Goal: Task Accomplishment & Management: Manage account settings

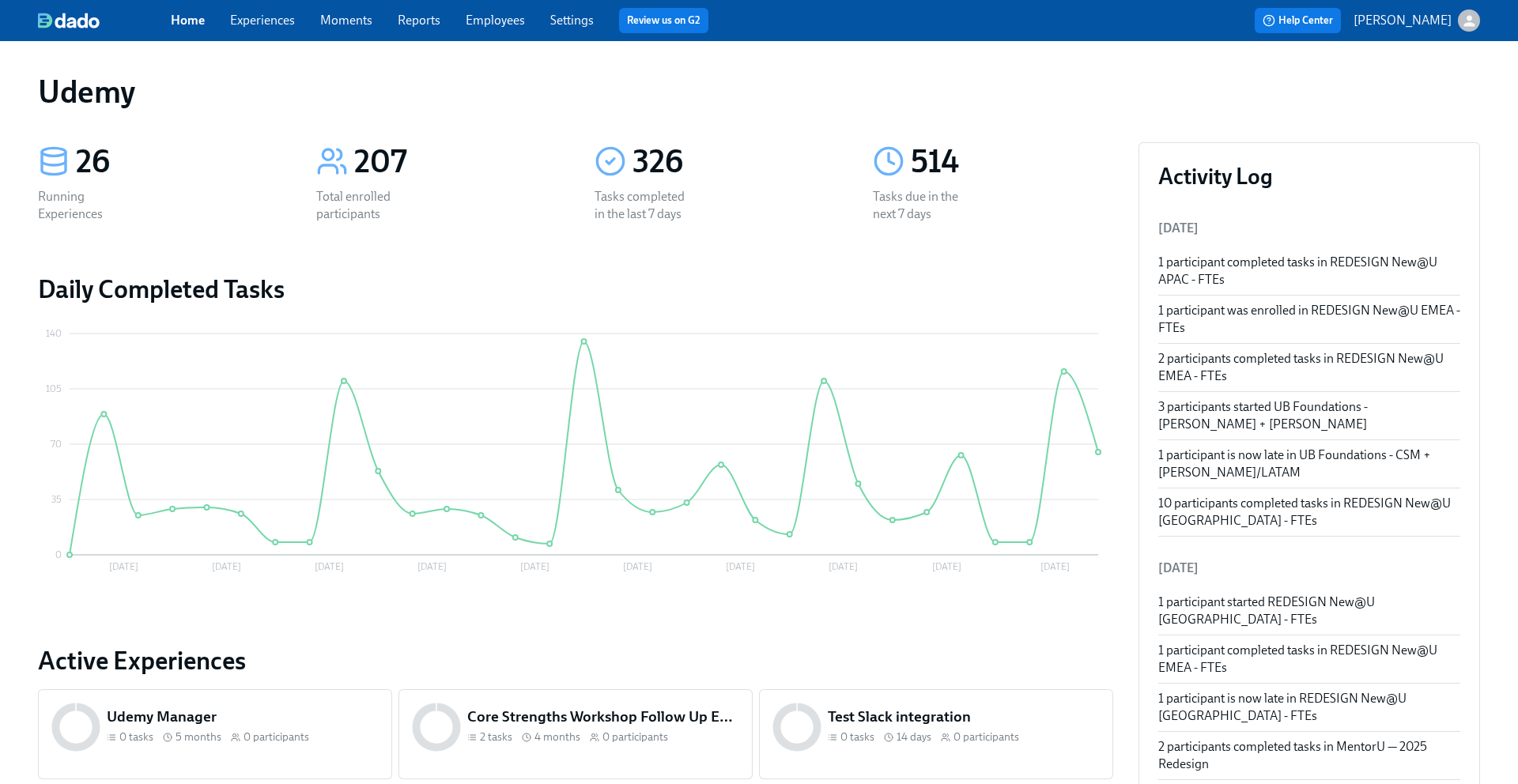
click at [240, 26] on link "Experiences" at bounding box center [262, 20] width 65 height 15
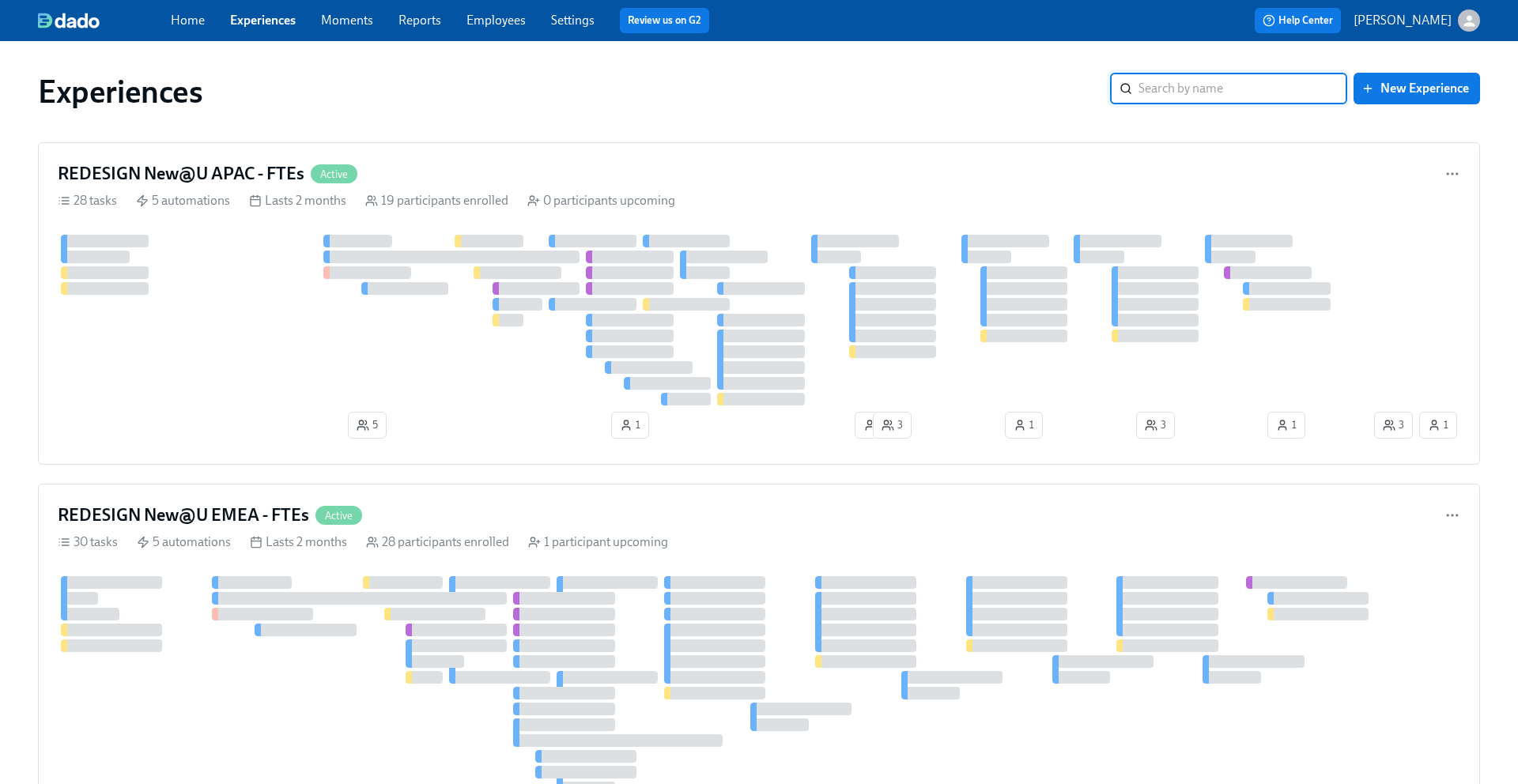
click at [1236, 93] on input "search" at bounding box center [1243, 88] width 209 height 32
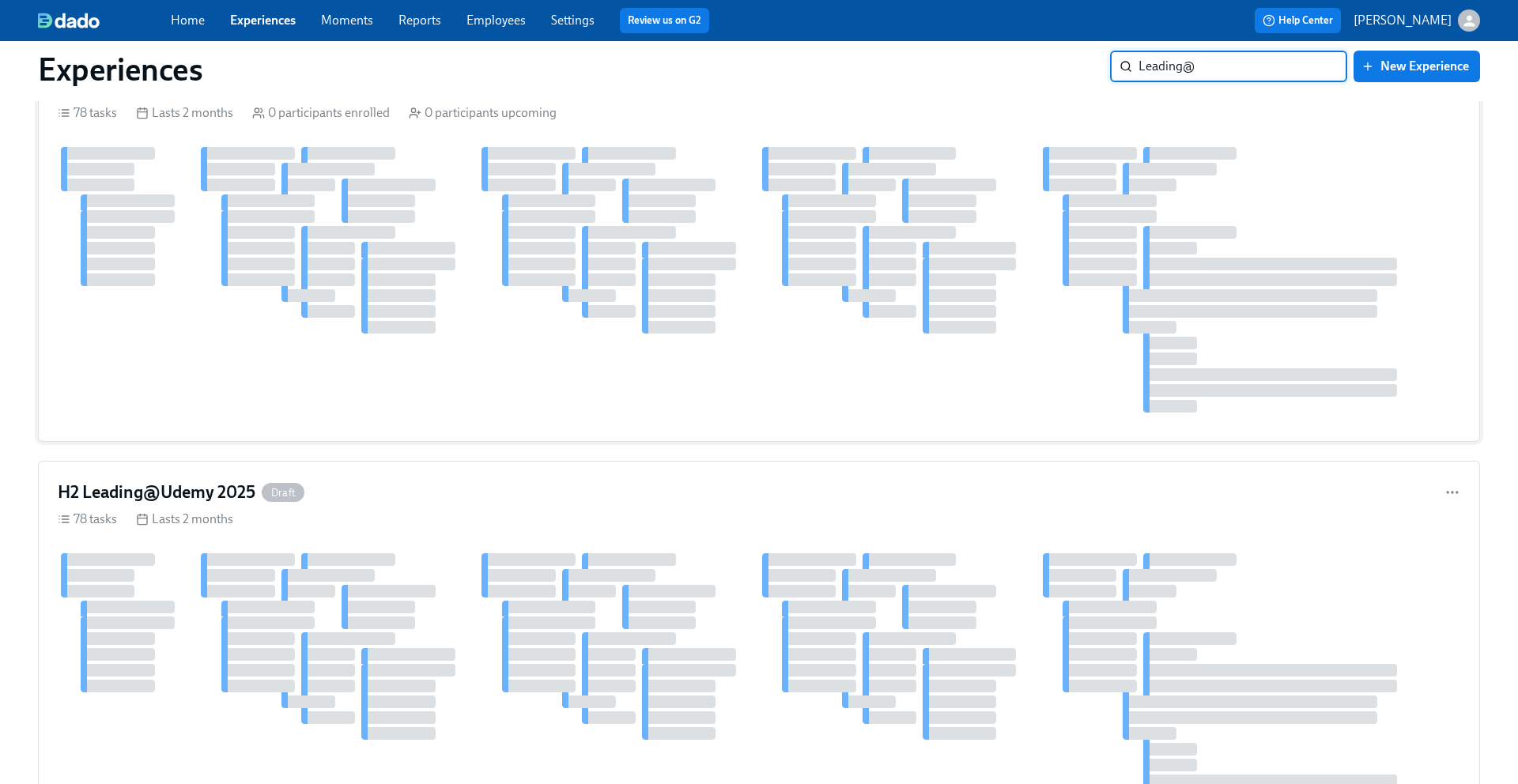
scroll to position [87, 0]
type input "Leading@"
click at [169, 491] on h4 "H2 Leading@Udemy 2025" at bounding box center [157, 494] width 198 height 24
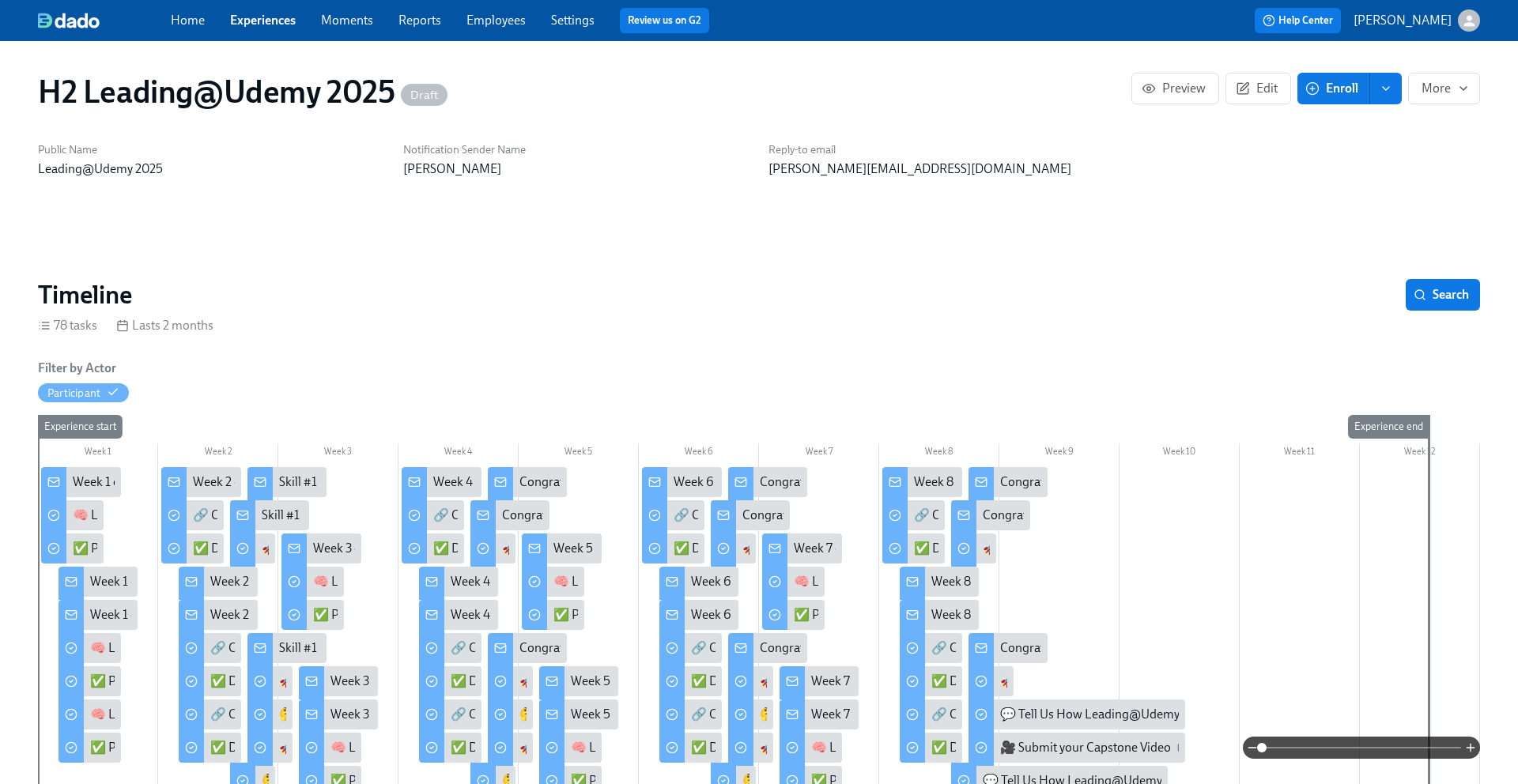
scroll to position [132, 0]
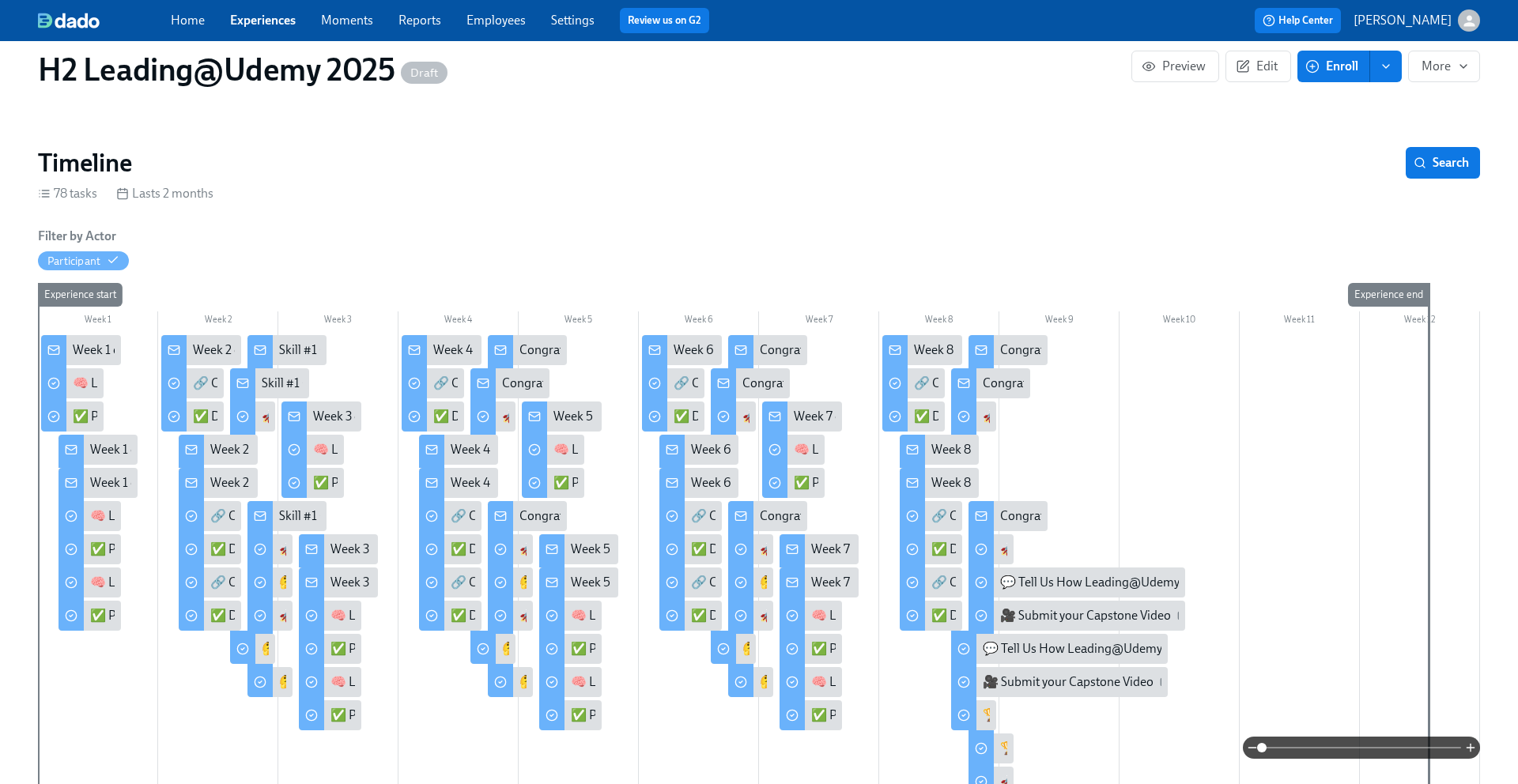
click at [83, 357] on div "Week 1 of Leading@Udemy – Priority Skill #1: Decision-Making!" at bounding box center [243, 350] width 341 height 17
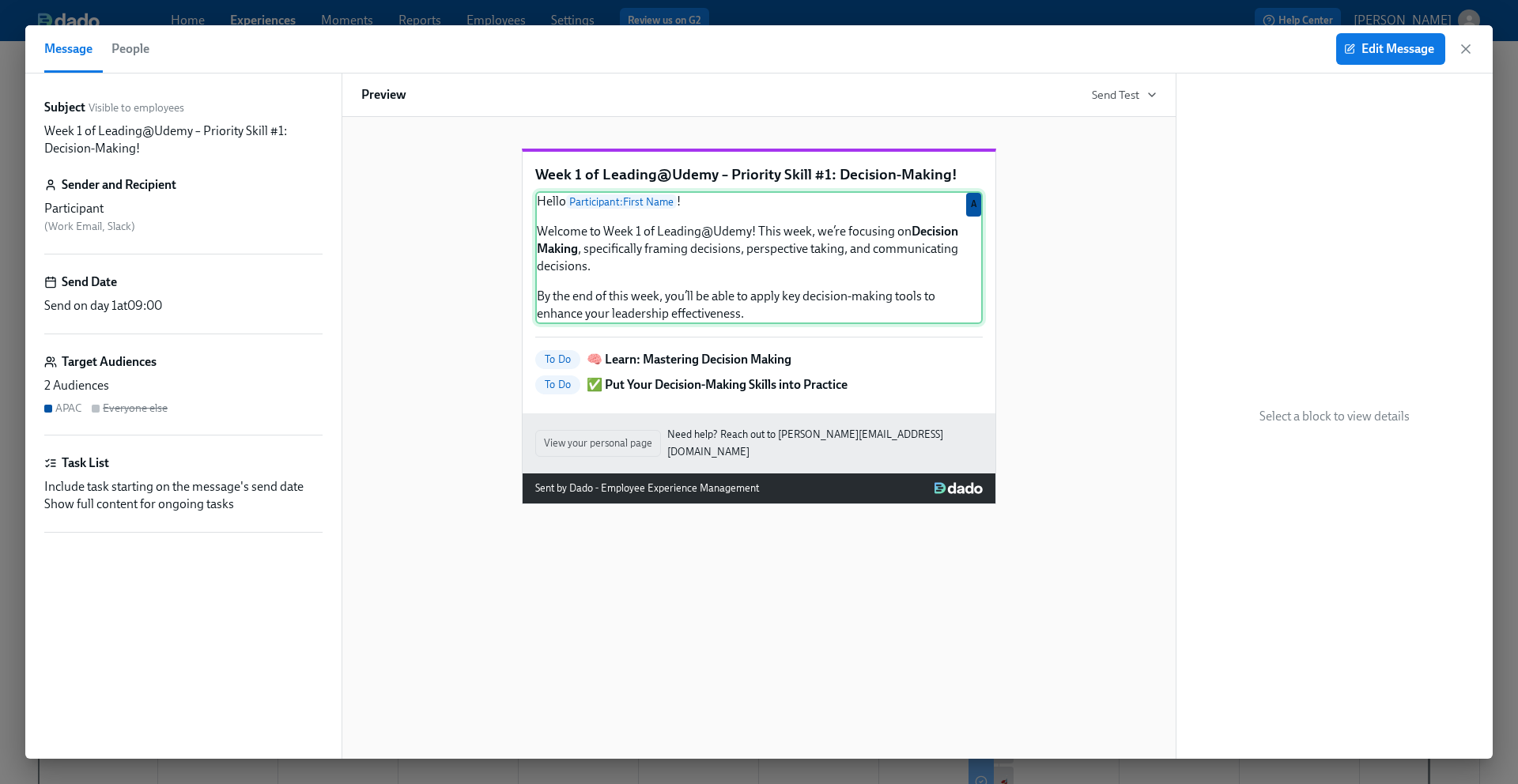
click at [666, 279] on div "Hello Participant : First Name ! Welcome to Week 1 of Leading@Udemy! This week,…" at bounding box center [759, 257] width 447 height 133
click at [620, 185] on p "Week 1 of Leading@Udemy – Priority Skill #1: Decision-Making!" at bounding box center [759, 175] width 447 height 20
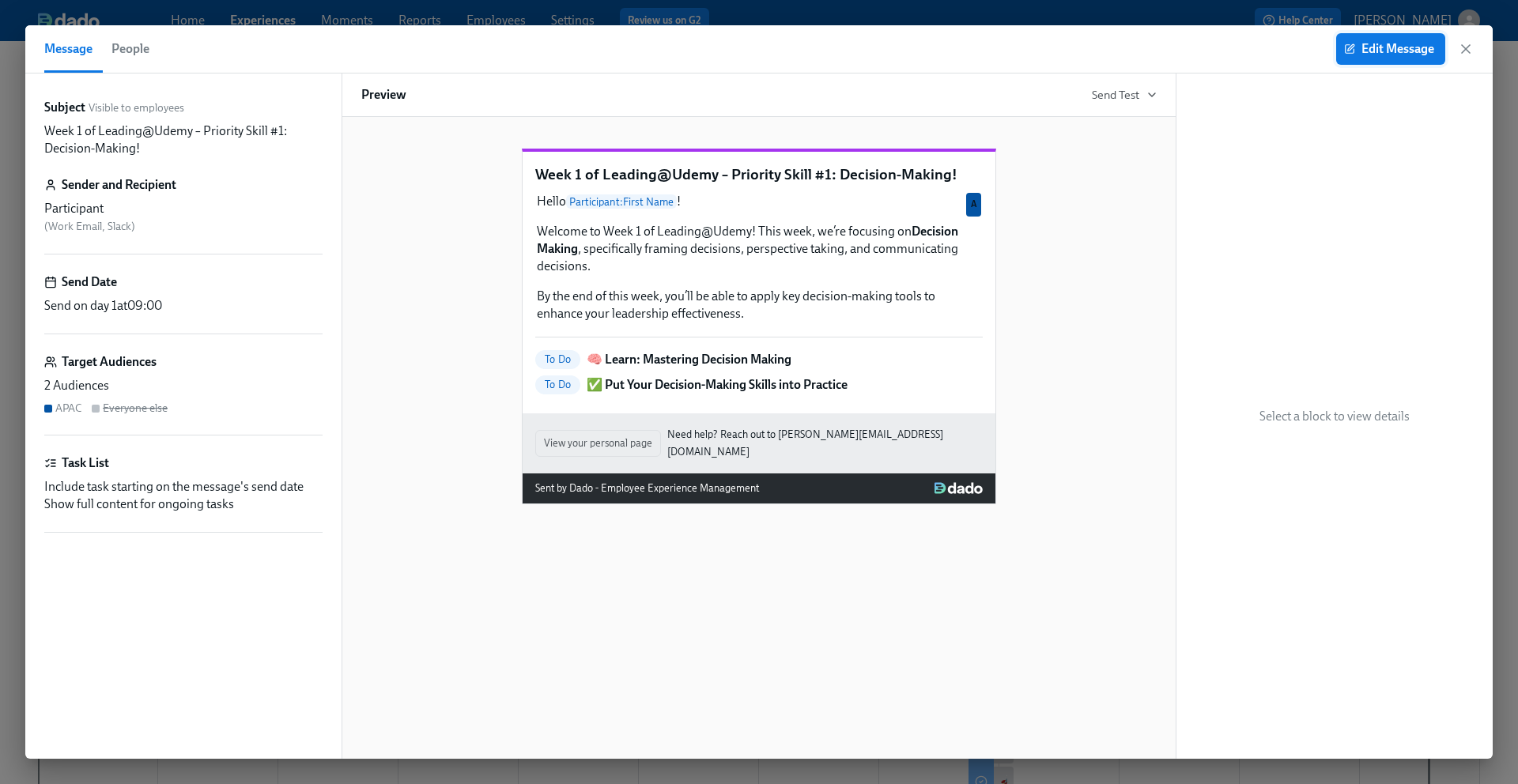
click at [1410, 61] on button "Edit Message" at bounding box center [1390, 49] width 109 height 32
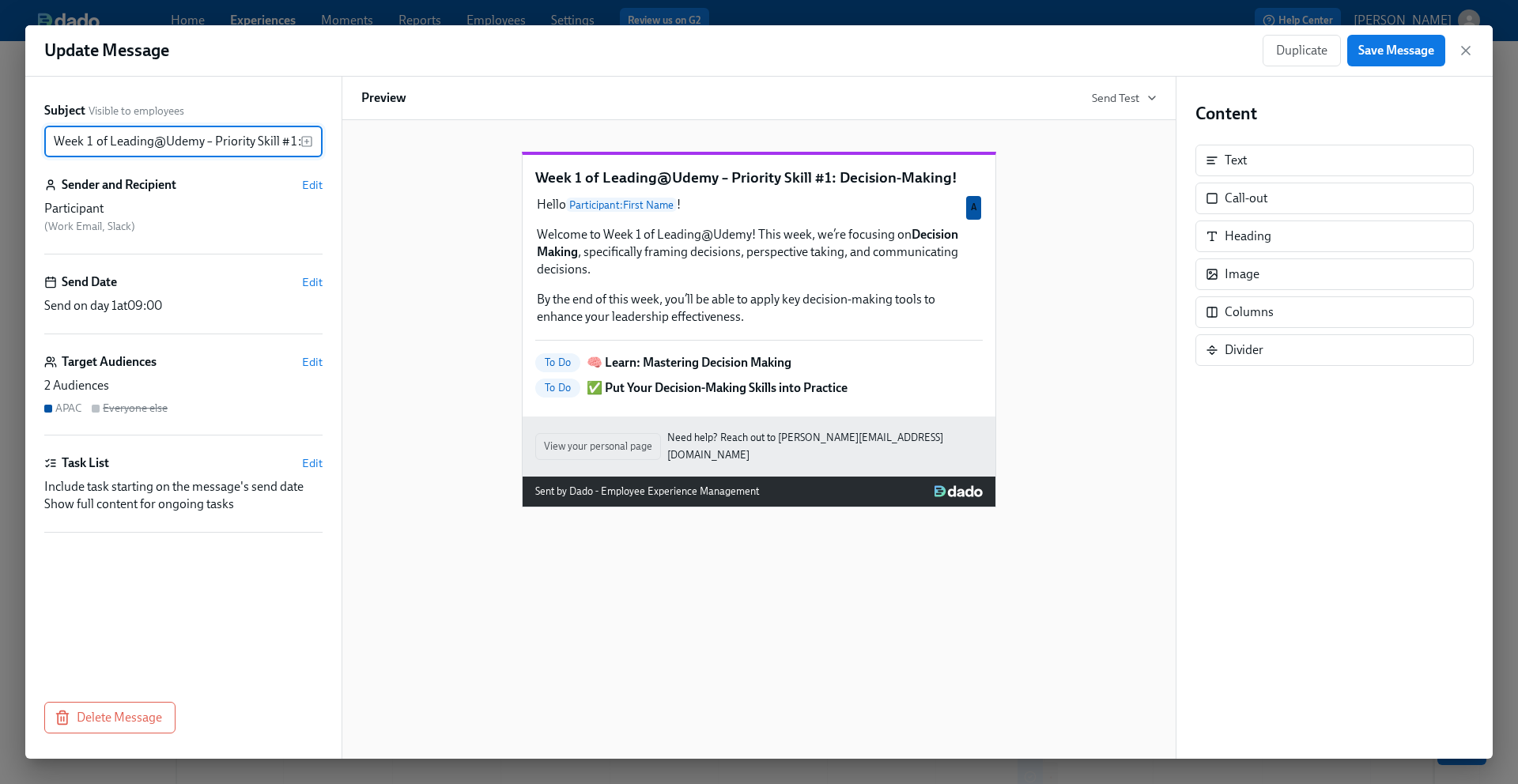
scroll to position [0, 95]
click at [274, 143] on input "Week 1 of Leading@Udemy – Priority Skill #1: Decision-Making!" at bounding box center [172, 141] width 257 height 32
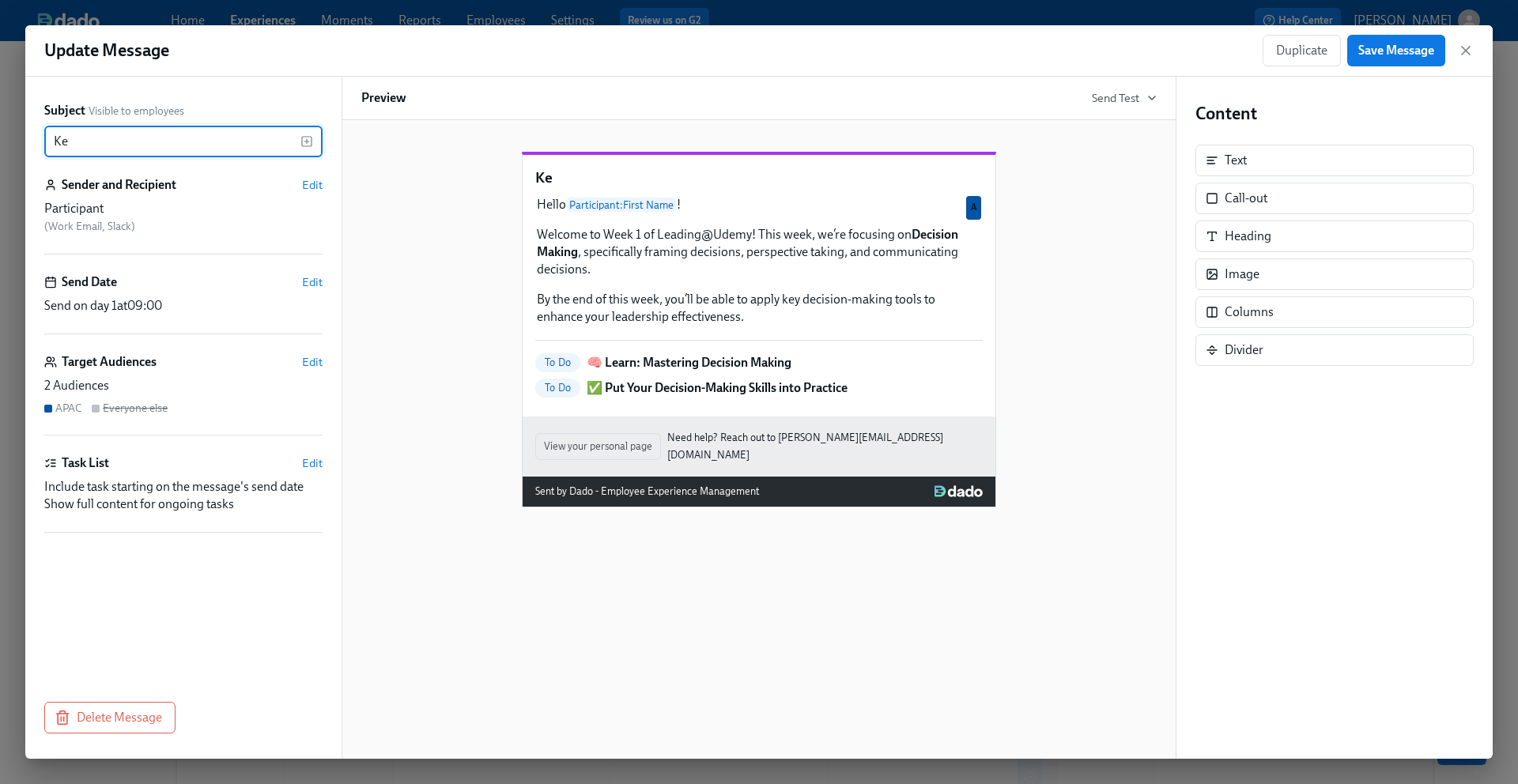
type input "K"
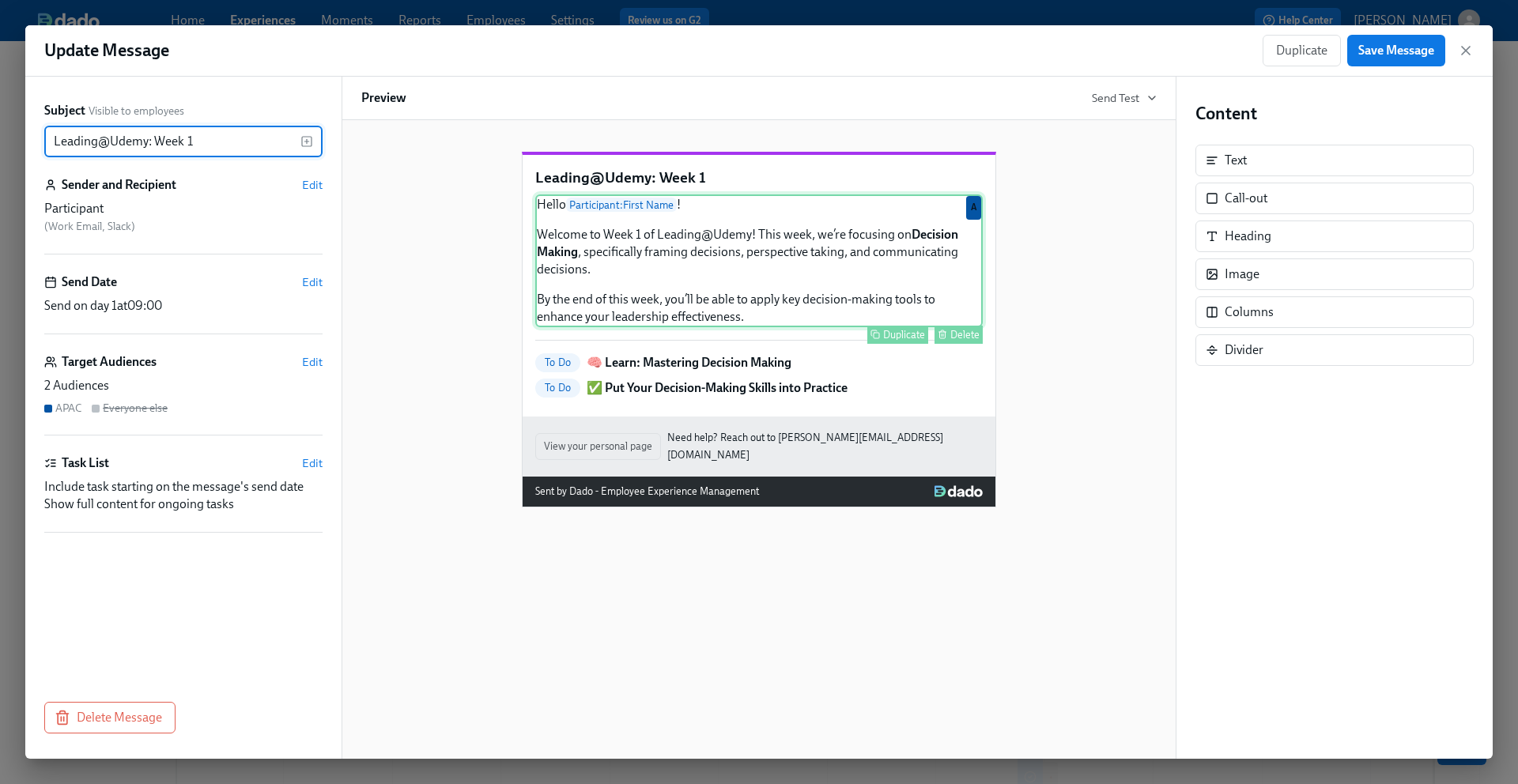
click at [682, 290] on div "Hello Participant : First Name ! Welcome to Week 1 of Leading@Udemy! This week,…" at bounding box center [759, 260] width 447 height 133
type input "Leading@Udemy: Week 1"
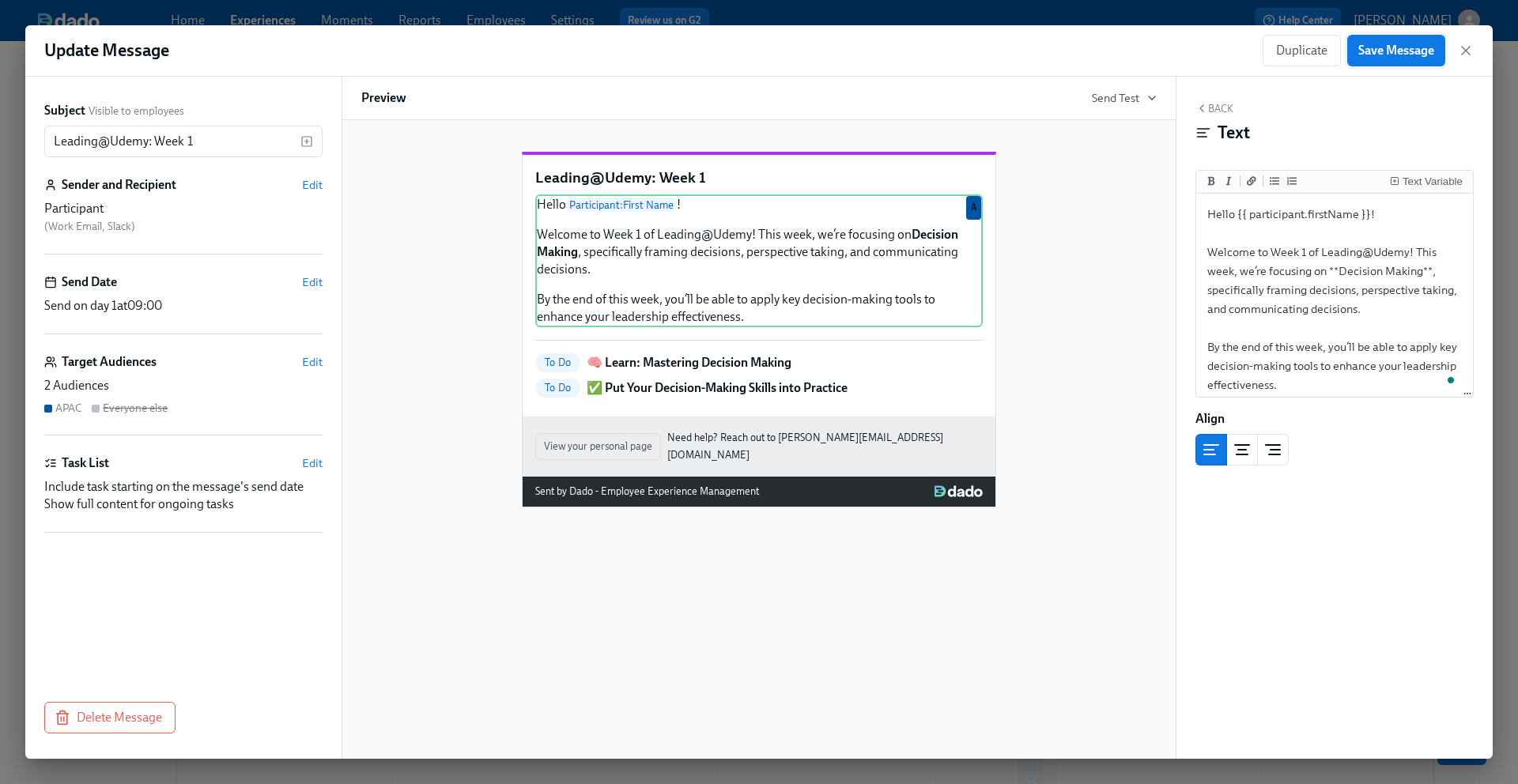
click at [1395, 51] on span "Save Message" at bounding box center [1396, 50] width 76 height 16
click at [1463, 52] on icon "button" at bounding box center [1465, 50] width 16 height 16
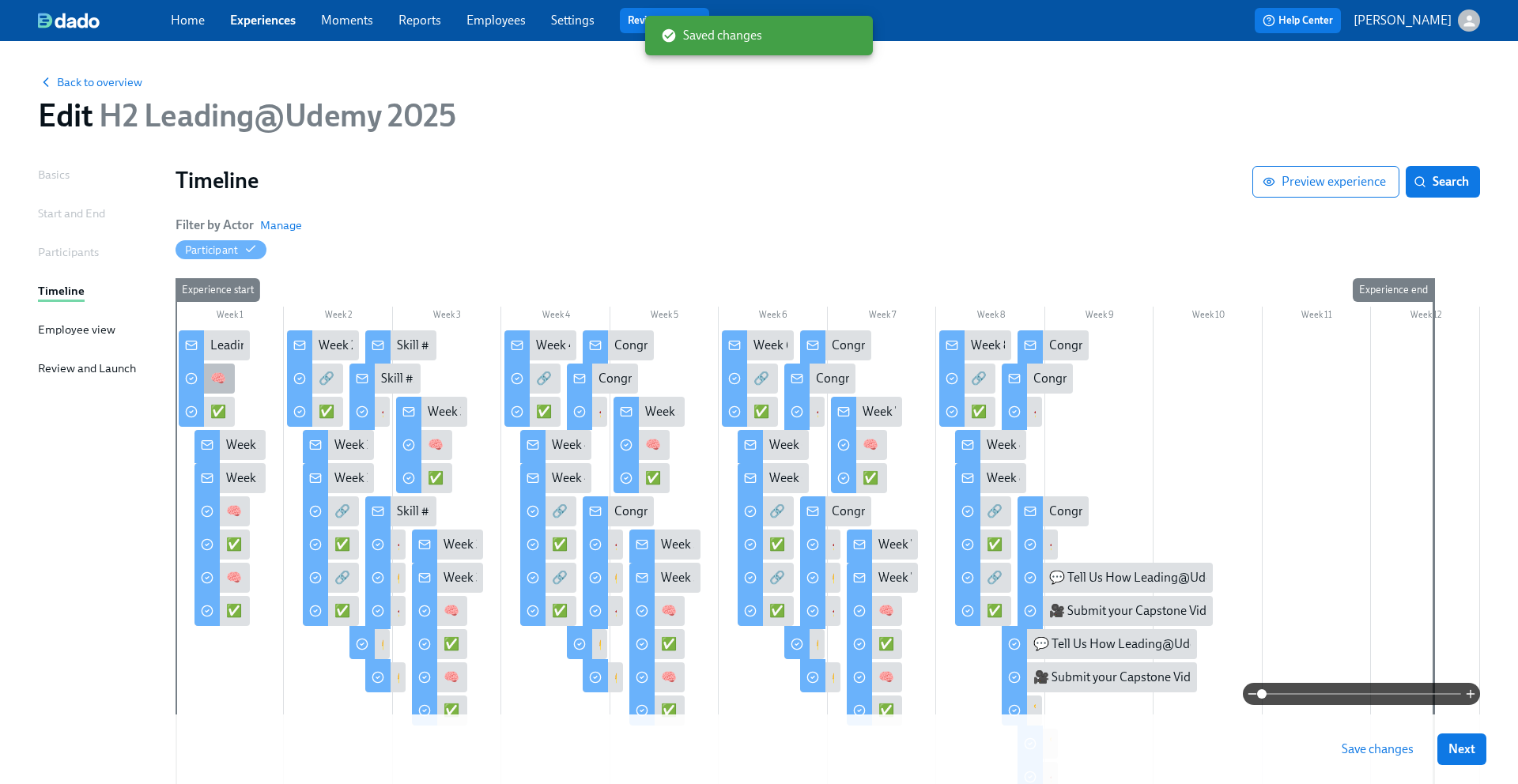
click at [211, 378] on div "🧠 Learn: Mastering Decision Making" at bounding box center [312, 378] width 203 height 17
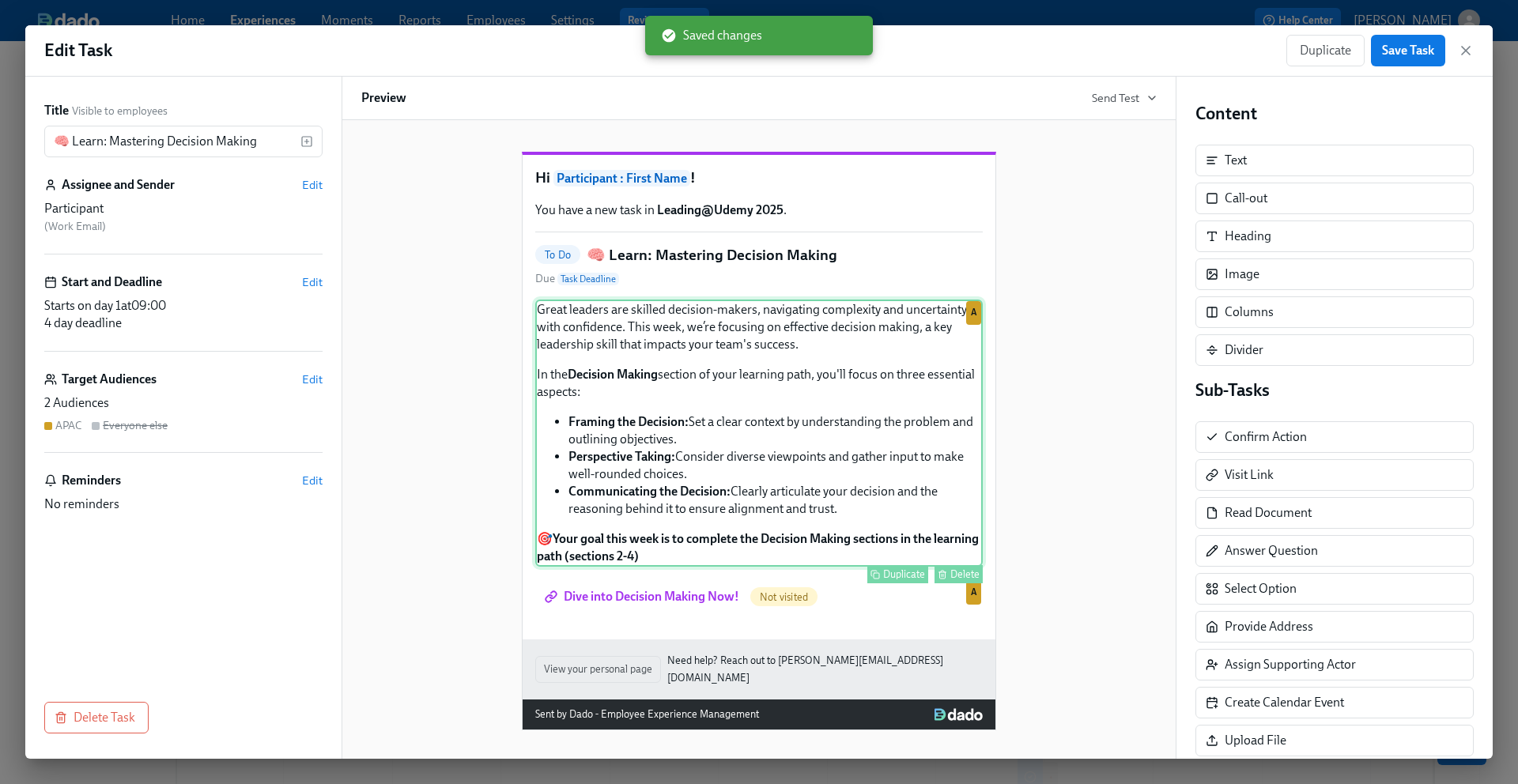
click at [736, 417] on div "Great leaders are skilled decision-makers, navigating complexity and uncertaint…" at bounding box center [759, 433] width 447 height 267
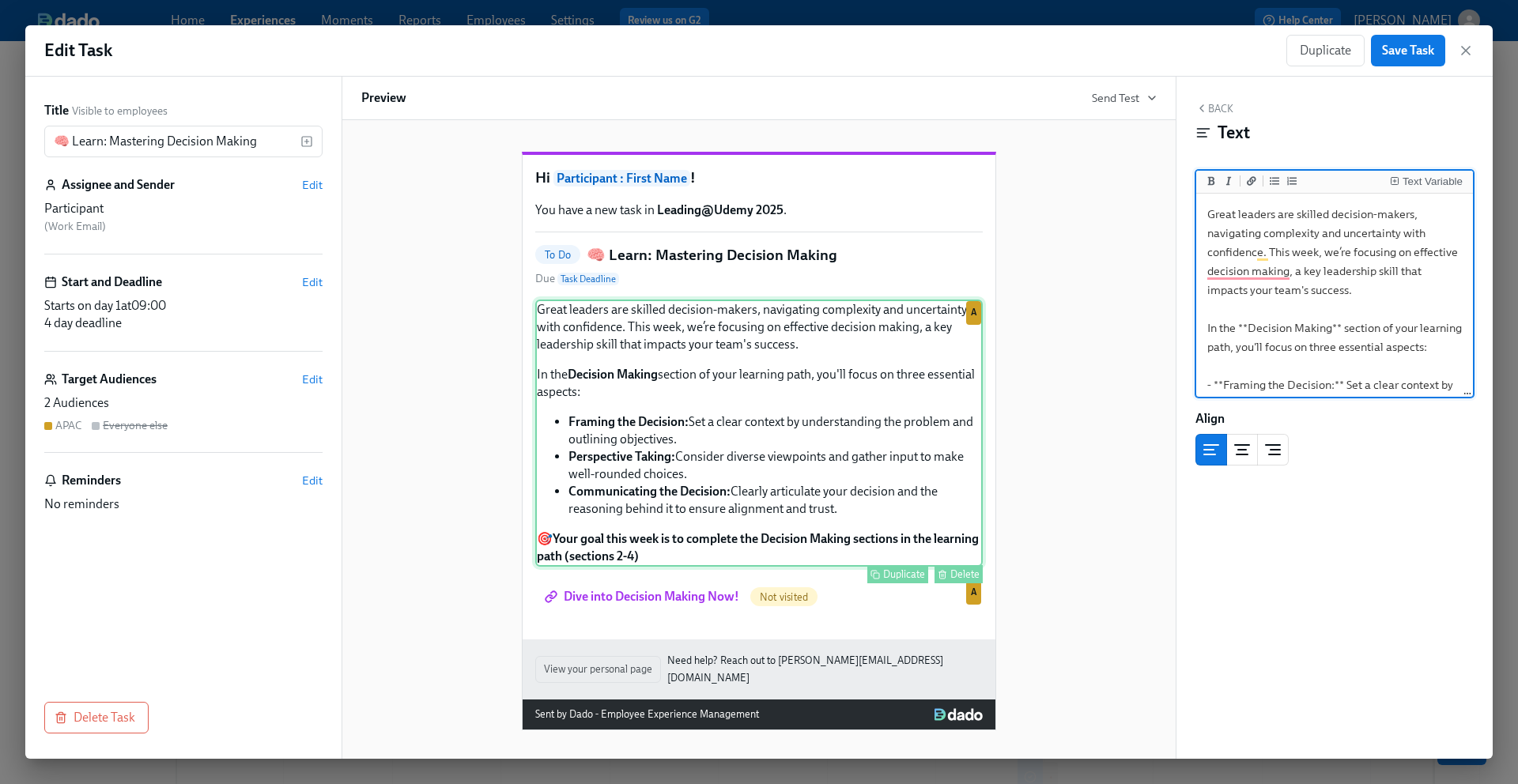
click at [726, 429] on div "Great leaders are skilled decision-makers, navigating complexity and uncertaint…" at bounding box center [759, 433] width 447 height 267
click at [716, 471] on div "Great leaders are skilled decision-makers, navigating complexity and uncertaint…" at bounding box center [759, 433] width 447 height 267
click at [714, 545] on div "Great leaders are skilled decision-makers, navigating complexity and uncertaint…" at bounding box center [759, 433] width 447 height 267
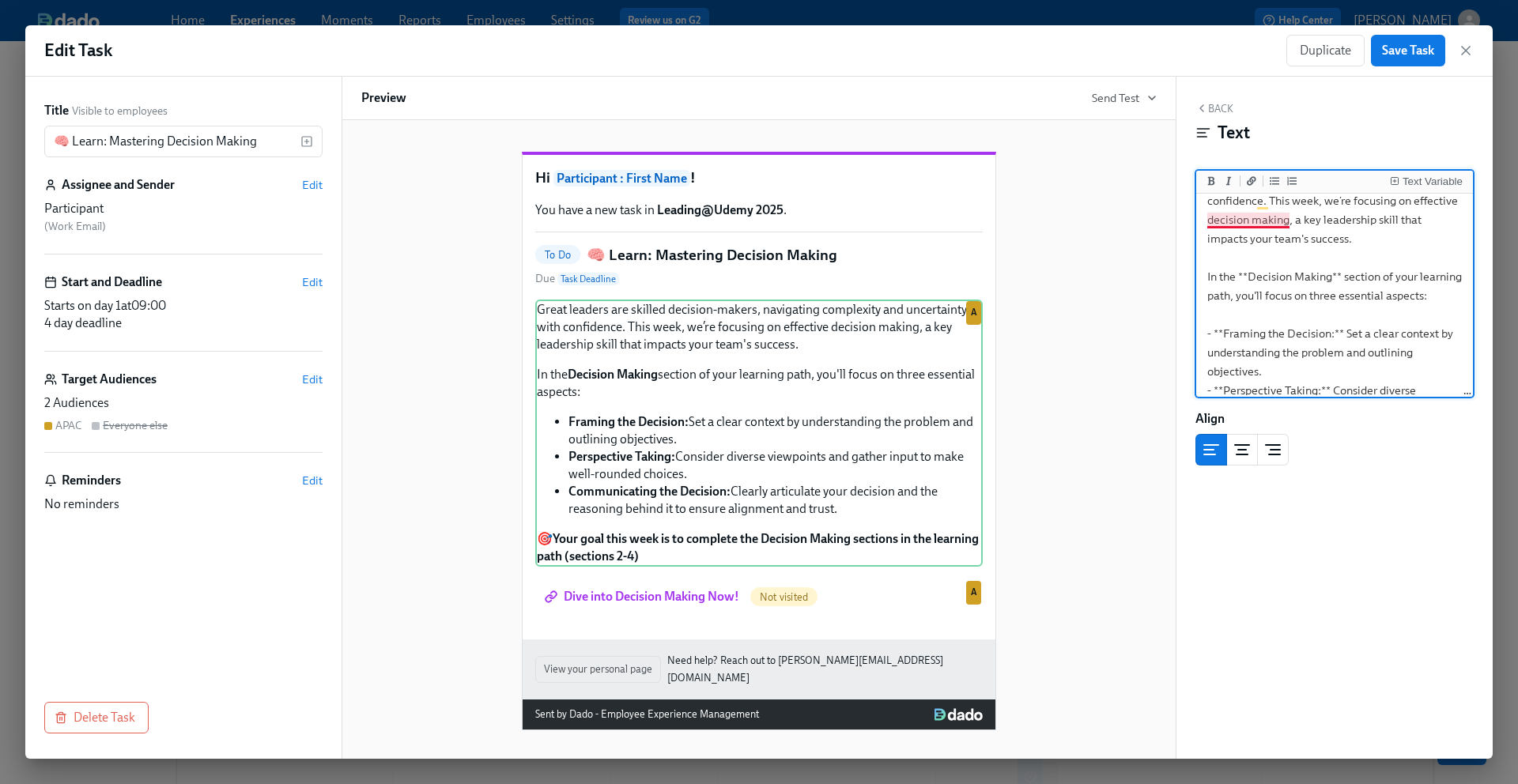
scroll to position [26, 0]
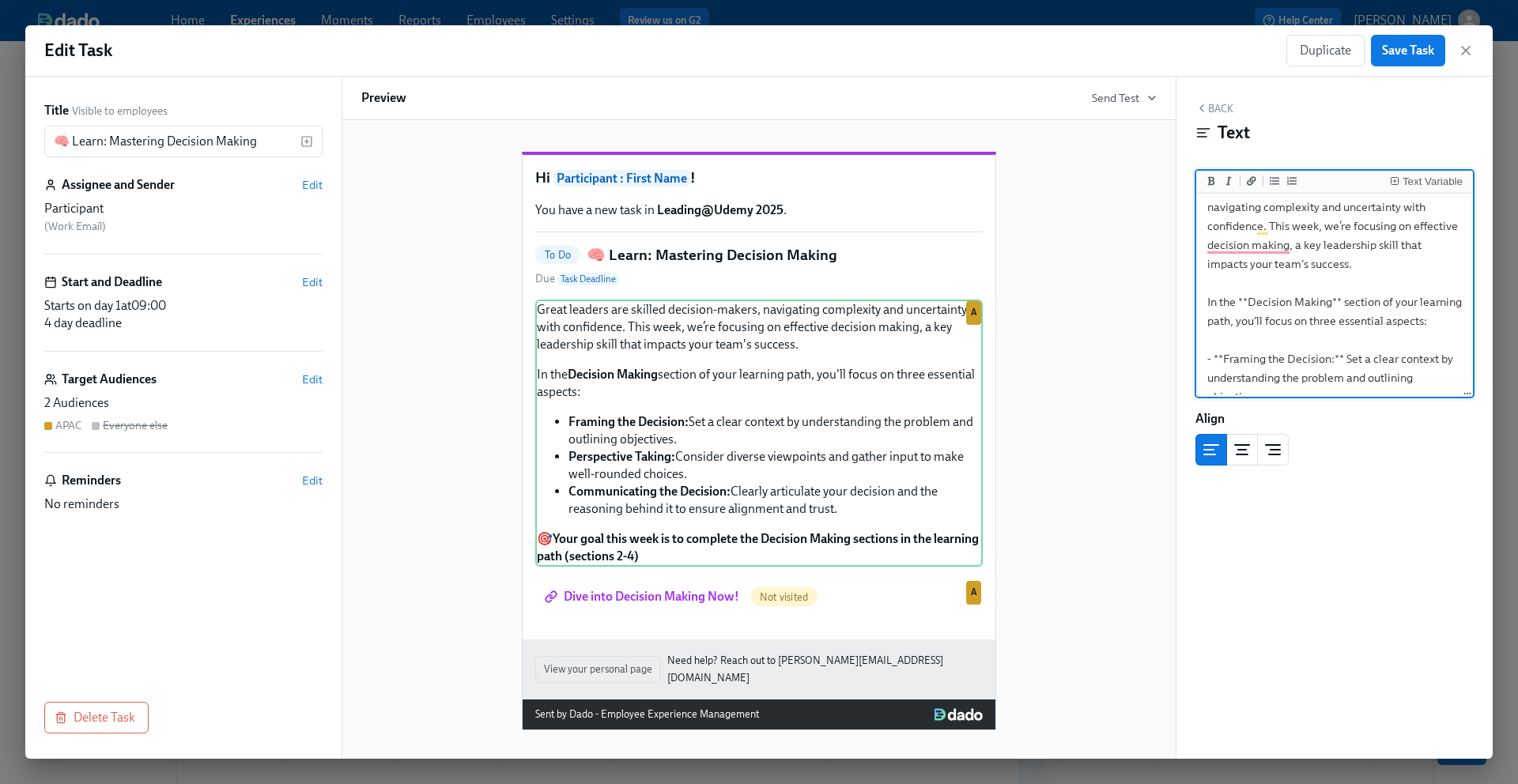
drag, startPoint x: 1286, startPoint y: 383, endPoint x: 1209, endPoint y: 302, distance: 111.8
click at [1209, 302] on textarea "Great leaders are skilled decision-makers, navigating complexity and uncertaint…" at bounding box center [1334, 387] width 270 height 433
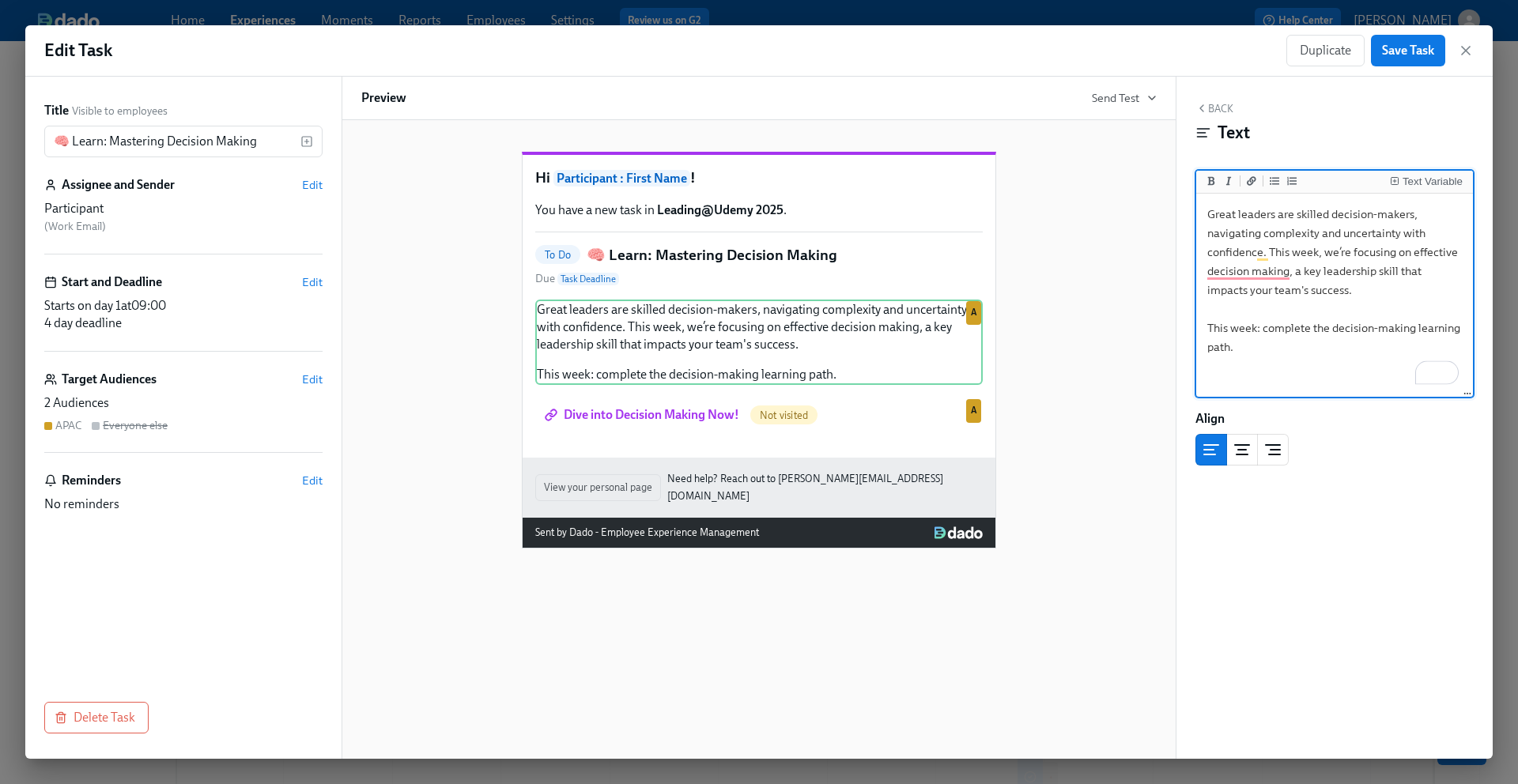
drag, startPoint x: 1243, startPoint y: 347, endPoint x: 1206, endPoint y: 332, distance: 39.9
click at [1206, 332] on textarea "Great leaders are skilled decision-makers, navigating complexity and uncertaint…" at bounding box center [1334, 296] width 270 height 199
click at [1215, 180] on icon "Add bold text" at bounding box center [1211, 180] width 9 height 9
click at [1307, 354] on textarea "Great leaders are skilled decision-makers, navigating complexity and uncertaint…" at bounding box center [1334, 296] width 270 height 199
click at [1282, 347] on textarea "Great leaders are skilled decision-makers, navigating complexity and uncertaint…" at bounding box center [1334, 296] width 270 height 199
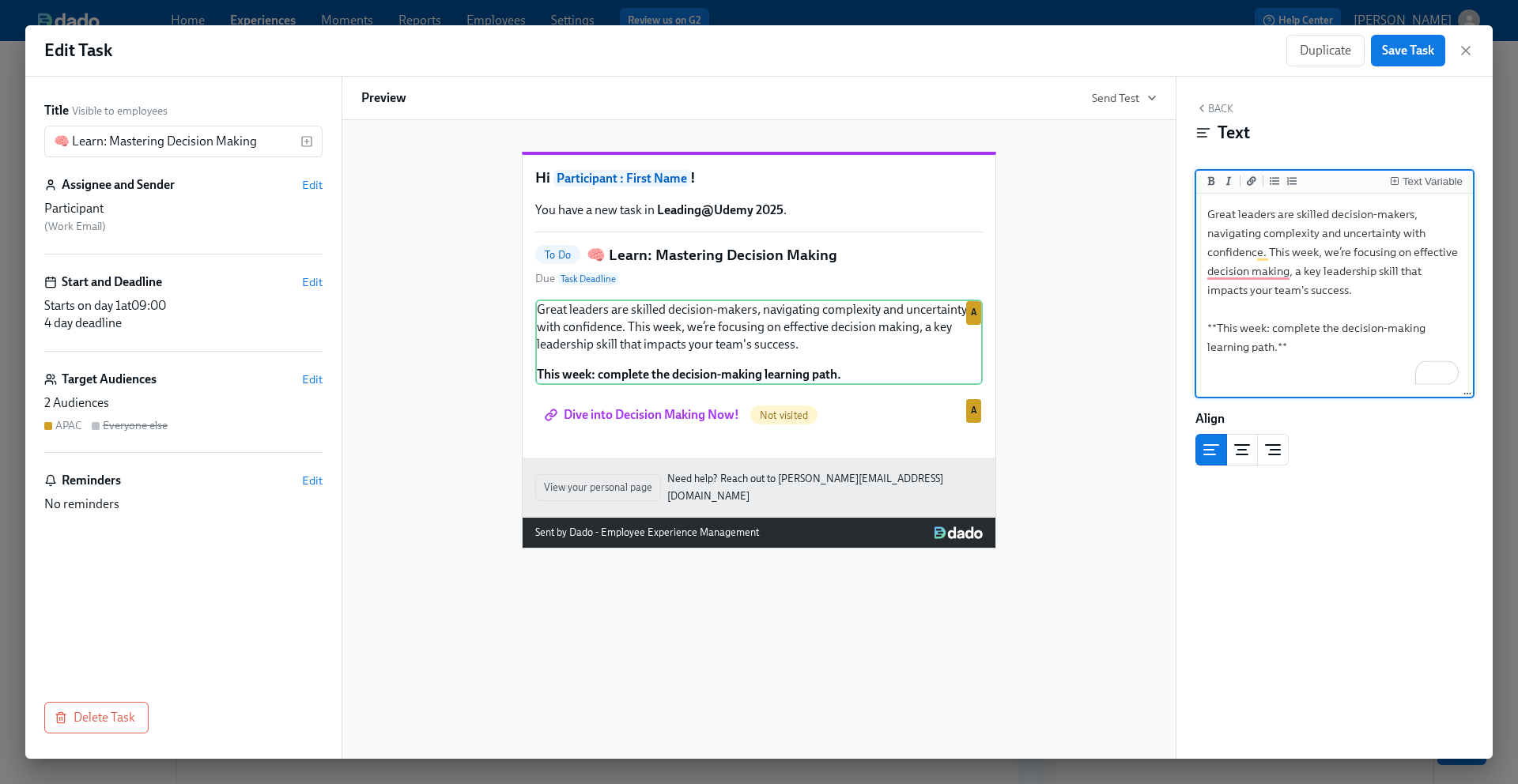
click at [1376, 332] on textarea "Great leaders are skilled decision-makers, navigating complexity and uncertaint…" at bounding box center [1334, 296] width 270 height 199
click at [1237, 382] on textarea "Great leaders are skilled decision-makers, navigating complexity and uncertaint…" at bounding box center [1334, 296] width 270 height 199
click at [1207, 326] on textarea "Great leaders are skilled decision-makers, navigating complexity and uncertaint…" at bounding box center [1334, 296] width 270 height 199
type textarea "Great leaders are skilled decision-makers, navigating complexity and uncertaint…"
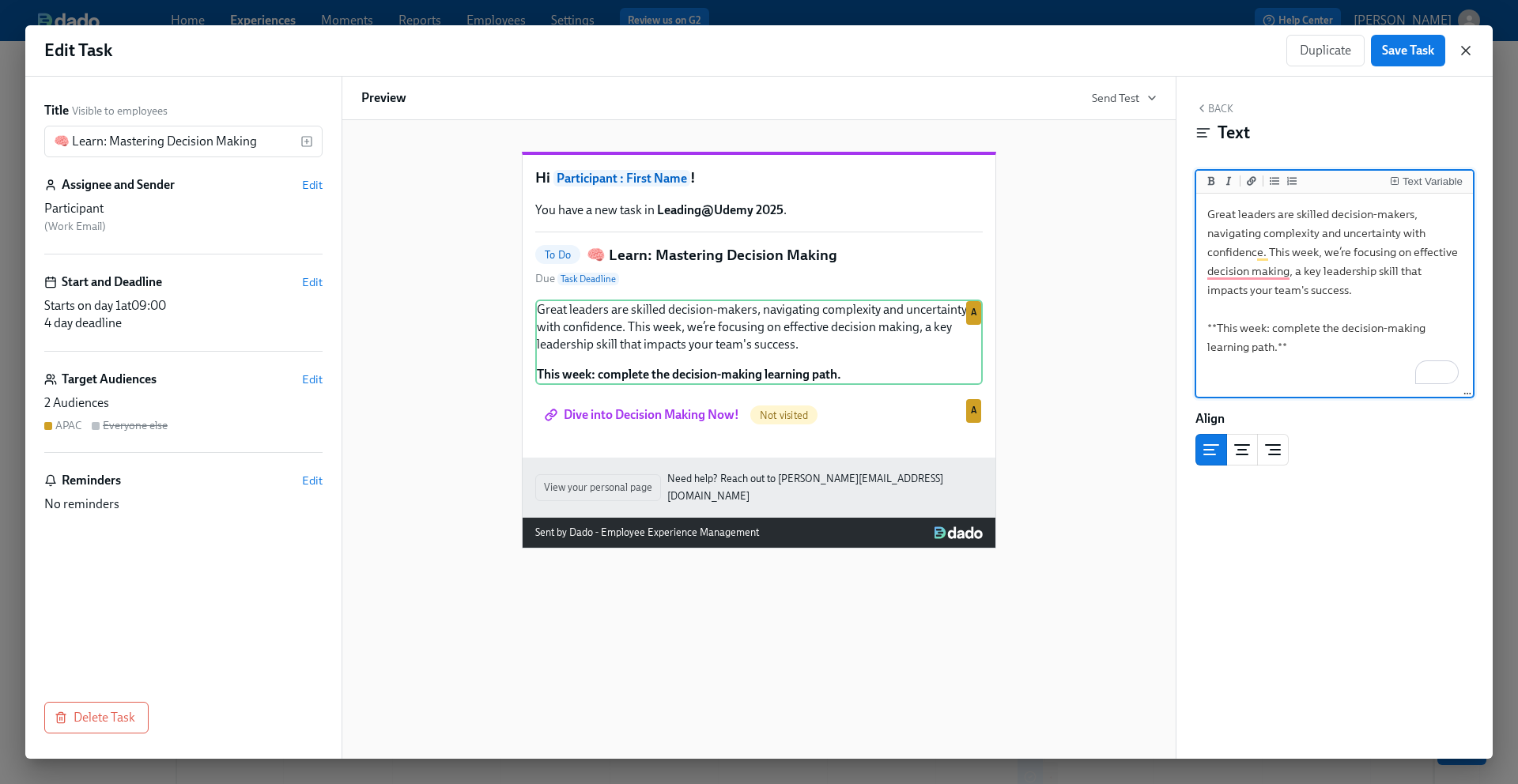
click at [1463, 56] on icon "button" at bounding box center [1465, 50] width 16 height 16
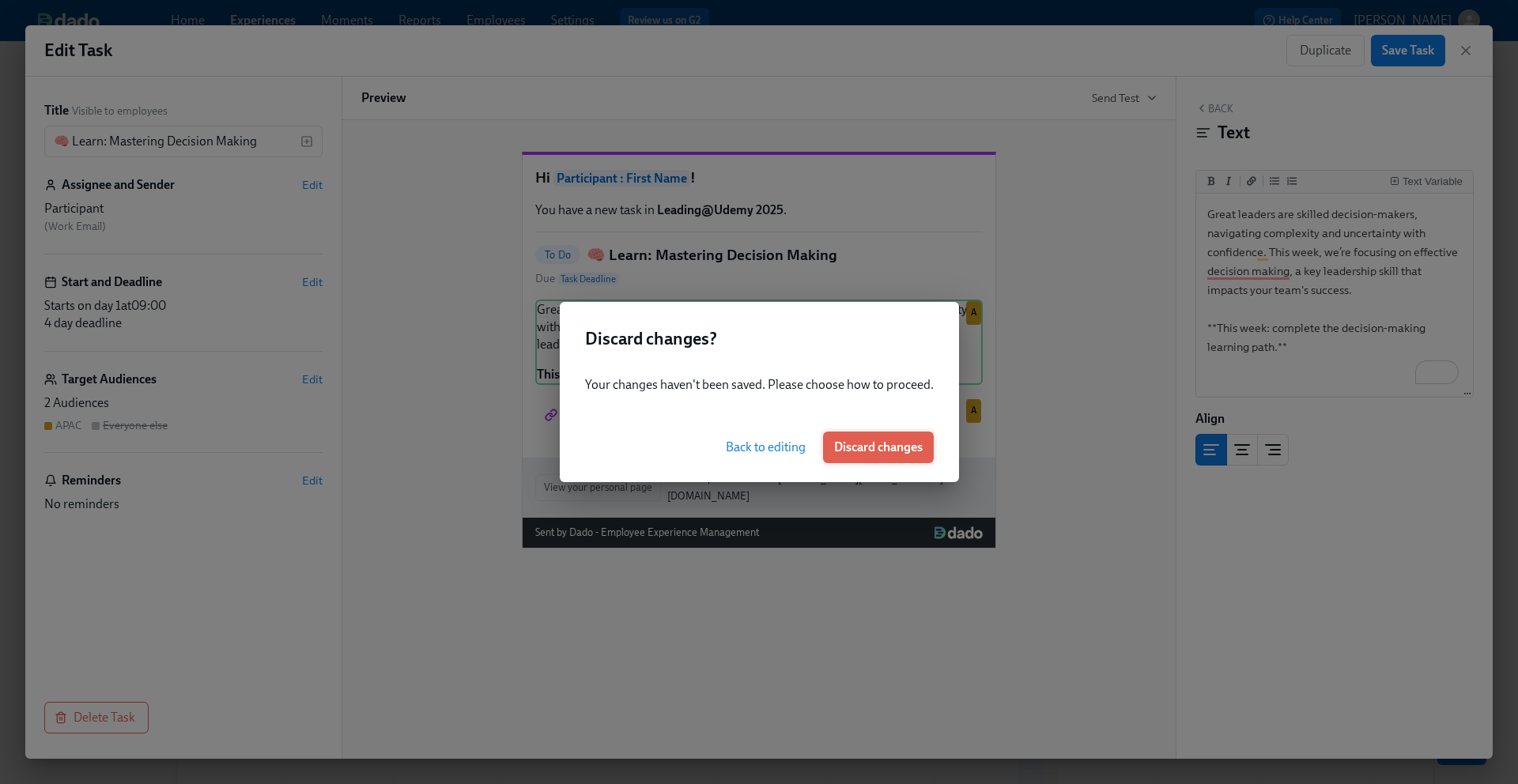
click at [841, 449] on span "Discard changes" at bounding box center [878, 447] width 89 height 16
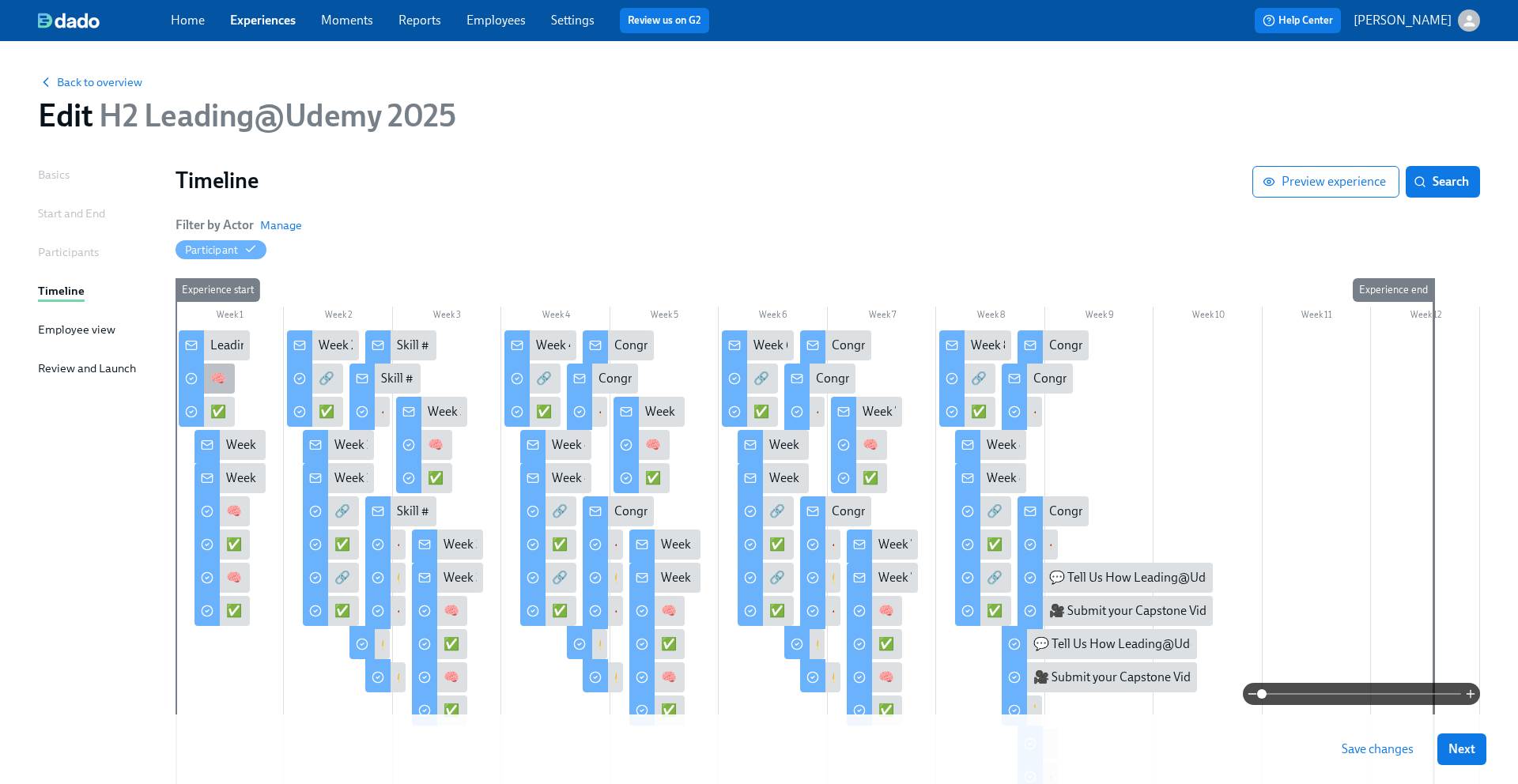
click at [219, 372] on div "🧠 Learn: Mastering Decision Making" at bounding box center [312, 378] width 203 height 17
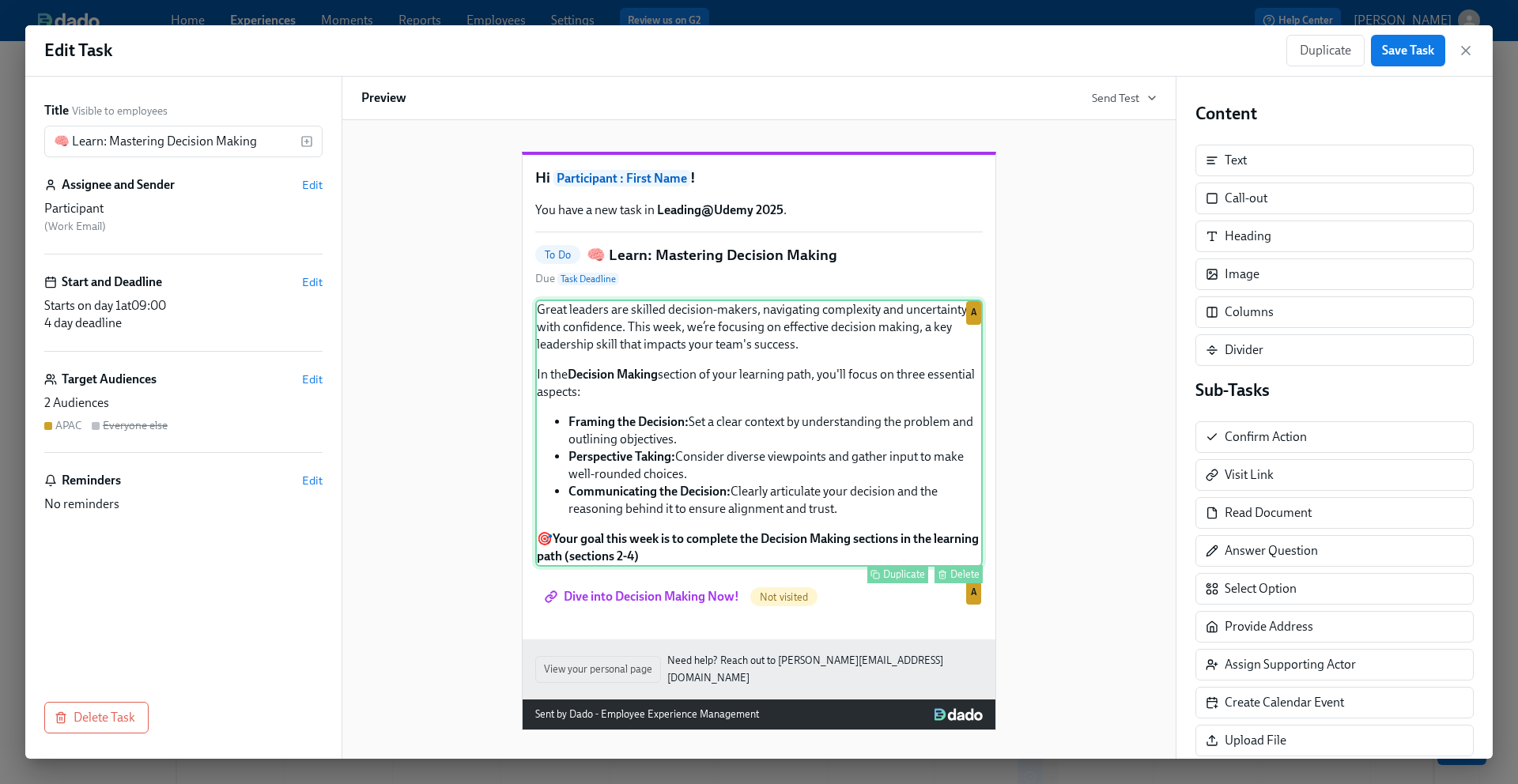
click at [702, 487] on div "Great leaders are skilled decision-makers, navigating complexity and uncertaint…" at bounding box center [759, 433] width 447 height 267
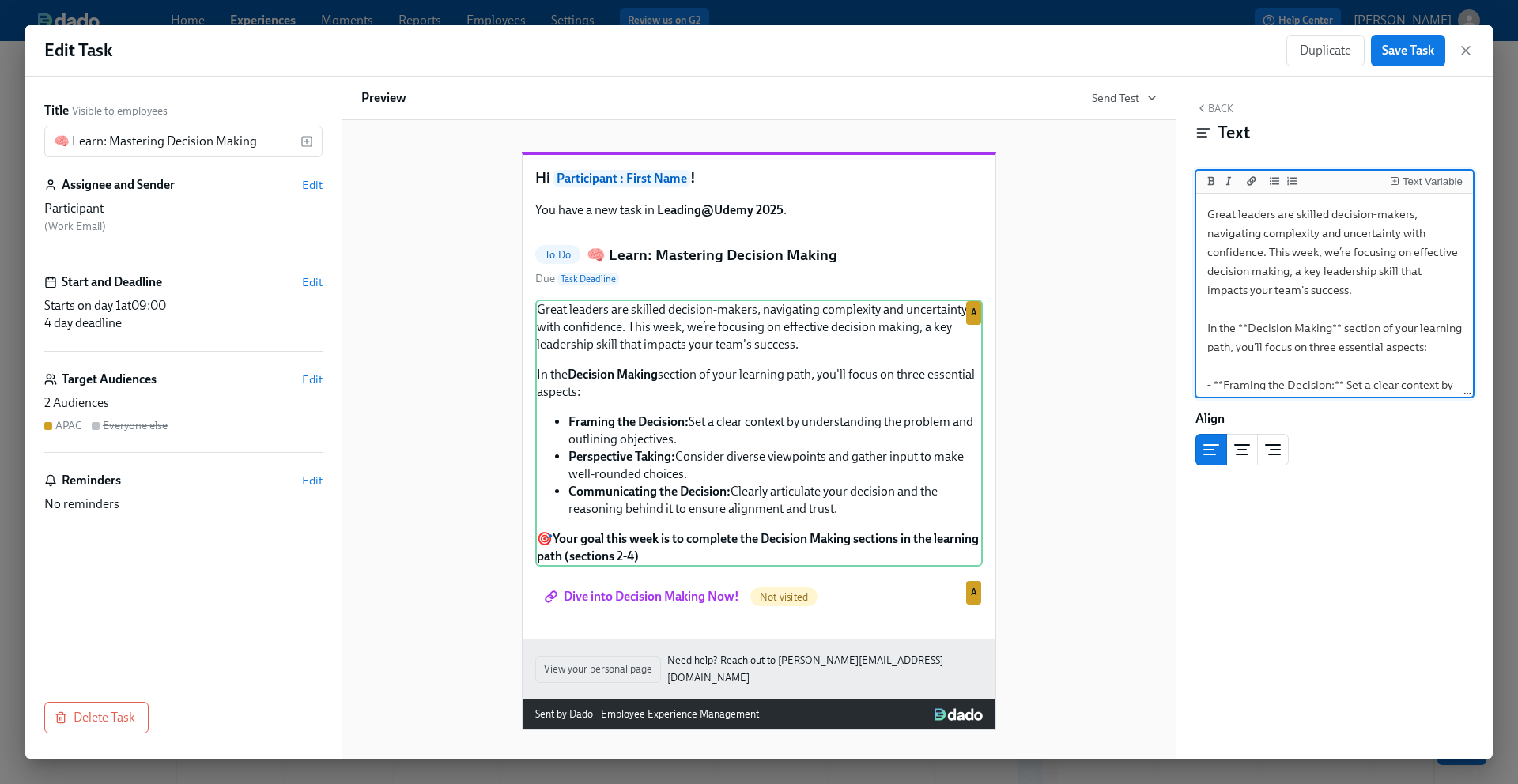
click at [1212, 358] on textarea "Great leaders are skilled decision-makers, navigating complexity and uncertaint…" at bounding box center [1334, 413] width 270 height 433
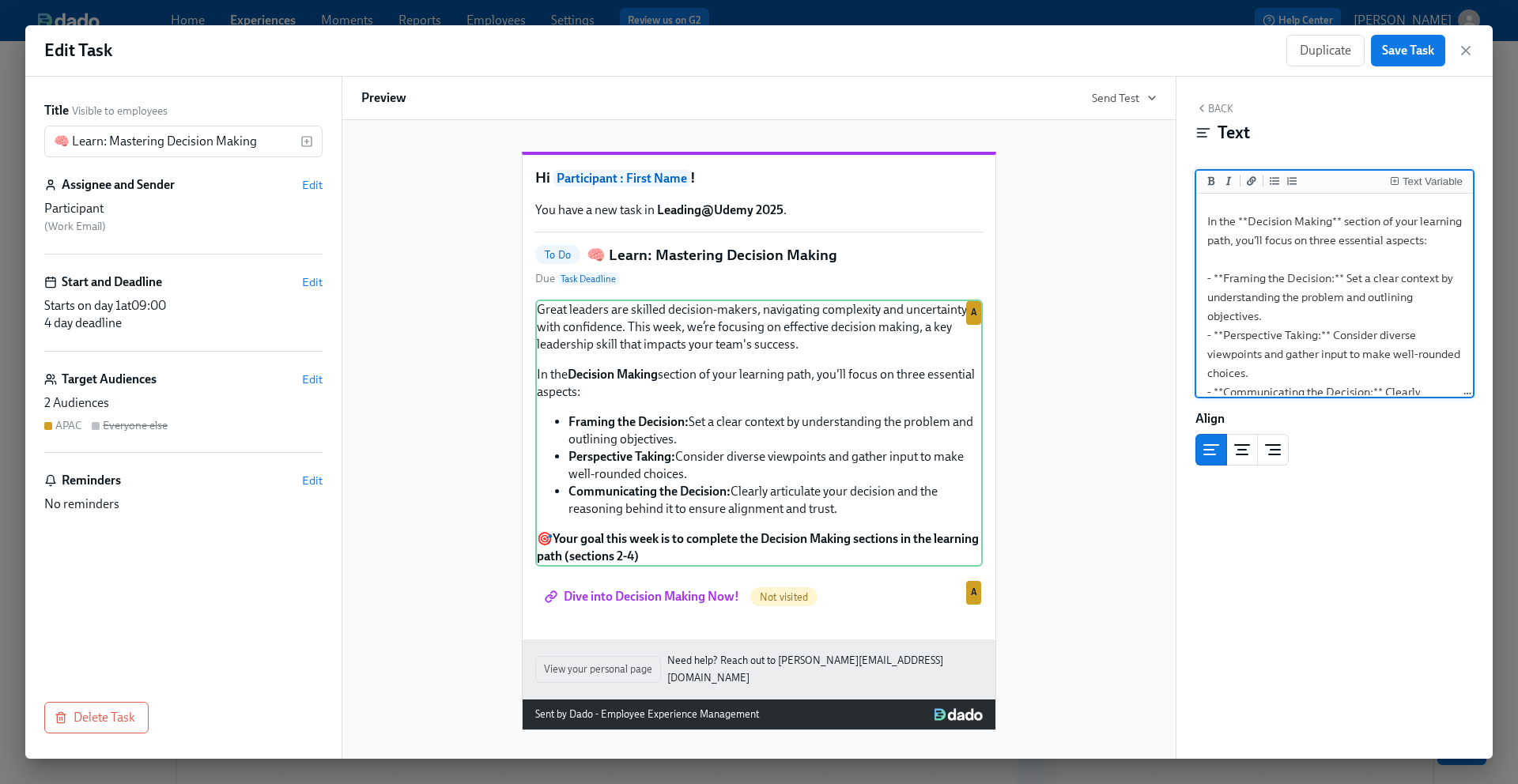
scroll to position [104, 0]
drag, startPoint x: 1378, startPoint y: 305, endPoint x: 1206, endPoint y: 297, distance: 172.2
click at [1206, 297] on textarea "Great leaders are skilled decision-makers, navigating complexity and uncertaint…" at bounding box center [1334, 309] width 270 height 433
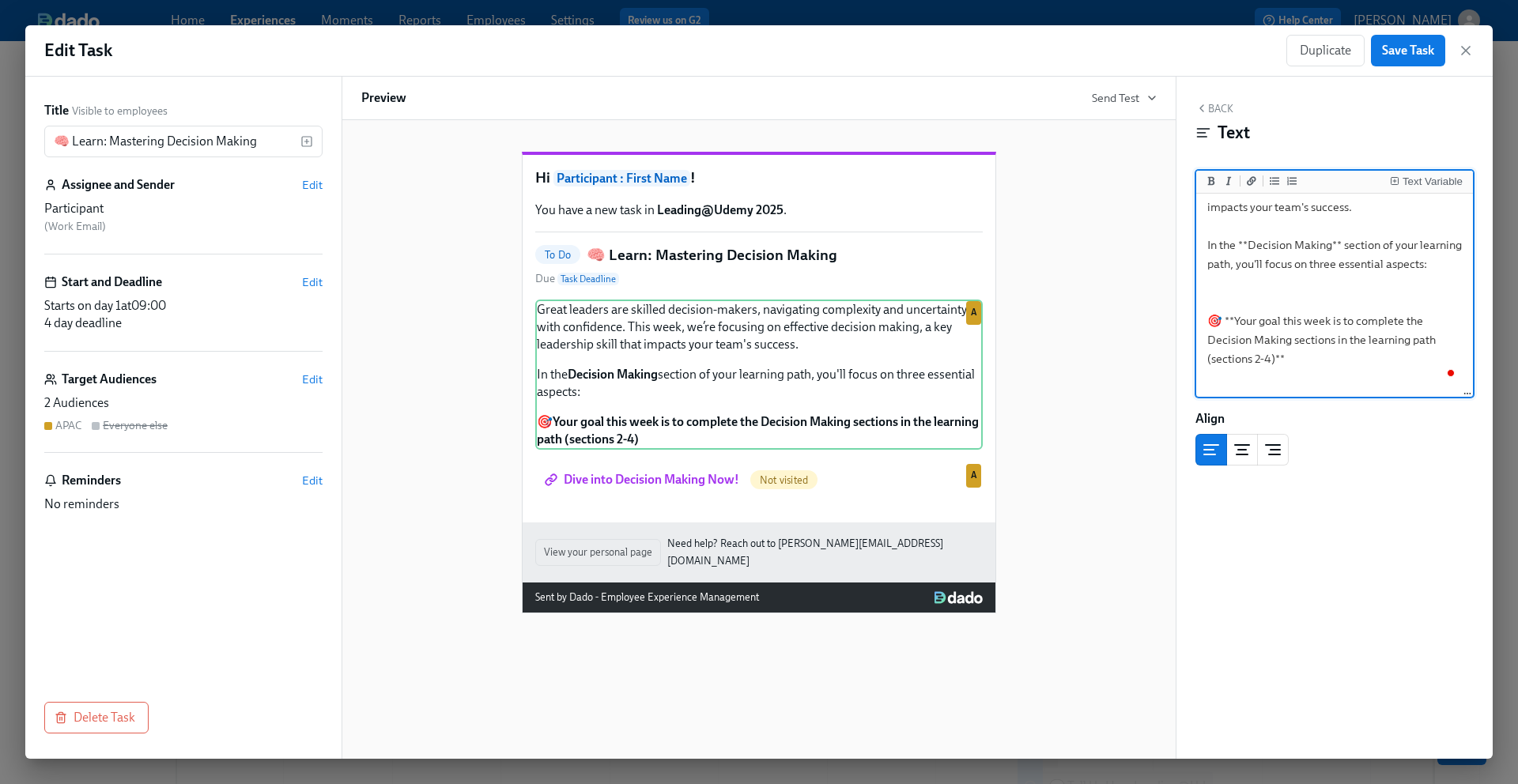
scroll to position [58, 0]
drag, startPoint x: 1261, startPoint y: 289, endPoint x: 1209, endPoint y: 249, distance: 65.6
click at [1209, 249] on textarea "Great leaders are skilled decision-makers, navigating complexity and uncertaint…" at bounding box center [1334, 245] width 270 height 263
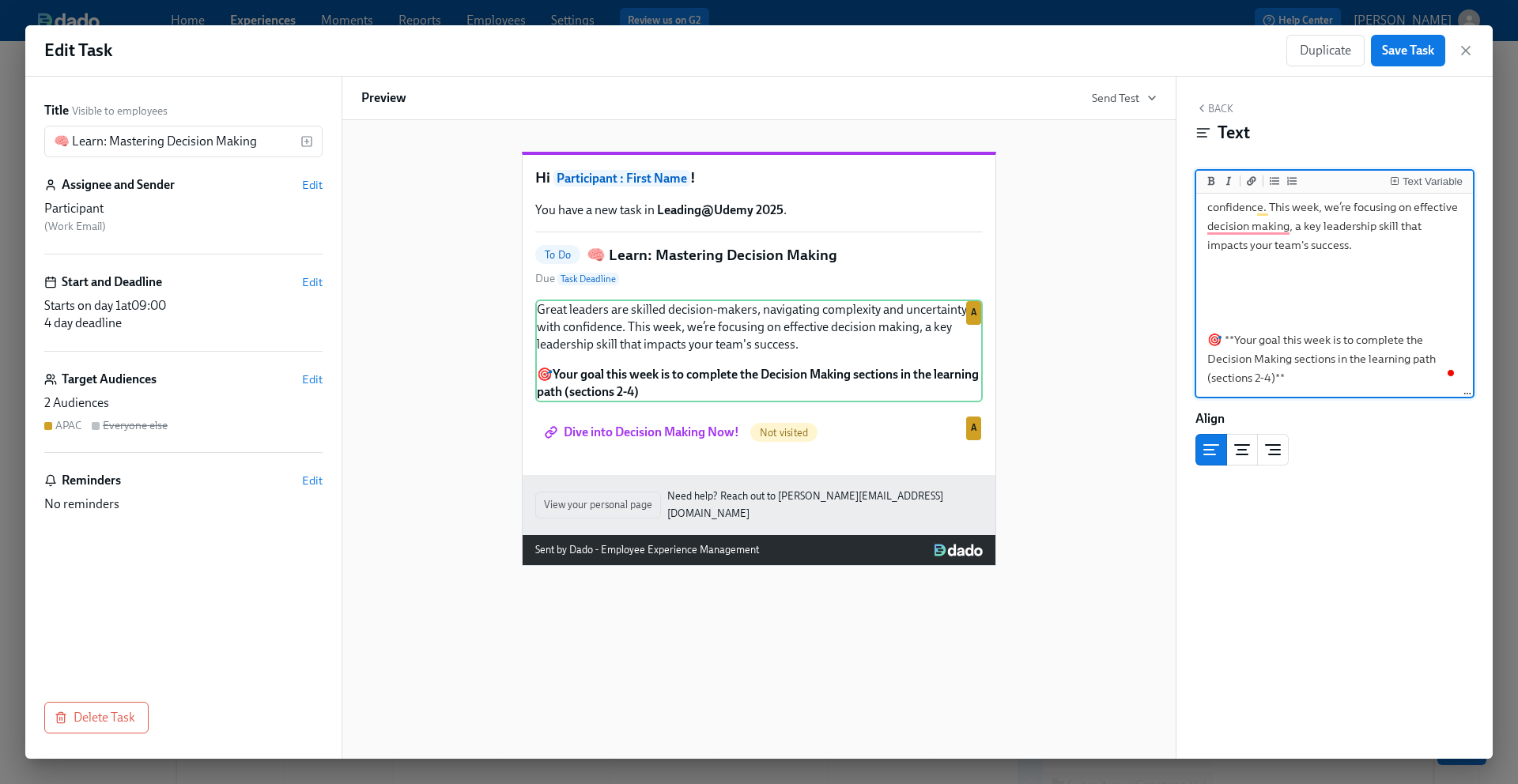
scroll to position [0, 0]
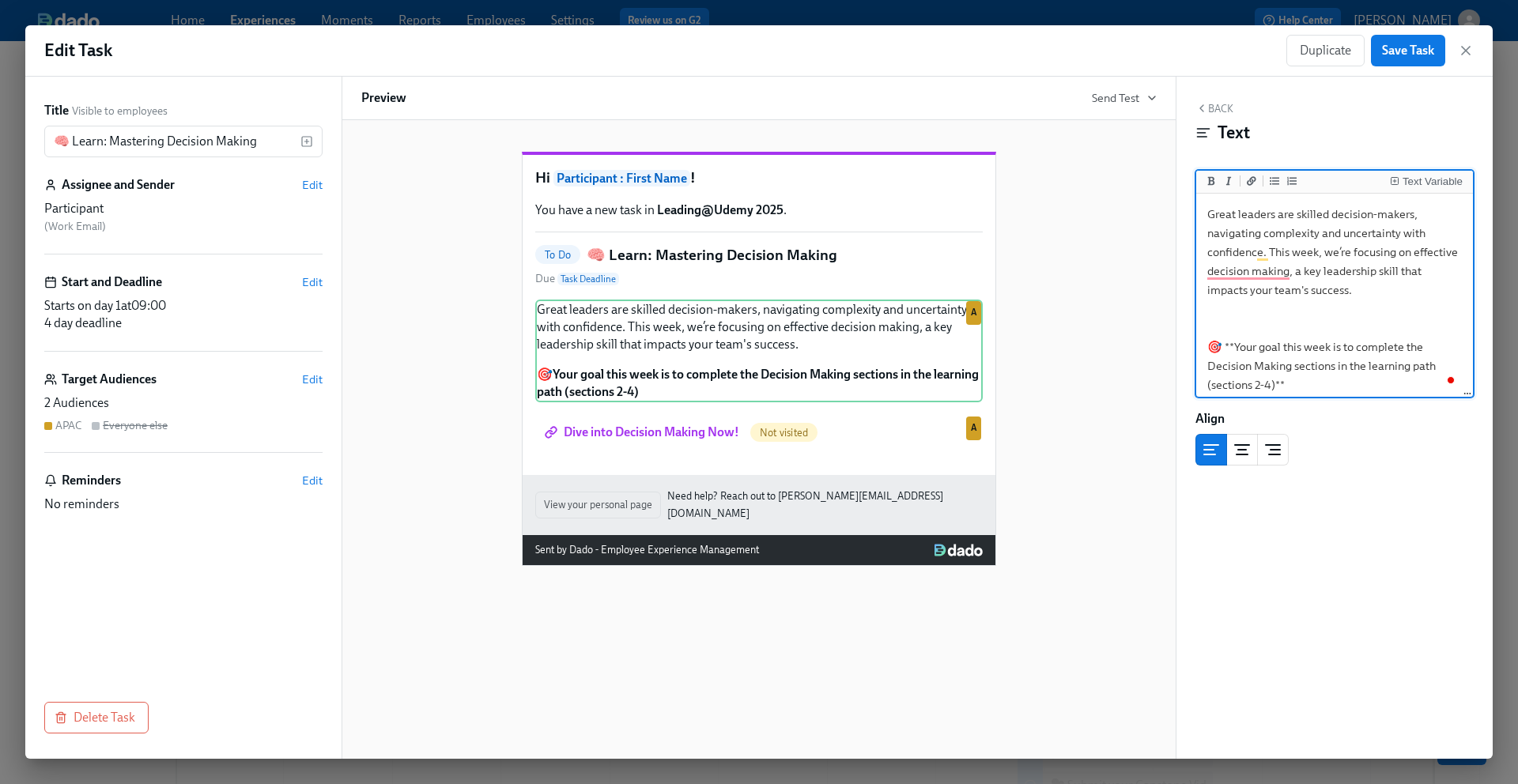
drag, startPoint x: 1356, startPoint y: 282, endPoint x: 1209, endPoint y: 210, distance: 163.7
click at [1209, 210] on textarea "Great leaders are skilled decision-makers, navigating complexity and uncertaint…" at bounding box center [1334, 299] width 270 height 205
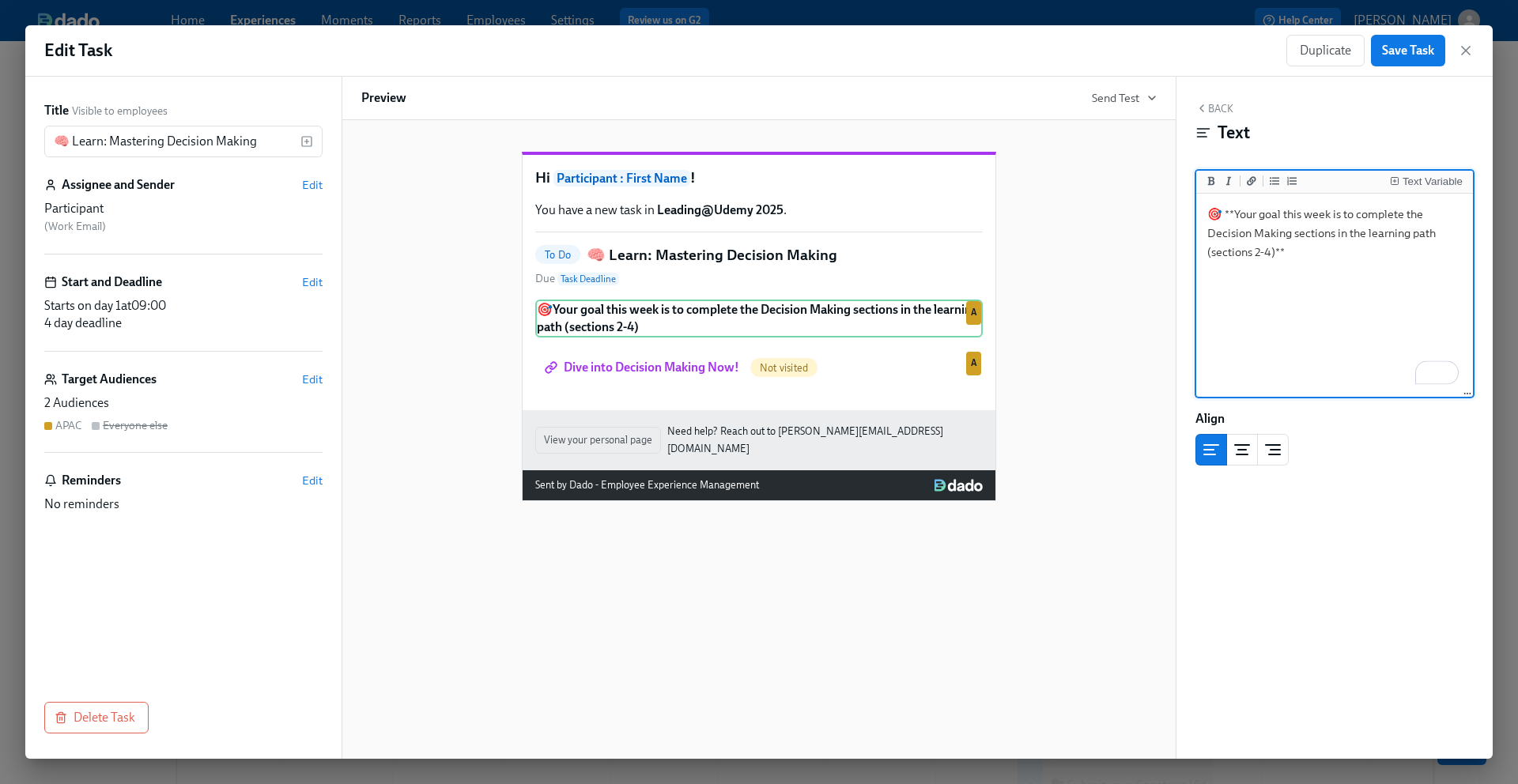
click at [1207, 271] on textarea "🎯 **Your goal this week is to complete the Decision Making sections in the lear…" at bounding box center [1334, 296] width 270 height 199
click at [1325, 296] on textarea "🎯 **Your goal this week is to complete the Decision Making sections in the lear…" at bounding box center [1334, 296] width 270 height 199
drag, startPoint x: 1294, startPoint y: 232, endPoint x: 1365, endPoint y: 231, distance: 71.0
click at [1365, 232] on textarea "🎯 **Your goal this week is to complete the Decision Making sections in the lear…" at bounding box center [1334, 296] width 270 height 199
drag, startPoint x: 1431, startPoint y: 234, endPoint x: 1365, endPoint y: 234, distance: 66.0
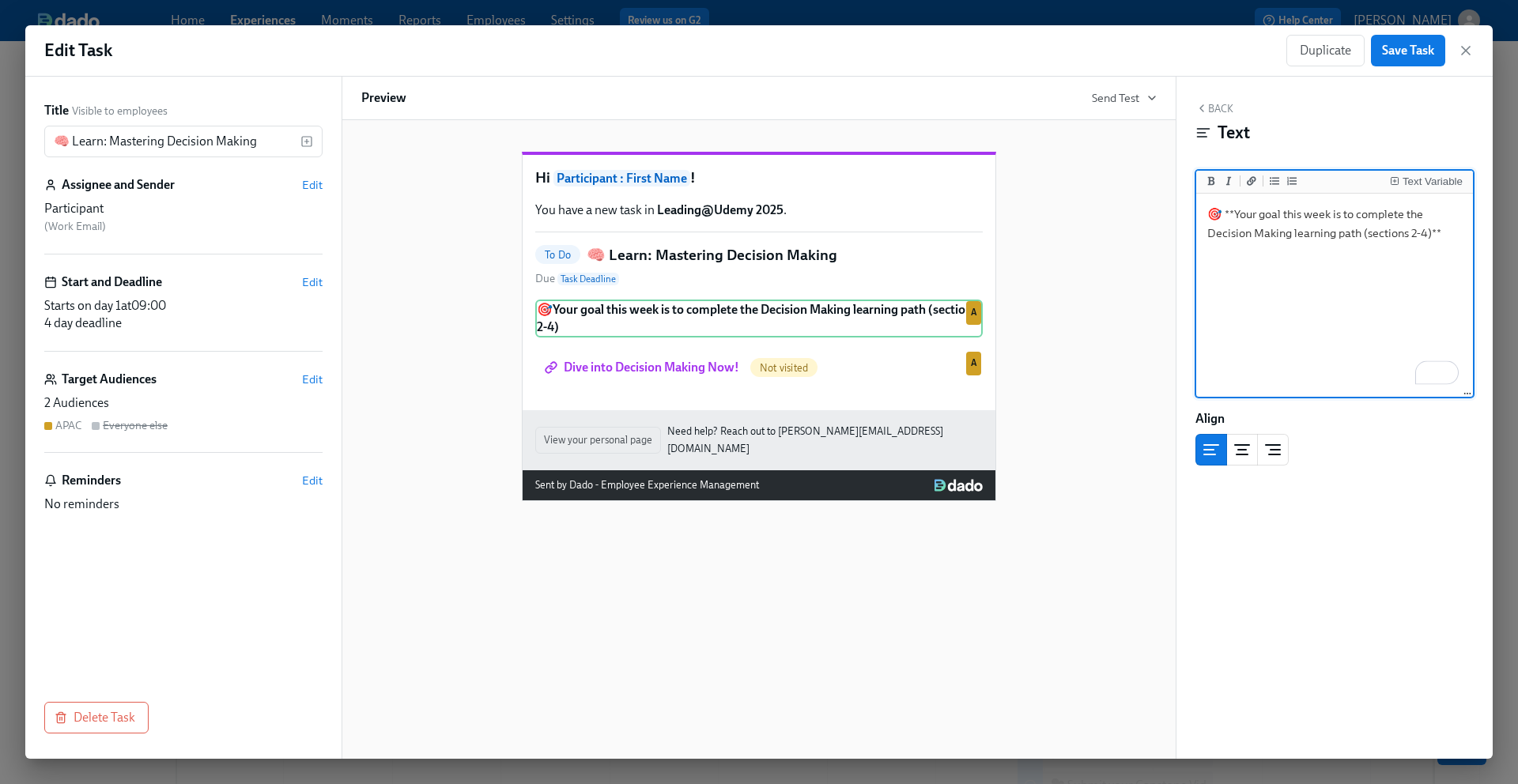
click at [1365, 234] on textarea "🎯 **Your goal this week is to complete the Decision Making learning path (secti…" at bounding box center [1334, 296] width 270 height 199
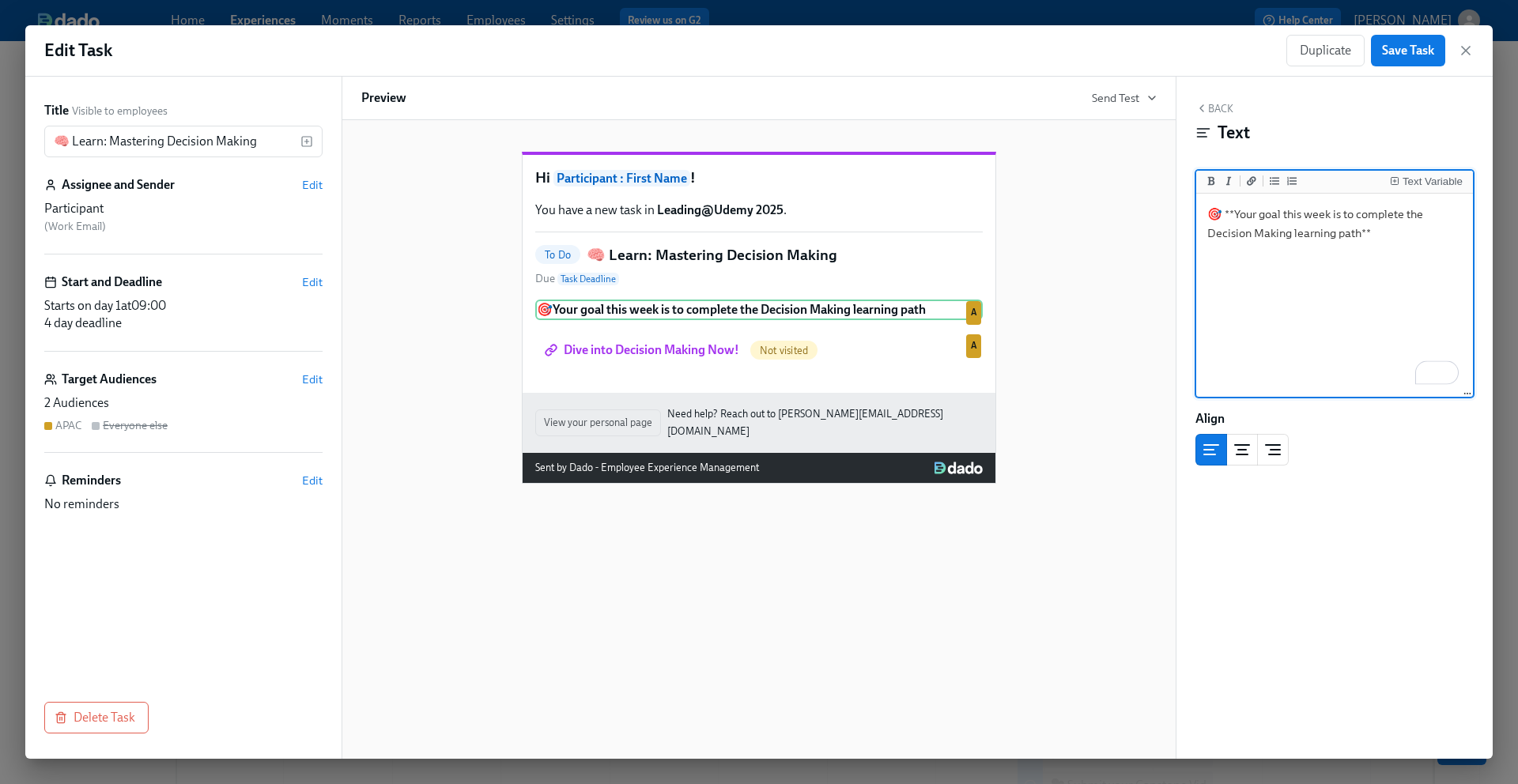
type textarea "🎯 **Your goal this week is to complete the Decision Making learning path!**"
click at [1251, 320] on textarea "🎯 **Your goal this week is to complete the Decision Making learning path!**" at bounding box center [1334, 296] width 270 height 199
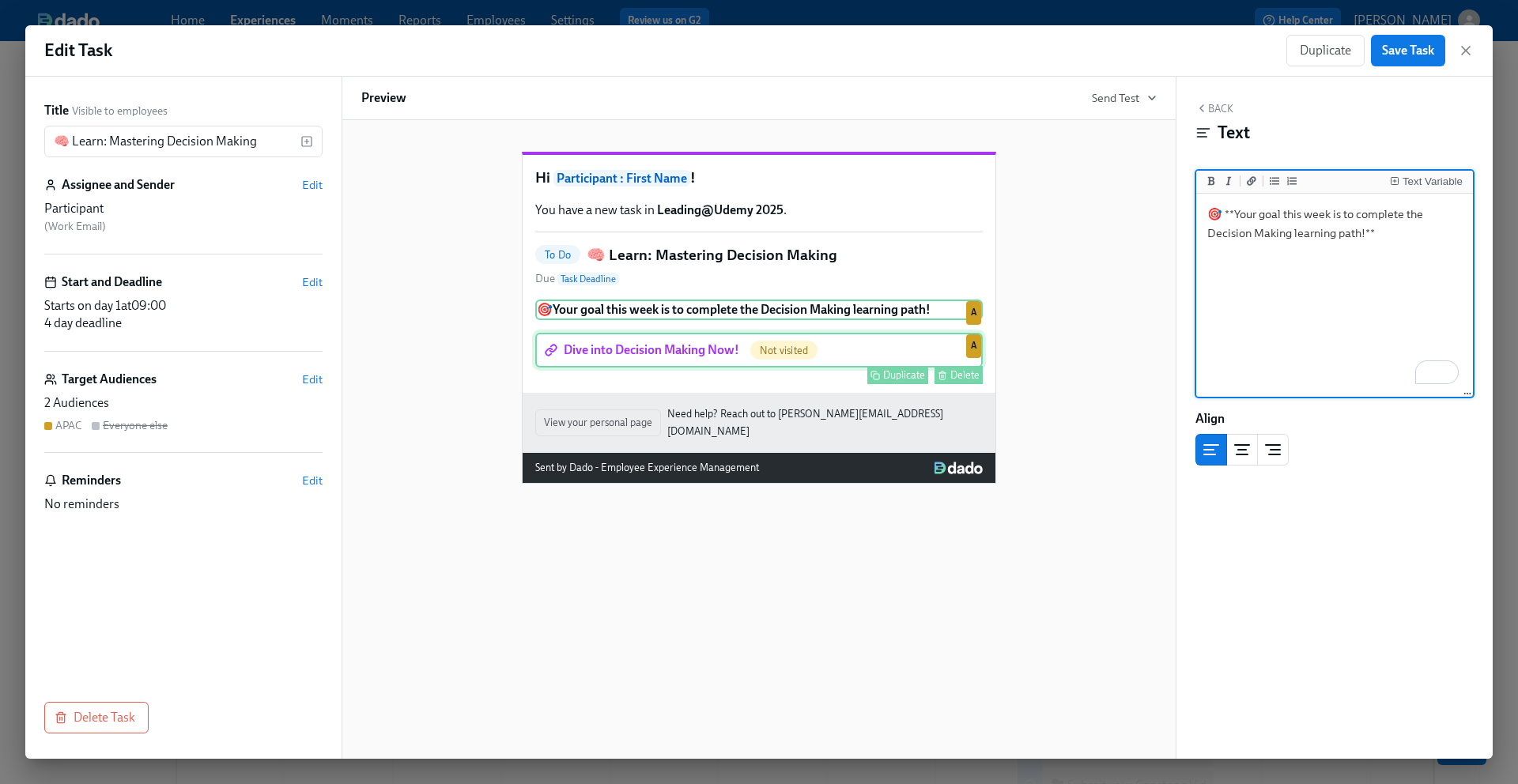
click at [739, 367] on div "Dive into Decision Making Now! Not visited Duplicate Delete A" at bounding box center [759, 350] width 447 height 35
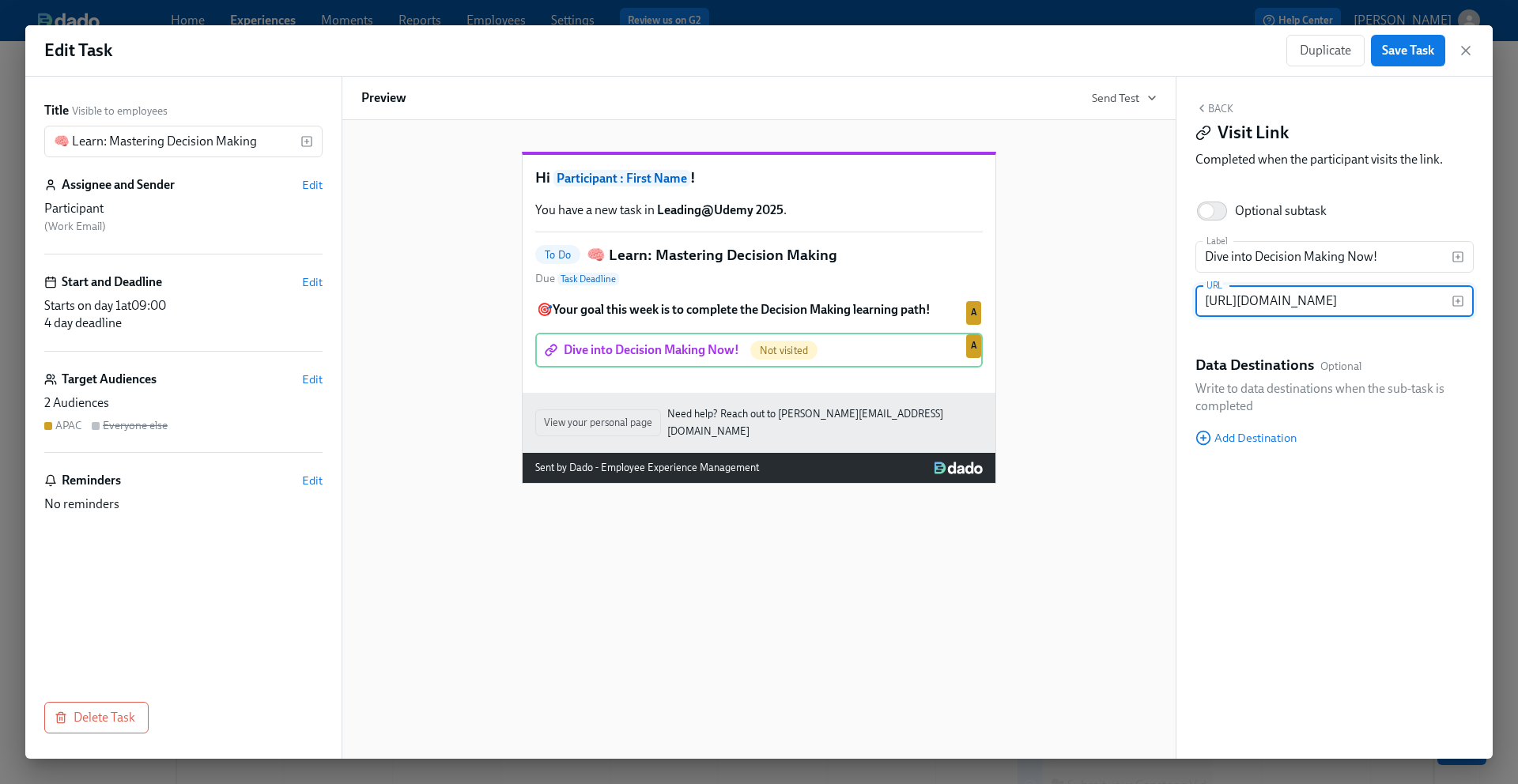
click at [1280, 303] on input "https://learning.udemy.com/learning-paths/9646267/" at bounding box center [1324, 301] width 257 height 32
paste input "10572909"
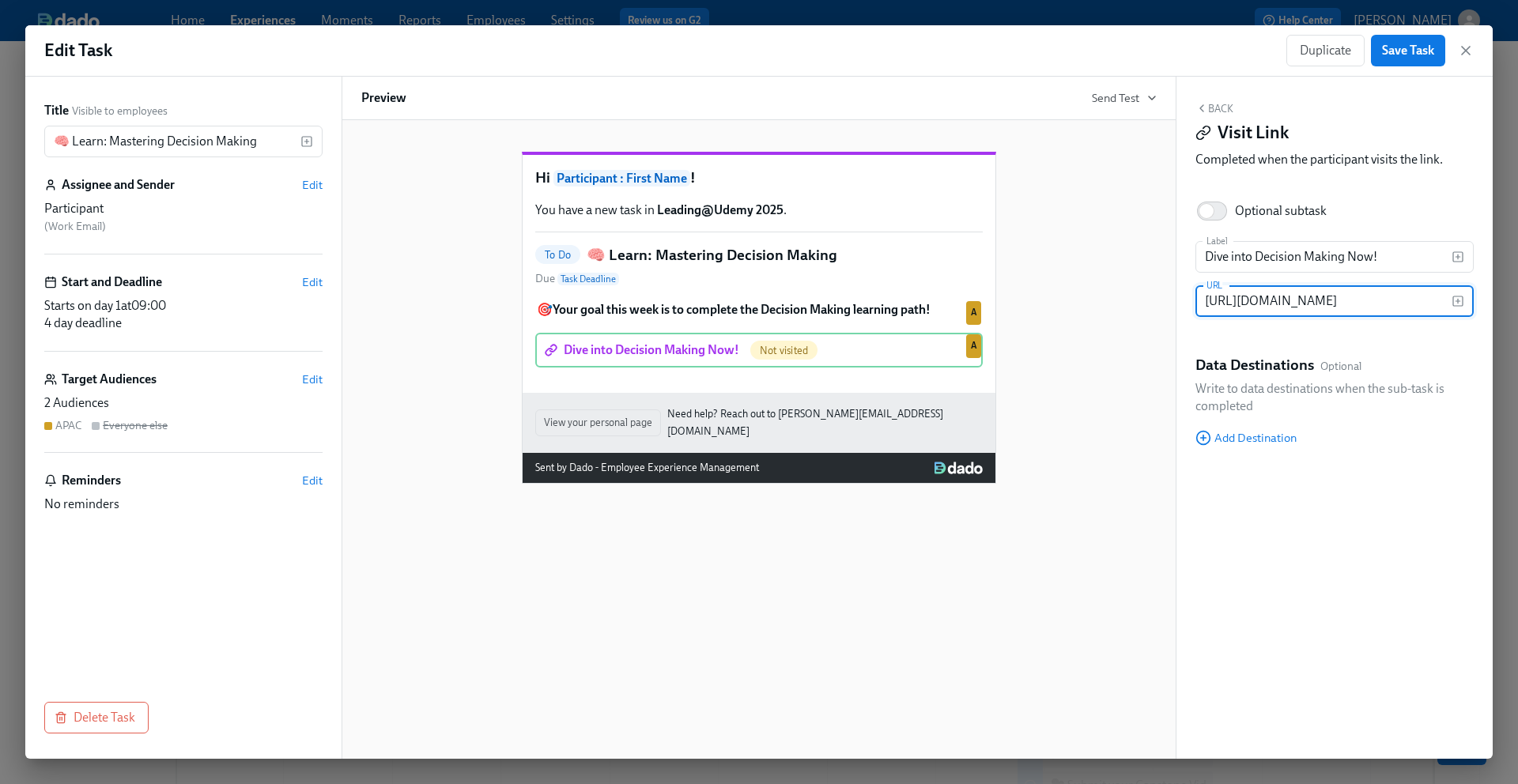
type input "https://learning.udemy.com/learning-paths/10572909/"
click at [1128, 459] on div "Hi Participant : First Name ! You have a new task in Leading@Udemy 2025 . To Do…" at bounding box center [759, 305] width 795 height 357
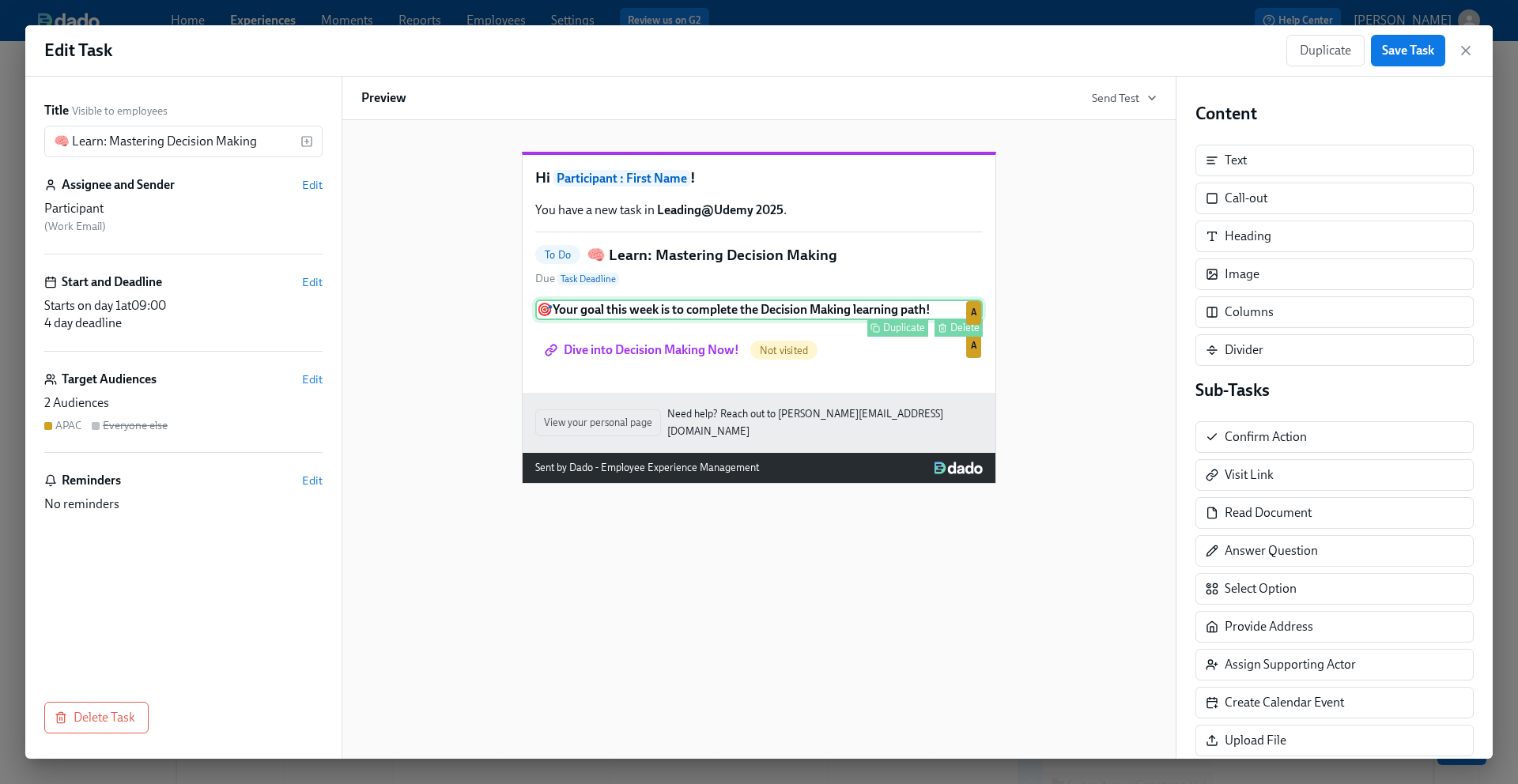
click at [683, 321] on div "🎯 Your goal this week is to complete the Decision Making learning path! Duplica…" at bounding box center [759, 310] width 447 height 20
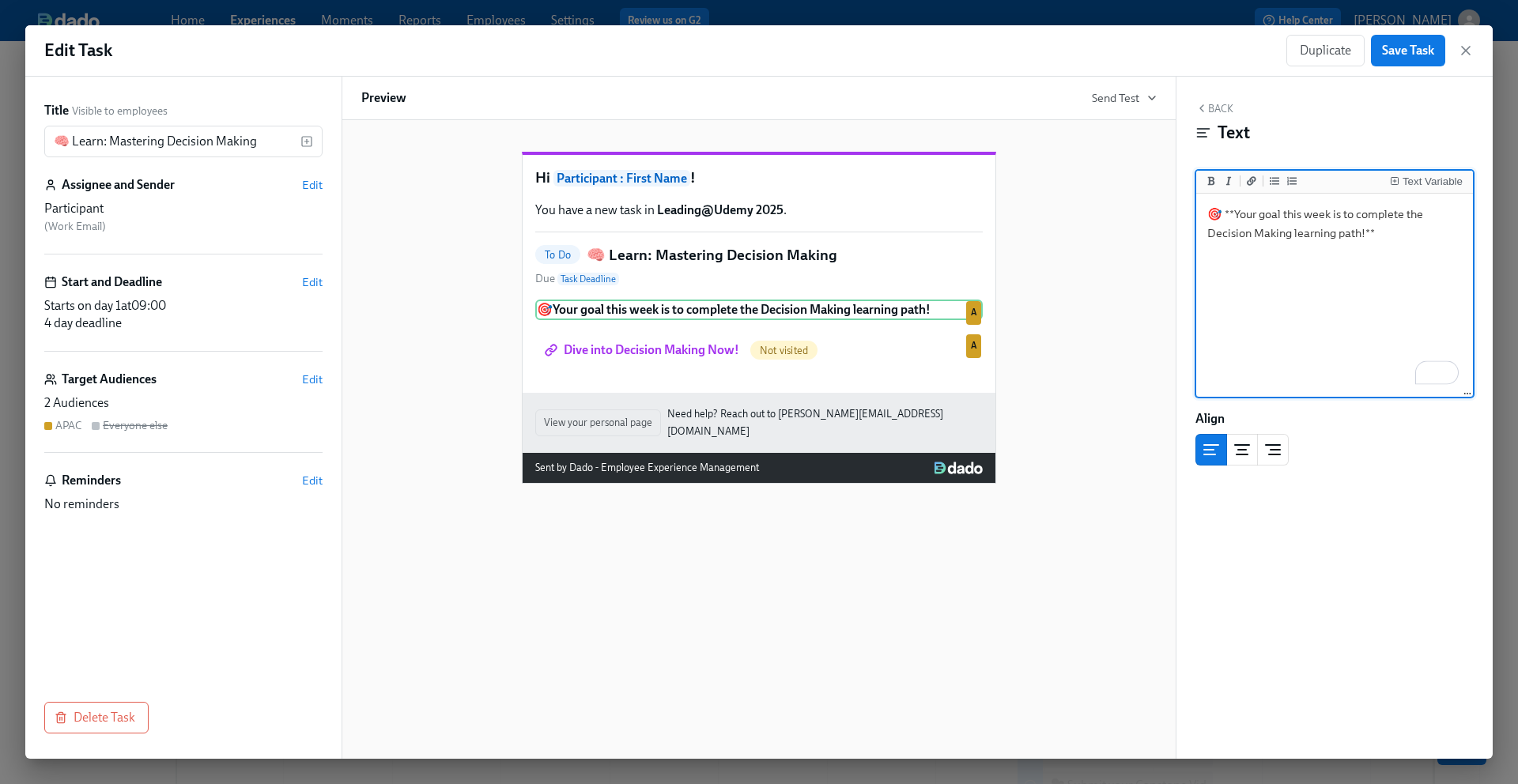
click at [1389, 228] on textarea "🎯 **Your goal this week is to complete the Decision Making learning path!**" at bounding box center [1334, 296] width 270 height 199
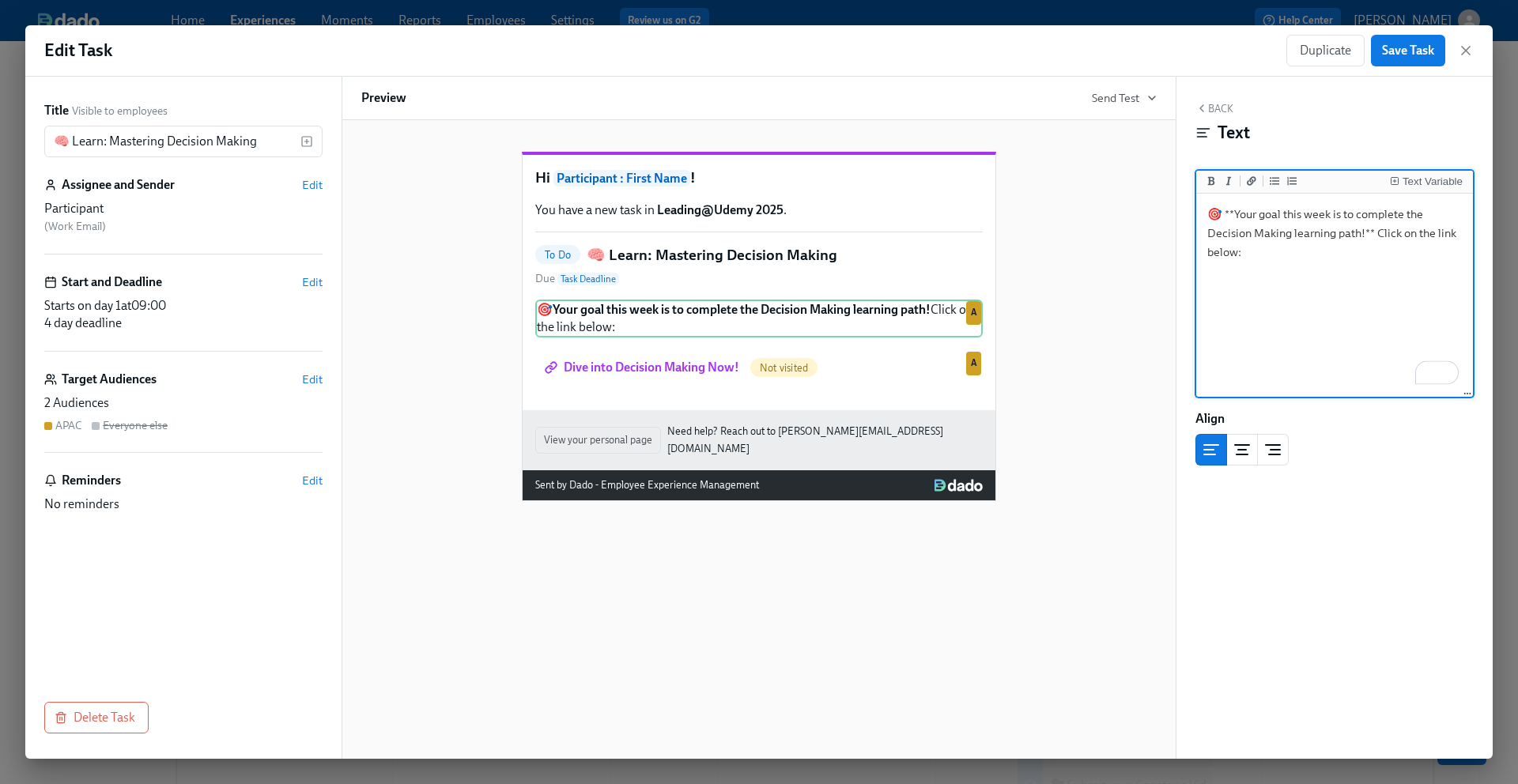
click at [1377, 234] on textarea "🎯 **Your goal this week is to complete the Decision Making learning path!** Cli…" at bounding box center [1334, 296] width 270 height 199
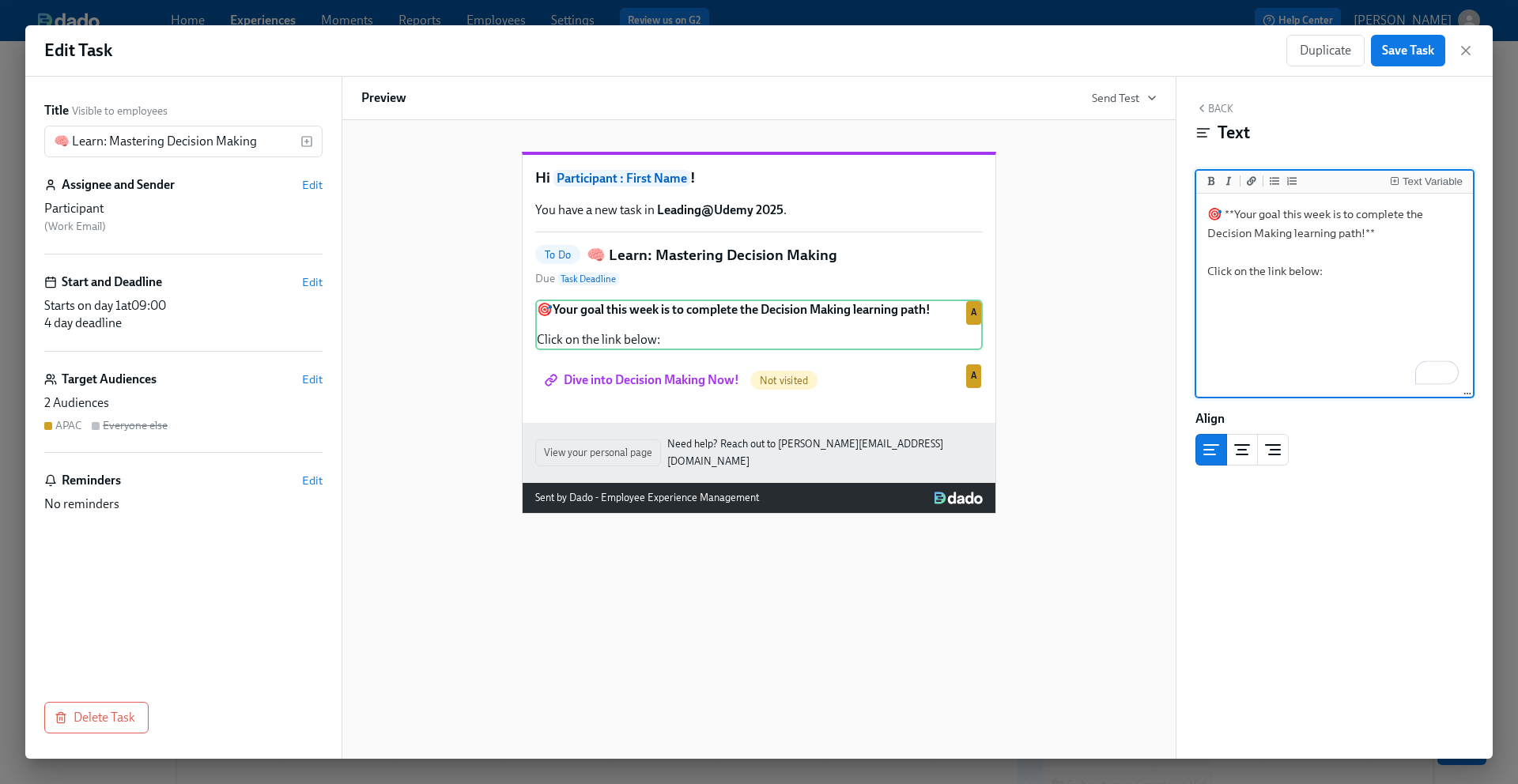
type textarea "🎯 **Your goal this week is to complete the Decision Making learning path!** Cli…"
click at [1123, 370] on div "Hi Participant : First Name ! You have a new task in Leading@Udemy 2025 . To Do…" at bounding box center [759, 320] width 795 height 387
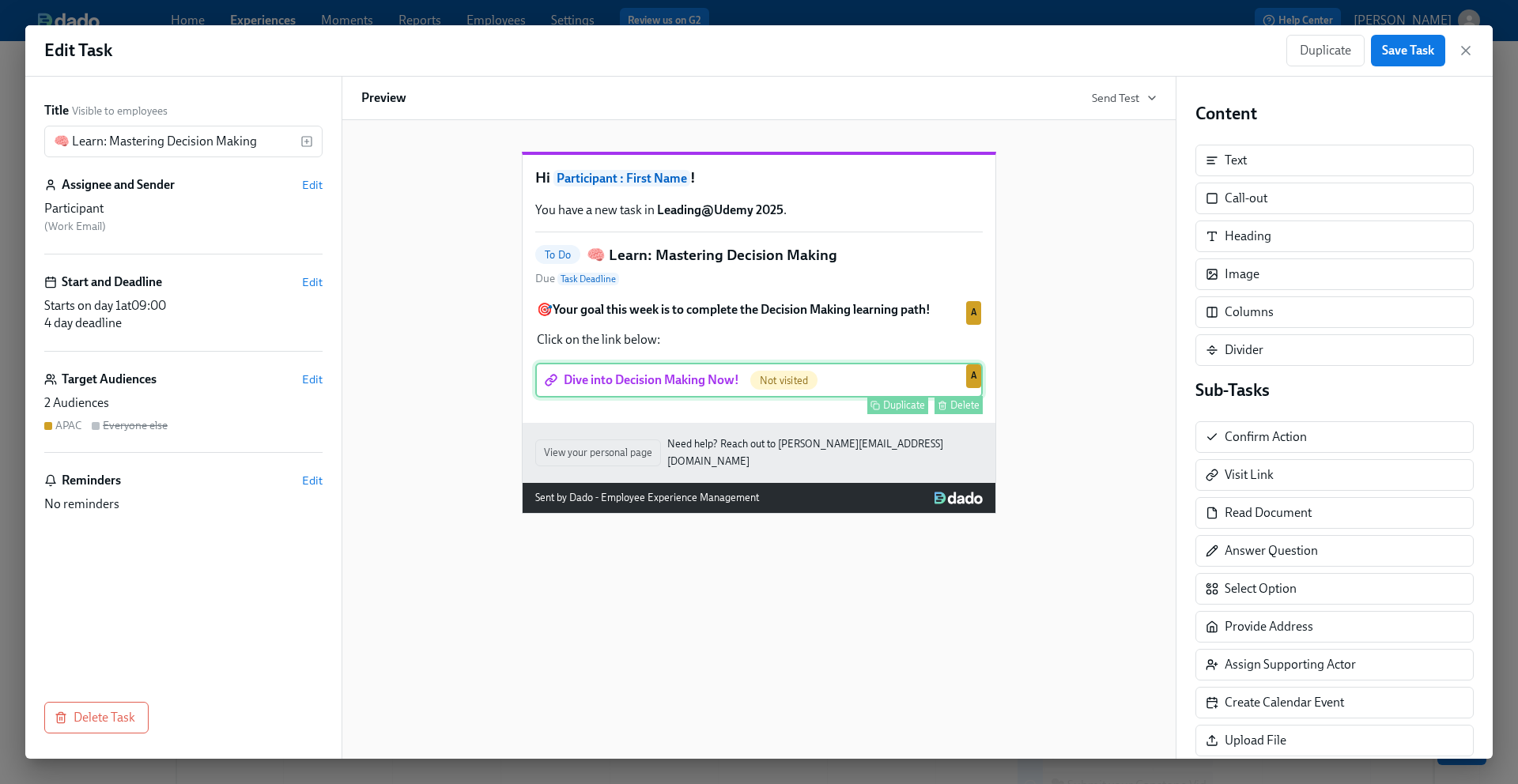
click at [877, 397] on div "Dive into Decision Making Now! Not visited Duplicate Delete A" at bounding box center [759, 380] width 447 height 35
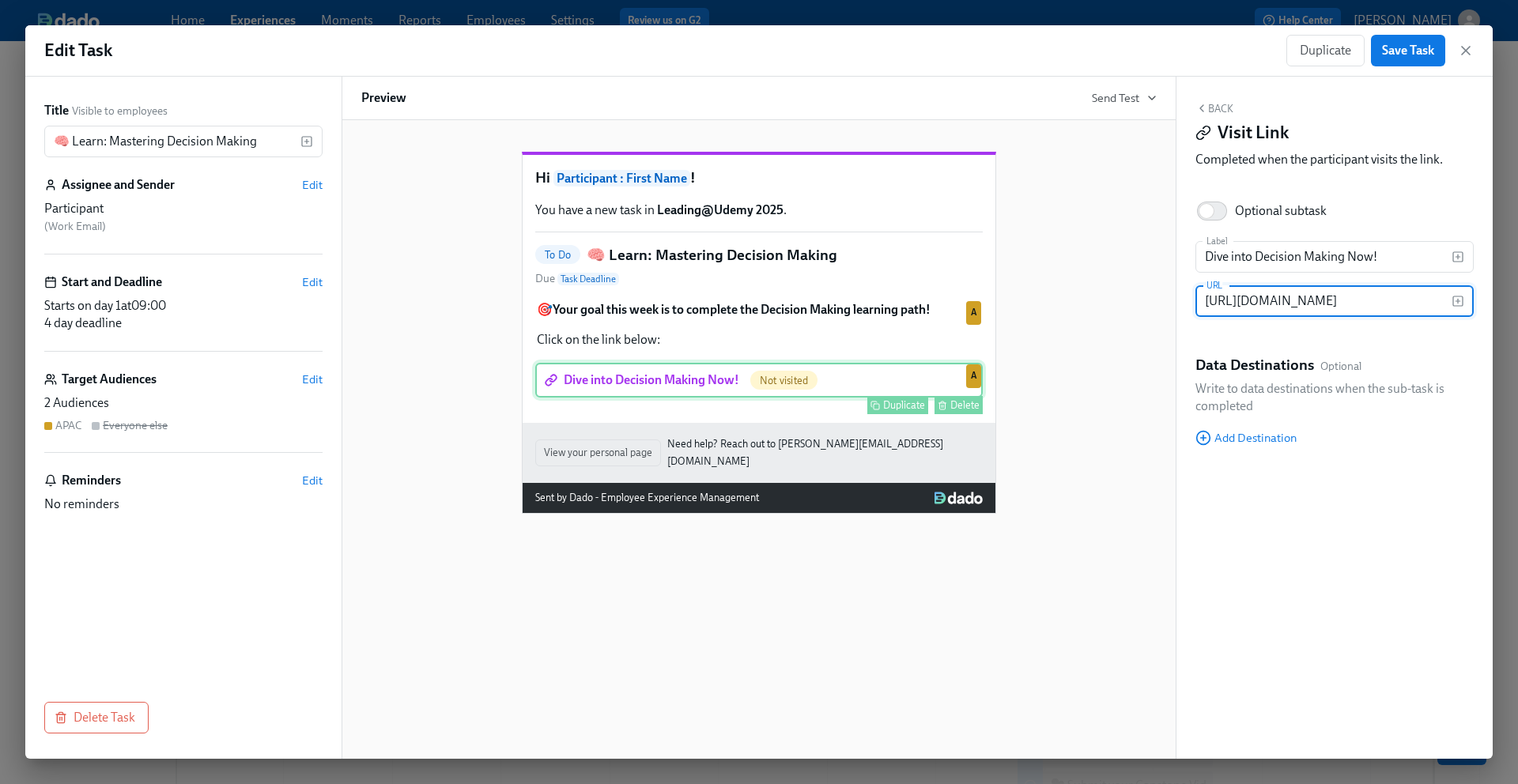
scroll to position [0, 57]
click at [1047, 365] on div "Hi Participant : First Name ! You have a new task in Leading@Udemy 2025 . To Do…" at bounding box center [759, 320] width 795 height 387
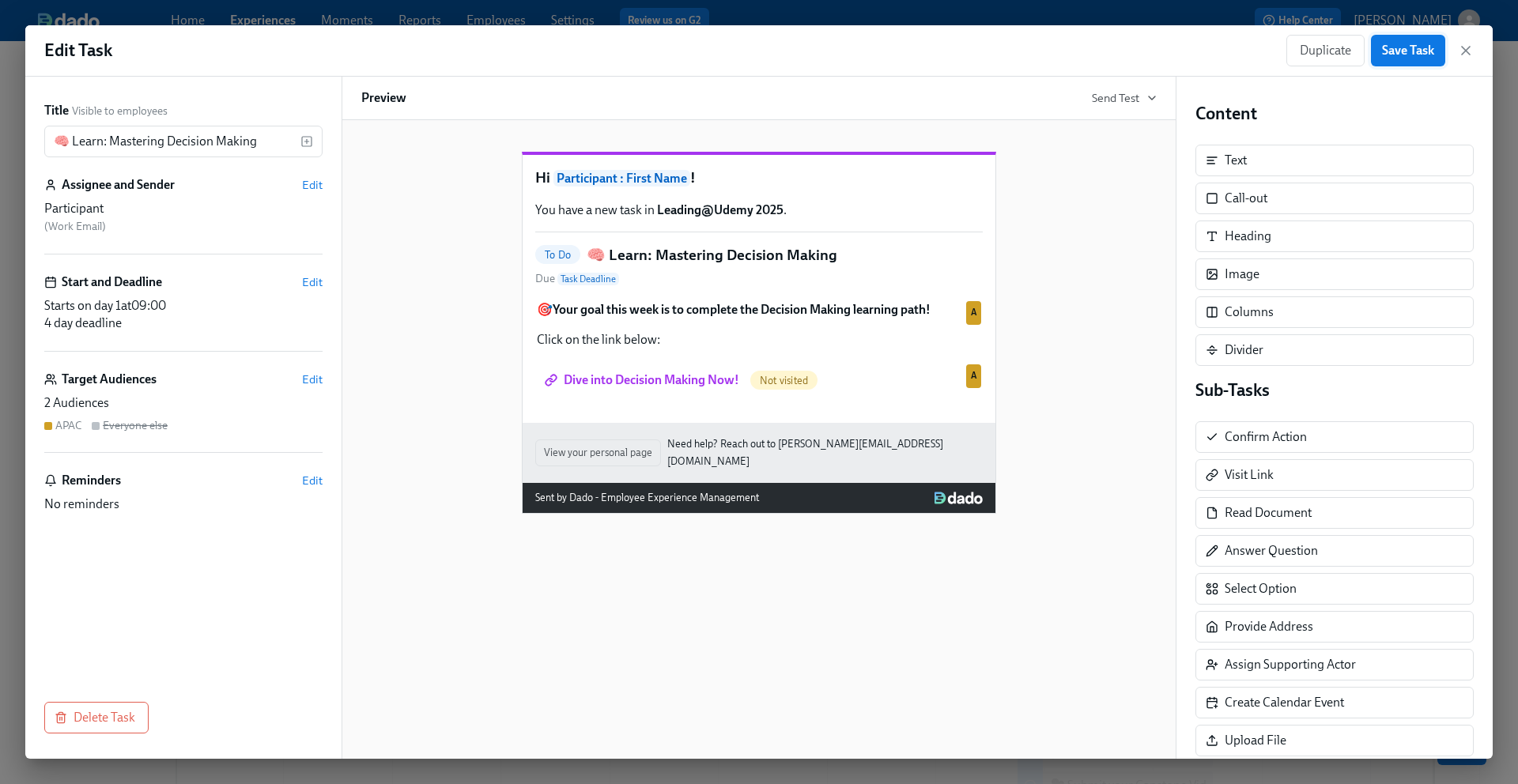
click at [1413, 55] on span "Save Task" at bounding box center [1408, 50] width 52 height 16
click at [1466, 52] on icon "button" at bounding box center [1465, 50] width 16 height 16
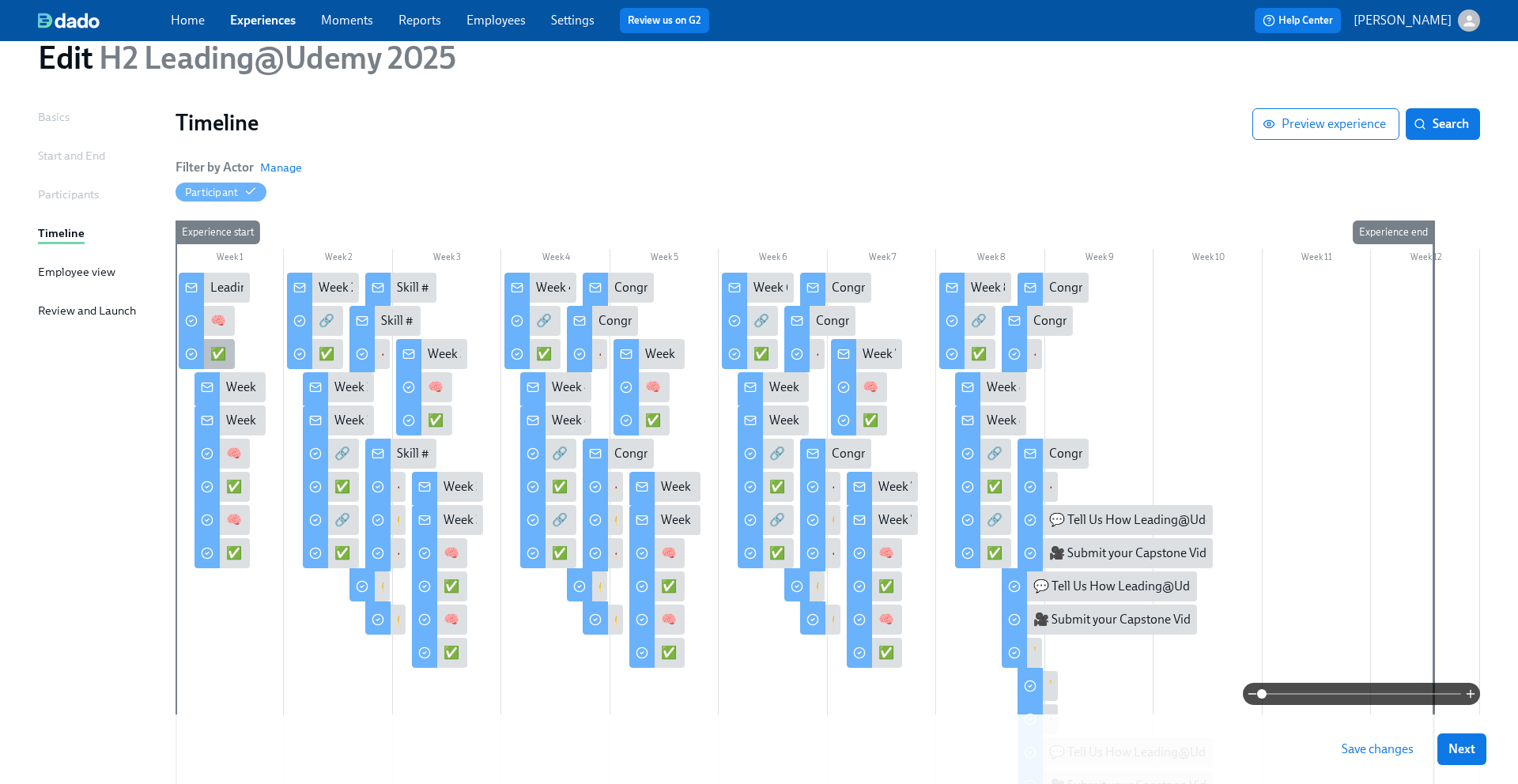
click at [211, 357] on div "✅ Put Your Decision-Making Skills into Practice" at bounding box center [340, 354] width 258 height 17
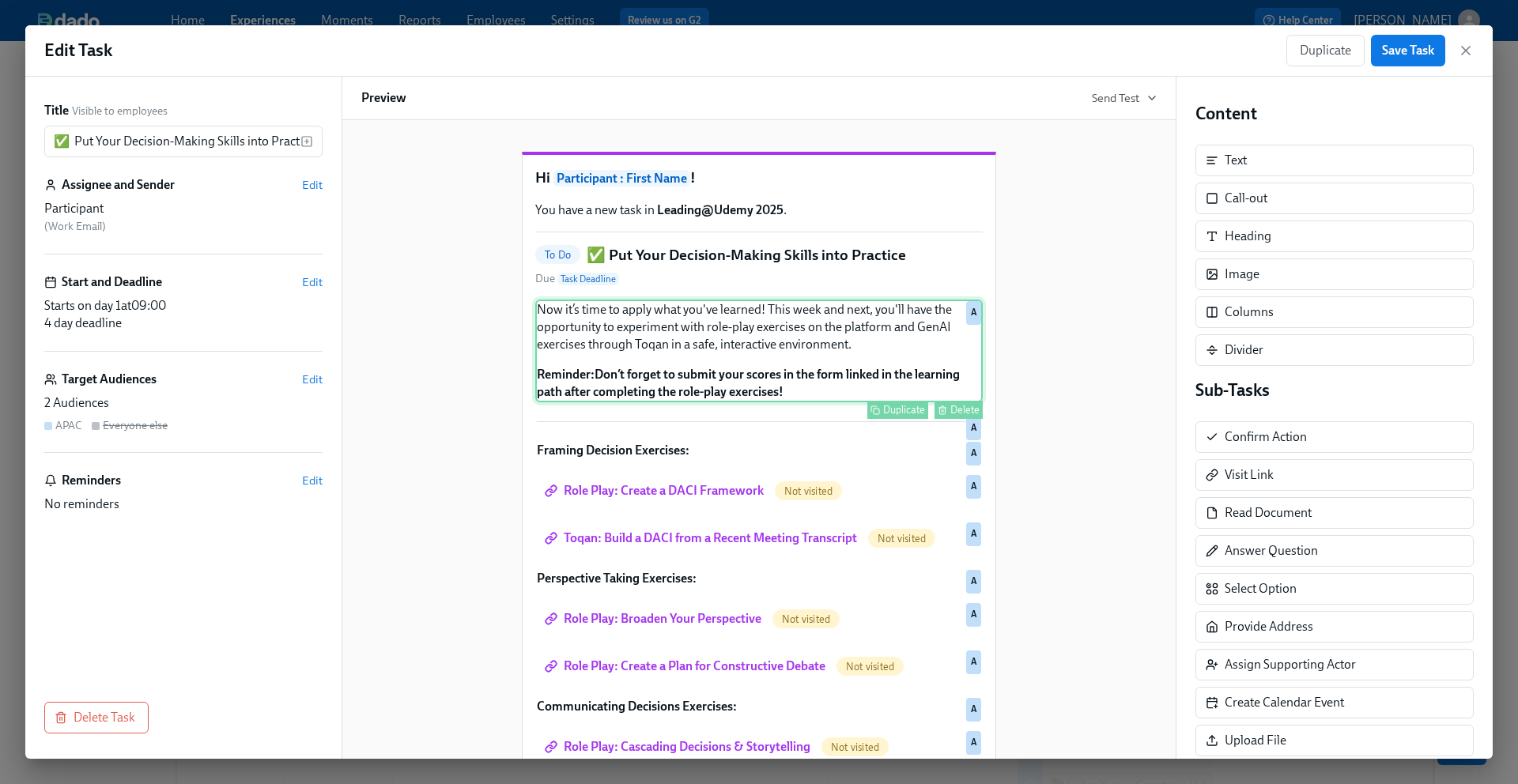
click at [759, 378] on div "Now it’s time to apply what you've learned! This week and next, you'll have the…" at bounding box center [759, 351] width 447 height 103
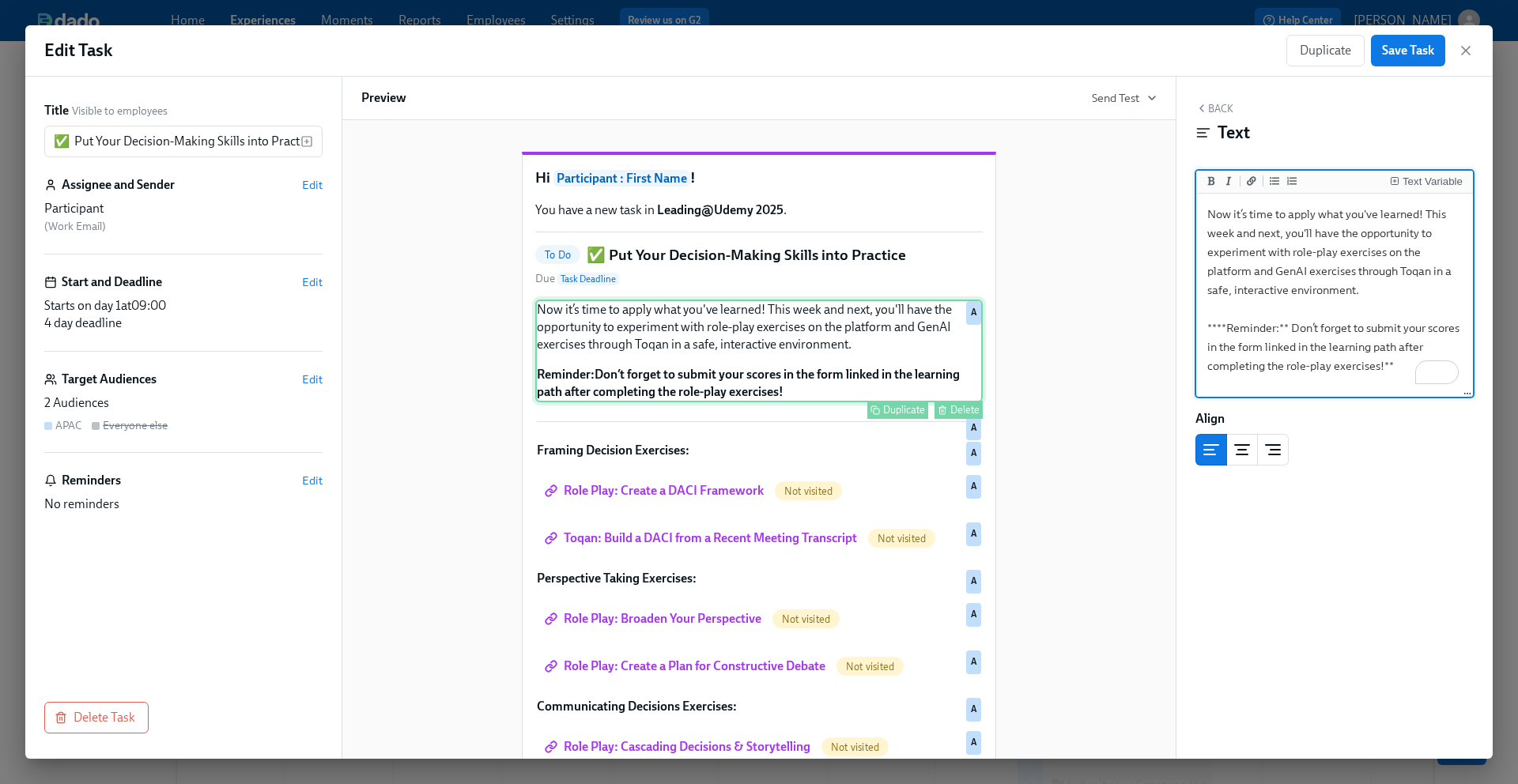
click at [716, 366] on div "Now it’s time to apply what you've learned! This week and next, you'll have the…" at bounding box center [759, 351] width 447 height 103
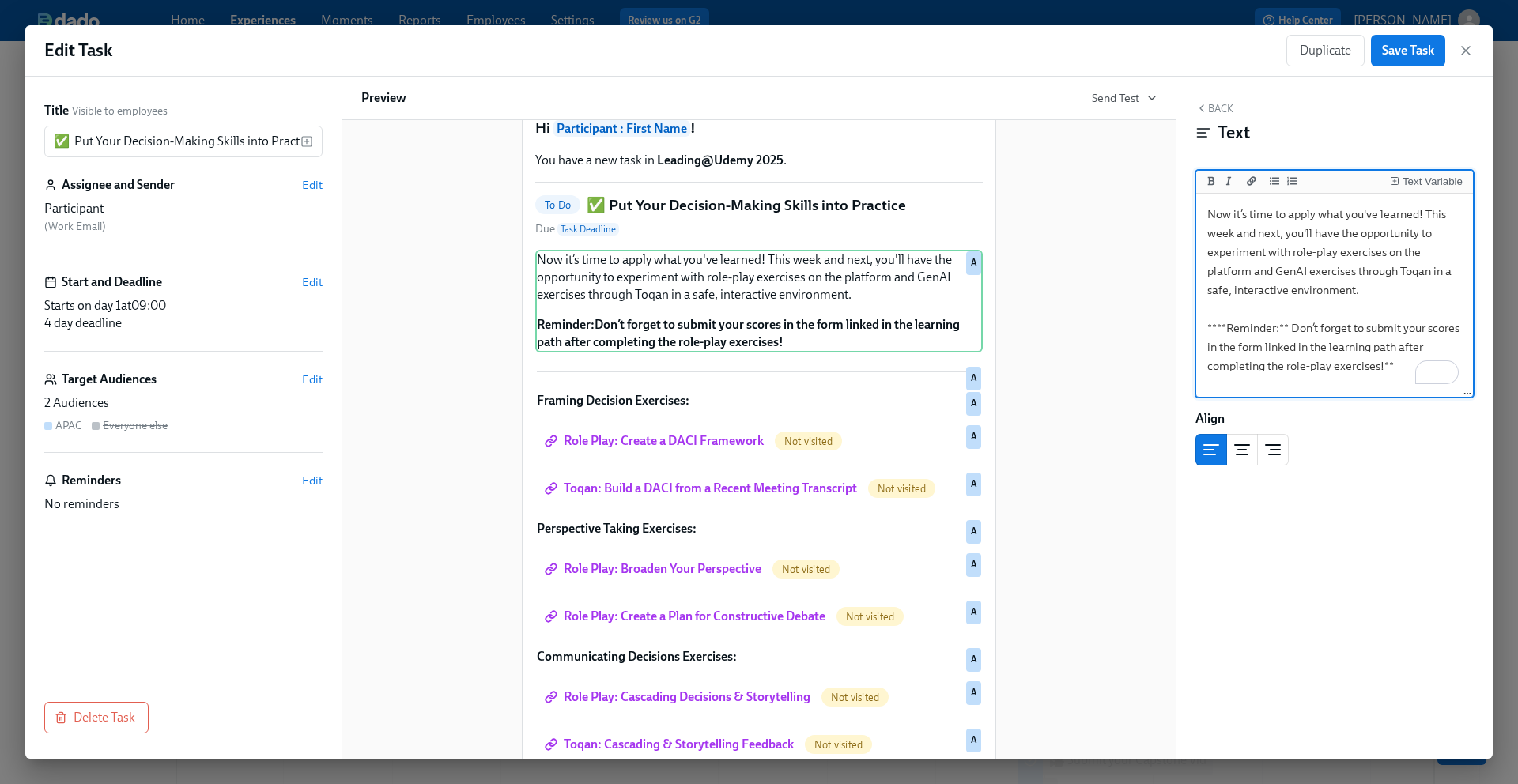
scroll to position [48, 0]
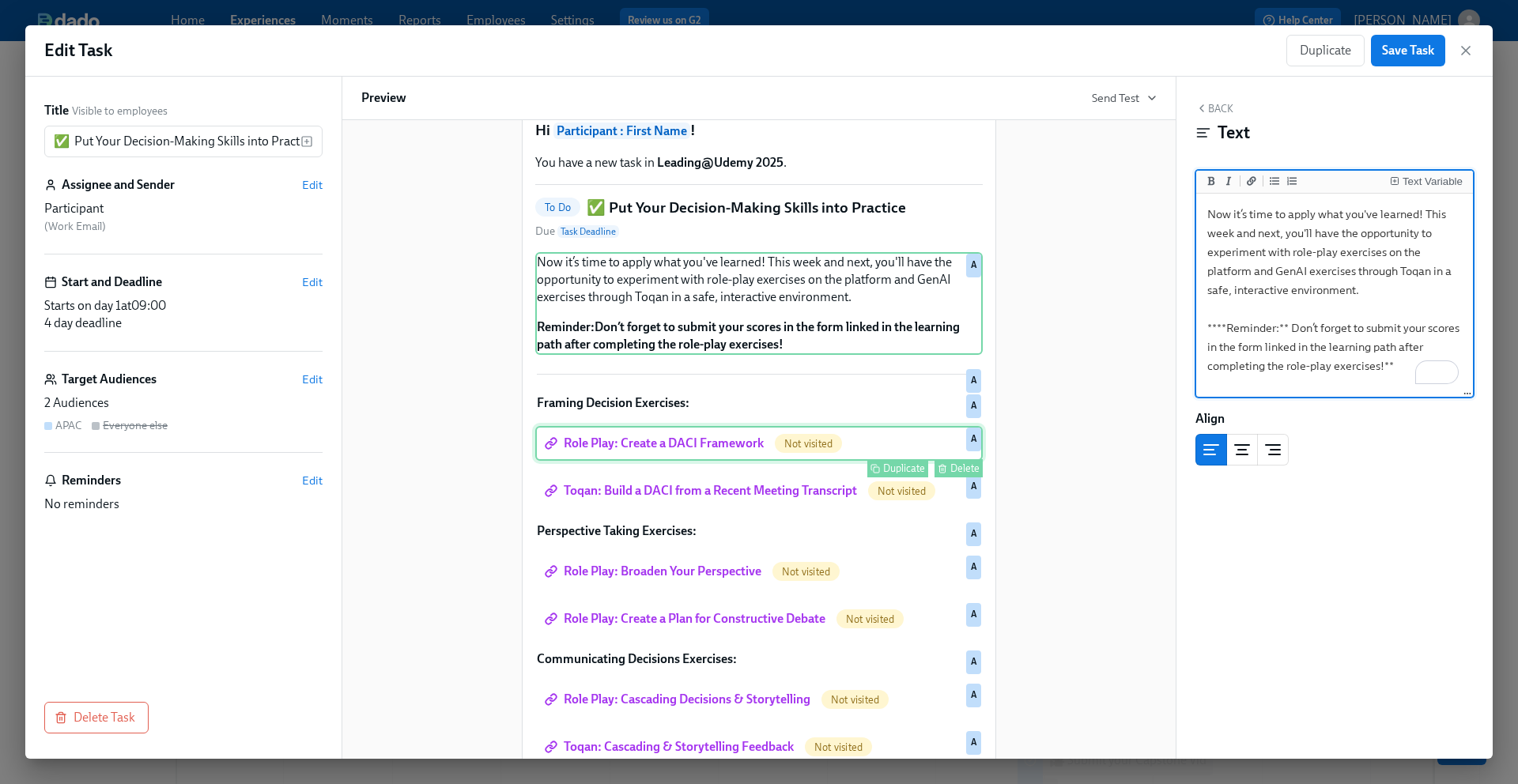
click at [700, 461] on div "Role Play: Create a DACI Framework Not visited Duplicate Delete A" at bounding box center [759, 443] width 447 height 35
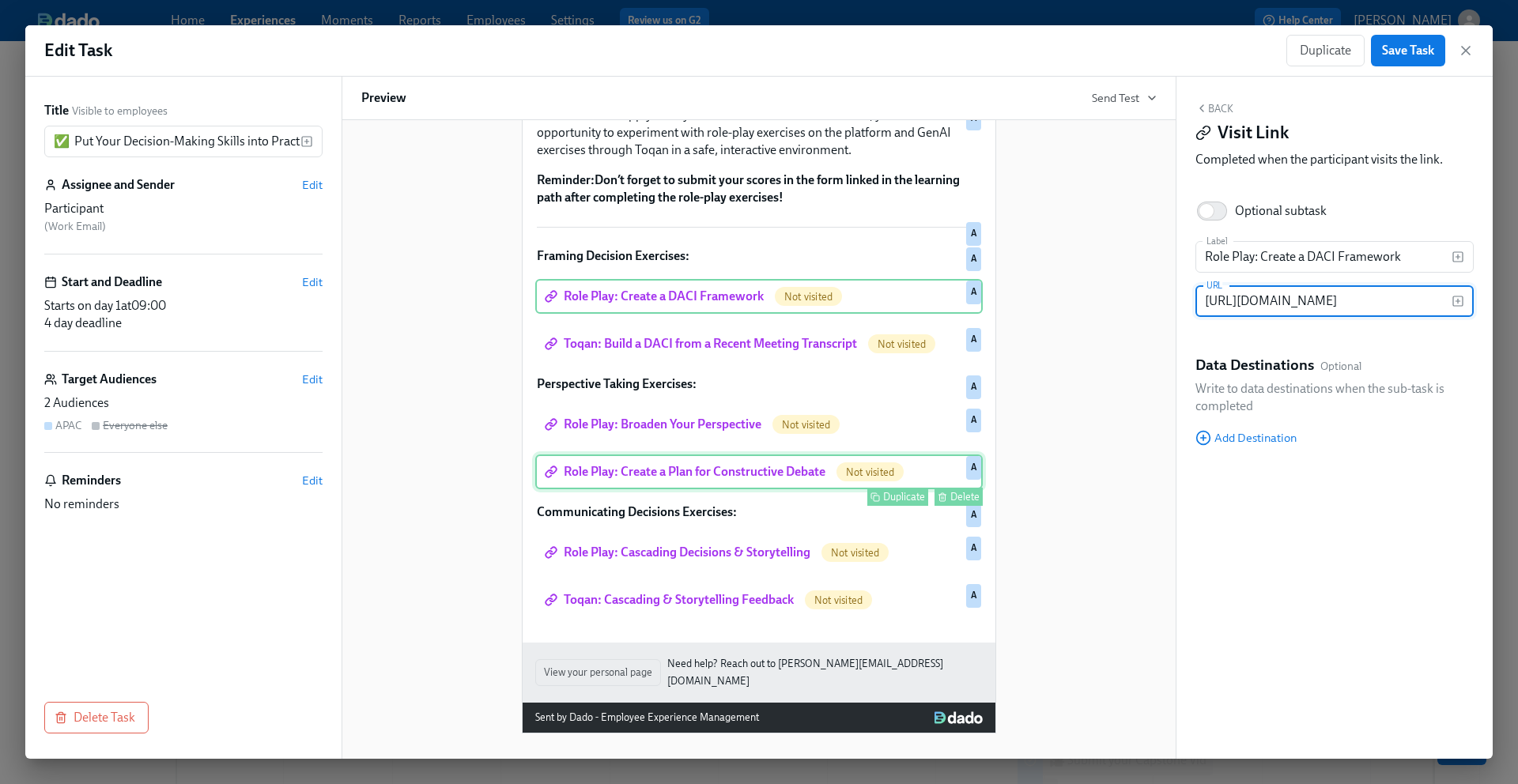
scroll to position [200, 0]
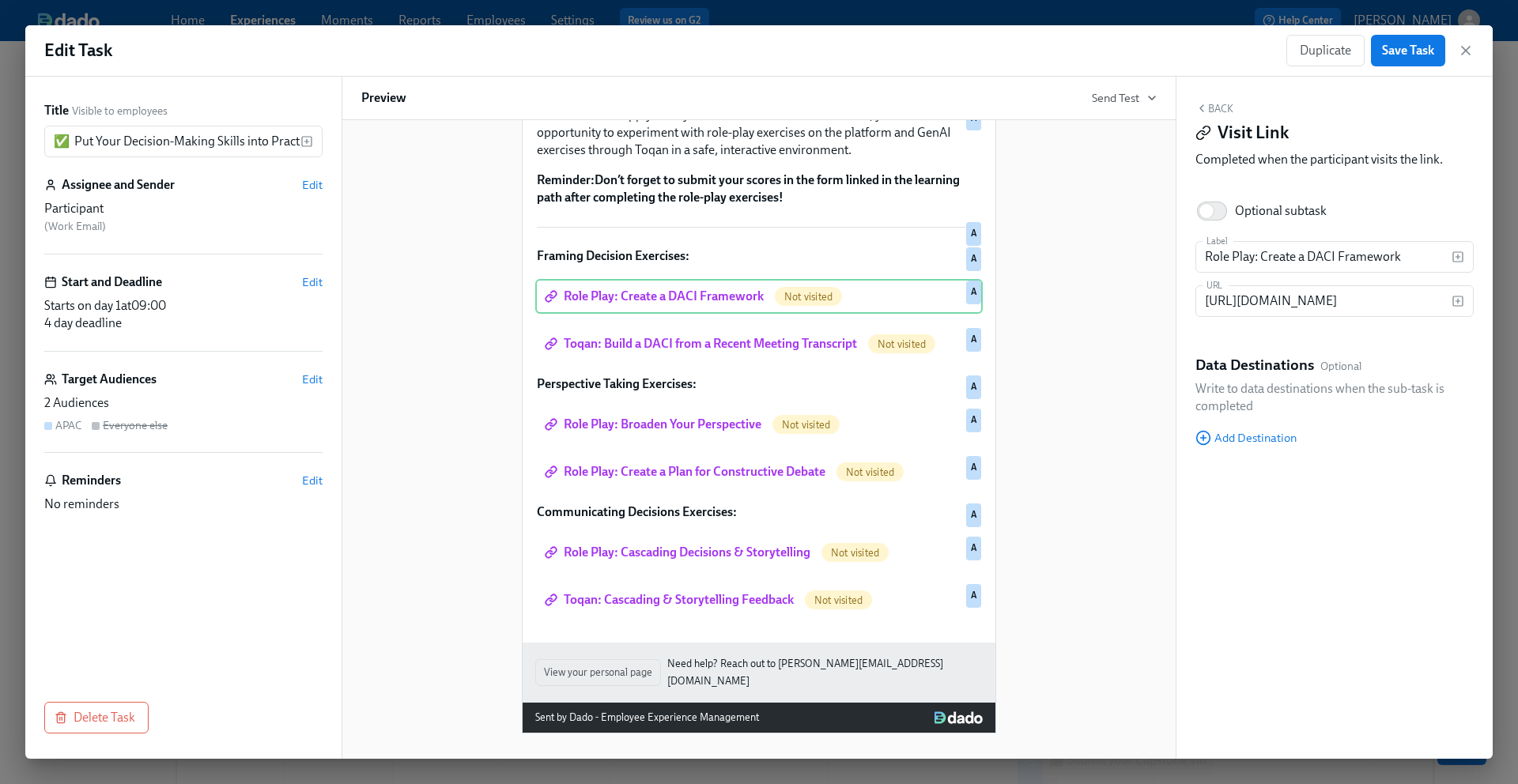
click at [1040, 436] on div "Hi Participant : First Name ! You have a new task in Leading@Udemy 2025 . To Do…" at bounding box center [759, 332] width 795 height 801
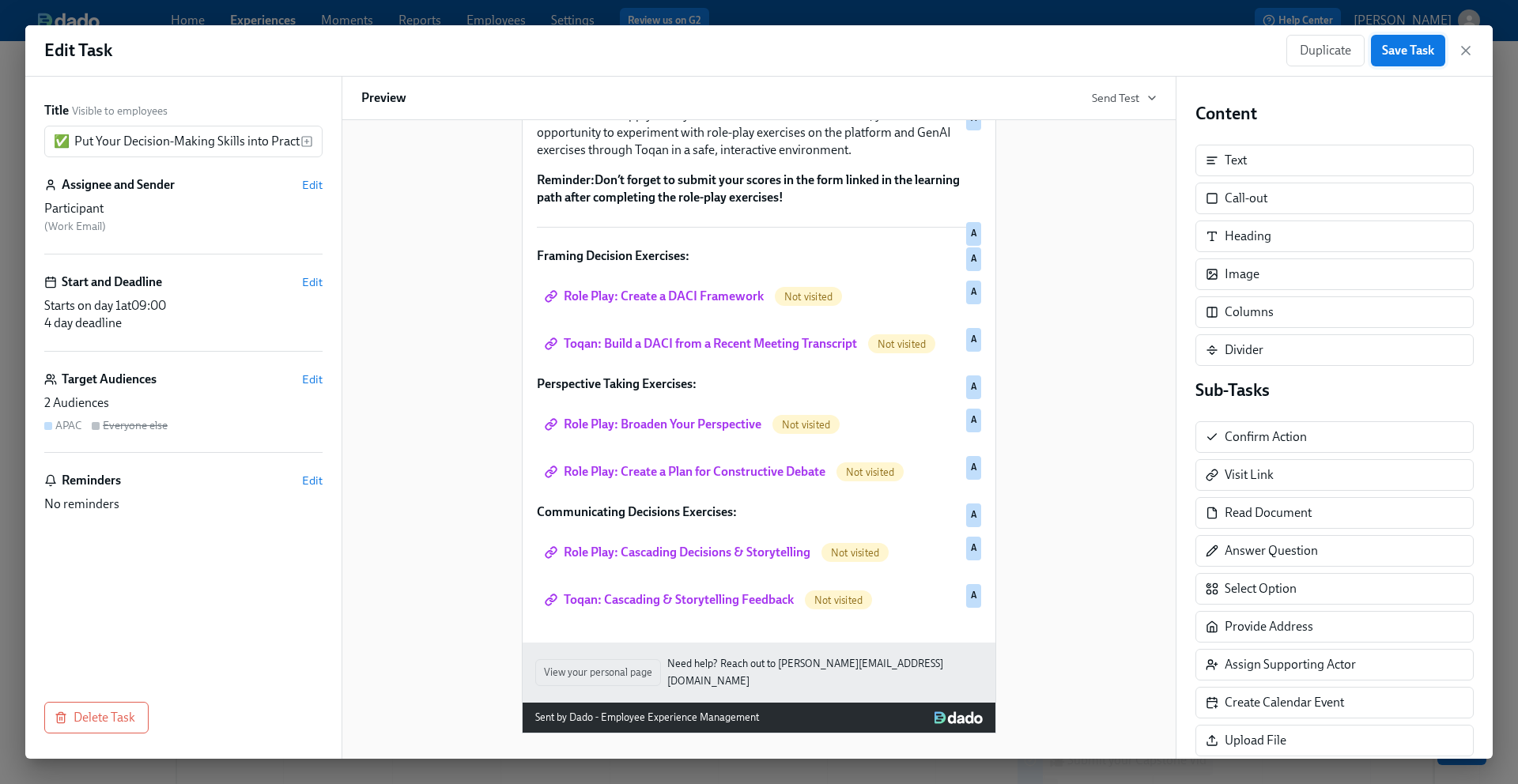
click at [1399, 52] on span "Save Task" at bounding box center [1408, 50] width 52 height 16
click at [1468, 53] on icon "button" at bounding box center [1466, 50] width 8 height 8
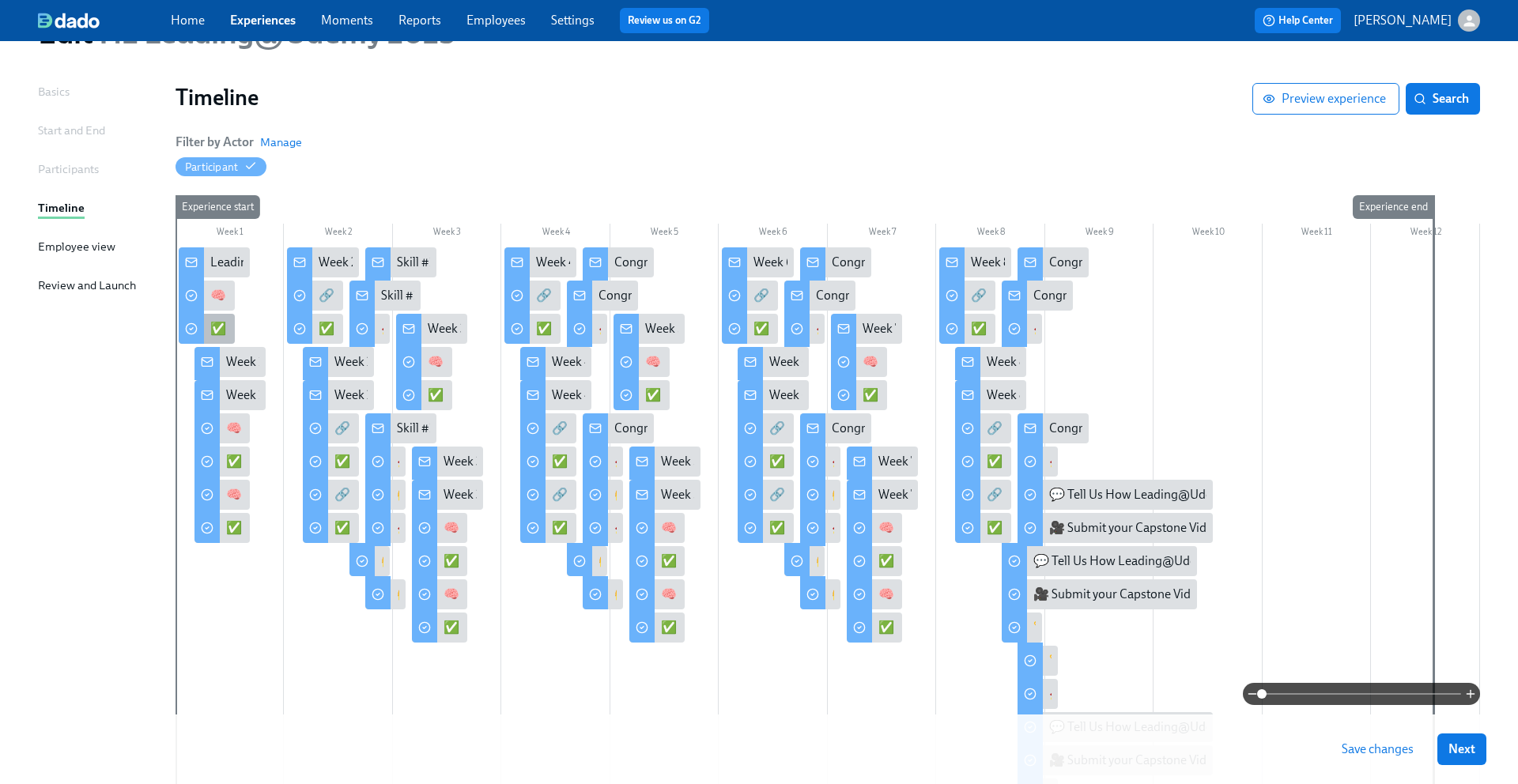
click at [215, 327] on div "✅ Put Your Decision-Making Skills into Practice" at bounding box center [340, 329] width 258 height 17
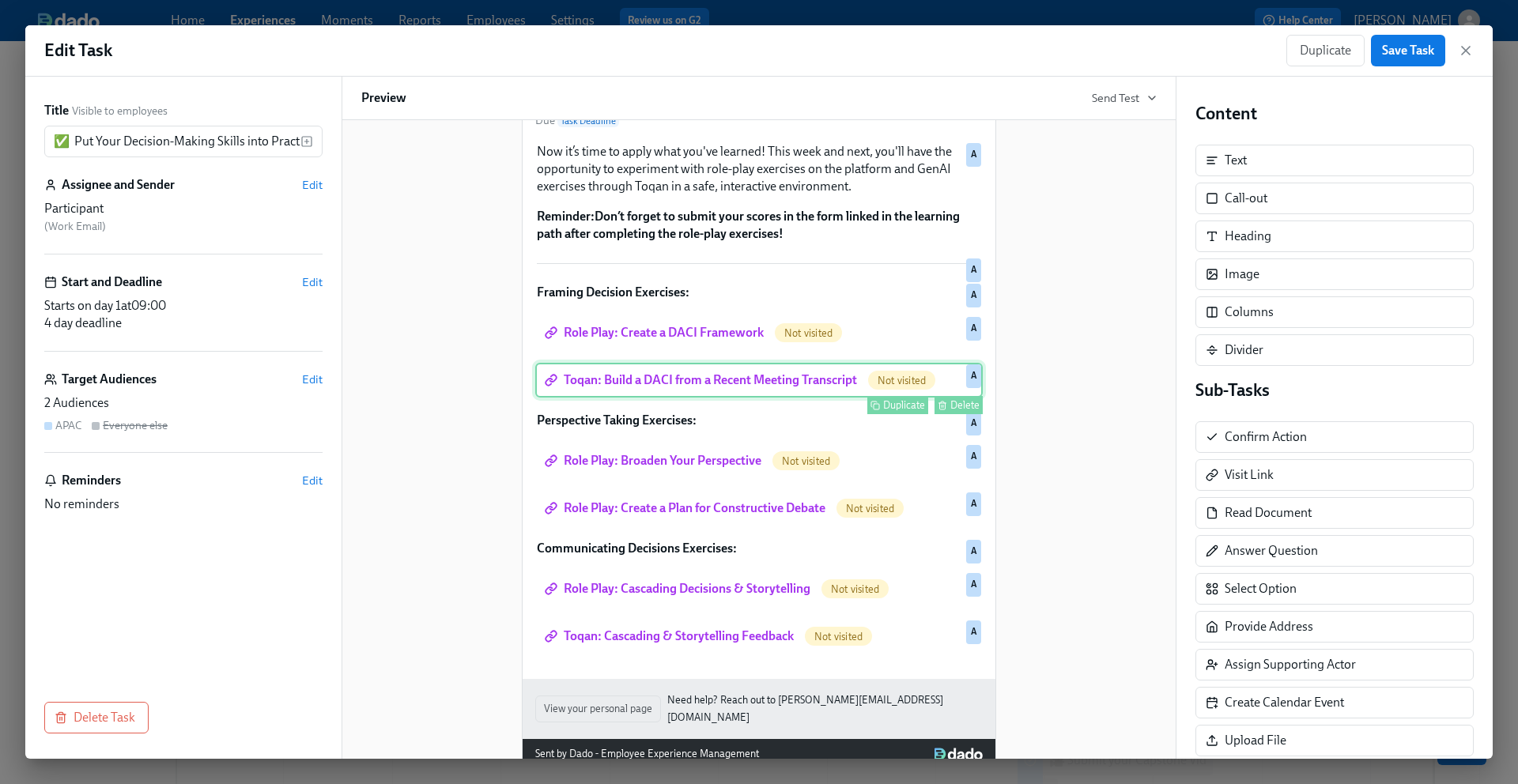
scroll to position [158, 0]
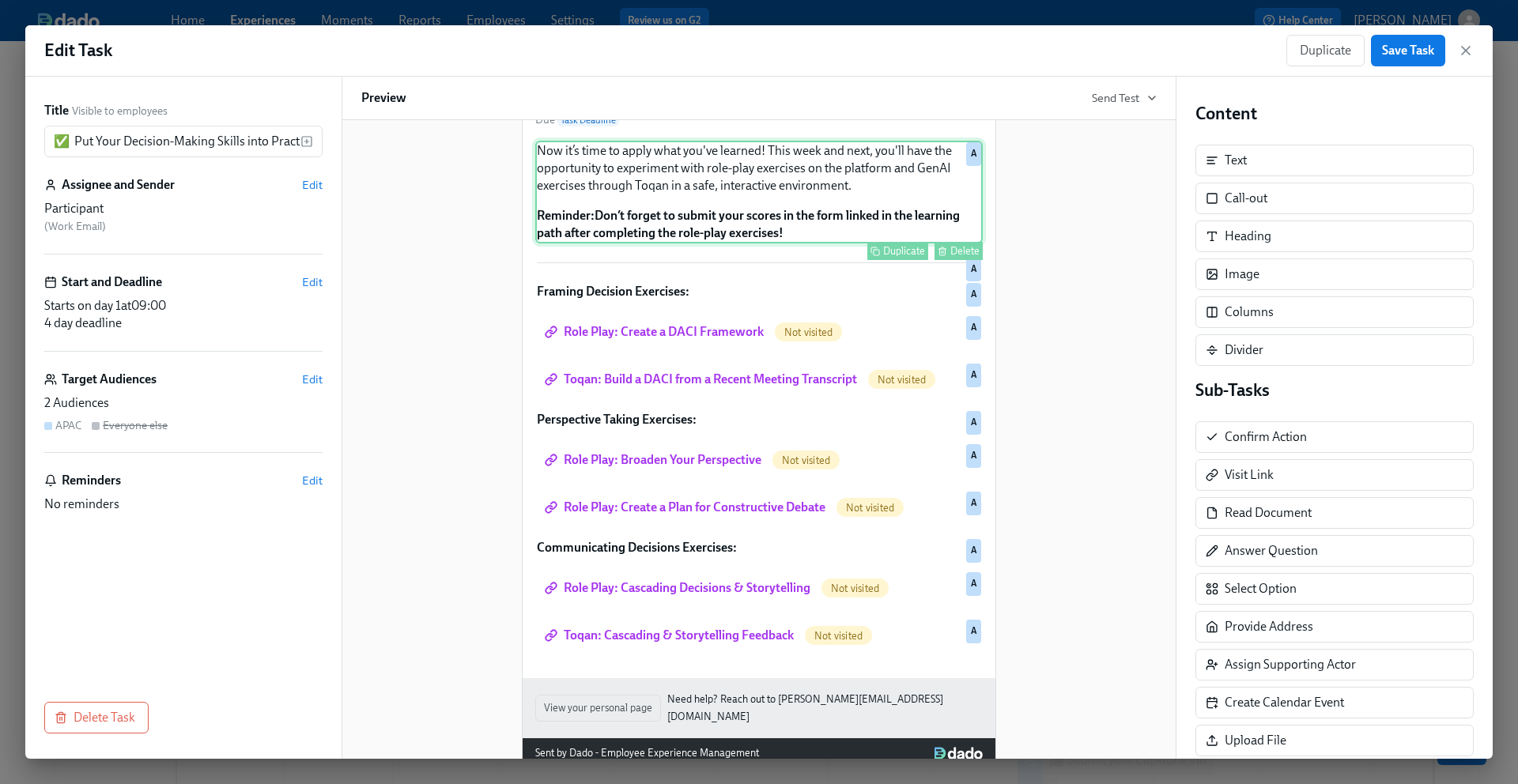
click at [770, 244] on div "Now it’s time to apply what you've learned! This week and next, you'll have the…" at bounding box center [759, 192] width 447 height 103
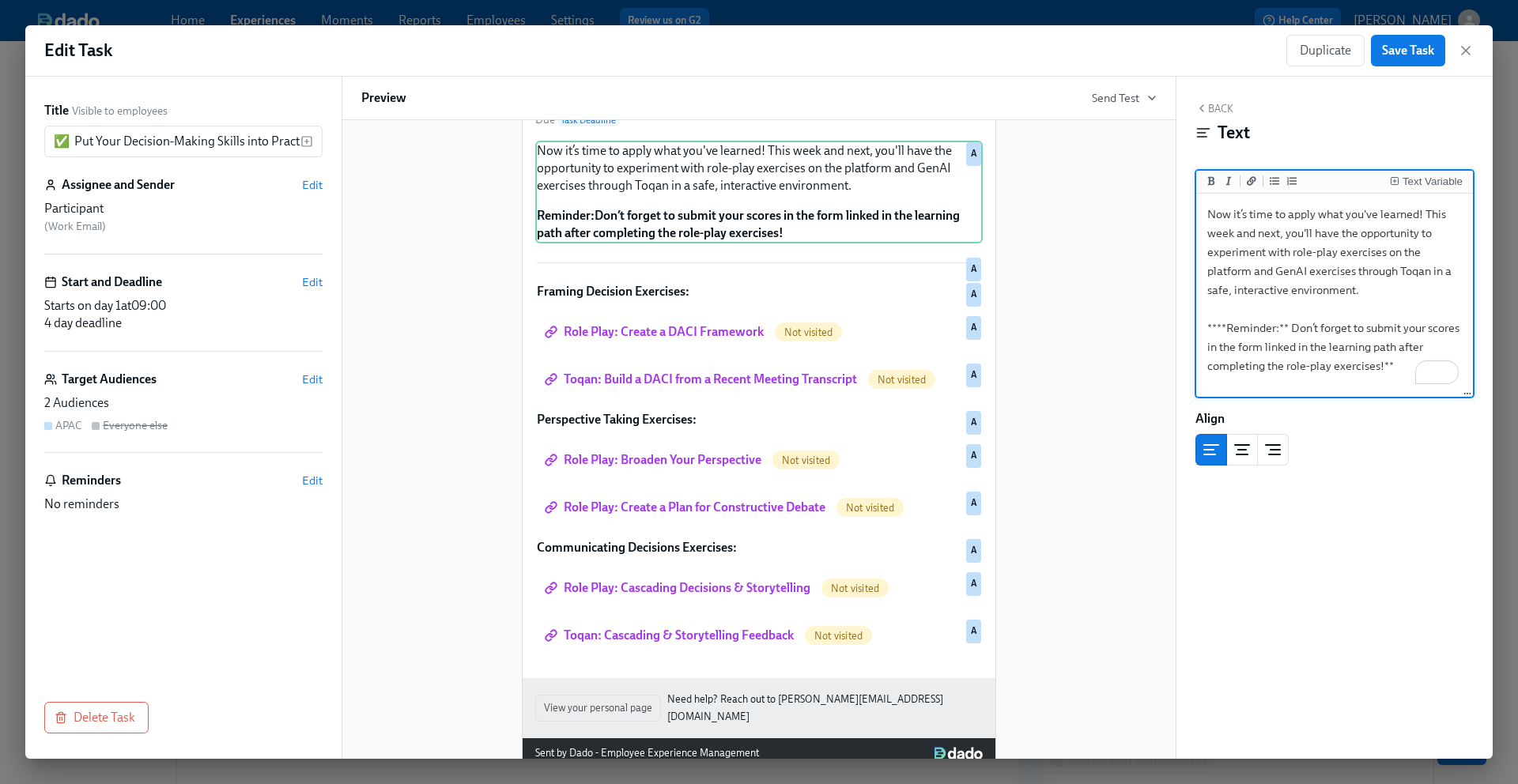
click at [1346, 343] on textarea "Now it’s time to apply what you've learned! This week and next, you'll have the…" at bounding box center [1334, 296] width 270 height 199
drag, startPoint x: 1460, startPoint y: 329, endPoint x: 1366, endPoint y: 332, distance: 94.0
click at [1366, 332] on textarea "Now it’s time to apply what you've learned! This week and next, you'll have the…" at bounding box center [1334, 296] width 270 height 199
click at [1249, 180] on icon "Add a link" at bounding box center [1251, 180] width 9 height 9
drag, startPoint x: 1261, startPoint y: 348, endPoint x: 1247, endPoint y: 349, distance: 14.0
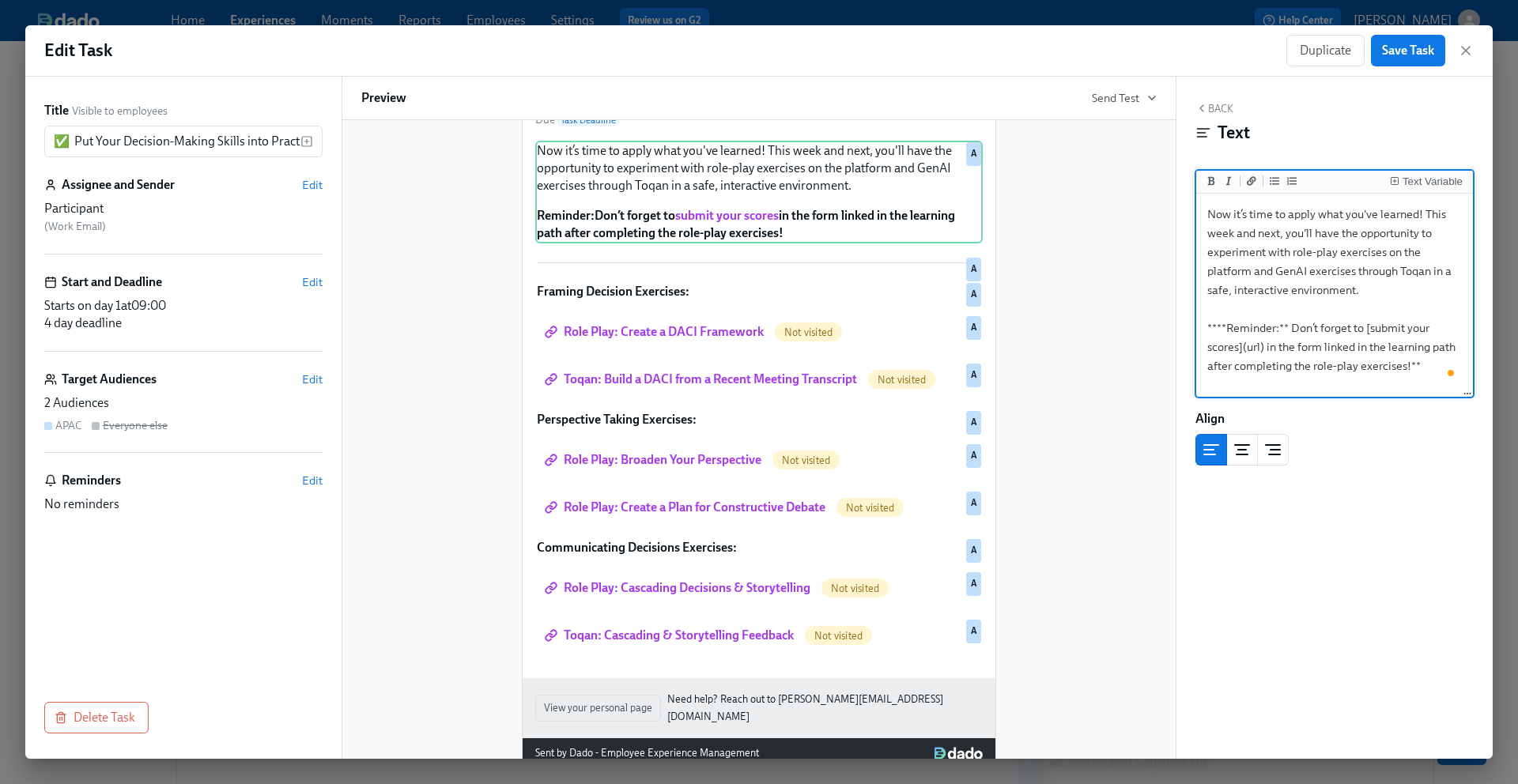
click at [1247, 349] on textarea "Now it’s time to apply what you've learned! This week and next, you'll have the…" at bounding box center [1334, 296] width 270 height 199
paste textarea "https://docs.google.com/forms/d/e/1FAIpQLSeRojbNvXqyYuVidbqpN9XPSzPeQxuwkx7Uh88…"
type textarea "Now it’s time to apply what you've learned! This week and next, you'll have the…"
click at [1096, 422] on div "Hi Participant : First Name ! You have a new task in Leading@Udemy 2025 . To Do…" at bounding box center [759, 368] width 795 height 801
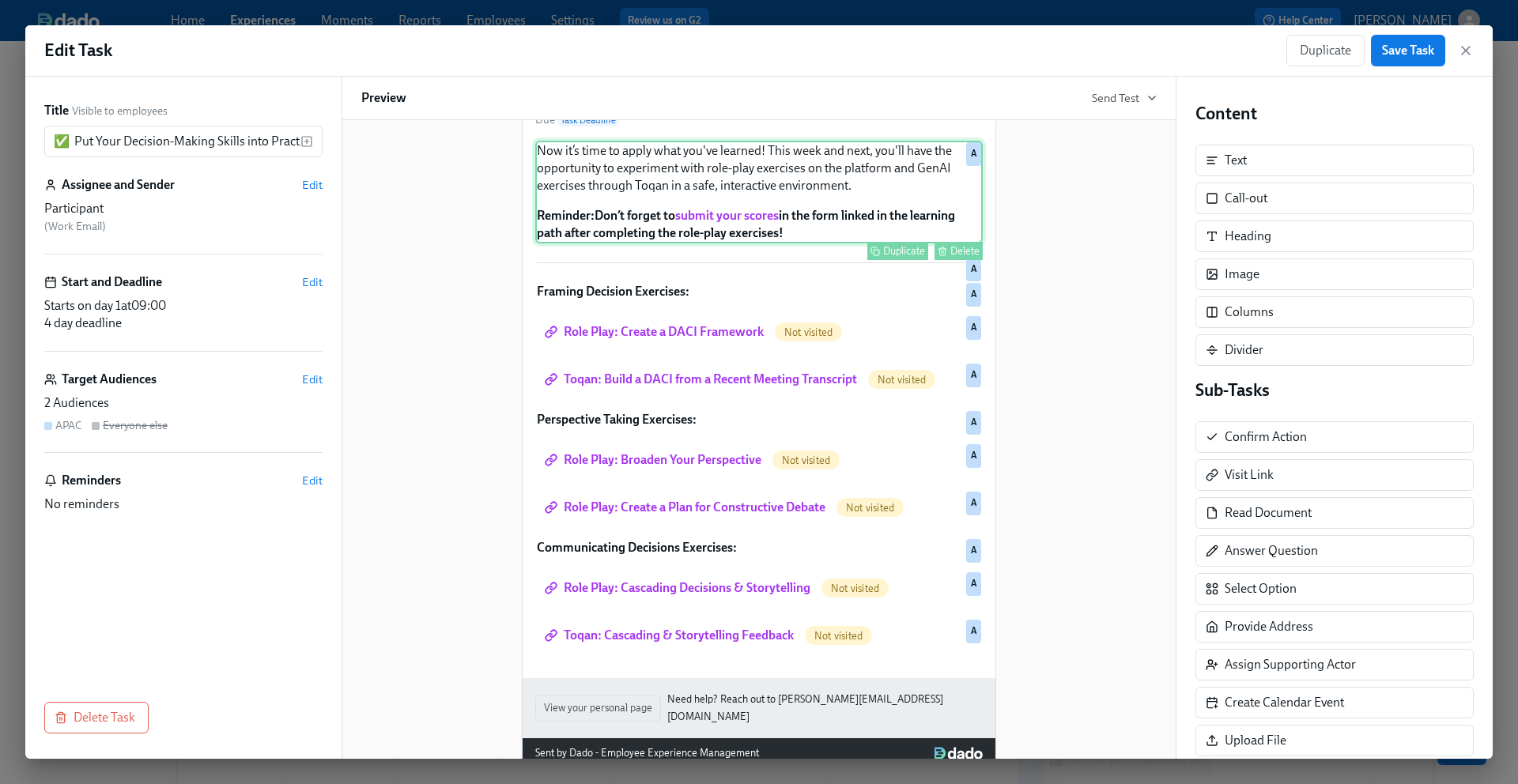
click at [806, 244] on div "Now it’s time to apply what you've learned! This week and next, you'll have the…" at bounding box center [759, 192] width 447 height 103
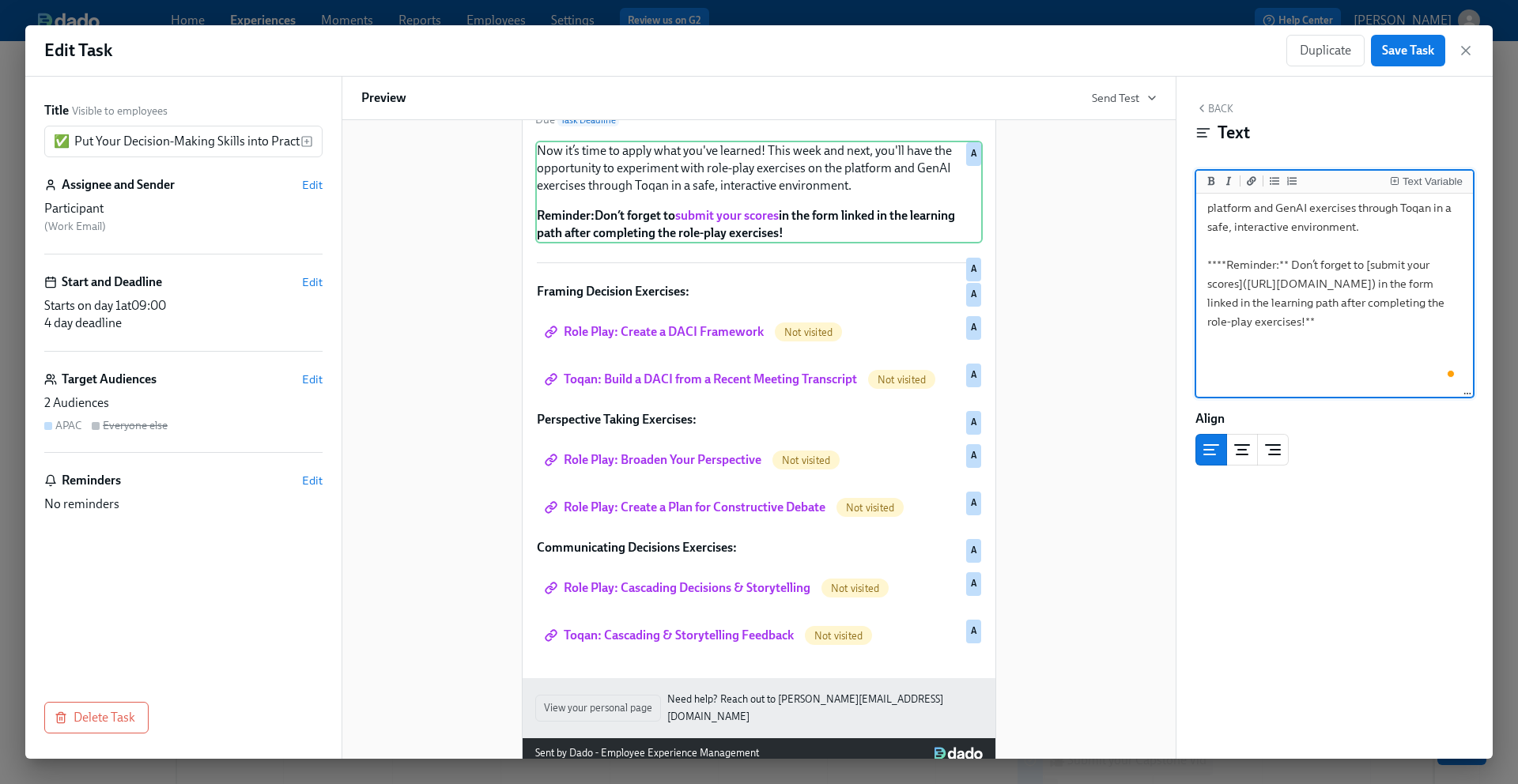
scroll to position [63, 0]
drag, startPoint x: 1316, startPoint y: 341, endPoint x: 1278, endPoint y: 361, distance: 42.9
click at [1278, 339] on textarea "Now it’s time to apply what you've learned! This week and next, you'll have the…" at bounding box center [1334, 236] width 270 height 205
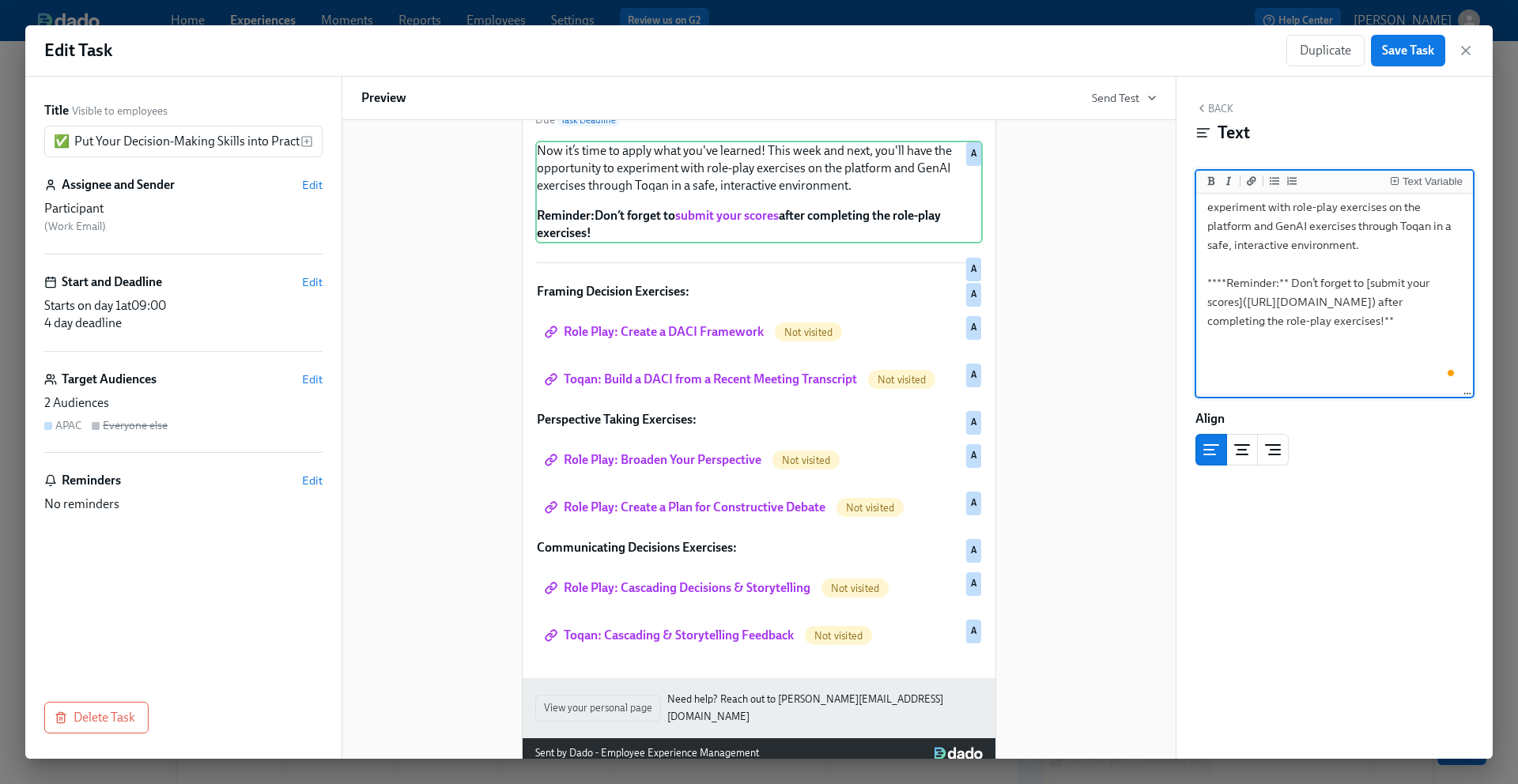
click at [1415, 350] on textarea "Now it’s time to apply what you've learned! This week and next, you'll have the…" at bounding box center [1334, 251] width 270 height 199
click at [1273, 350] on textarea "Now it’s time to apply what you've learned! This week and next, you'll have the…" at bounding box center [1334, 251] width 270 height 199
type textarea "Now it’s time to apply what you've learned! This week and next, you'll have the…"
click at [1103, 410] on div "Hi Participant : First Name ! You have a new task in Leading@Udemy 2025 . To Do…" at bounding box center [759, 368] width 795 height 801
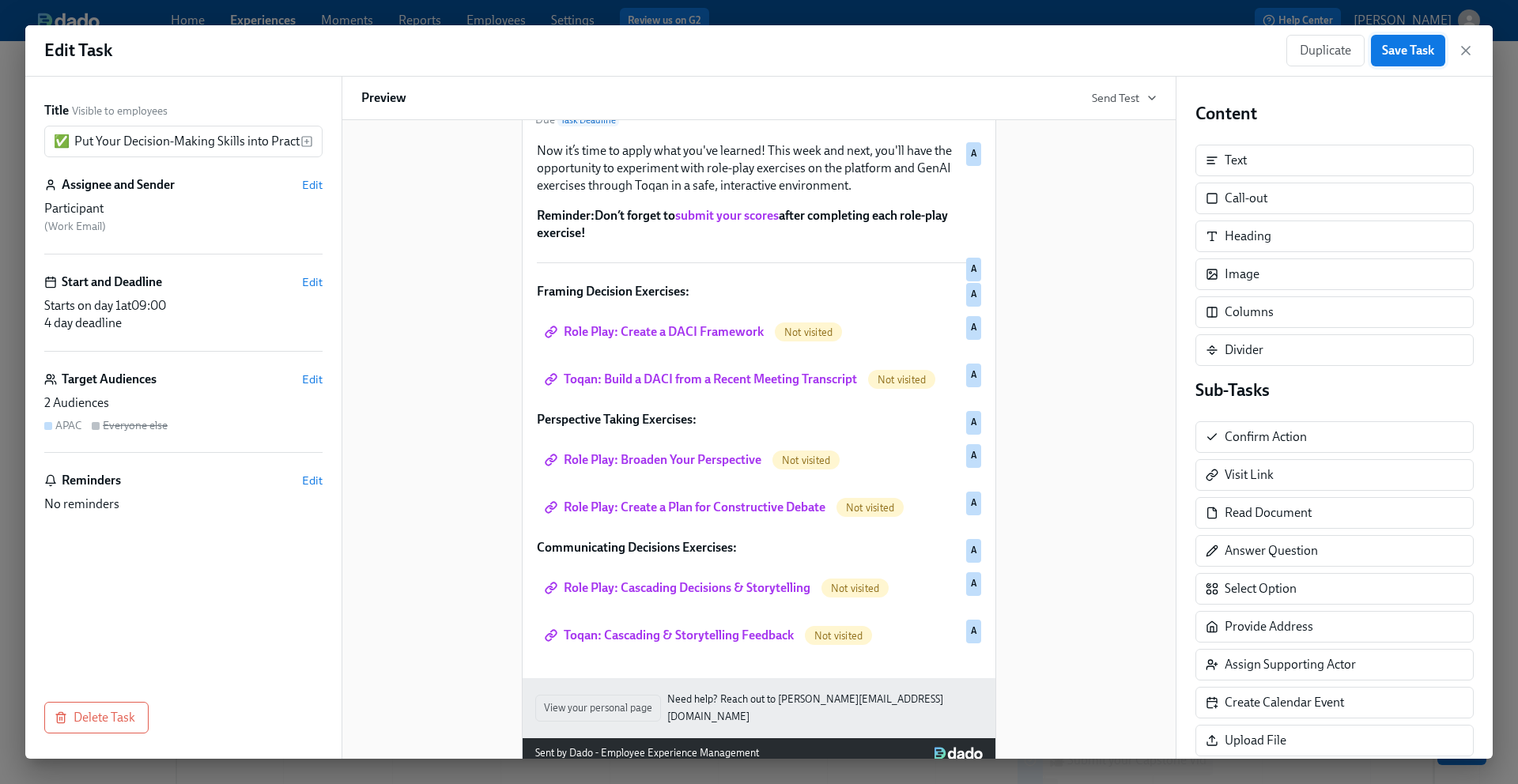
click at [1395, 53] on span "Save Task" at bounding box center [1408, 50] width 52 height 16
click at [1404, 49] on span "Save Task" at bounding box center [1408, 50] width 52 height 16
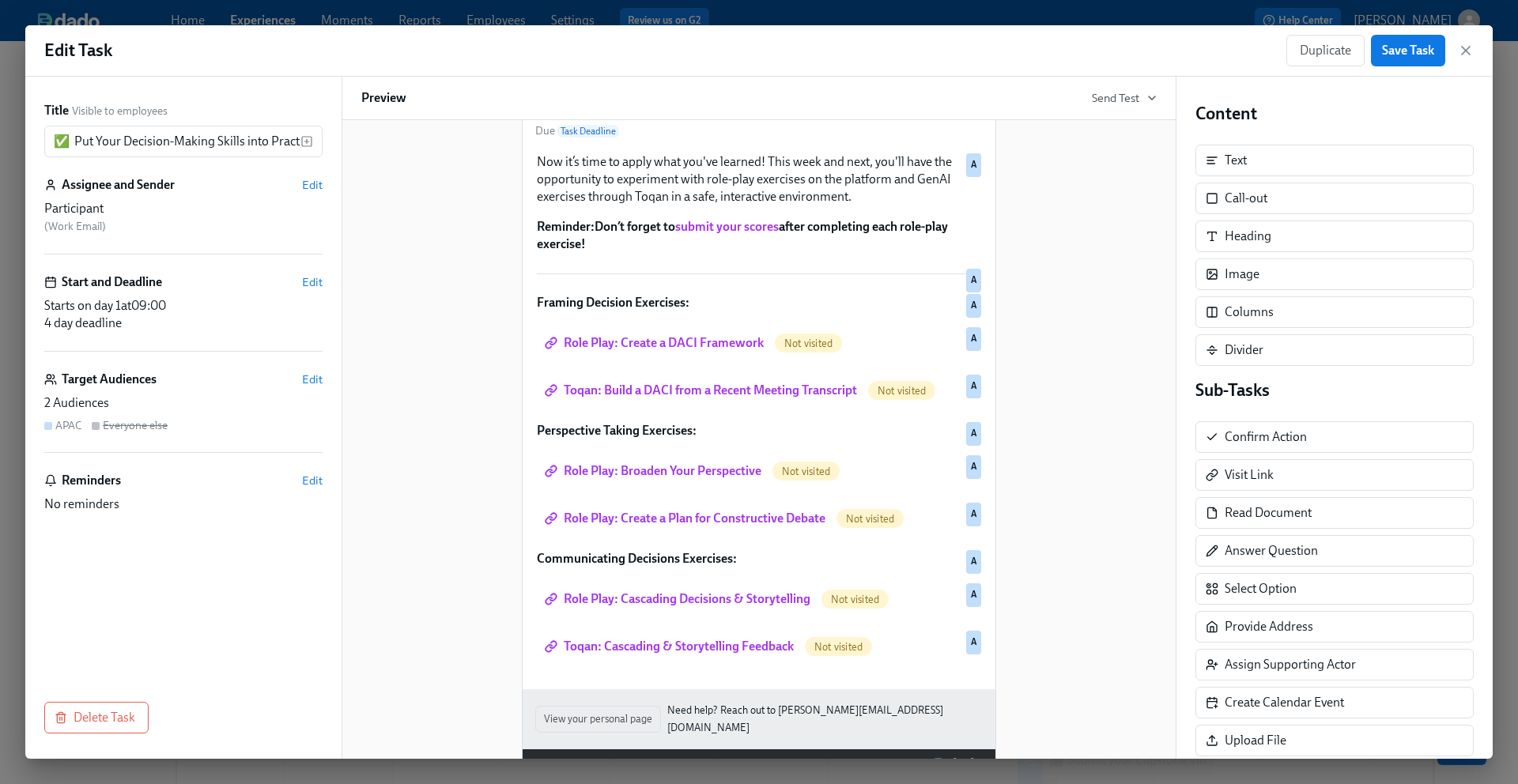
scroll to position [153, 0]
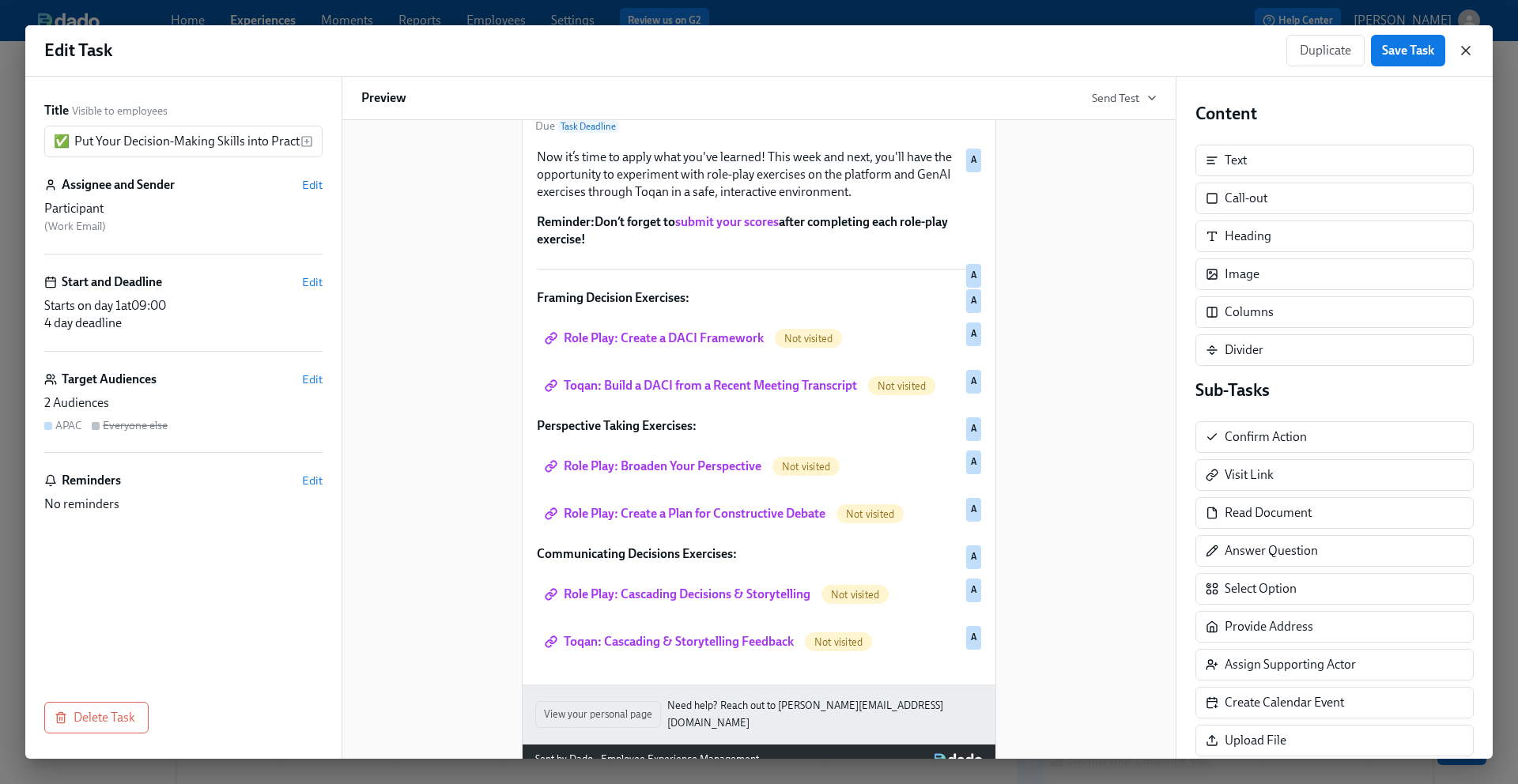
click at [1463, 54] on icon "button" at bounding box center [1465, 50] width 16 height 16
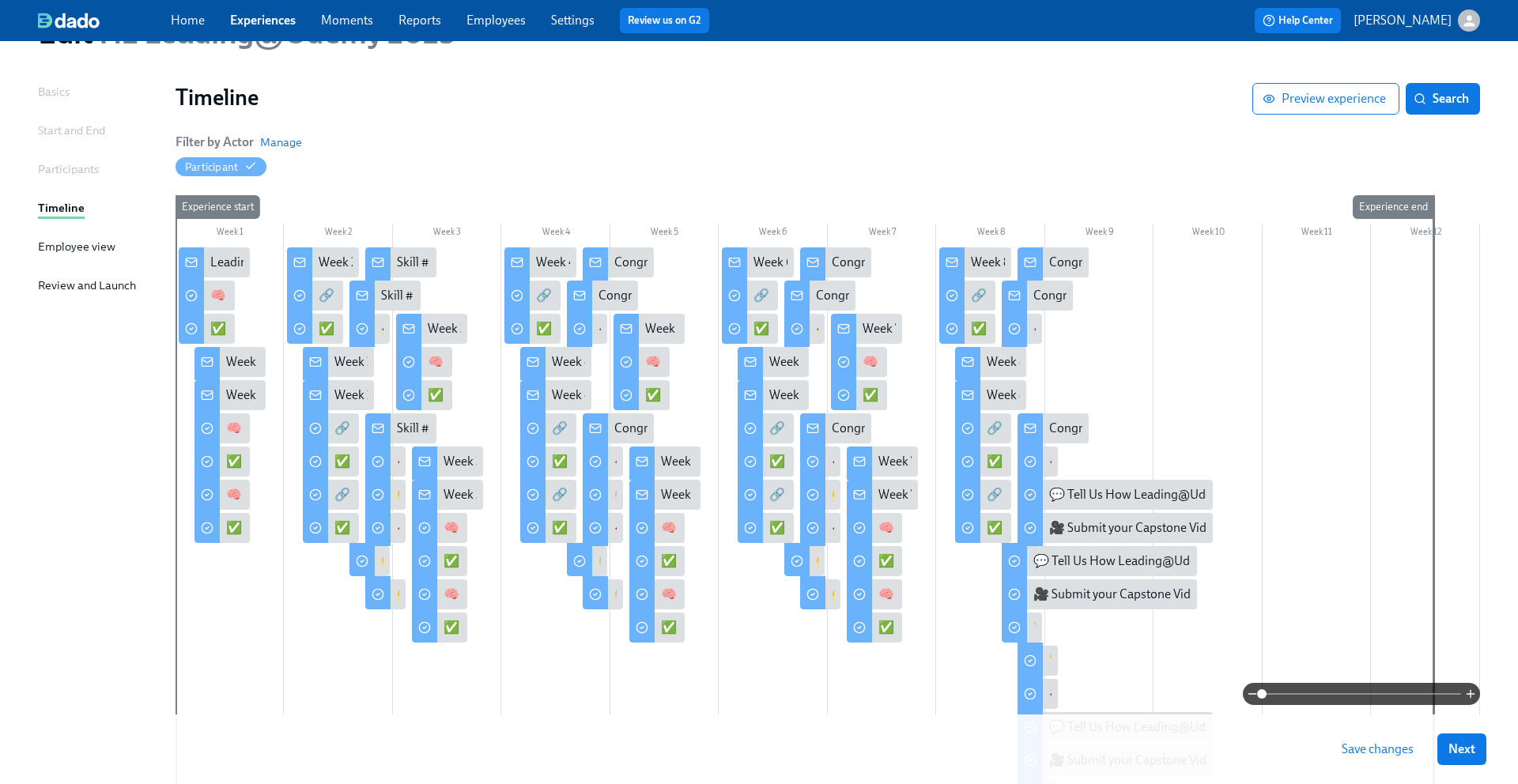
click at [1352, 755] on span "Save changes" at bounding box center [1377, 748] width 72 height 16
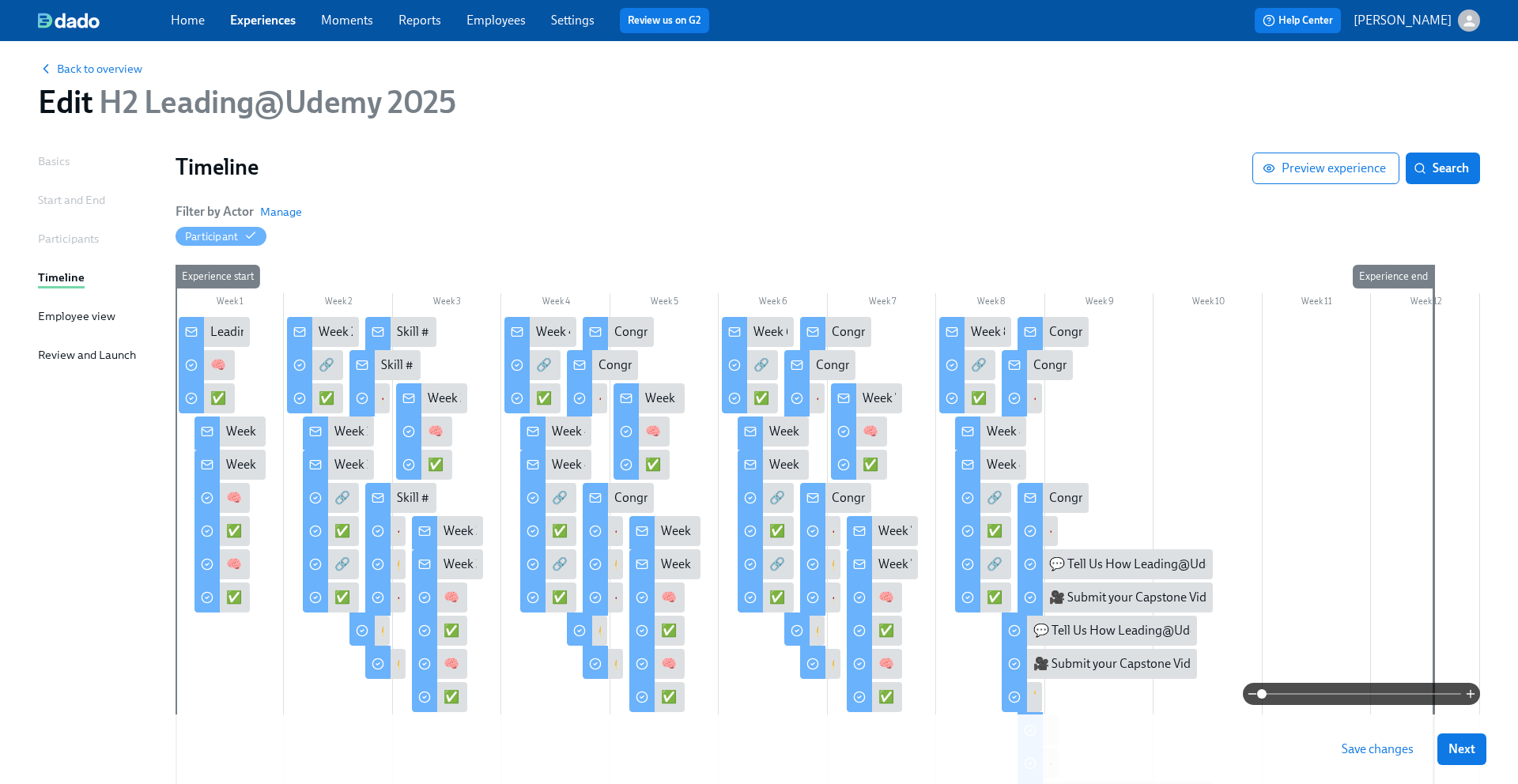
scroll to position [15, 0]
click at [243, 424] on div "Week 1 of Leading@Udemy – Priority Skill #1: Decision-Making!" at bounding box center [397, 430] width 341 height 17
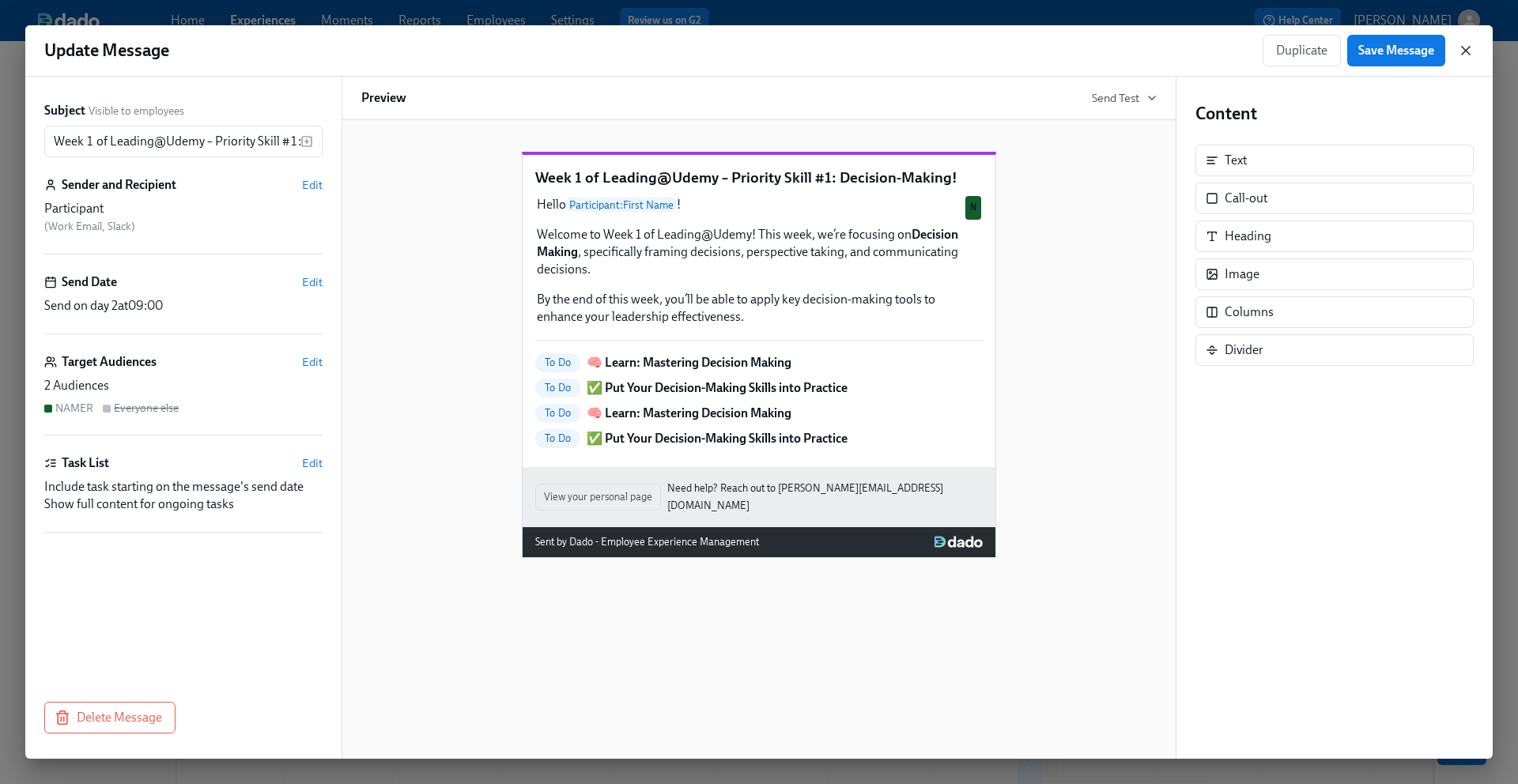
click at [1465, 55] on icon "button" at bounding box center [1465, 50] width 16 height 16
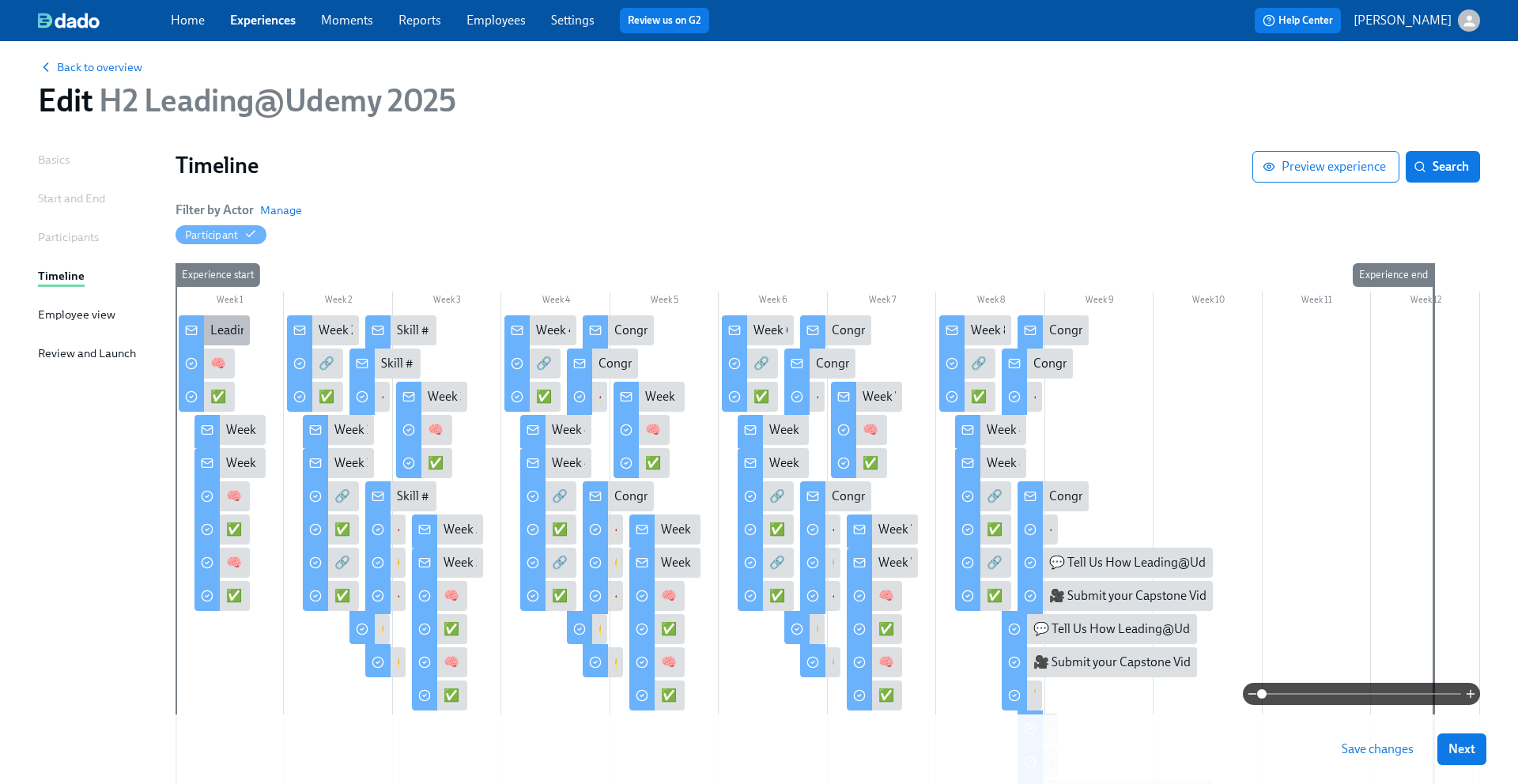
click at [202, 332] on div at bounding box center [191, 332] width 26 height 33
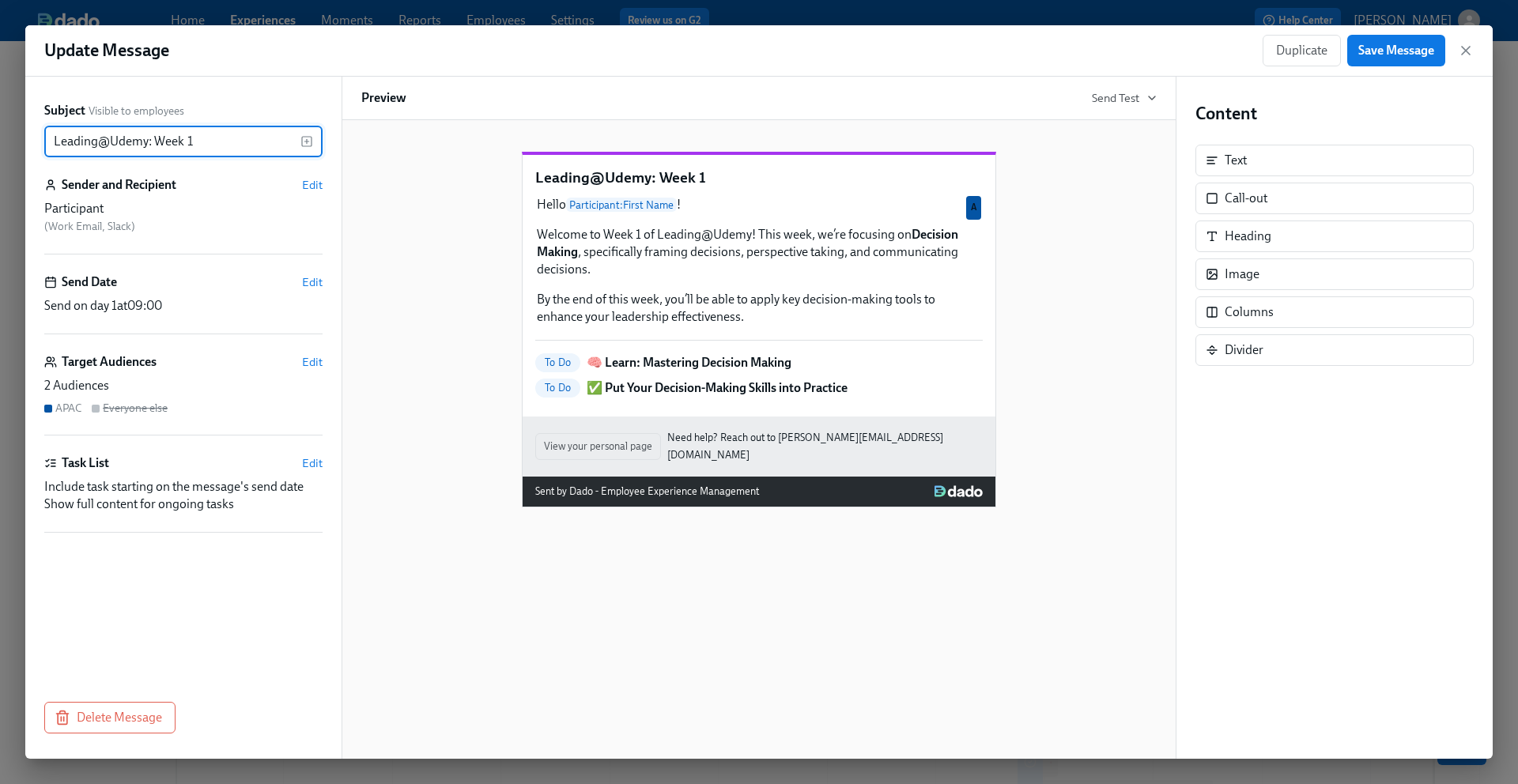
click at [667, 188] on p "Leading@Udemy: Week 1" at bounding box center [759, 178] width 447 height 20
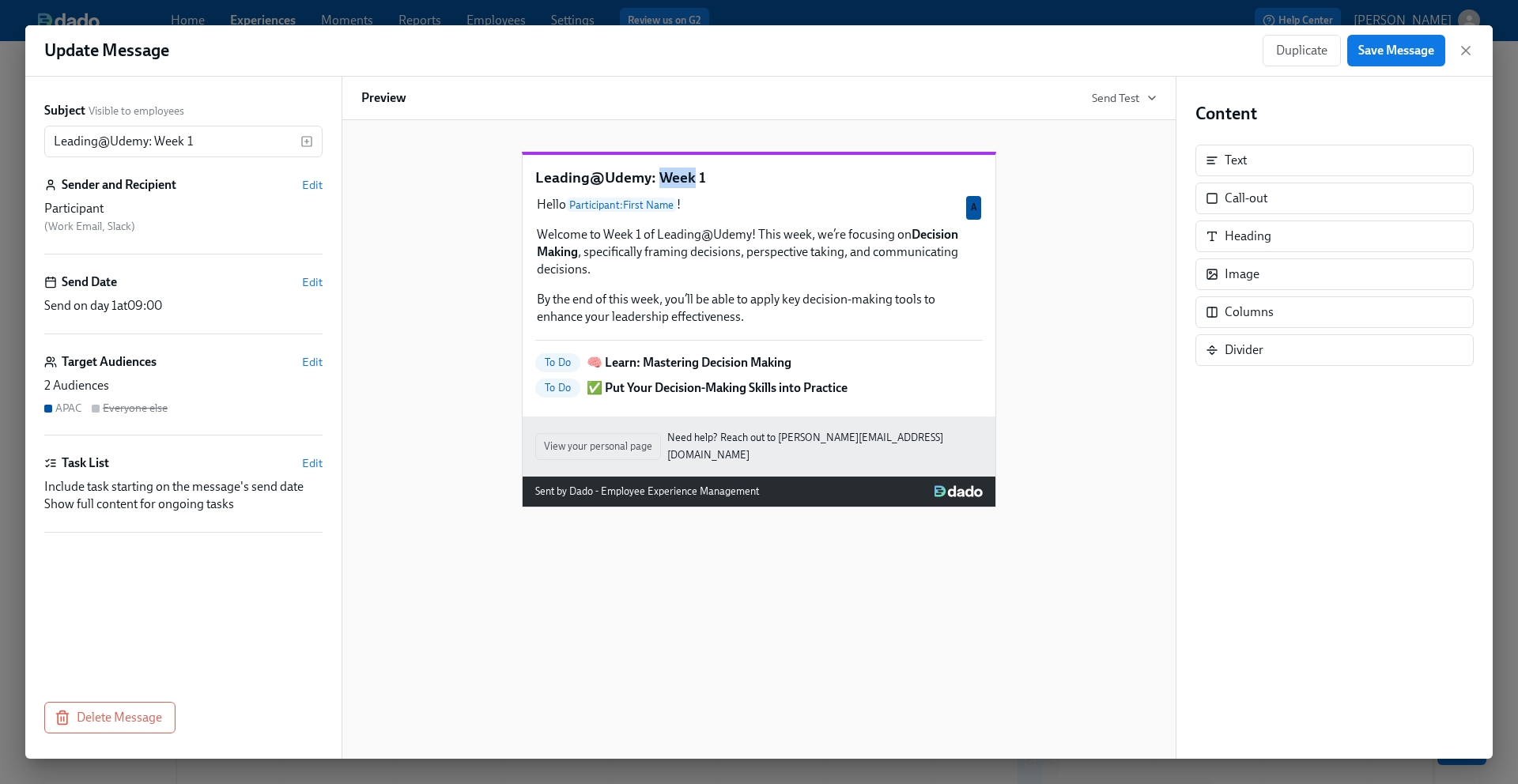
click at [667, 188] on p "Leading@Udemy: Week 1" at bounding box center [759, 178] width 447 height 20
copy p "Leading@Udemy: Week 1"
click at [1471, 48] on icon "button" at bounding box center [1465, 50] width 16 height 16
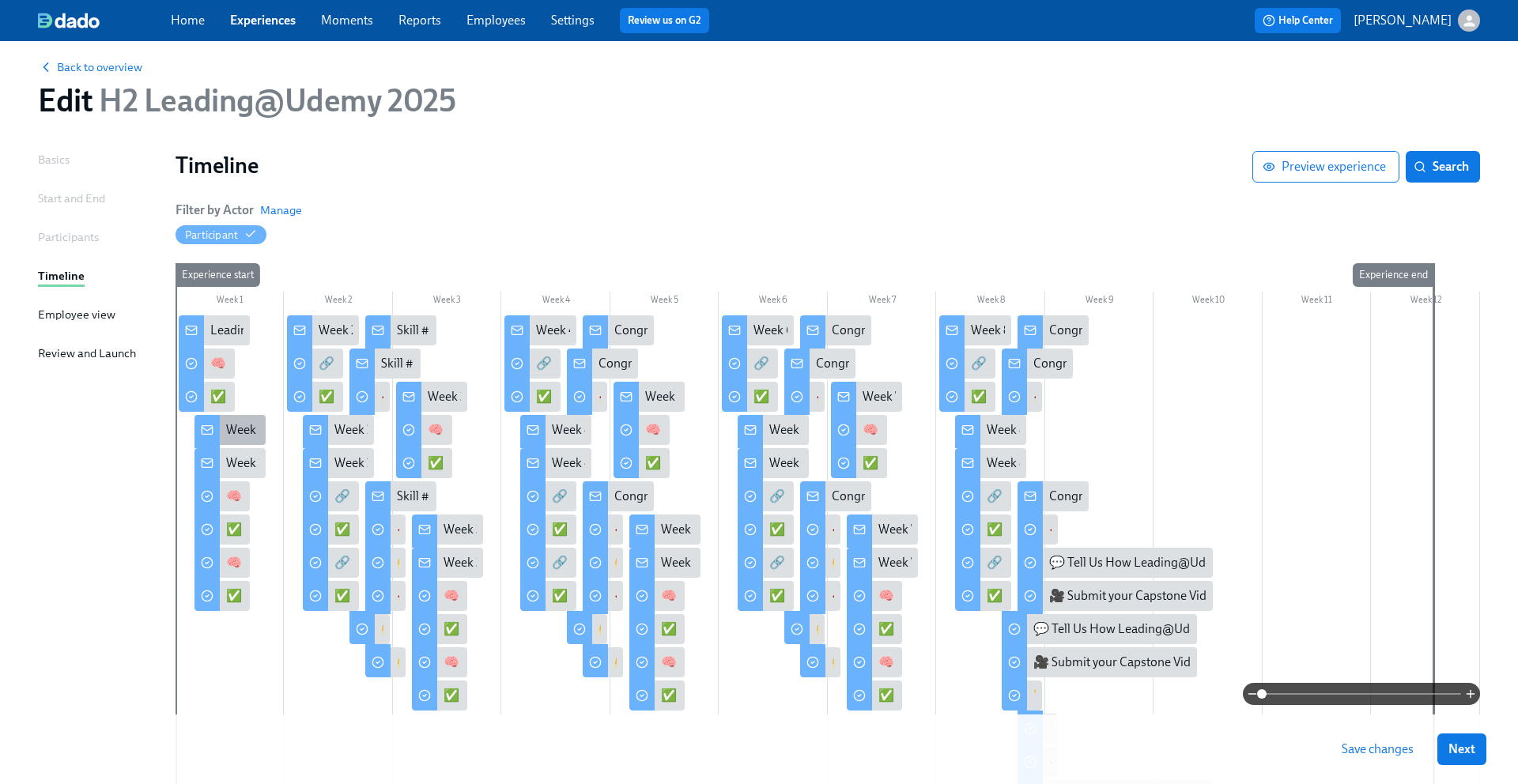
click at [239, 429] on div "Week 1 of Leading@Udemy – Priority Skill #1: Decision-Making!" at bounding box center [397, 430] width 341 height 17
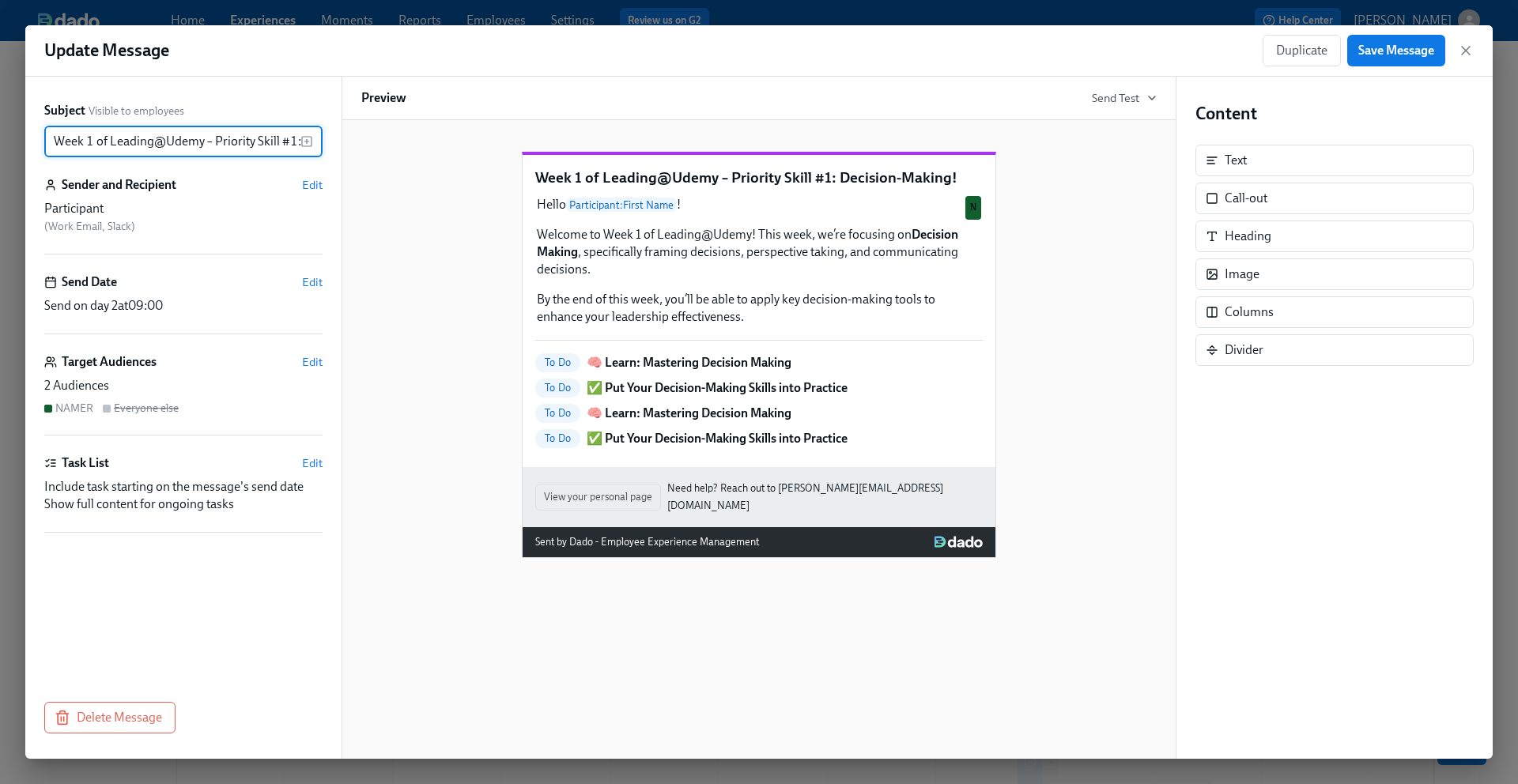
scroll to position [0, 95]
click at [217, 141] on input "Week 1 of Leading@Udemy – Priority Skill #1: Decision-Making!" at bounding box center [172, 141] width 257 height 32
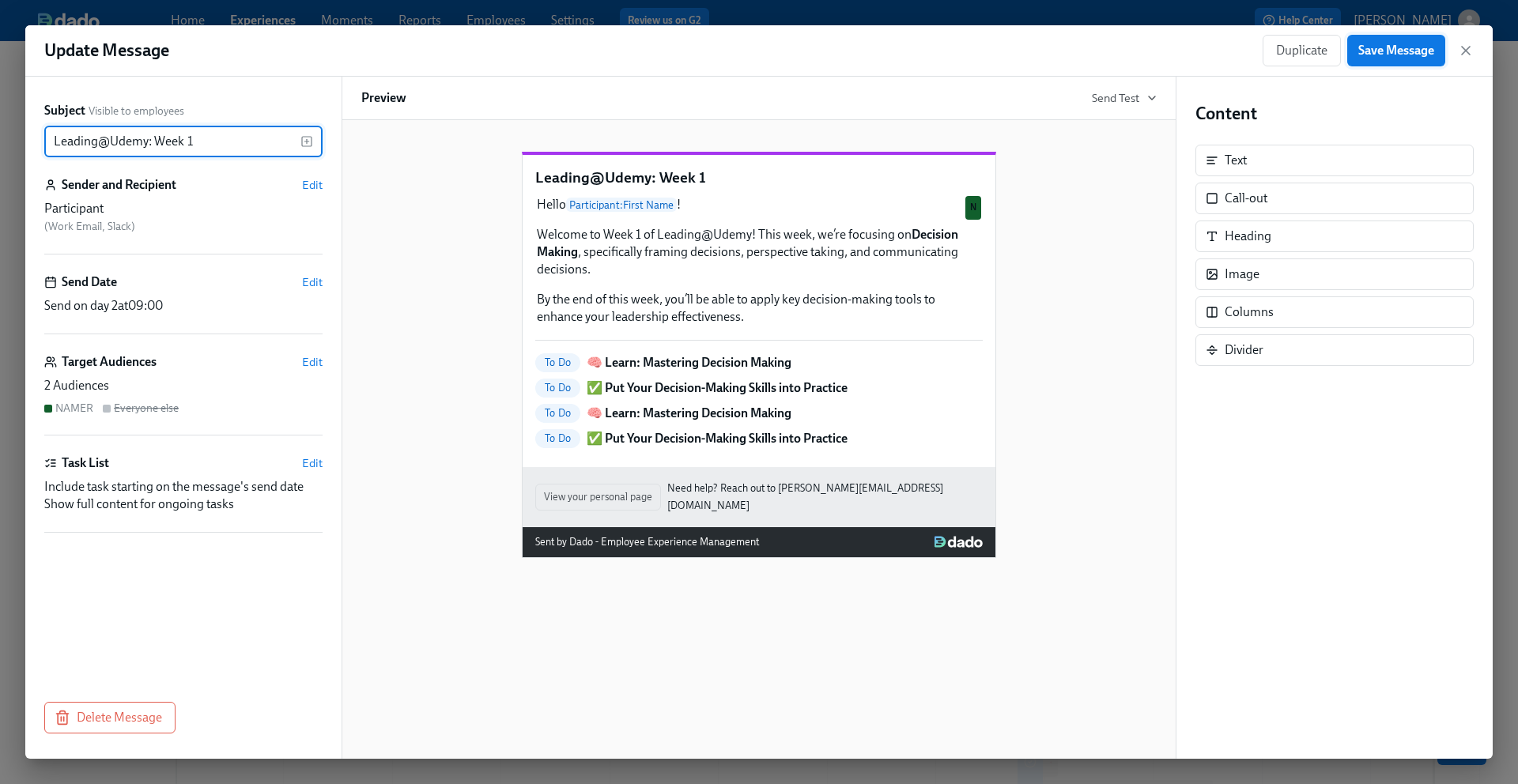
type input "Leading@Udemy: Week 1"
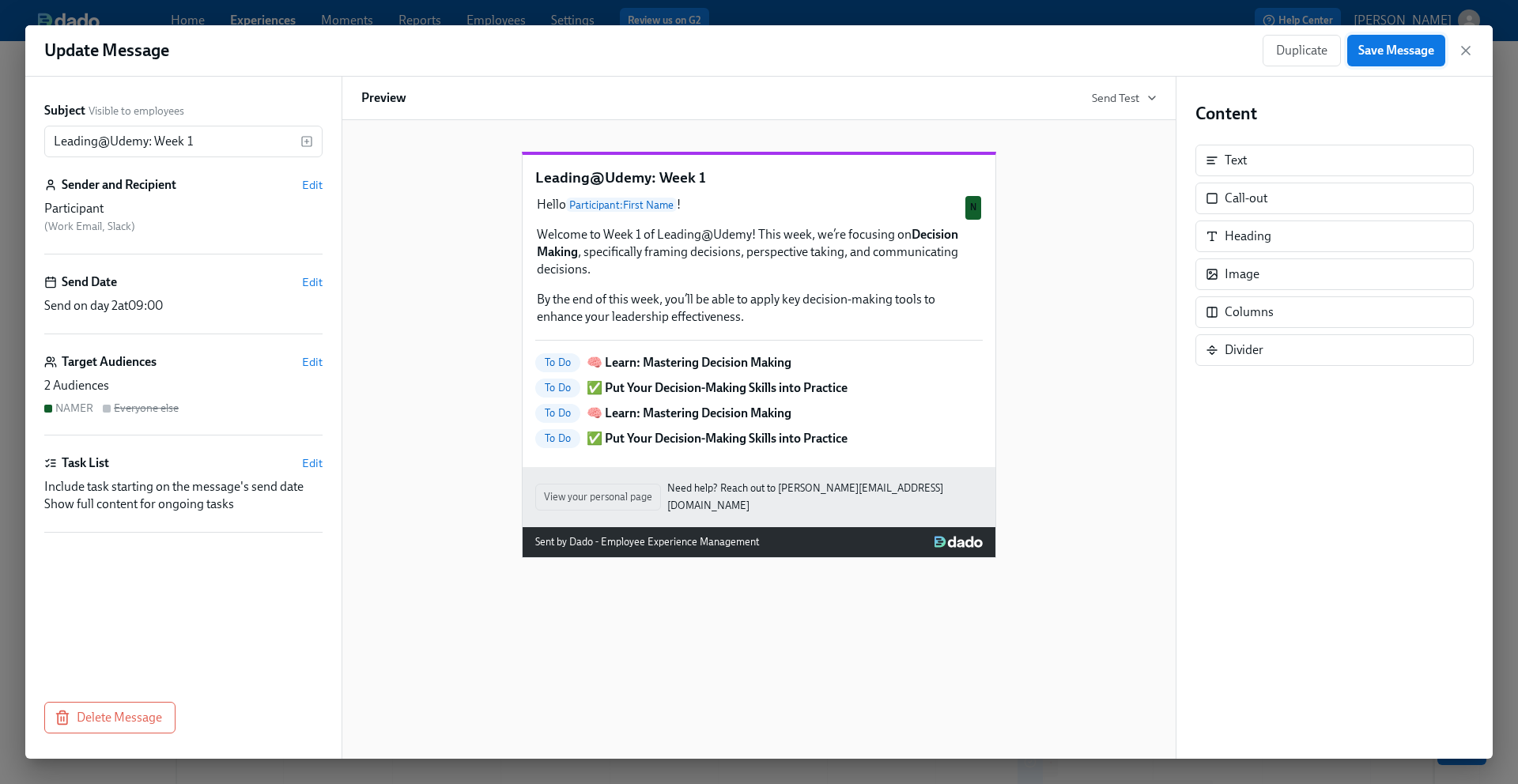
click at [1392, 55] on span "Save Message" at bounding box center [1396, 50] width 76 height 16
click at [1467, 52] on icon "button" at bounding box center [1466, 50] width 8 height 8
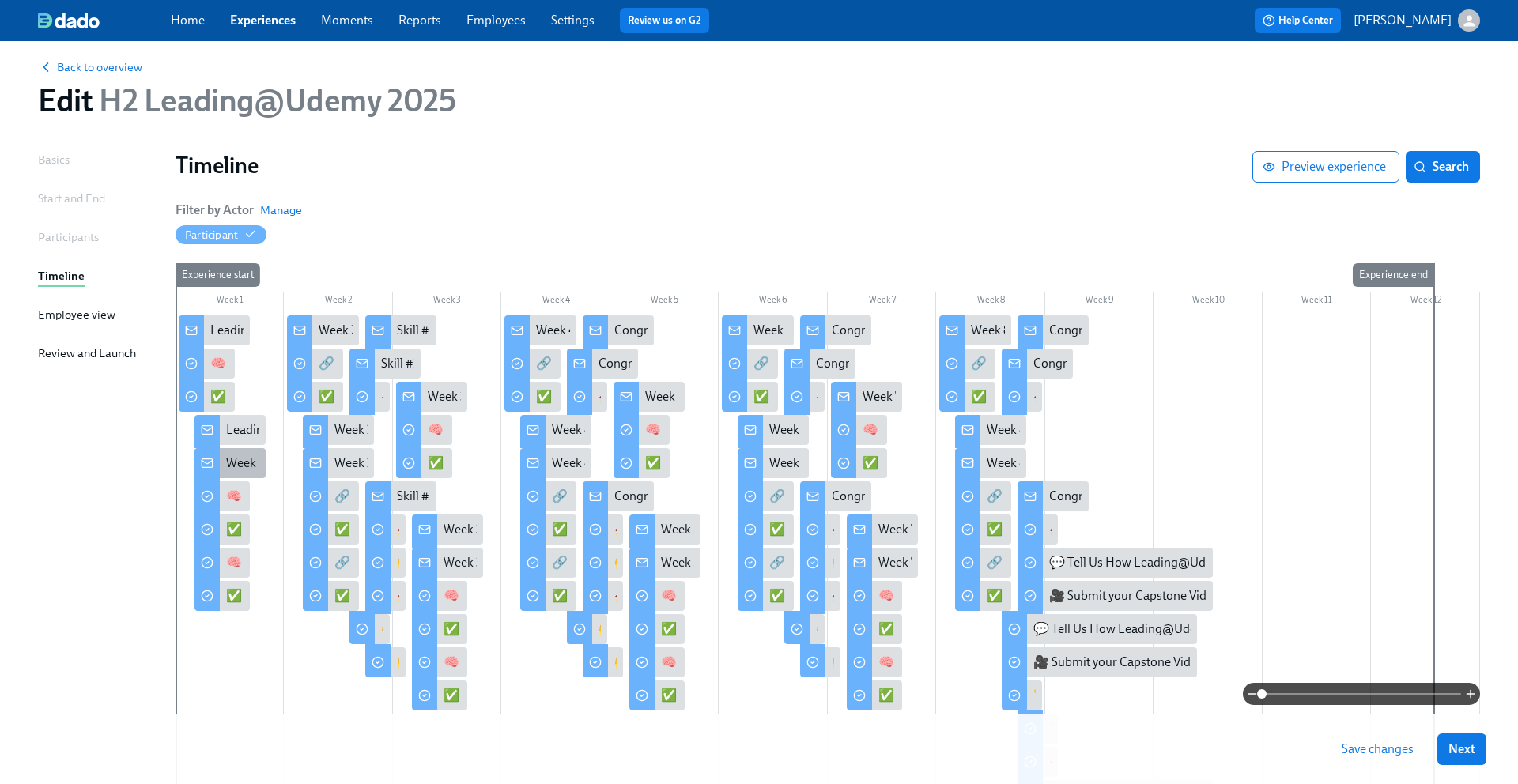
click at [257, 455] on div "Week 1 of Leading@Udemy – Priority Skill #1: Decision-Making!" at bounding box center [397, 463] width 341 height 17
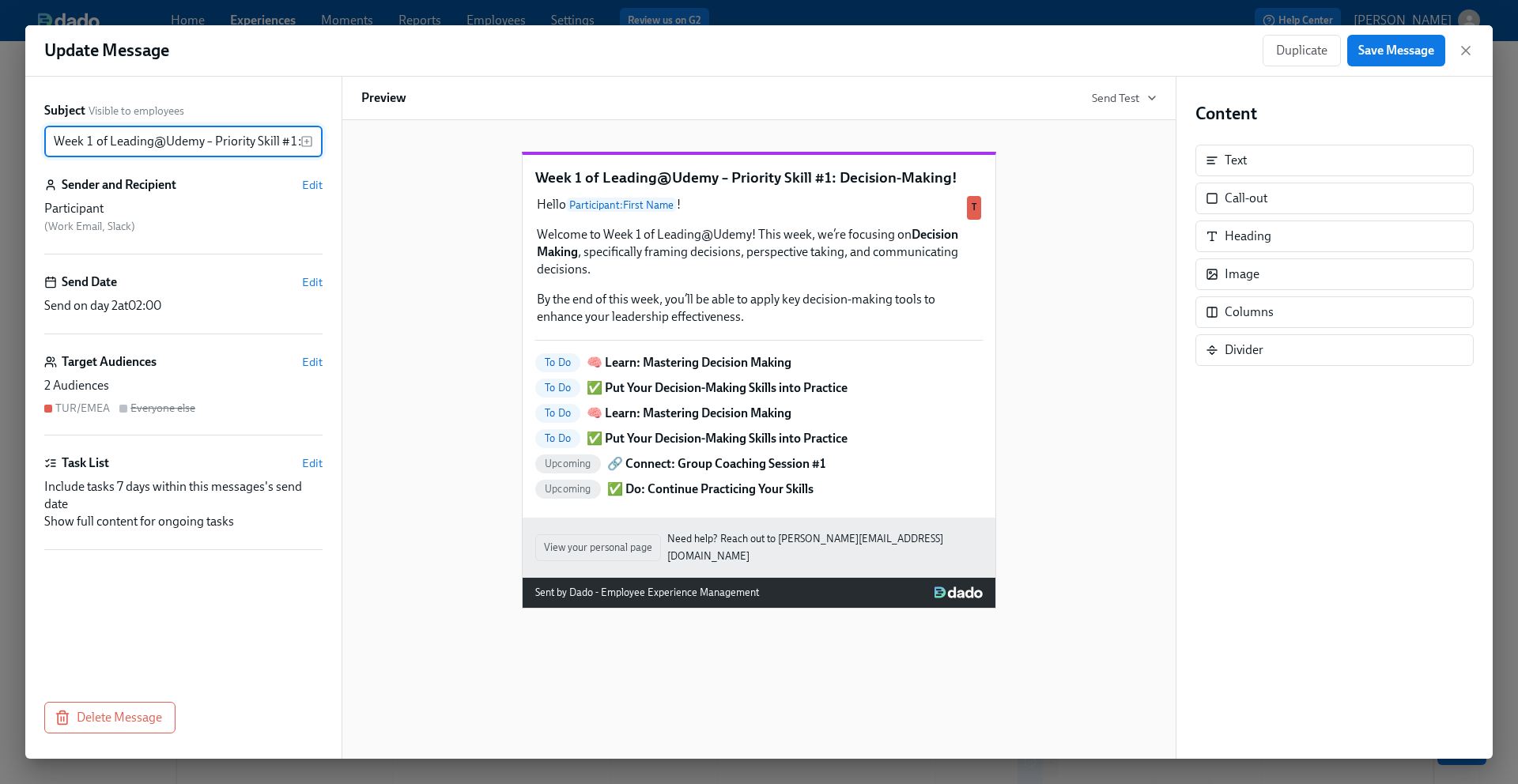
scroll to position [0, 95]
click at [231, 147] on input "Week 1 of Leading@Udemy – Priority Skill #1: Decision-Making!" at bounding box center [172, 141] width 257 height 32
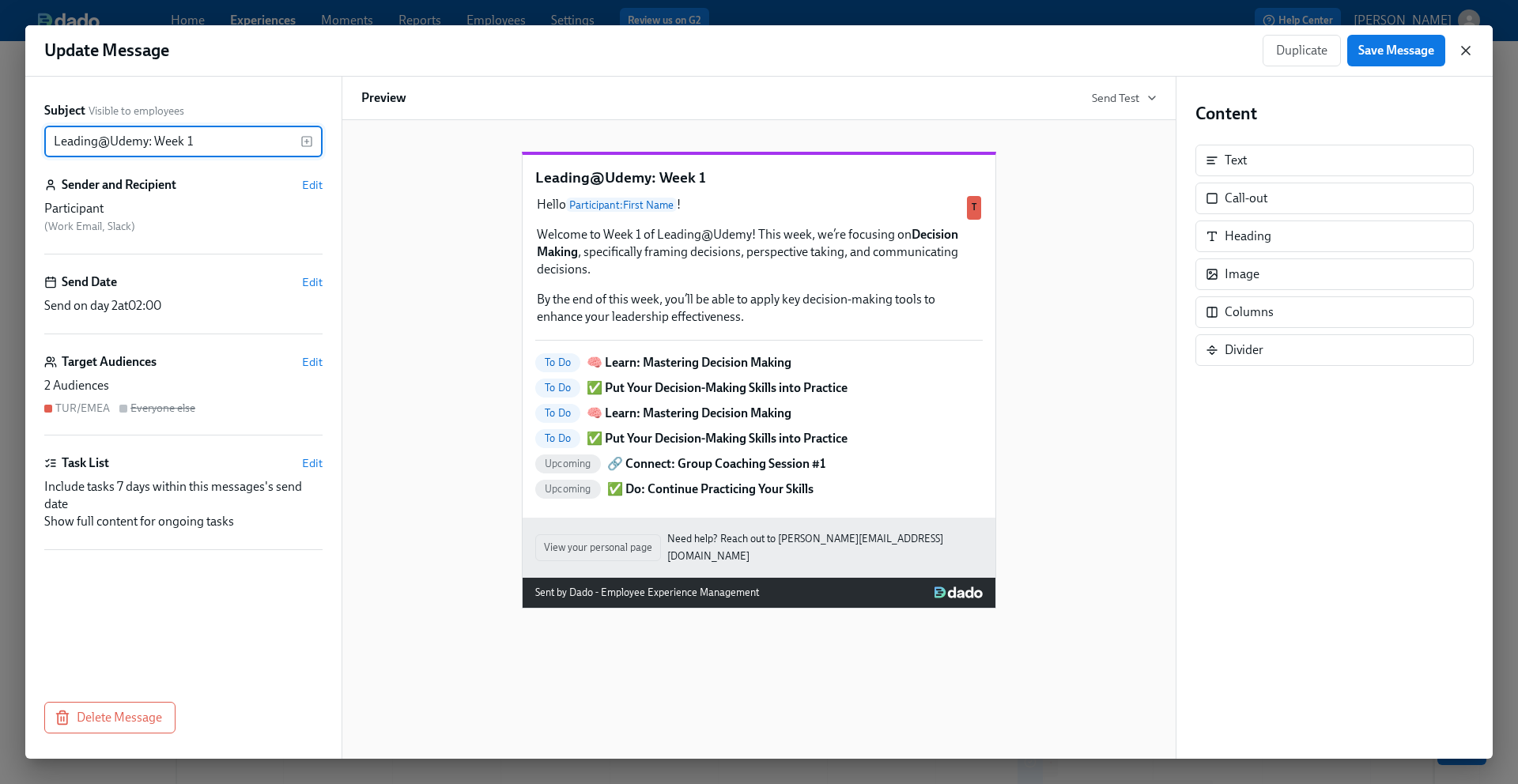
type input "Leading@Udemy: Week 1"
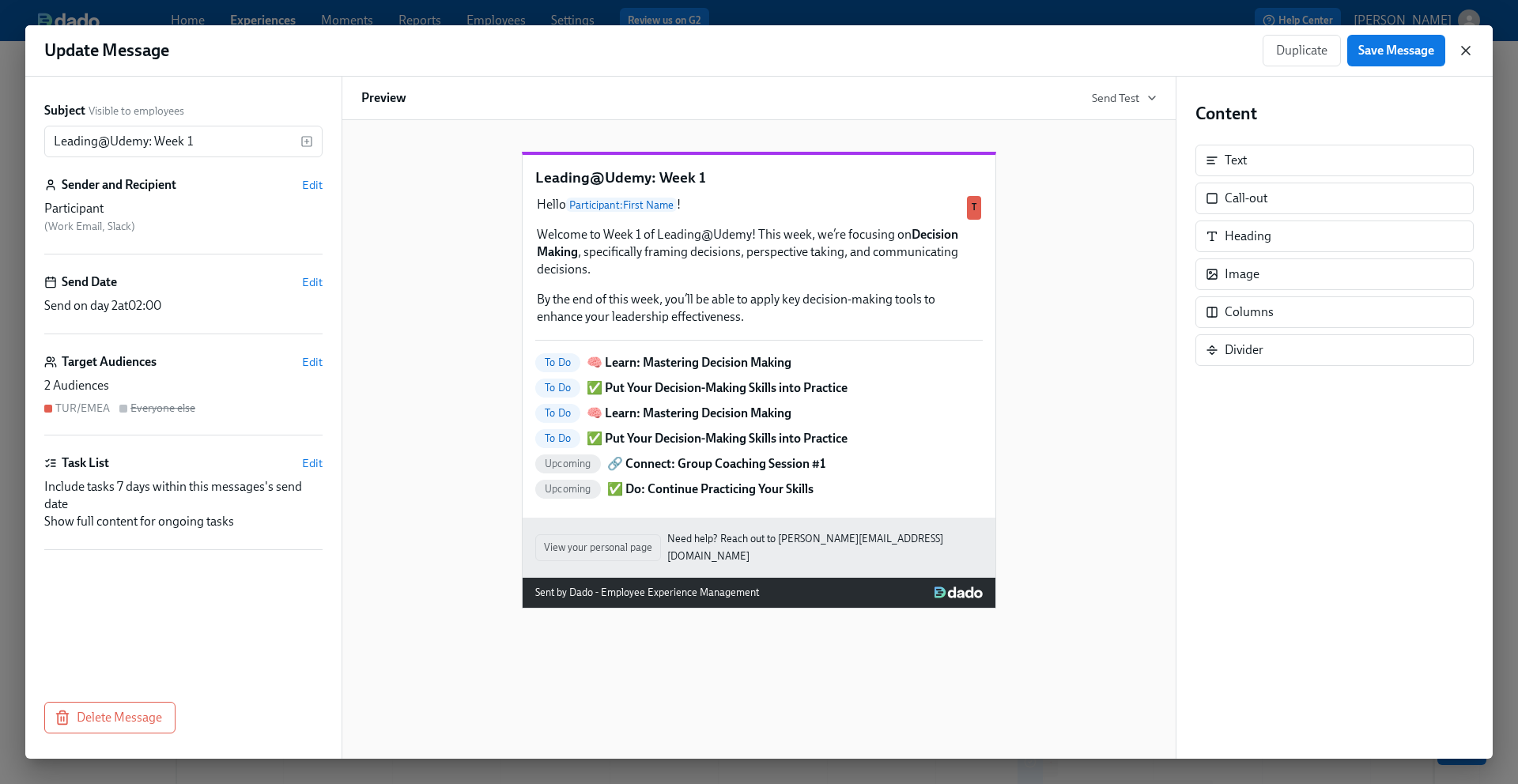
click at [1466, 52] on icon "button" at bounding box center [1465, 50] width 16 height 16
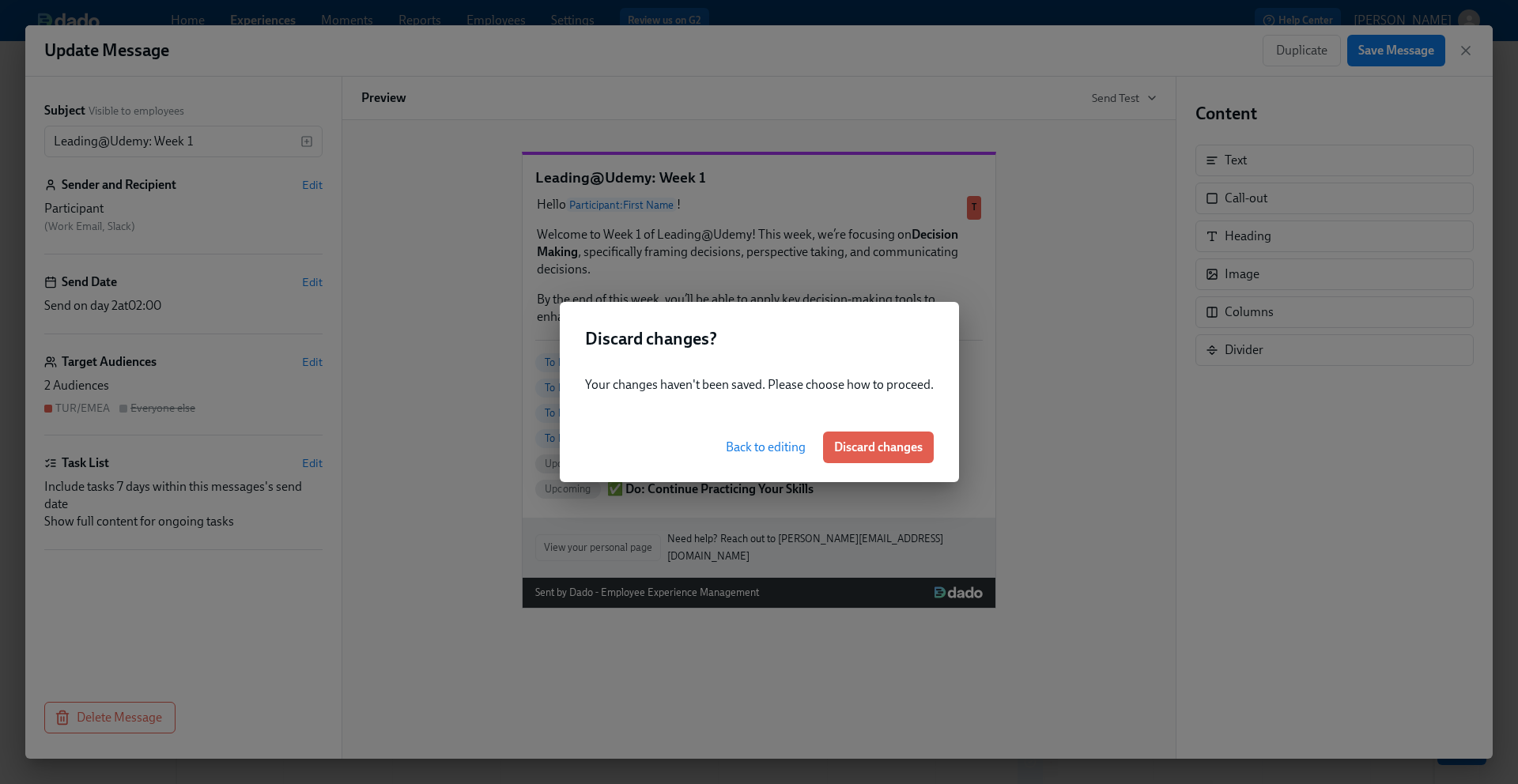
click at [1094, 274] on div "Discard changes ? Your changes haven't been saved. Please choose how to proceed…" at bounding box center [759, 392] width 1518 height 784
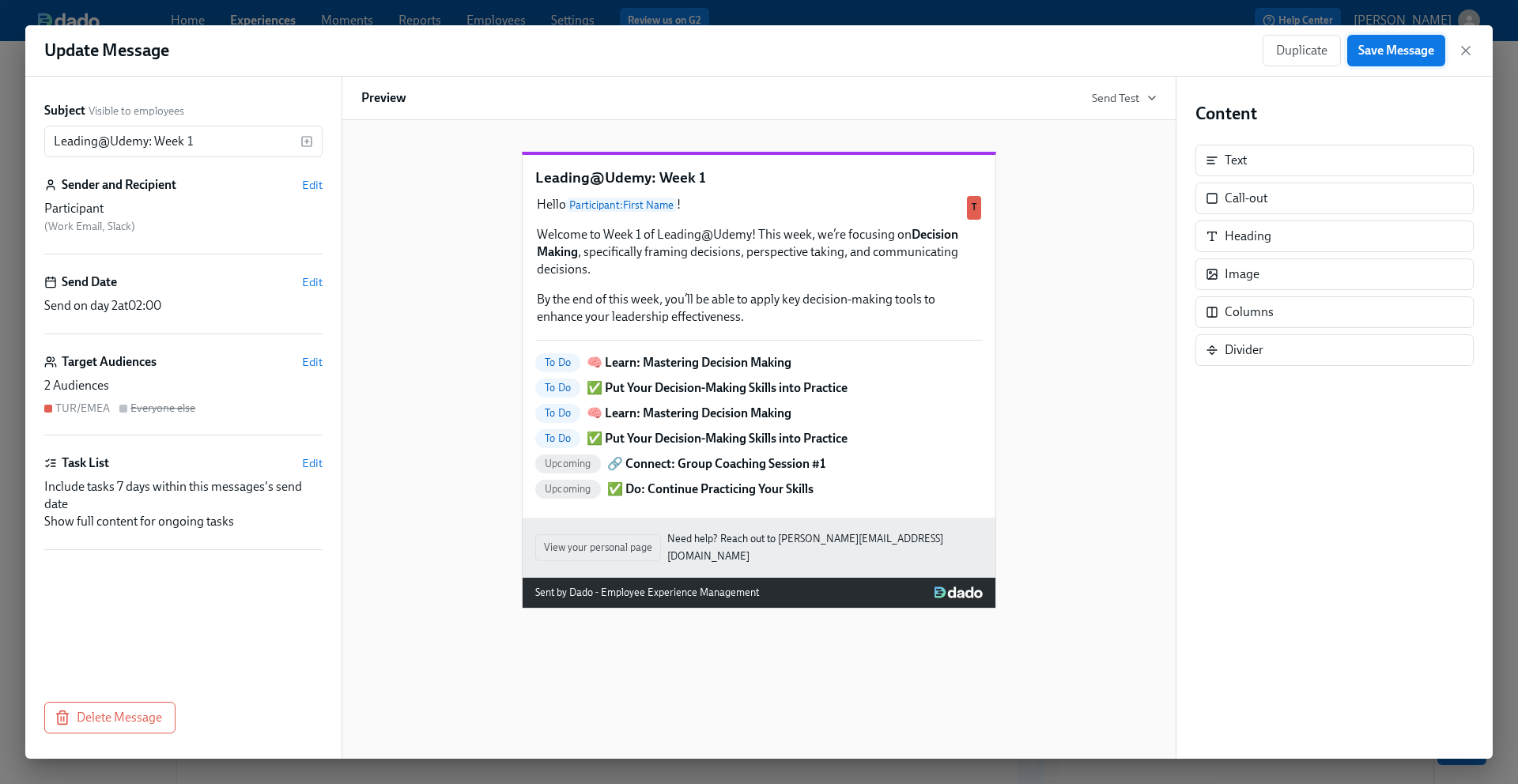
click at [1395, 49] on span "Save Message" at bounding box center [1396, 50] width 76 height 16
click at [1467, 53] on icon "button" at bounding box center [1465, 50] width 16 height 16
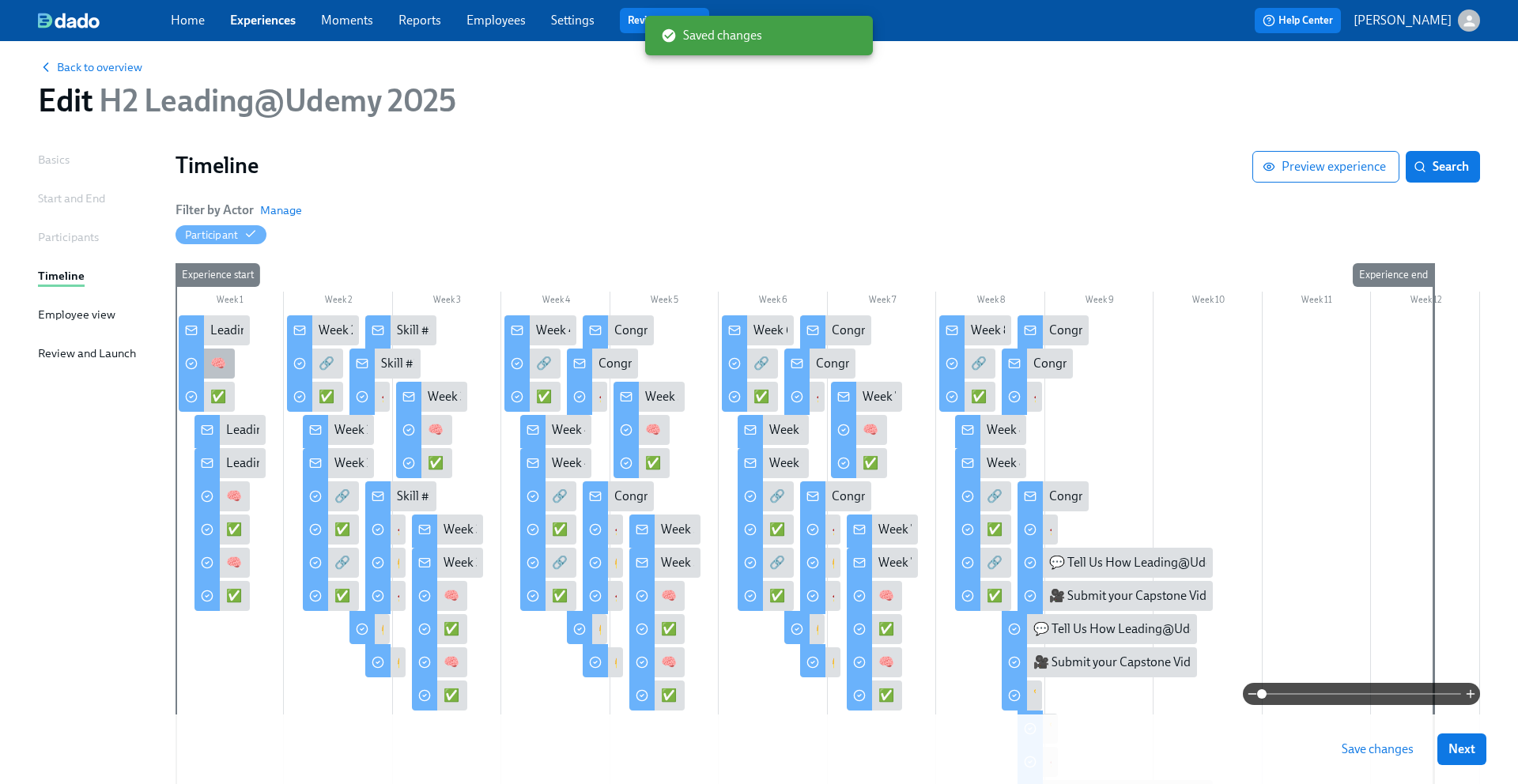
click at [208, 361] on div "🧠 Learn: Mastering Decision Making" at bounding box center [206, 364] width 56 height 30
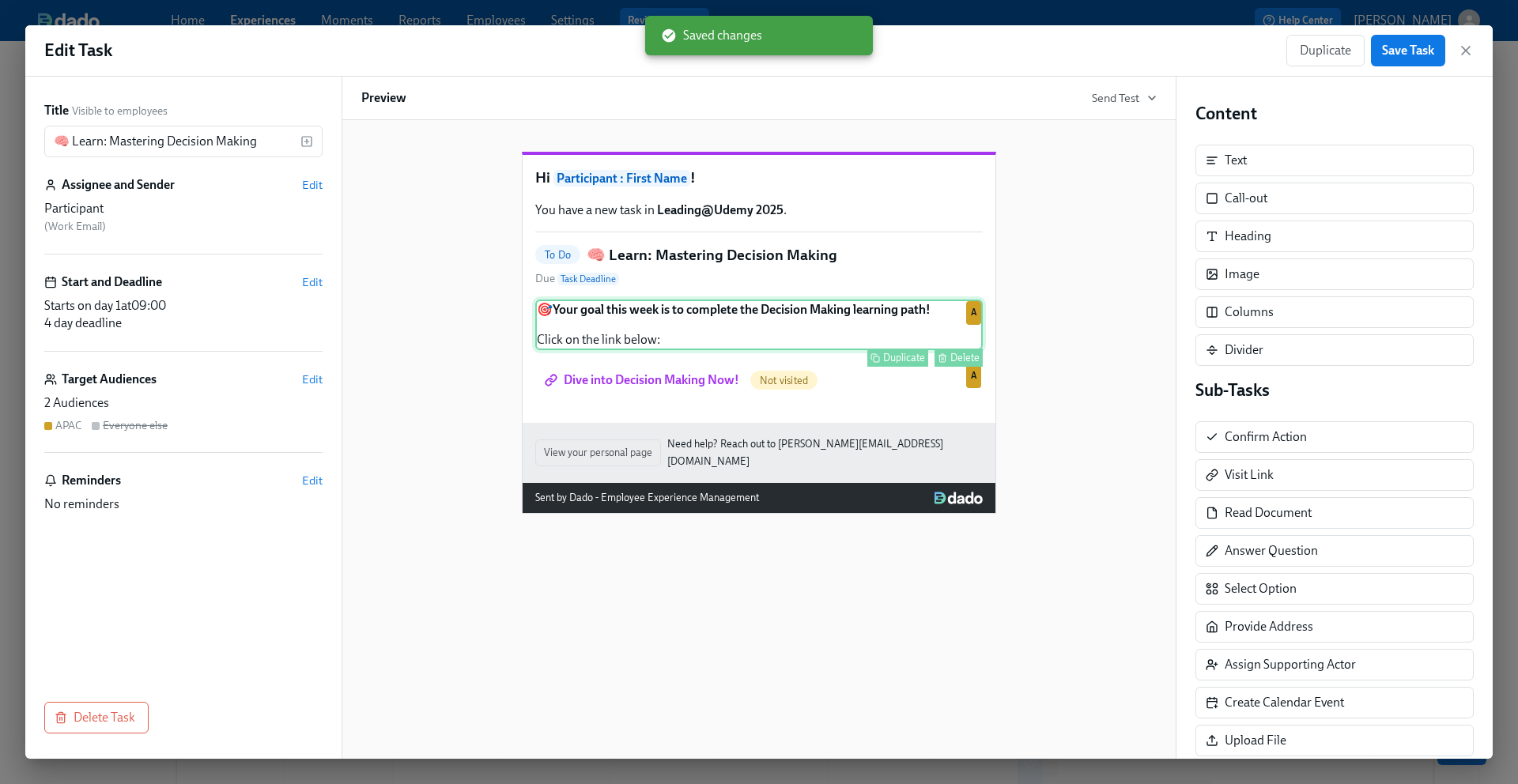
click at [655, 348] on div "🎯 Your goal this week is to complete the Decision Making learning path! Click o…" at bounding box center [759, 324] width 447 height 50
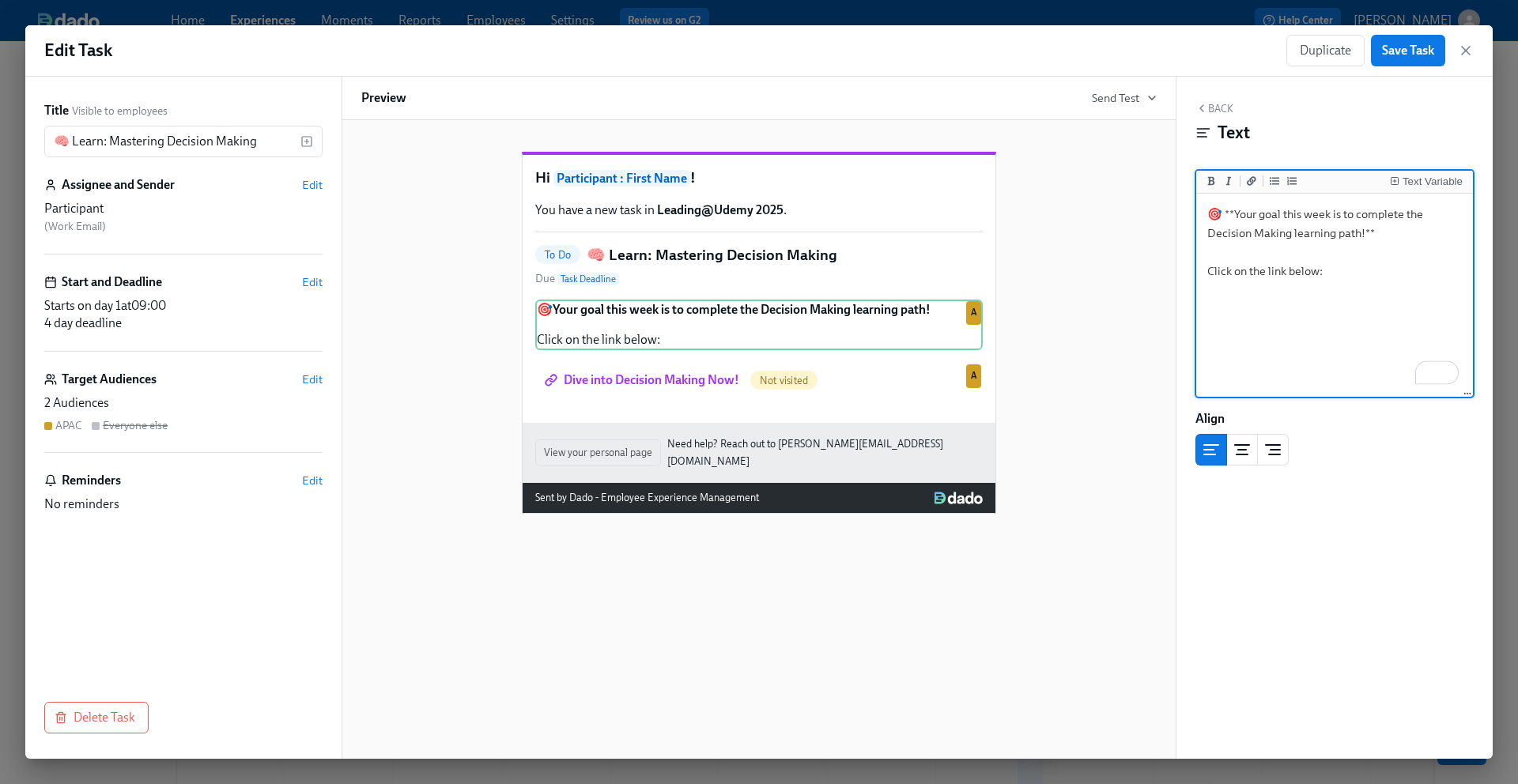
drag, startPoint x: 1348, startPoint y: 269, endPoint x: 1185, endPoint y: 222, distance: 169.6
click at [1185, 222] on div "Back Text Text Variable 🎯 **Your goal this week is to complete the Decision Mak…" at bounding box center [1334, 418] width 316 height 682
click at [1465, 49] on icon "button" at bounding box center [1466, 50] width 8 height 8
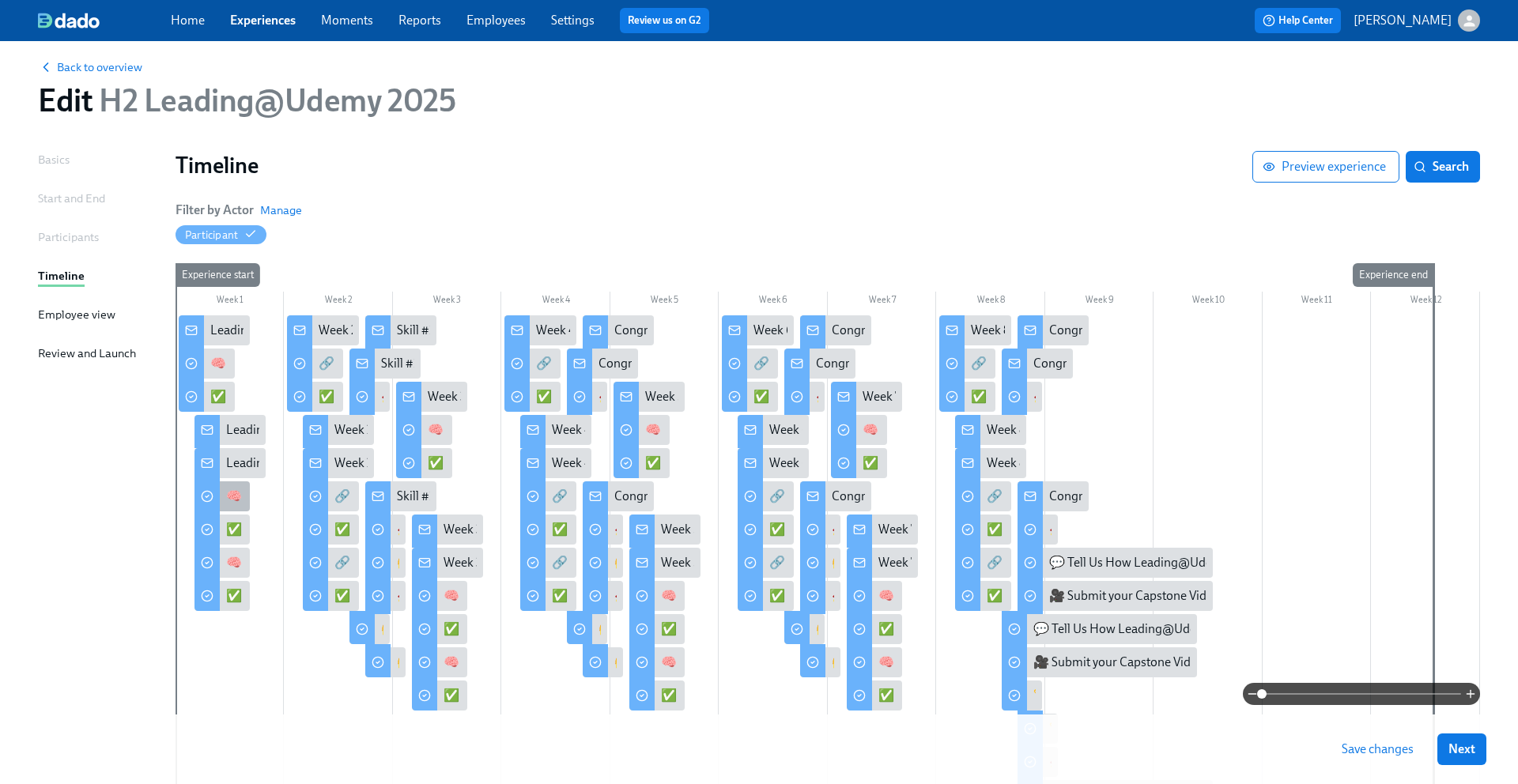
click at [233, 490] on div "🧠 Learn: Mastering Decision Making" at bounding box center [328, 495] width 203 height 17
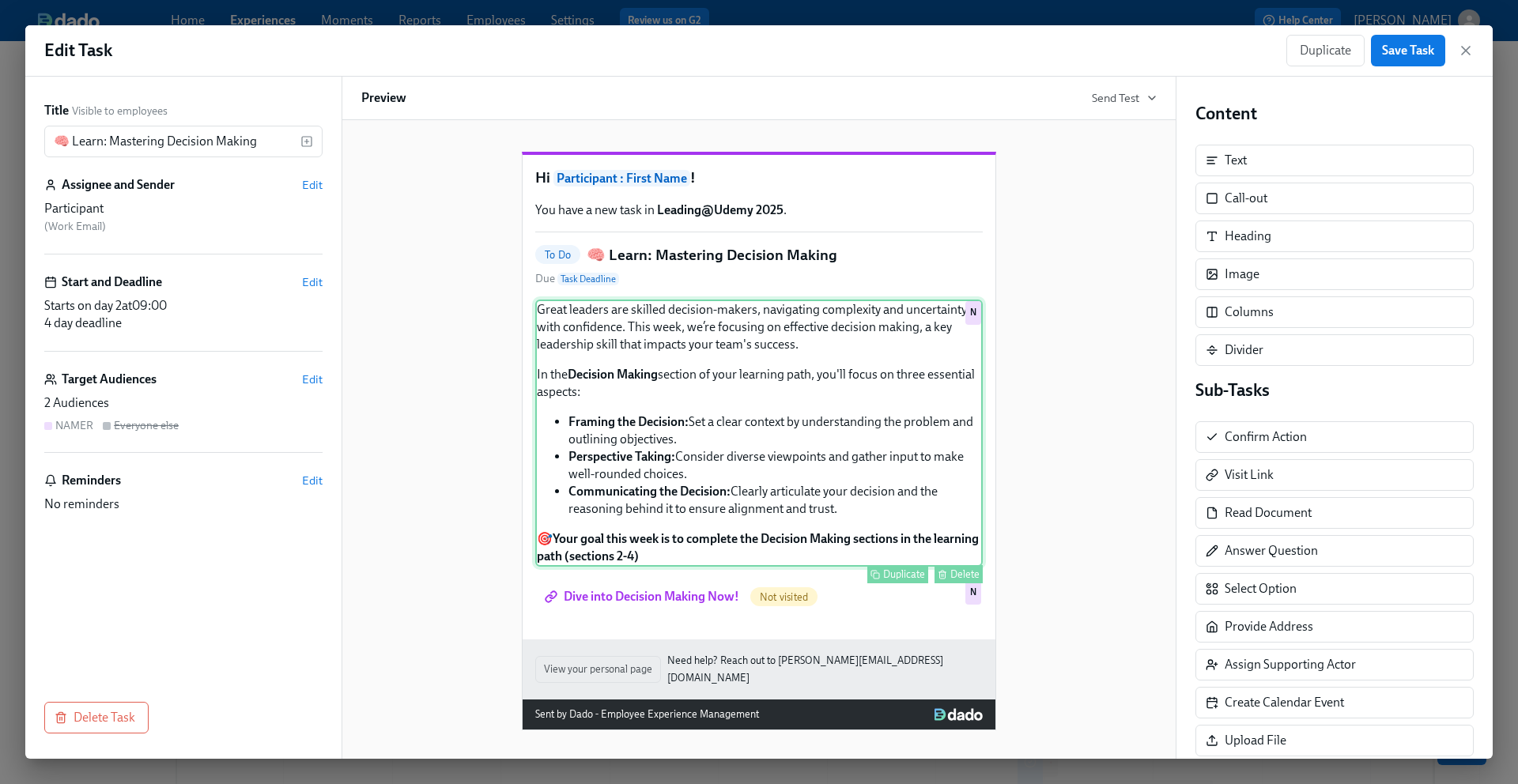
click at [639, 453] on div "Great leaders are skilled decision-makers, navigating complexity and uncertaint…" at bounding box center [759, 433] width 447 height 267
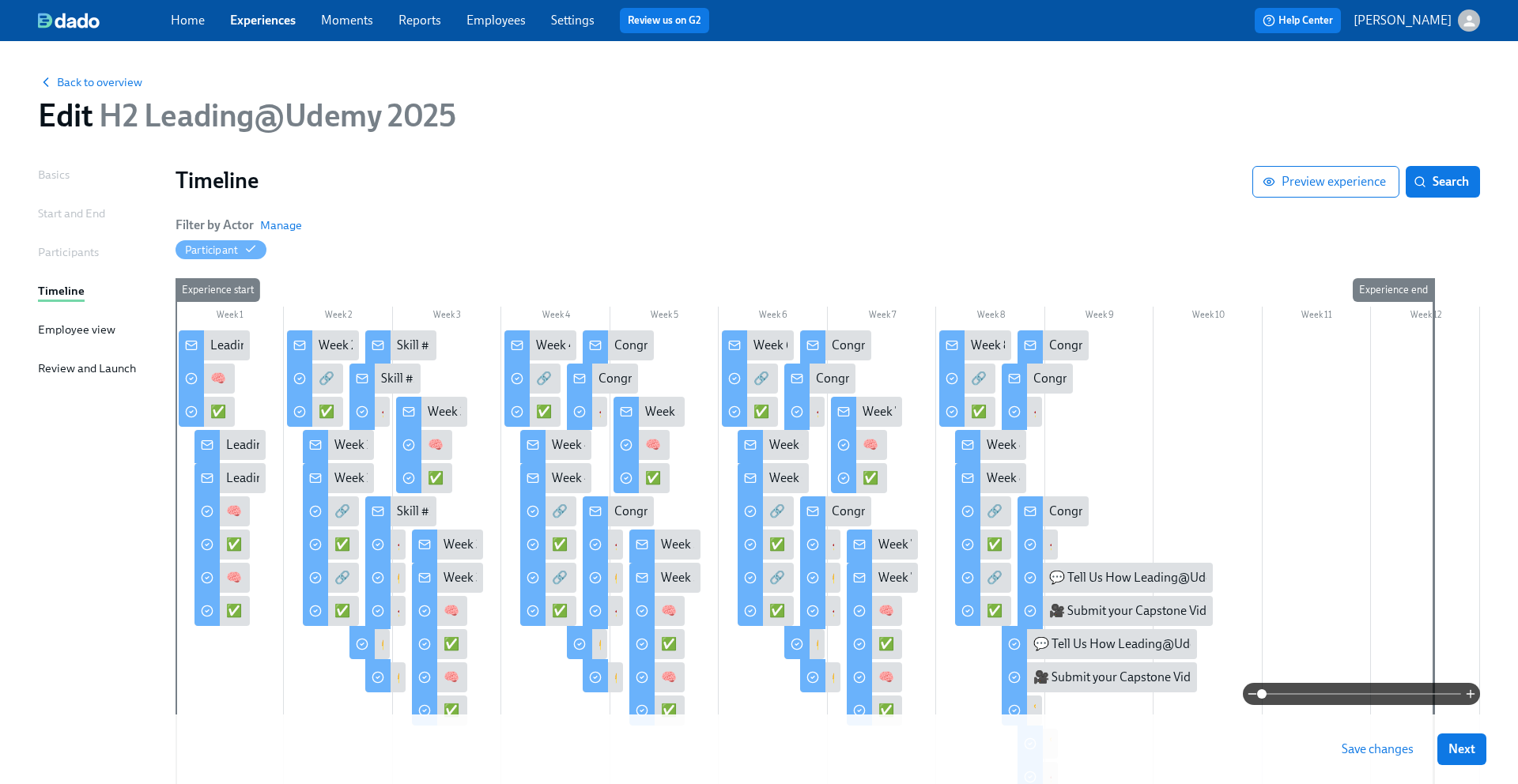
scroll to position [15, 0]
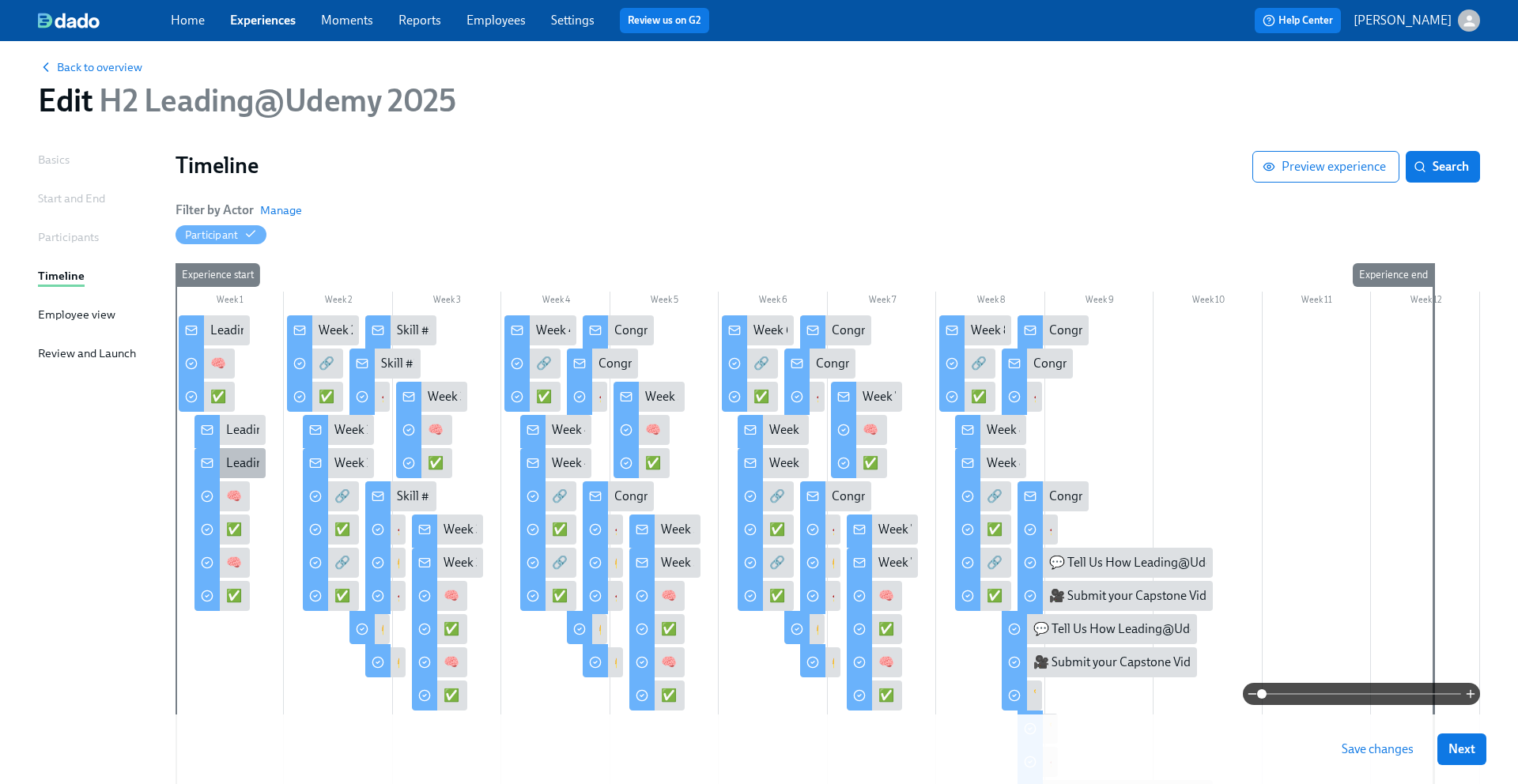
click at [240, 461] on div "Leading@Udemy: Week 1" at bounding box center [295, 463] width 138 height 17
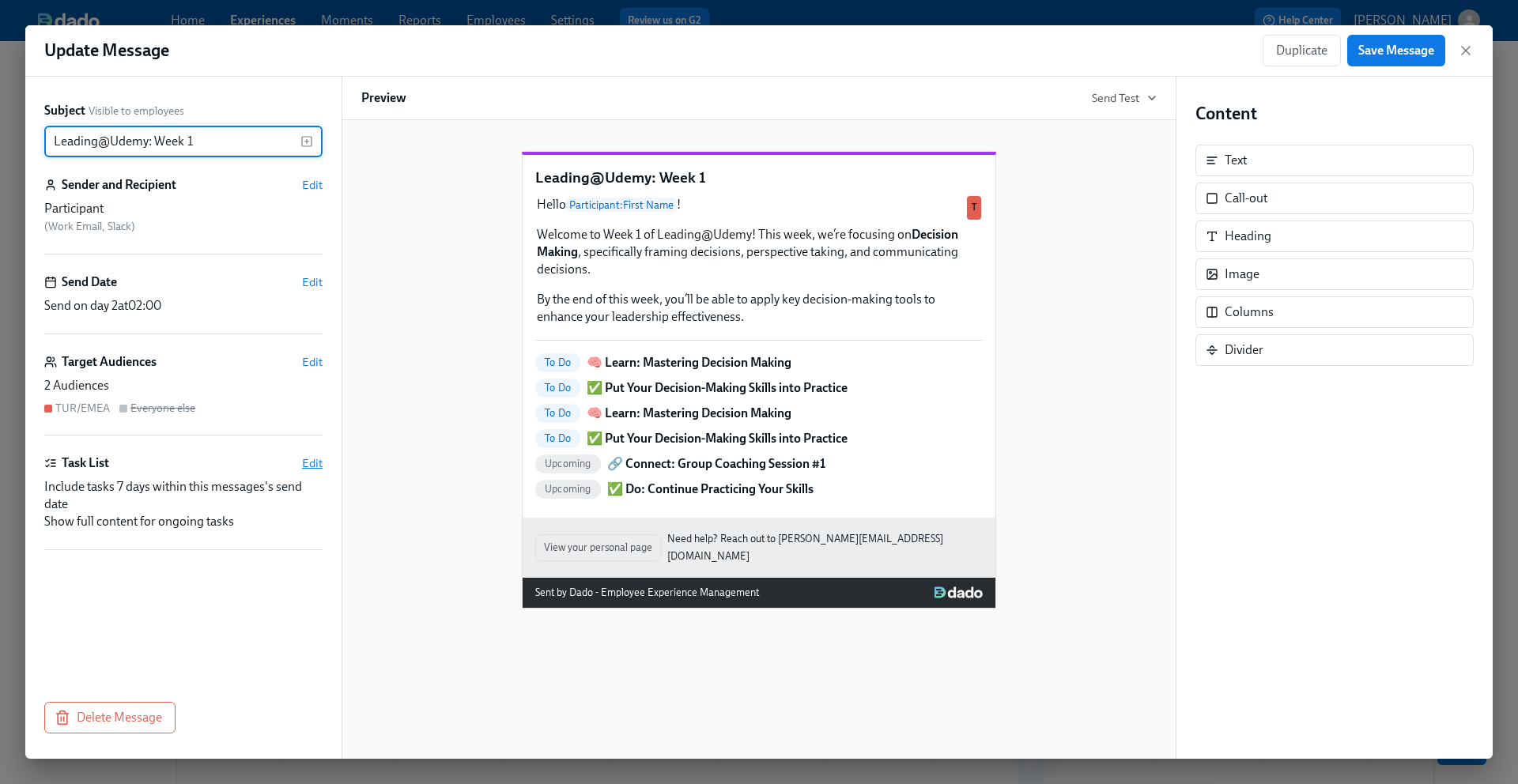
click at [307, 463] on span "Edit" at bounding box center [312, 463] width 20 height 16
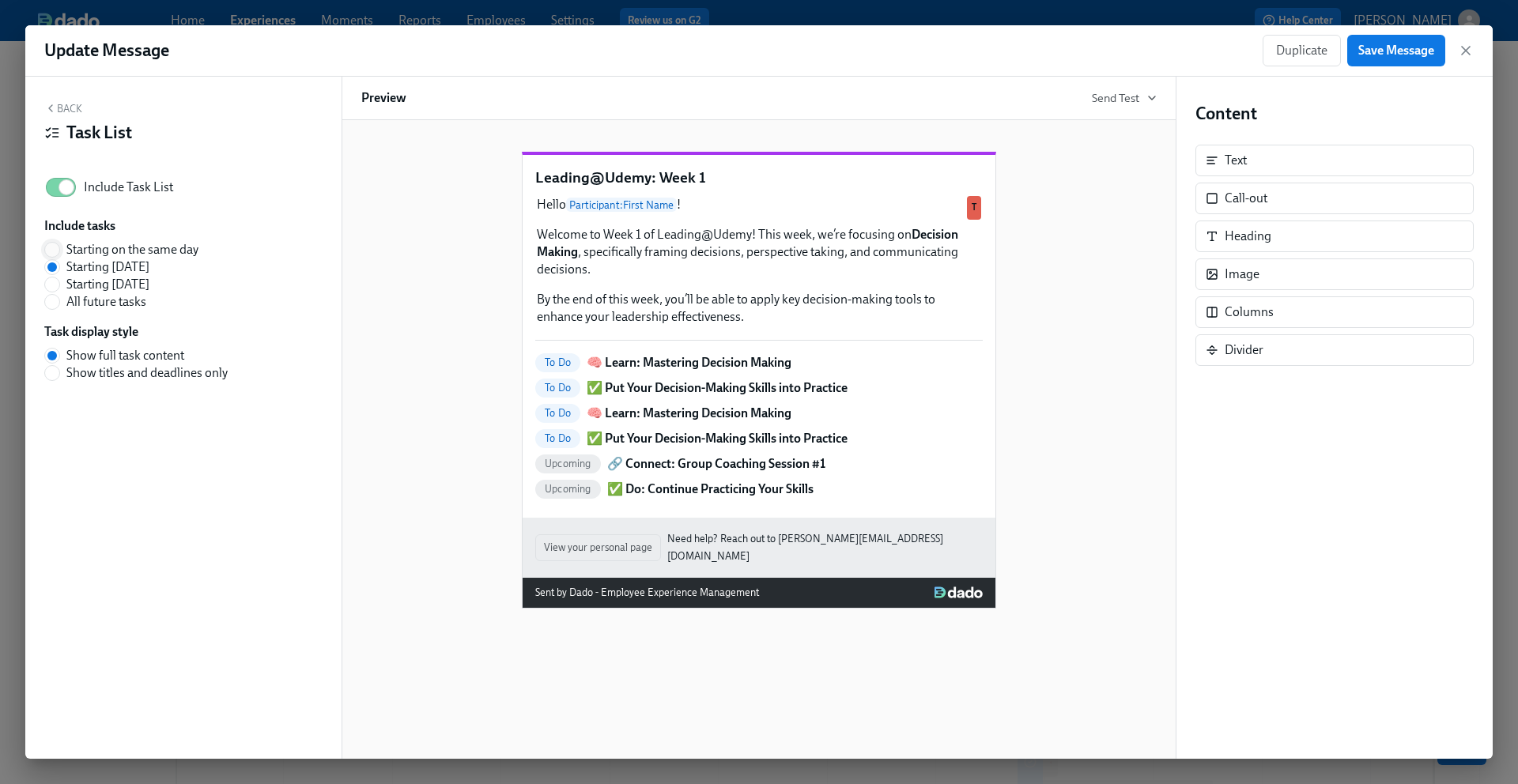
click at [55, 251] on input "Starting on the same day" at bounding box center [52, 250] width 15 height 15
radio input "true"
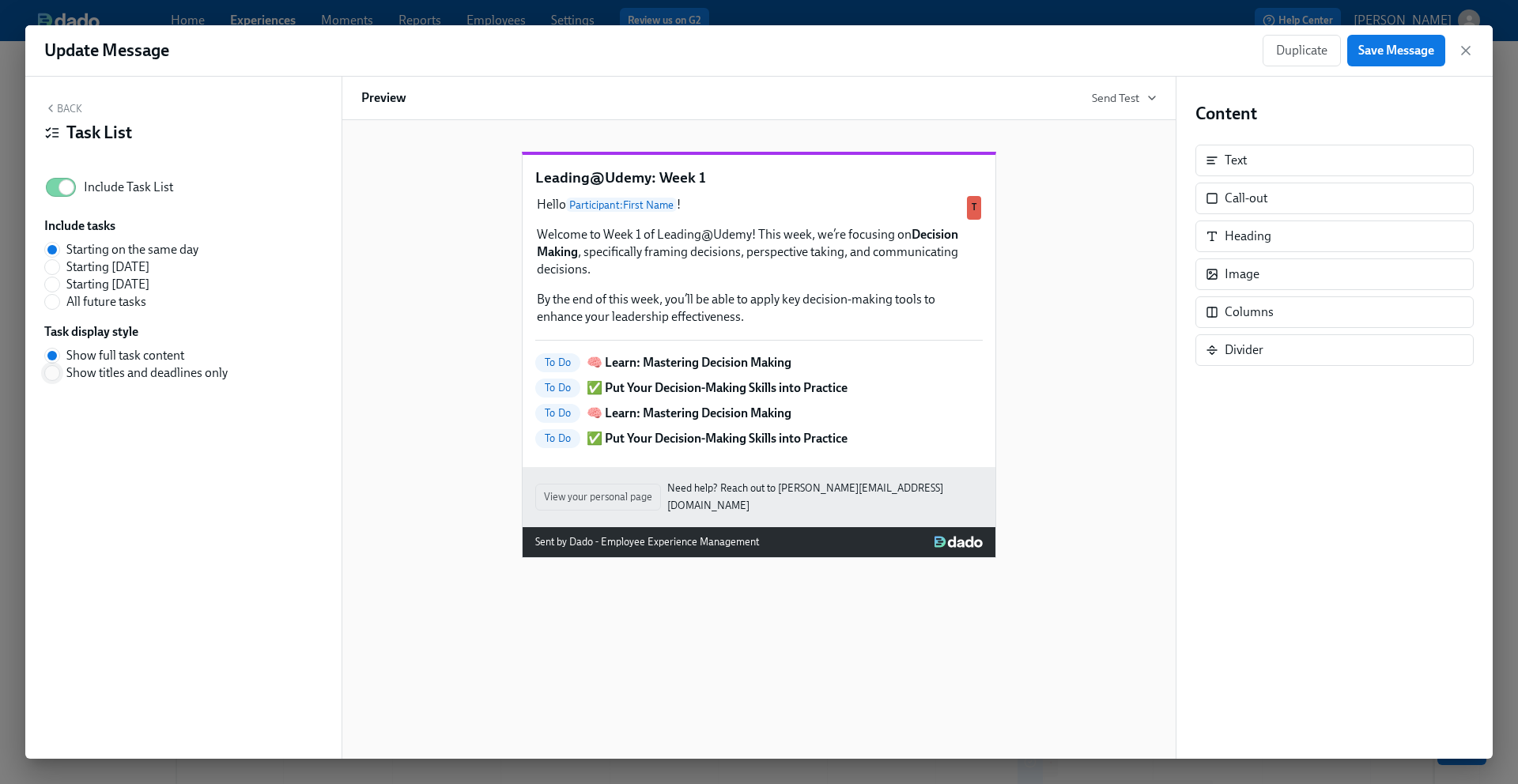
click at [57, 374] on input "Show titles and deadlines only" at bounding box center [52, 374] width 15 height 15
radio input "true"
click at [57, 374] on input "Show titles and deadlines only" at bounding box center [52, 374] width 15 height 15
click at [55, 349] on input "Show full task content" at bounding box center [52, 356] width 15 height 15
radio input "true"
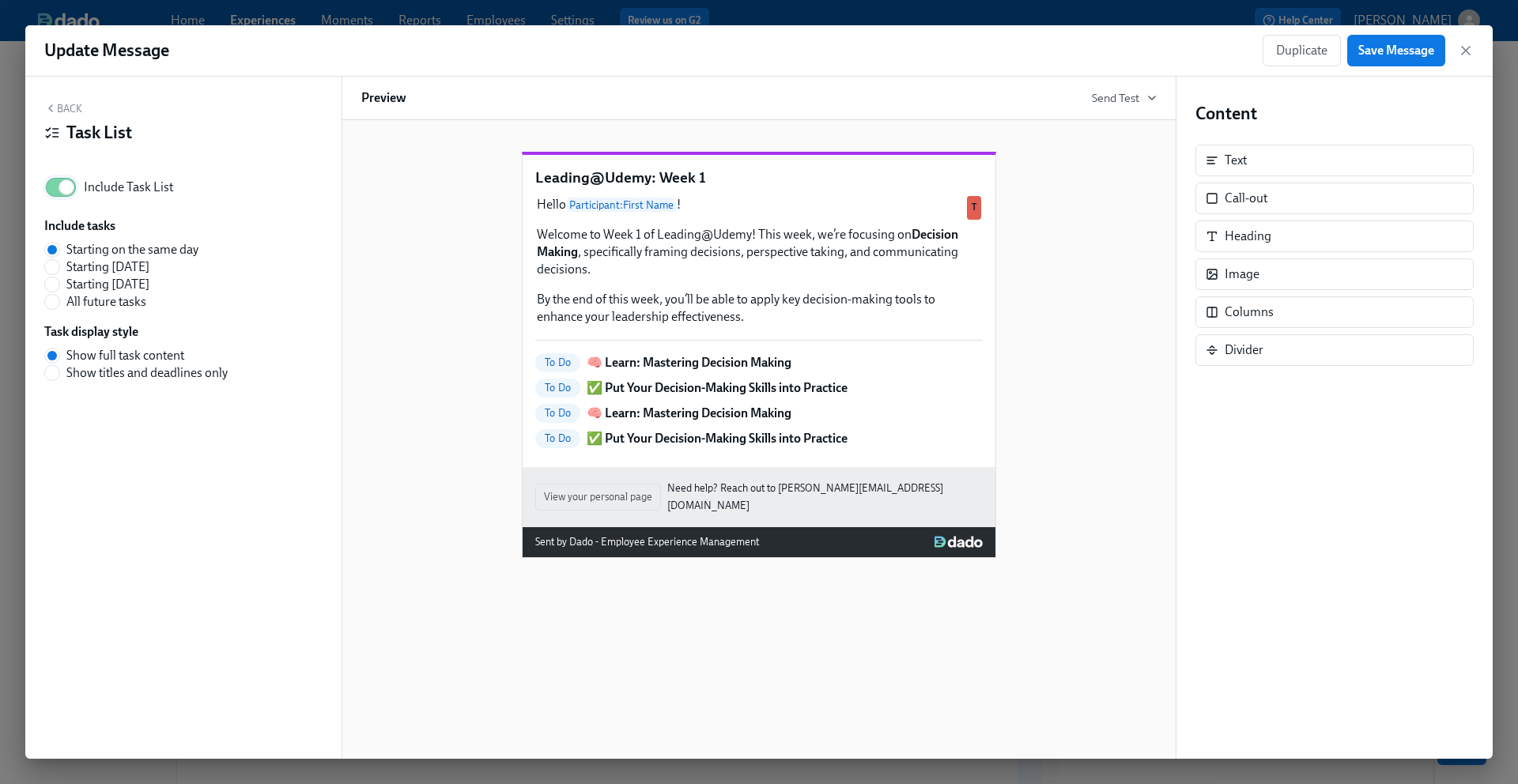
click at [65, 185] on input "Include Task List" at bounding box center [67, 188] width 104 height 35
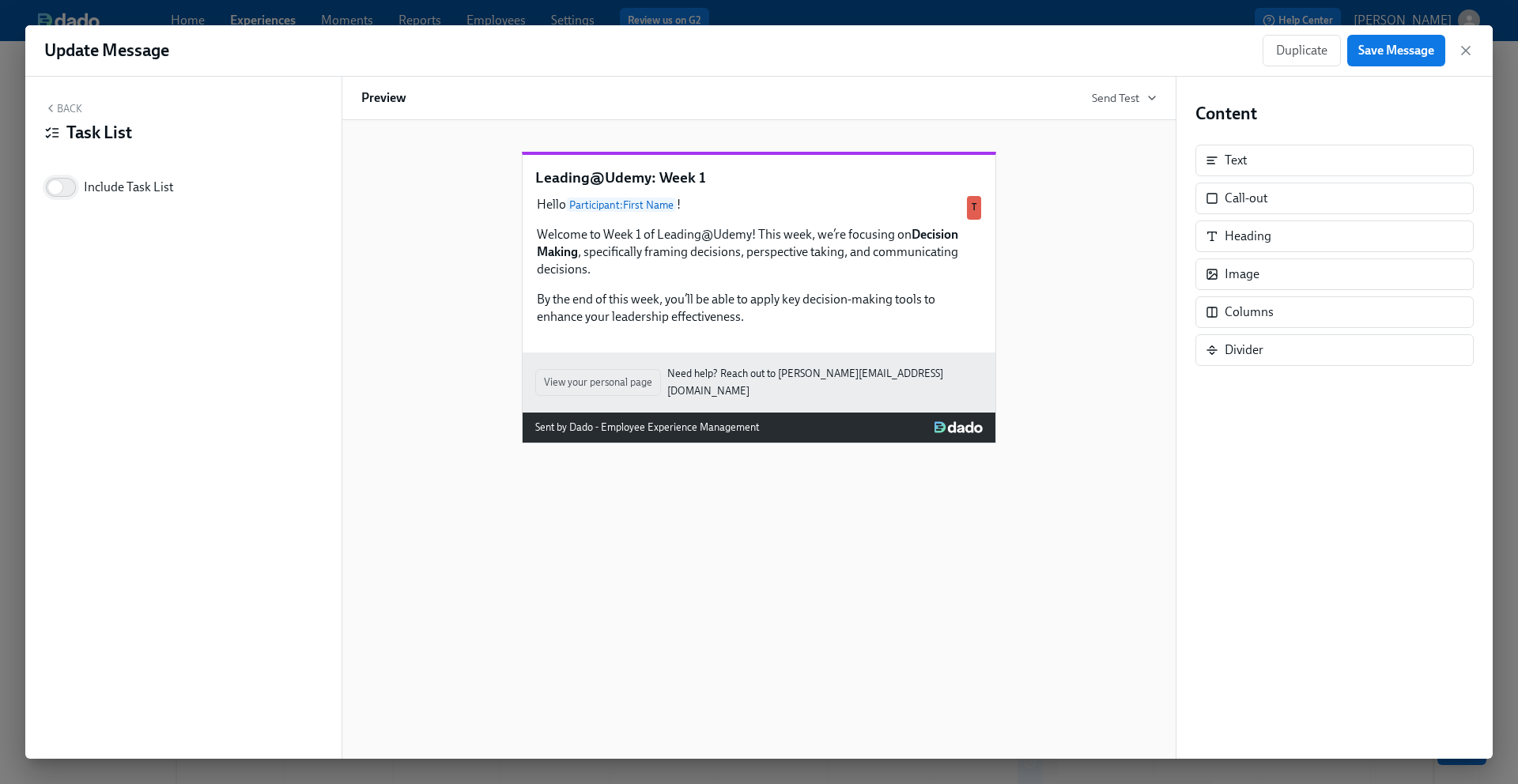
click at [65, 185] on input "Include Task List" at bounding box center [55, 188] width 104 height 35
checkbox input "true"
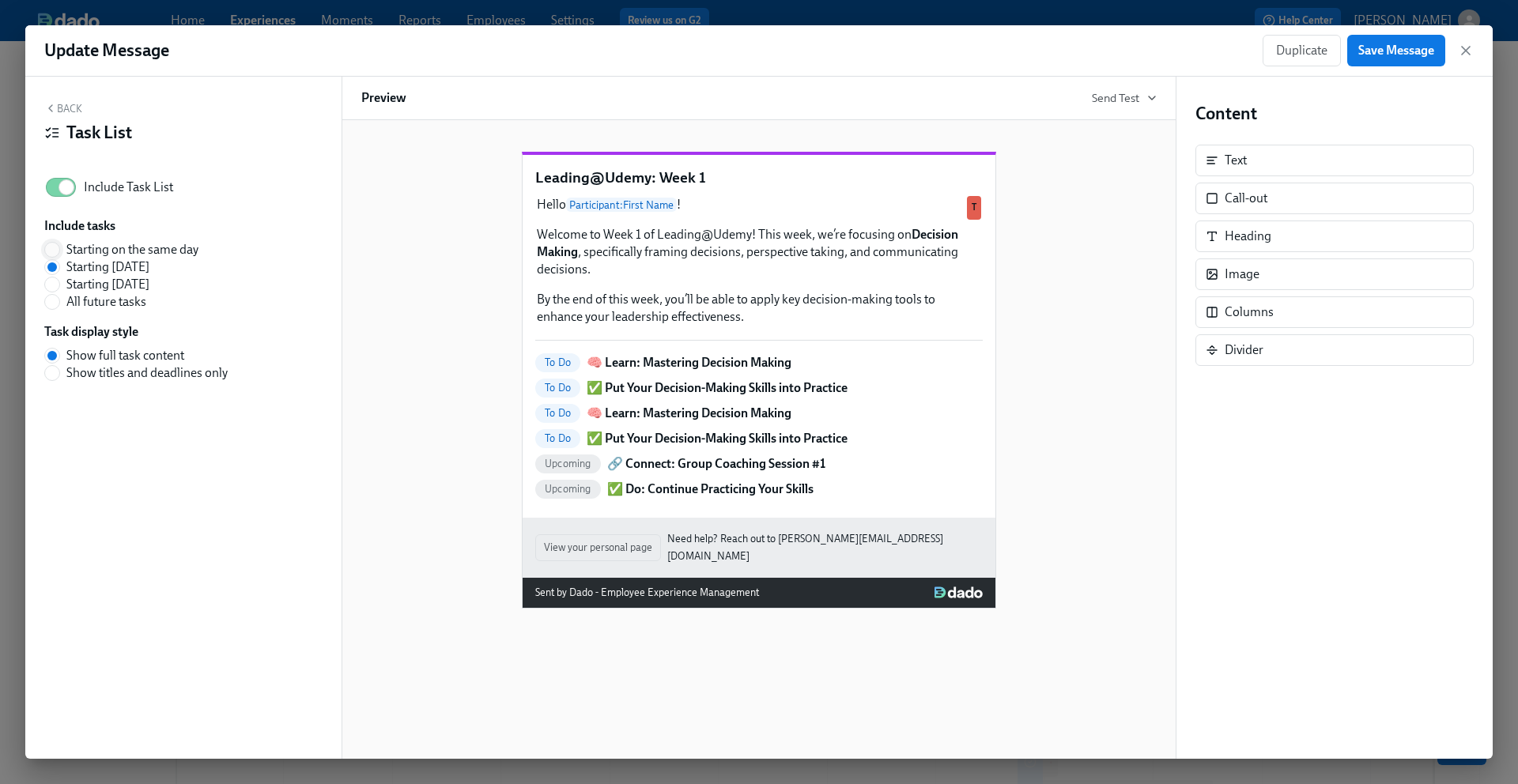
click at [51, 251] on input "Starting on the same day" at bounding box center [52, 250] width 15 height 15
radio input "true"
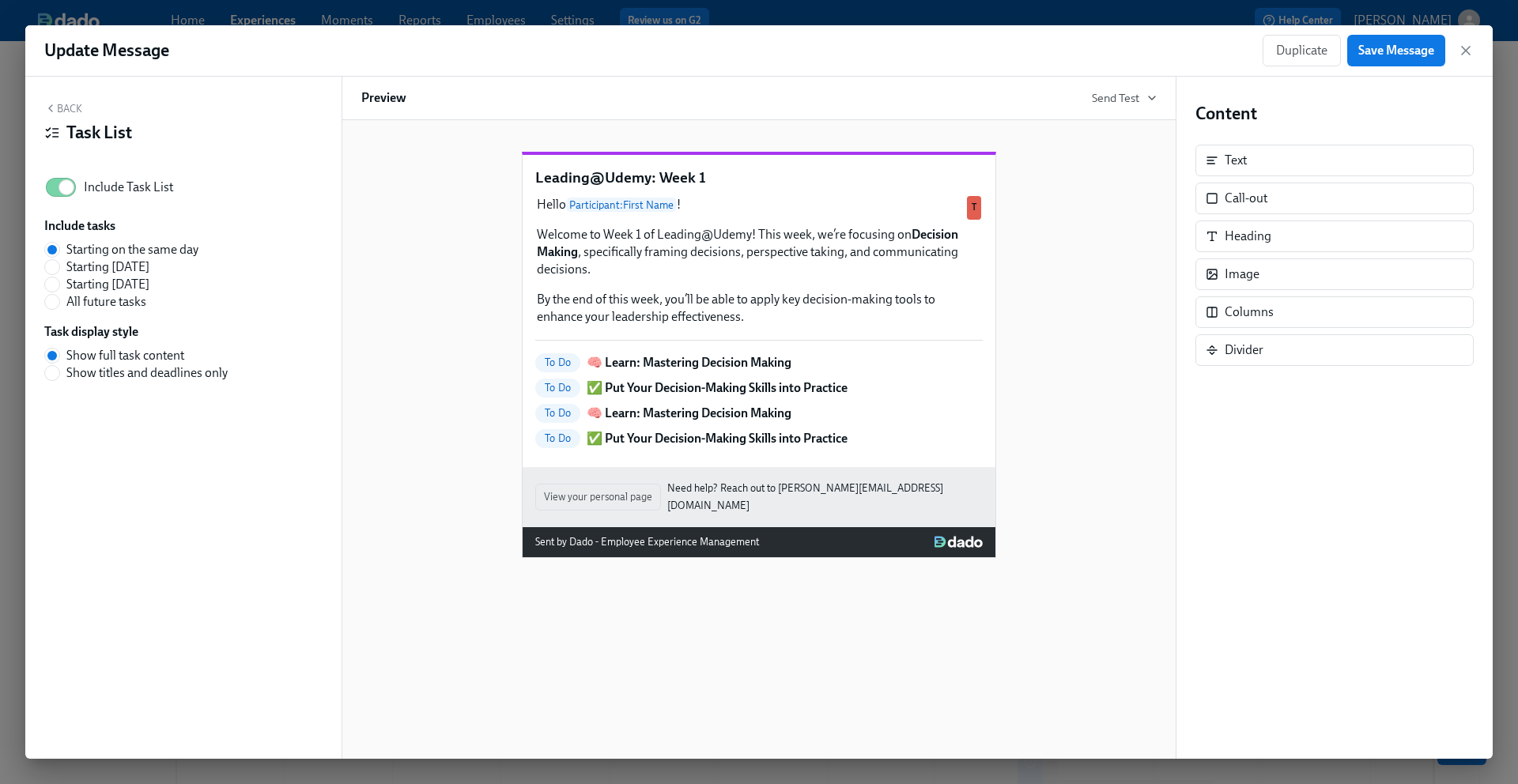
click at [384, 450] on div "Leading@Udemy: Week 1 Hello Participant : First Name ! Welcome to Week 1 of Lea…" at bounding box center [759, 342] width 795 height 431
click at [1408, 55] on span "Save Message" at bounding box center [1396, 50] width 76 height 16
click at [1468, 54] on icon "button" at bounding box center [1465, 50] width 16 height 16
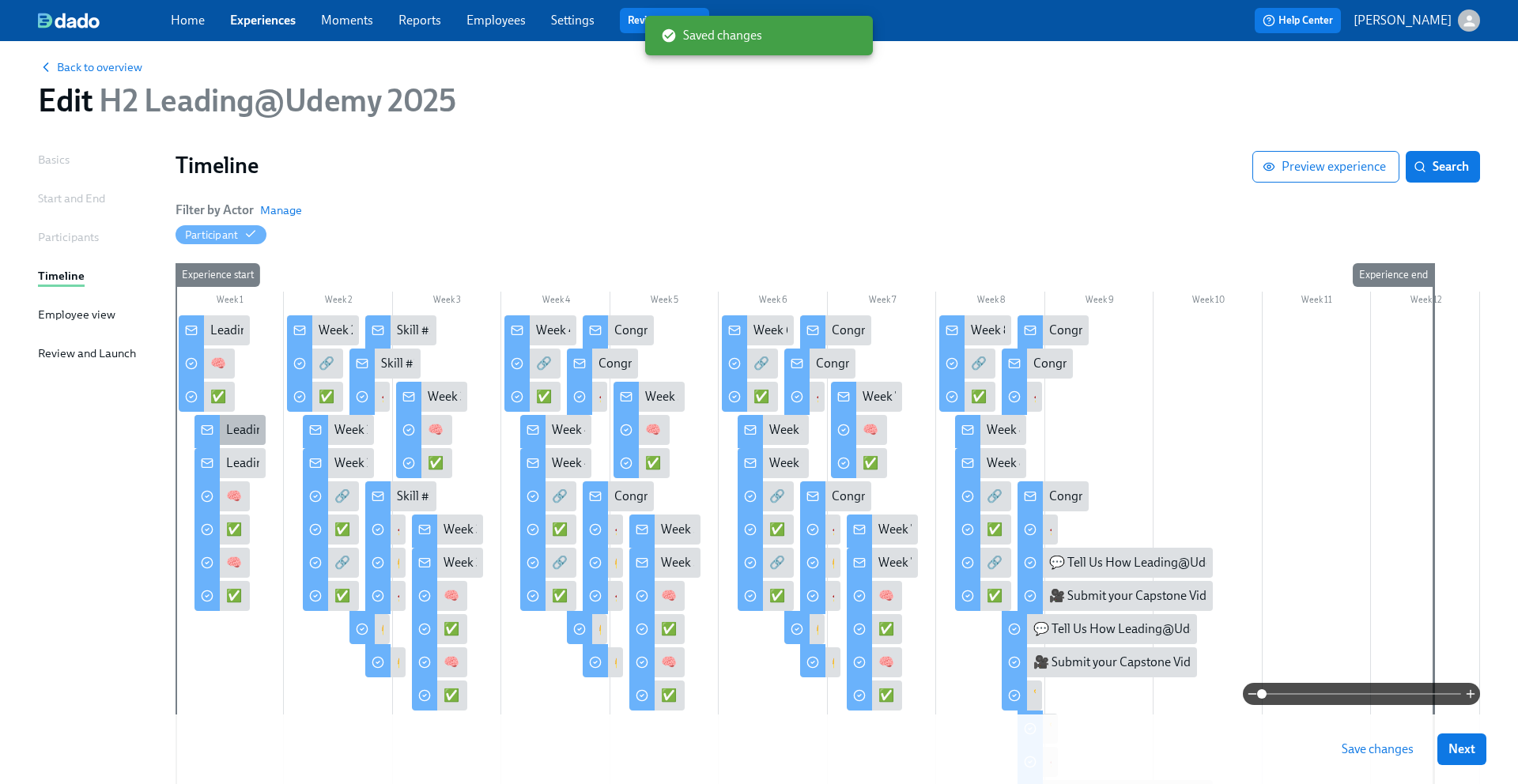
click at [246, 430] on div "Leading@Udemy: Week 1" at bounding box center [295, 430] width 138 height 17
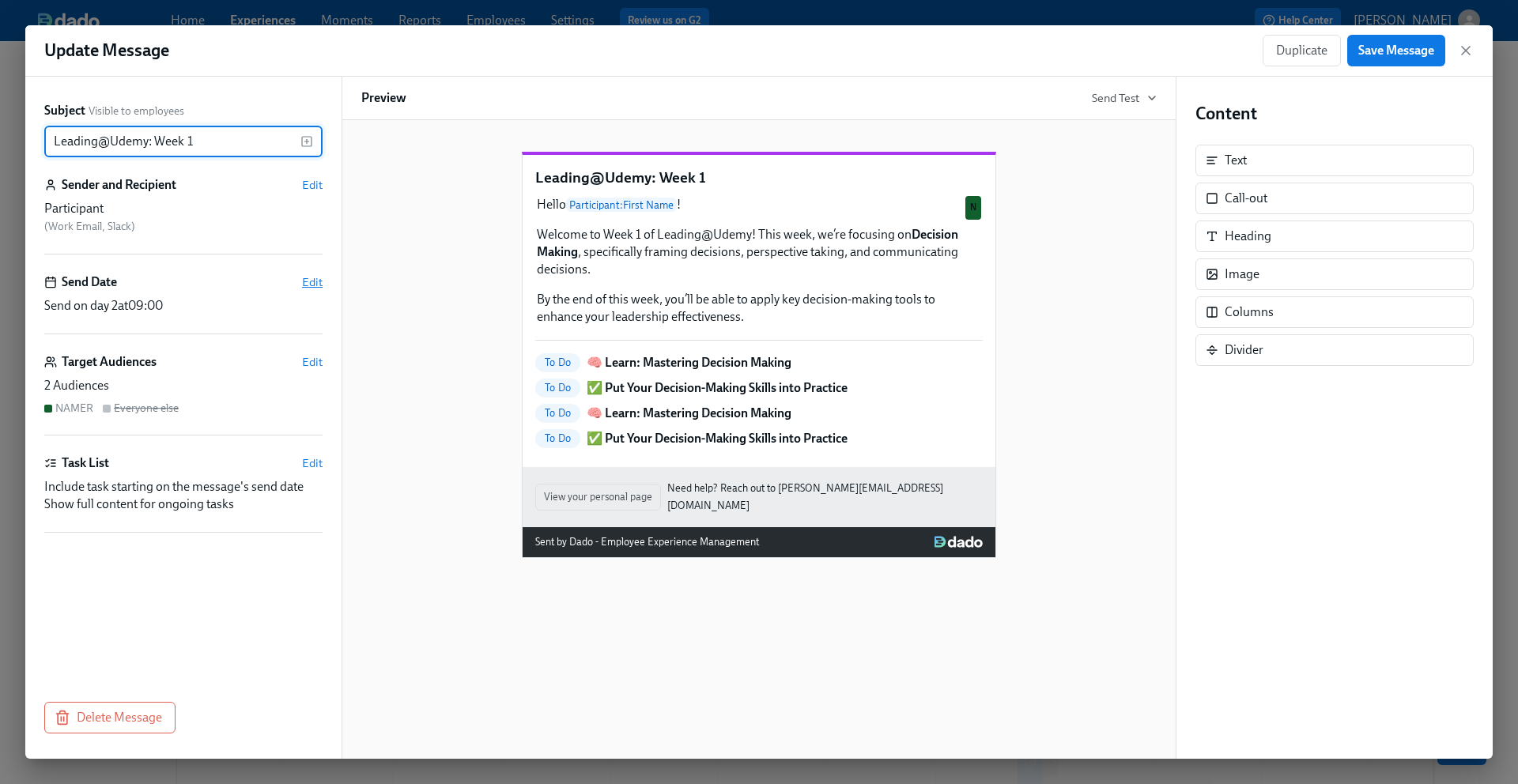
click at [313, 278] on span "Edit" at bounding box center [312, 281] width 20 height 16
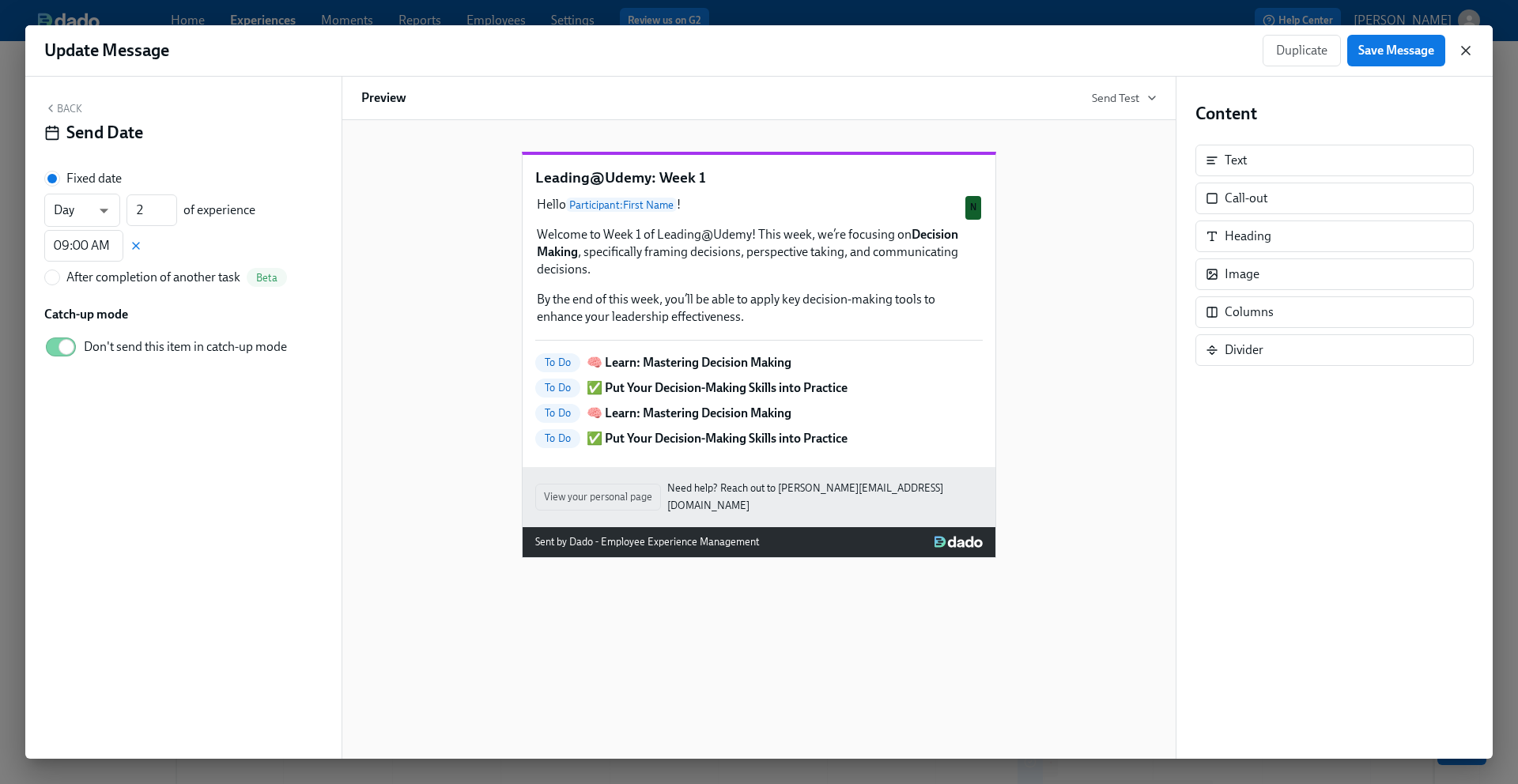
click at [1467, 51] on icon "button" at bounding box center [1466, 50] width 8 height 8
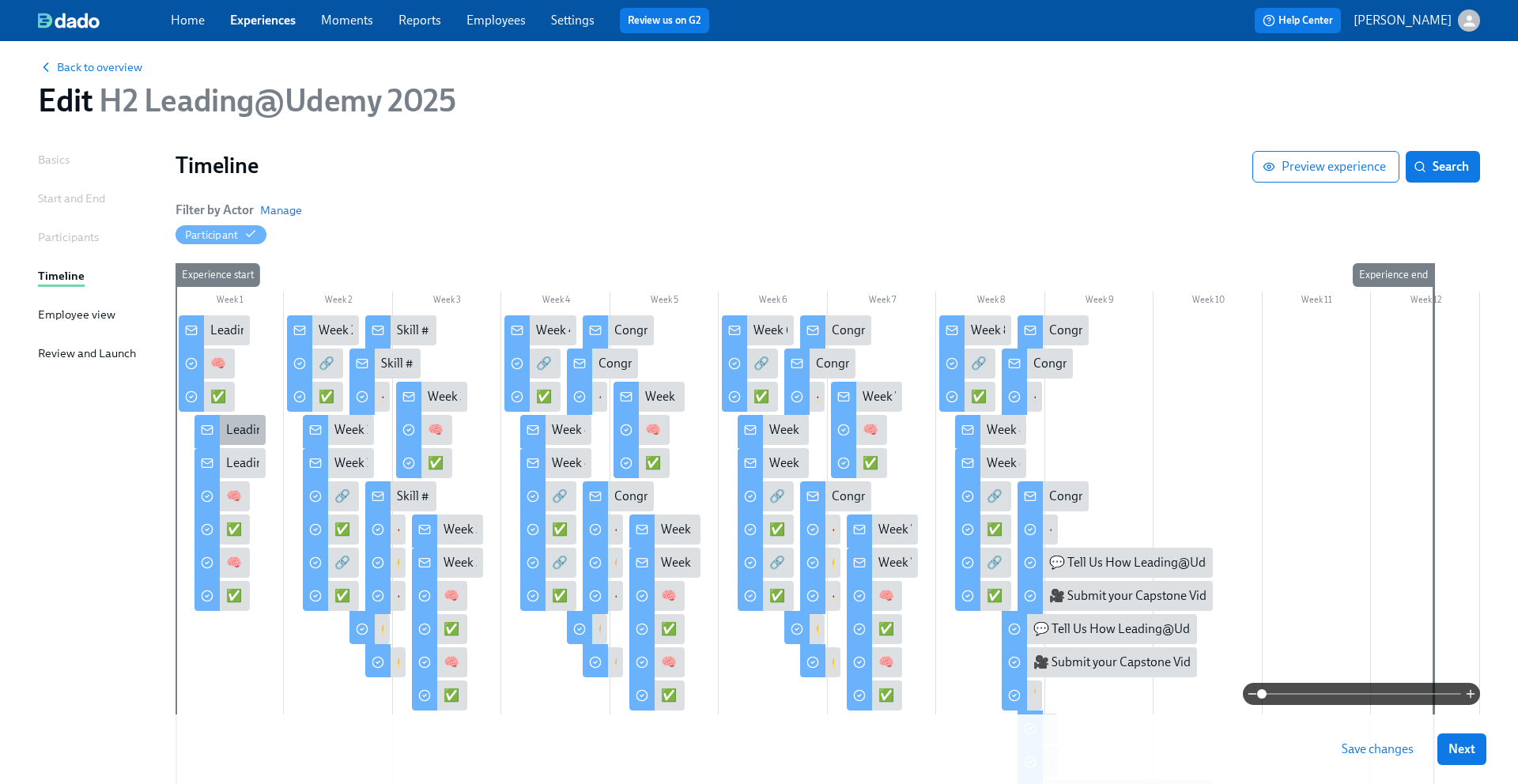
click at [228, 432] on div "Leading@Udemy: Week 1" at bounding box center [295, 430] width 138 height 17
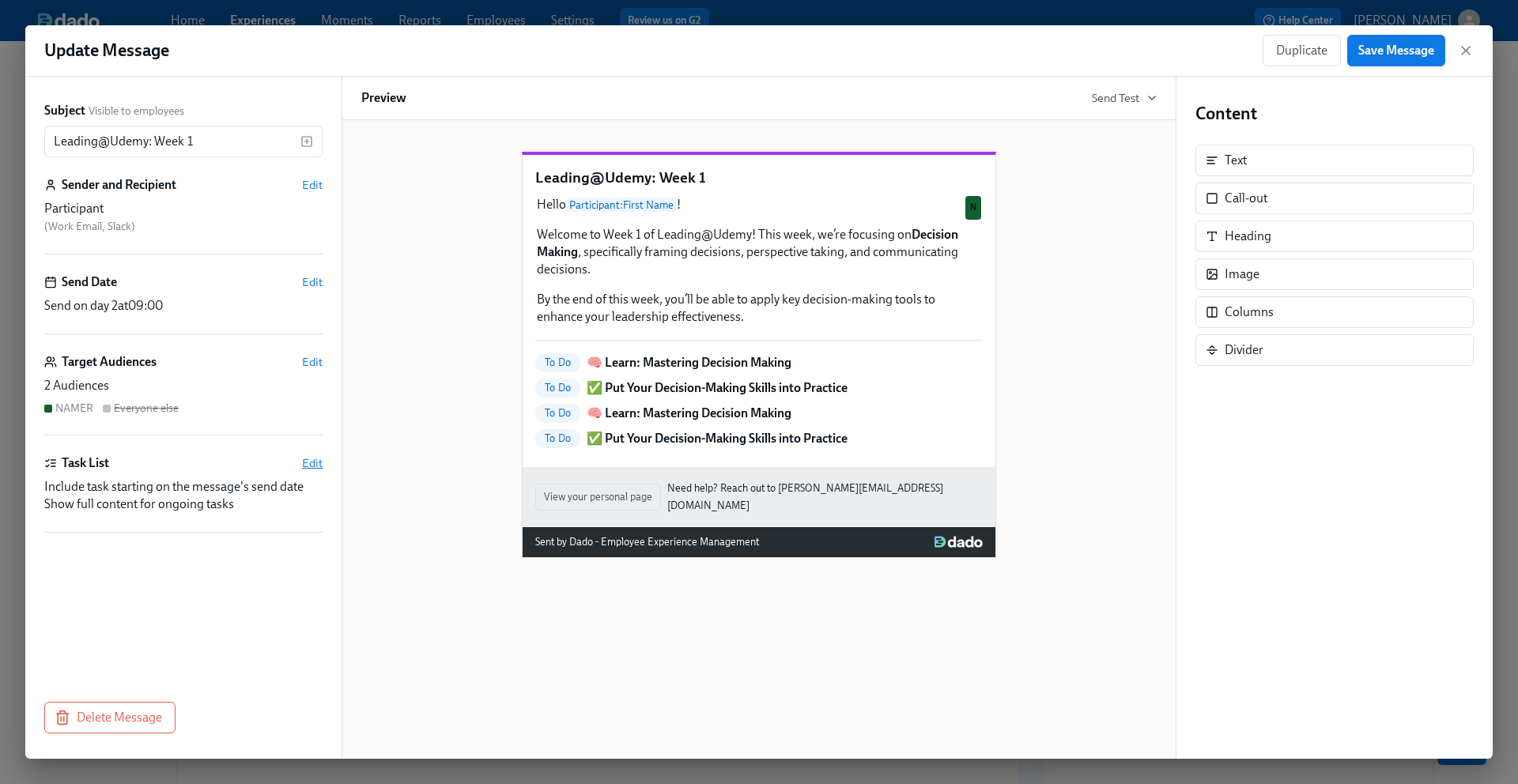
click at [314, 462] on span "Edit" at bounding box center [312, 463] width 20 height 16
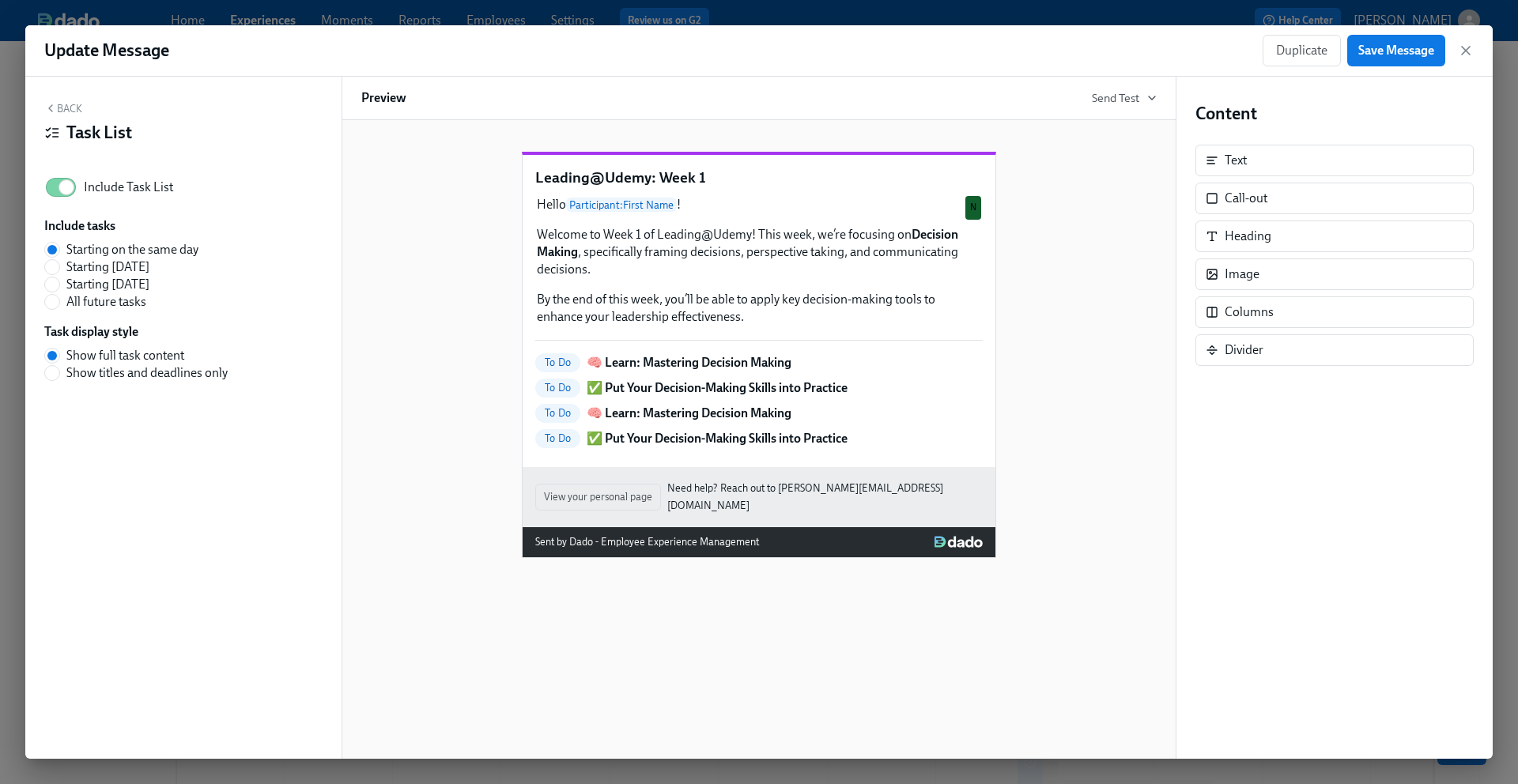
click at [462, 378] on div "Leading@Udemy: Week 1 Hello Participant : First Name ! Welcome to Week 1 of Lea…" at bounding box center [759, 342] width 795 height 431
click at [1412, 50] on span "Save Message" at bounding box center [1396, 50] width 76 height 16
click at [1469, 53] on icon "button" at bounding box center [1466, 50] width 8 height 8
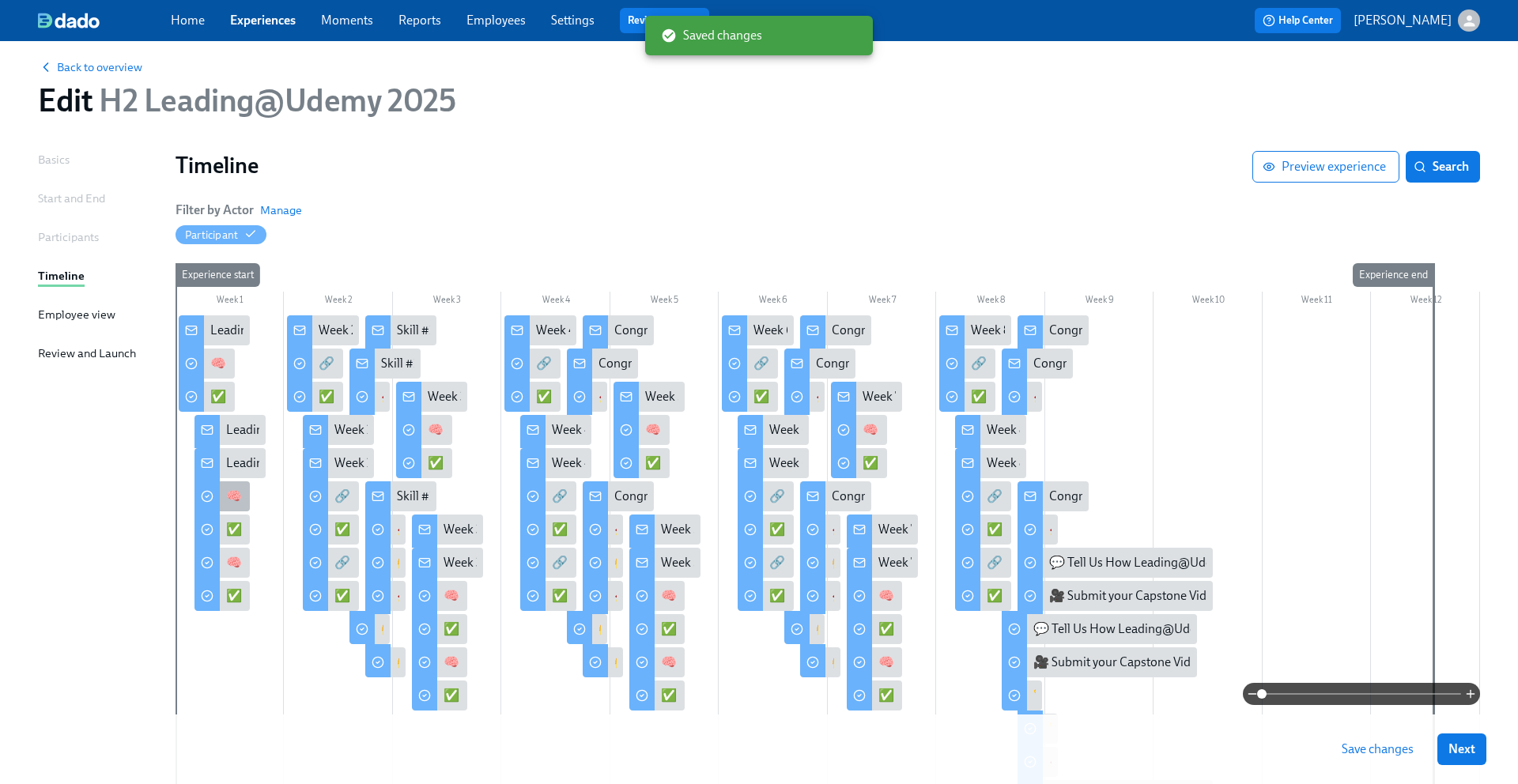
click at [226, 503] on div "🧠 Learn: Mastering Decision Making" at bounding box center [328, 495] width 203 height 17
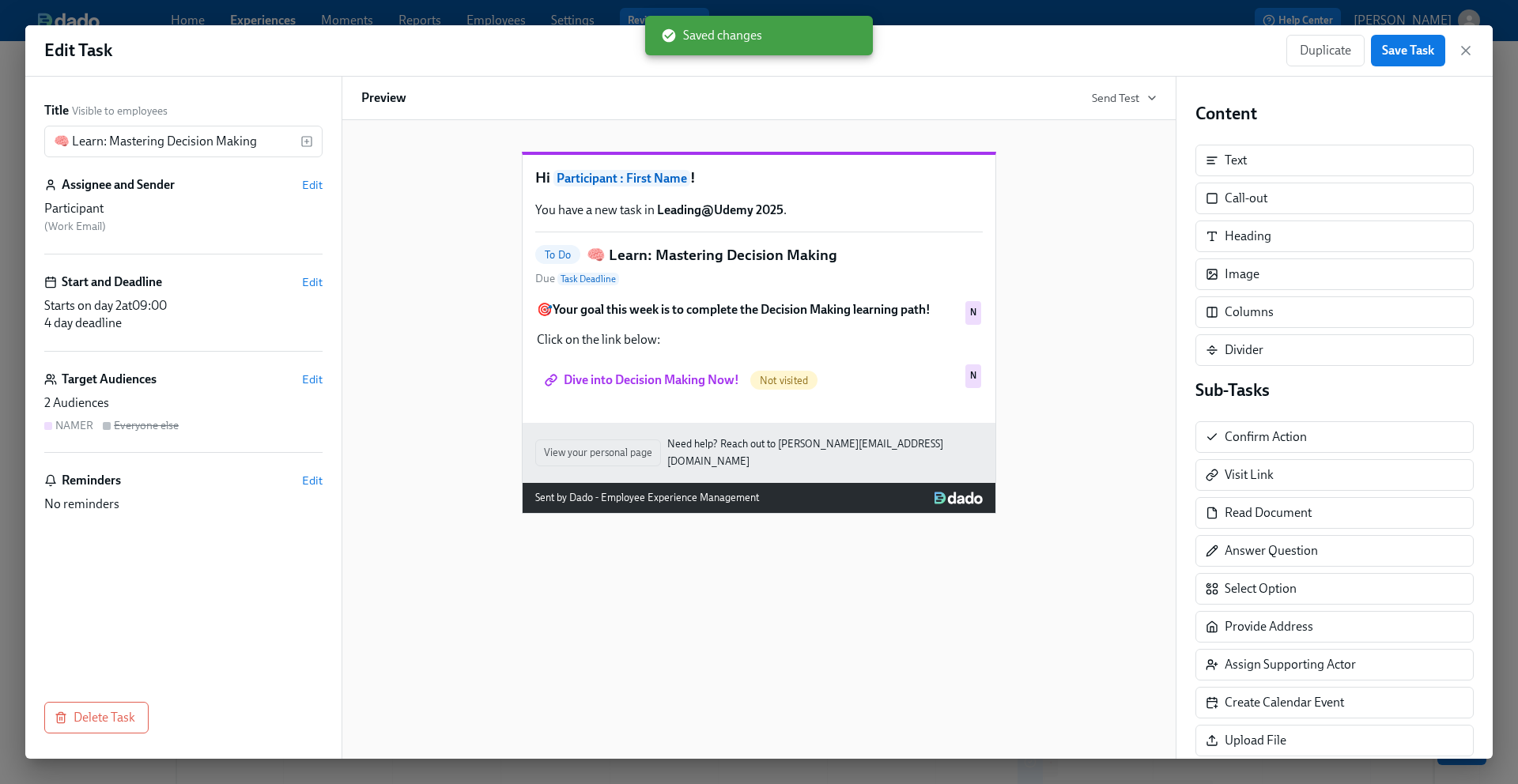
click at [228, 395] on div "2 Audiences" at bounding box center [183, 403] width 278 height 17
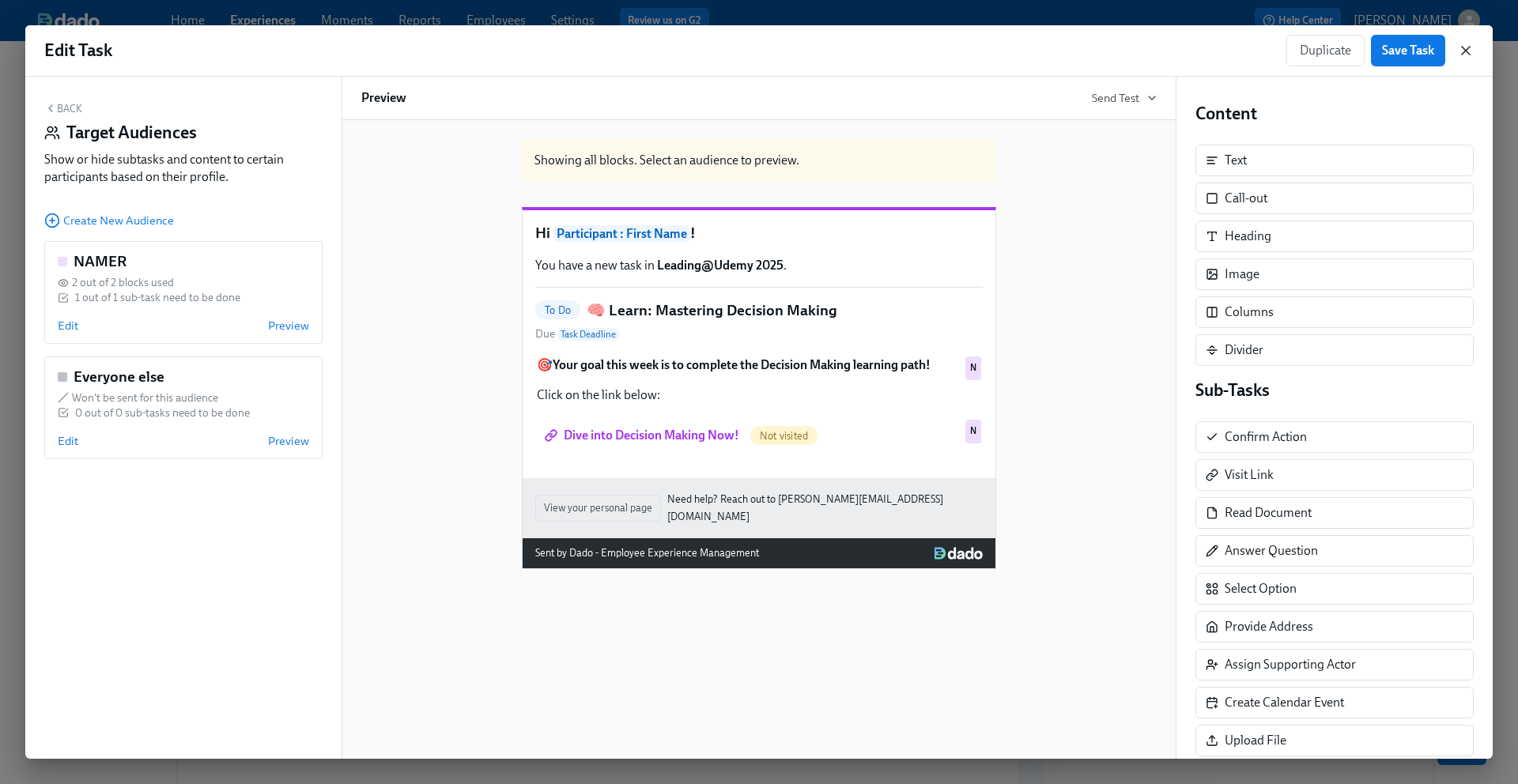
click at [1463, 49] on icon "button" at bounding box center [1465, 50] width 16 height 16
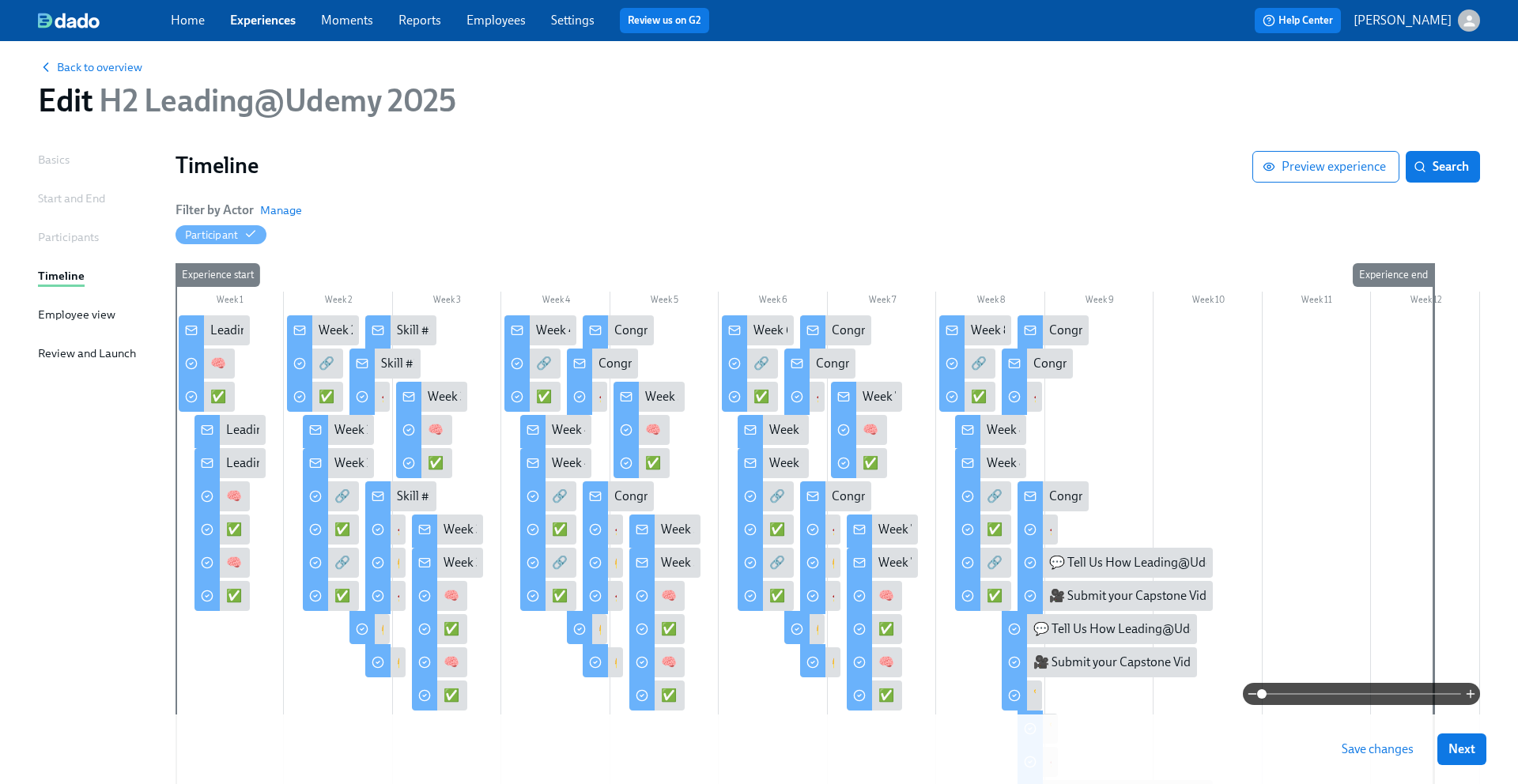
click at [247, 495] on div at bounding box center [246, 496] width 8 height 30
click at [237, 495] on div "🧠 Learn: Mastering Decision Making" at bounding box center [328, 495] width 203 height 17
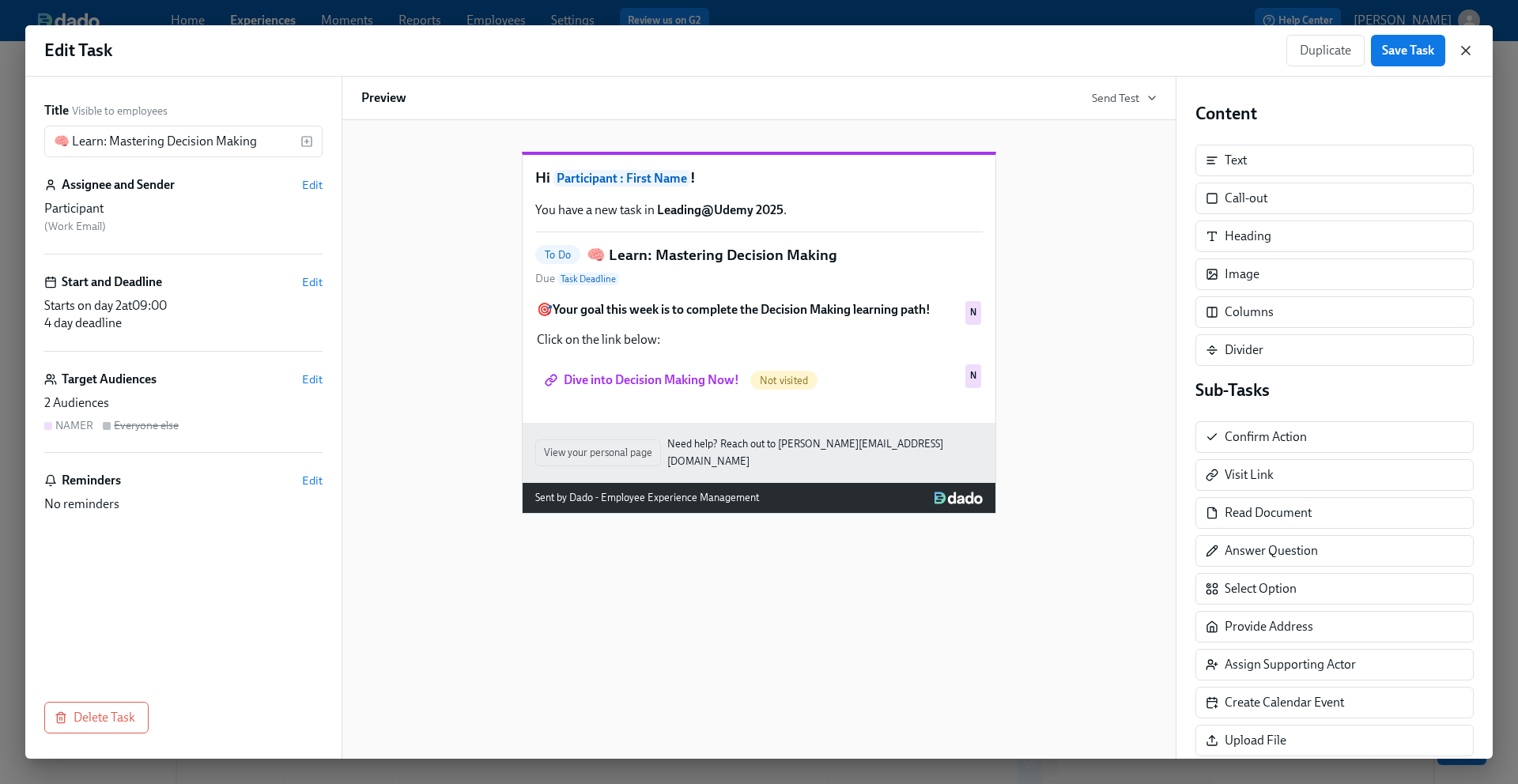
click at [1469, 53] on icon "button" at bounding box center [1466, 50] width 8 height 8
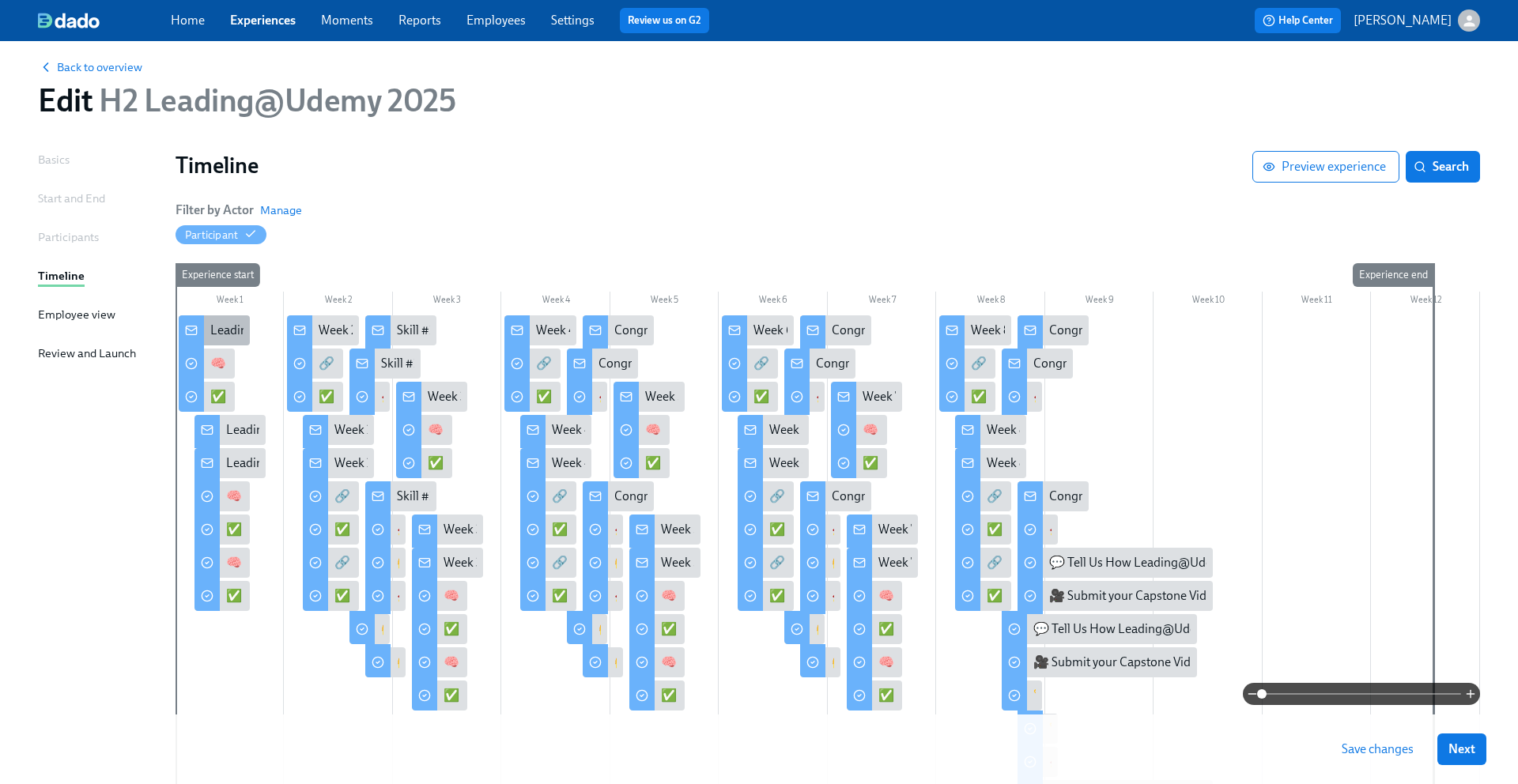
click at [212, 335] on div "Leading@Udemy: Week 1" at bounding box center [279, 330] width 138 height 17
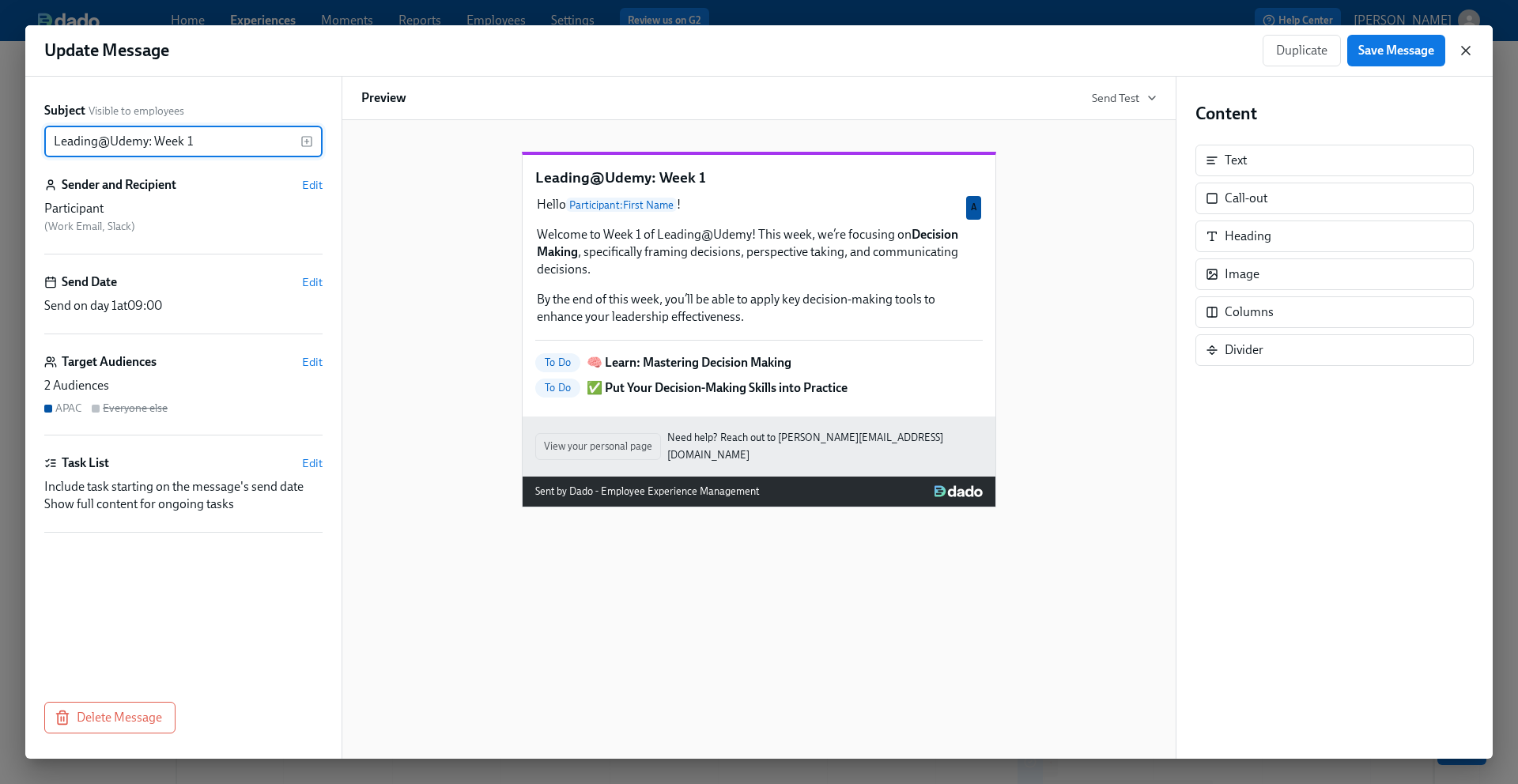
click at [1469, 49] on icon "button" at bounding box center [1465, 50] width 16 height 16
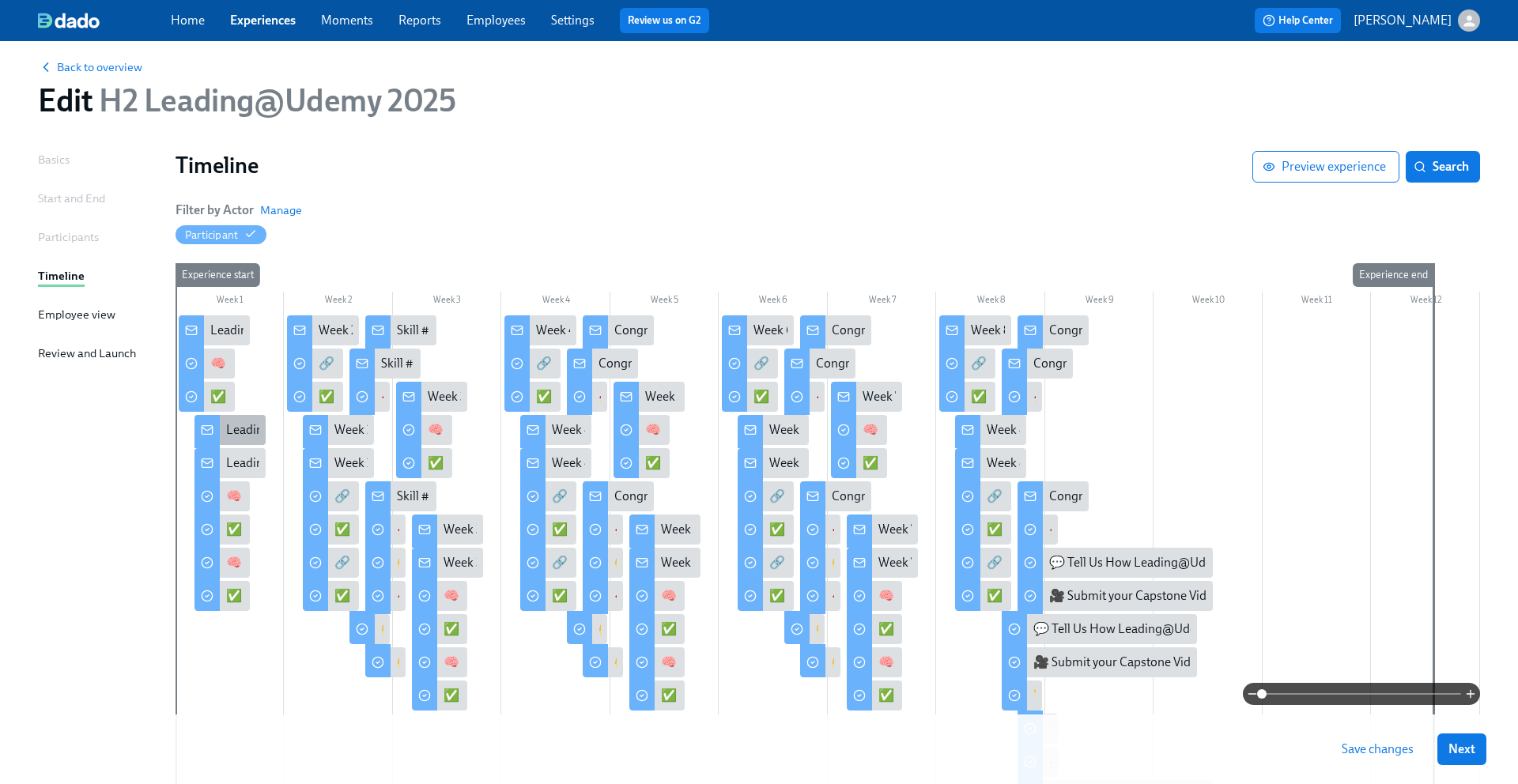
click at [233, 431] on div "Leading@Udemy: Week 1" at bounding box center [295, 430] width 138 height 17
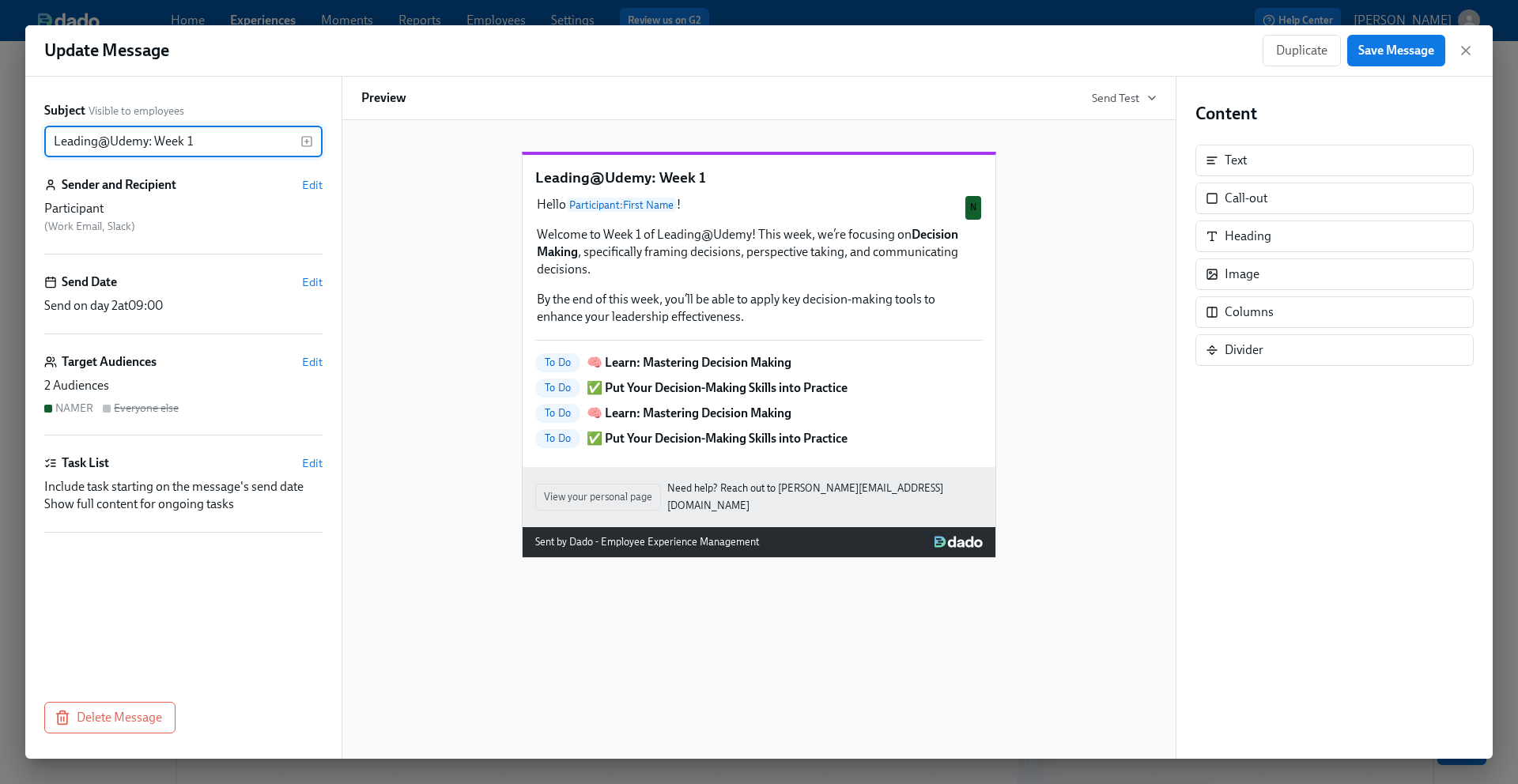
click at [387, 452] on div "Leading@Udemy: Week 1 Hello Participant : First Name ! Welcome to Week 1 of Lea…" at bounding box center [759, 342] width 795 height 431
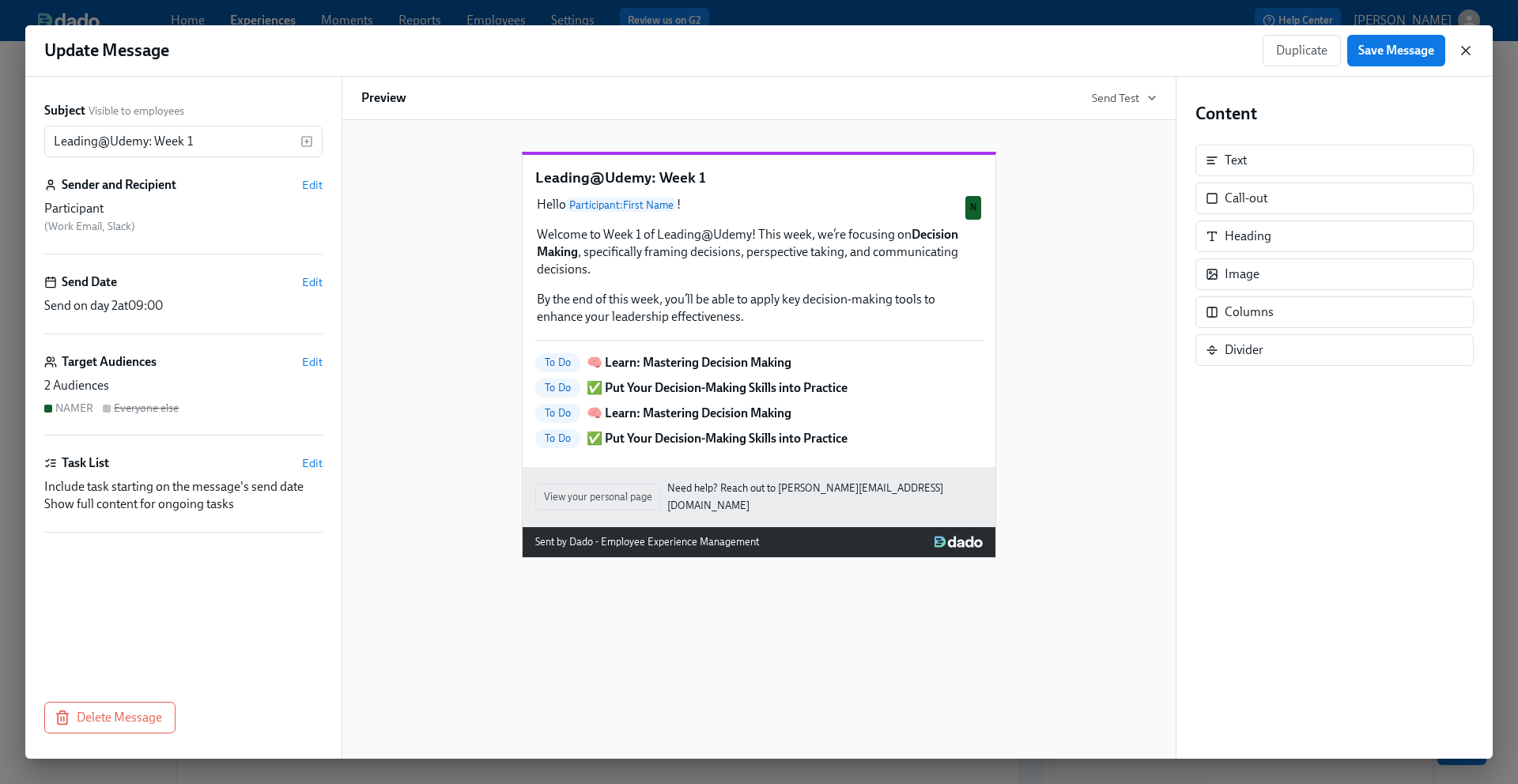
click at [1468, 53] on icon "button" at bounding box center [1465, 50] width 16 height 16
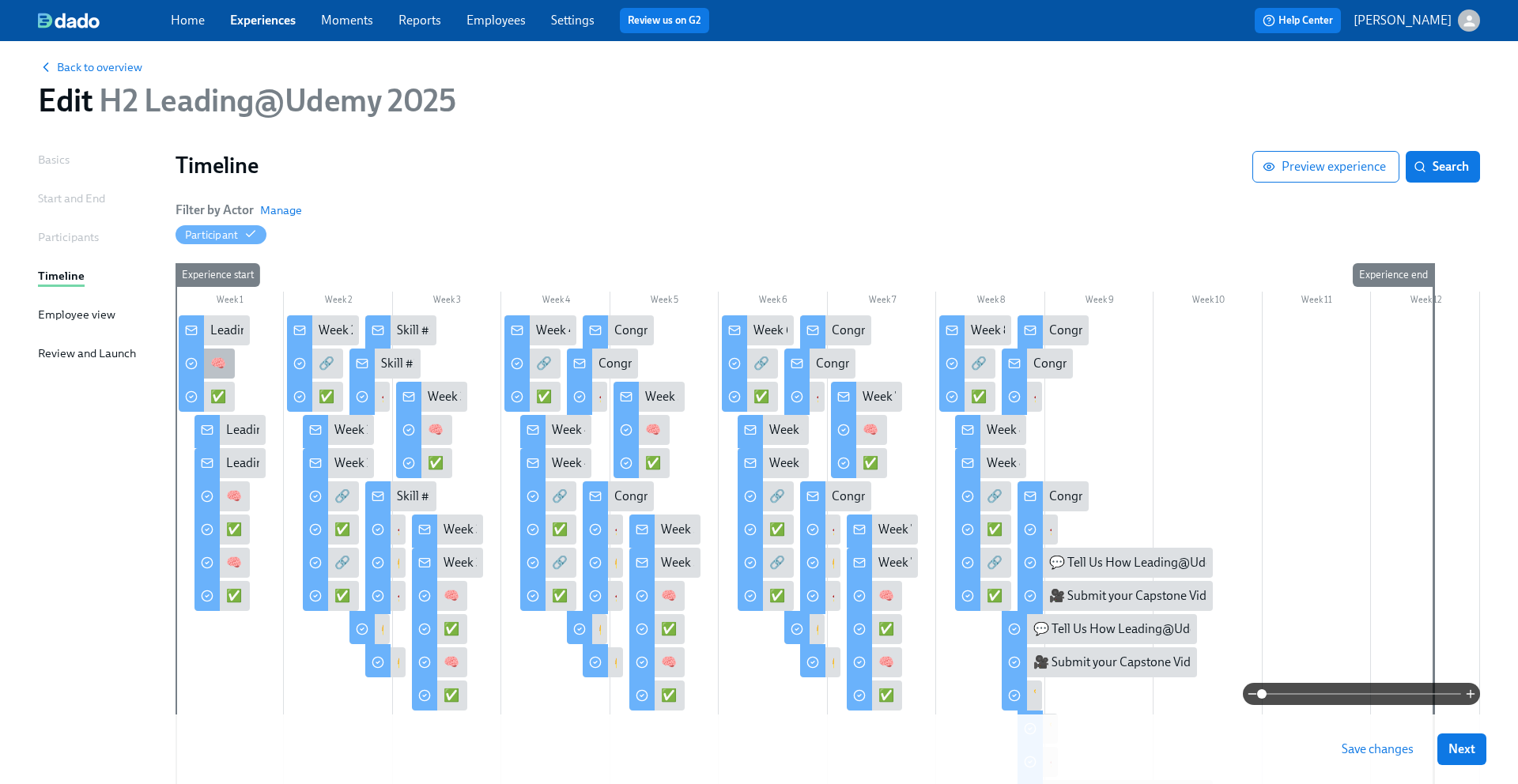
click at [213, 364] on div "🧠 Learn: Mastering Decision Making" at bounding box center [312, 363] width 203 height 17
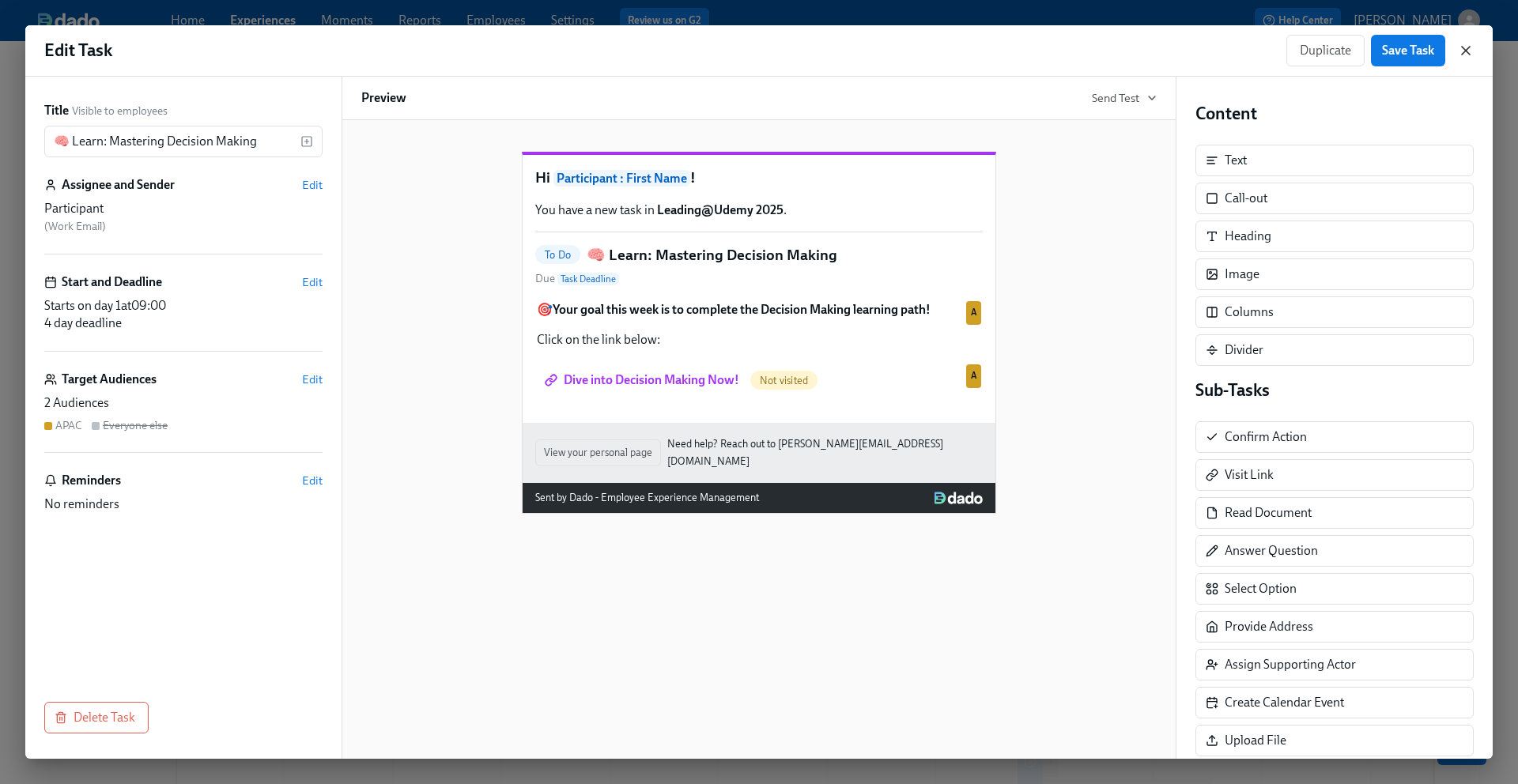
click at [1463, 53] on icon "button" at bounding box center [1466, 50] width 8 height 8
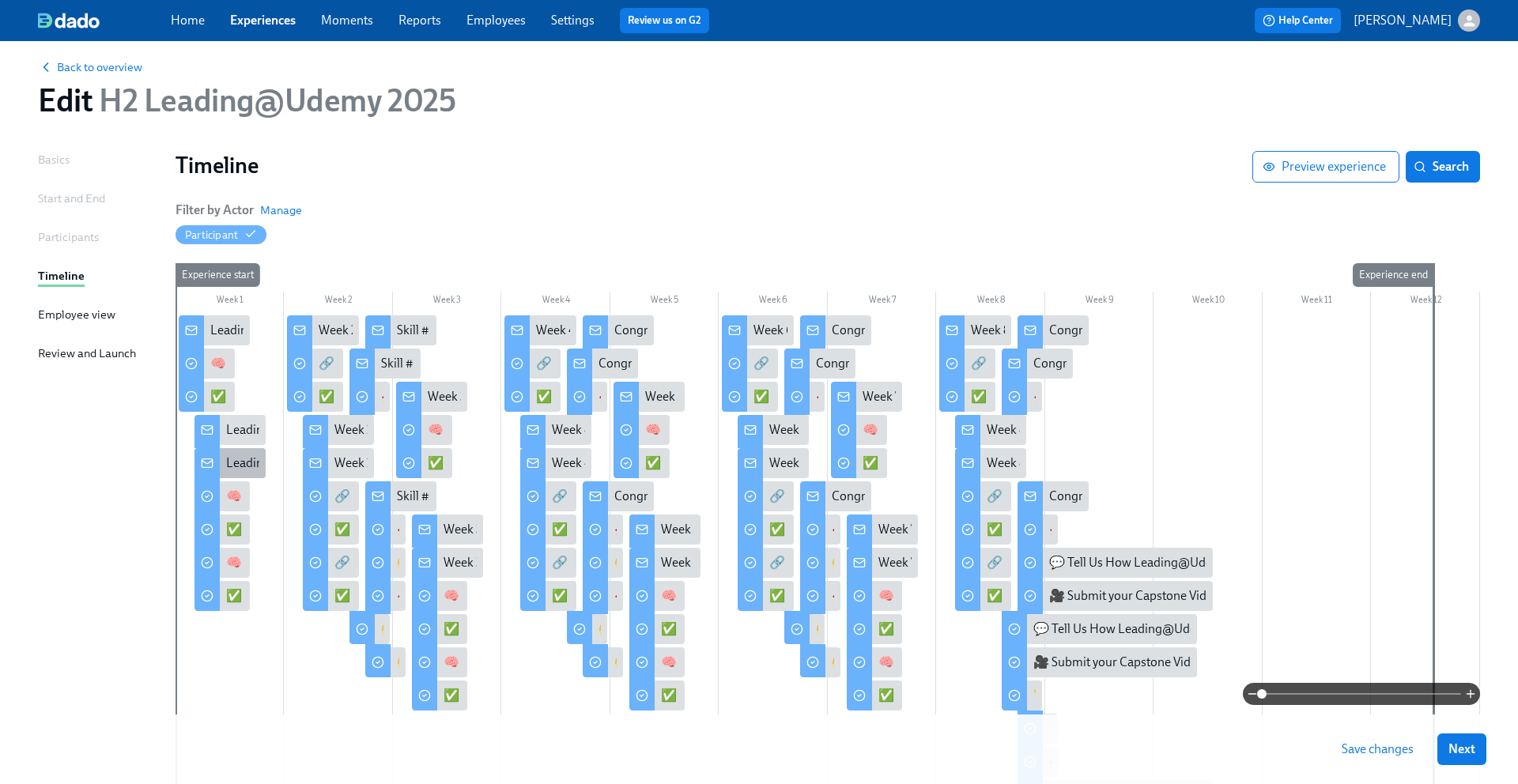
click at [238, 456] on div "Leading@Udemy: Week 1" at bounding box center [295, 463] width 138 height 17
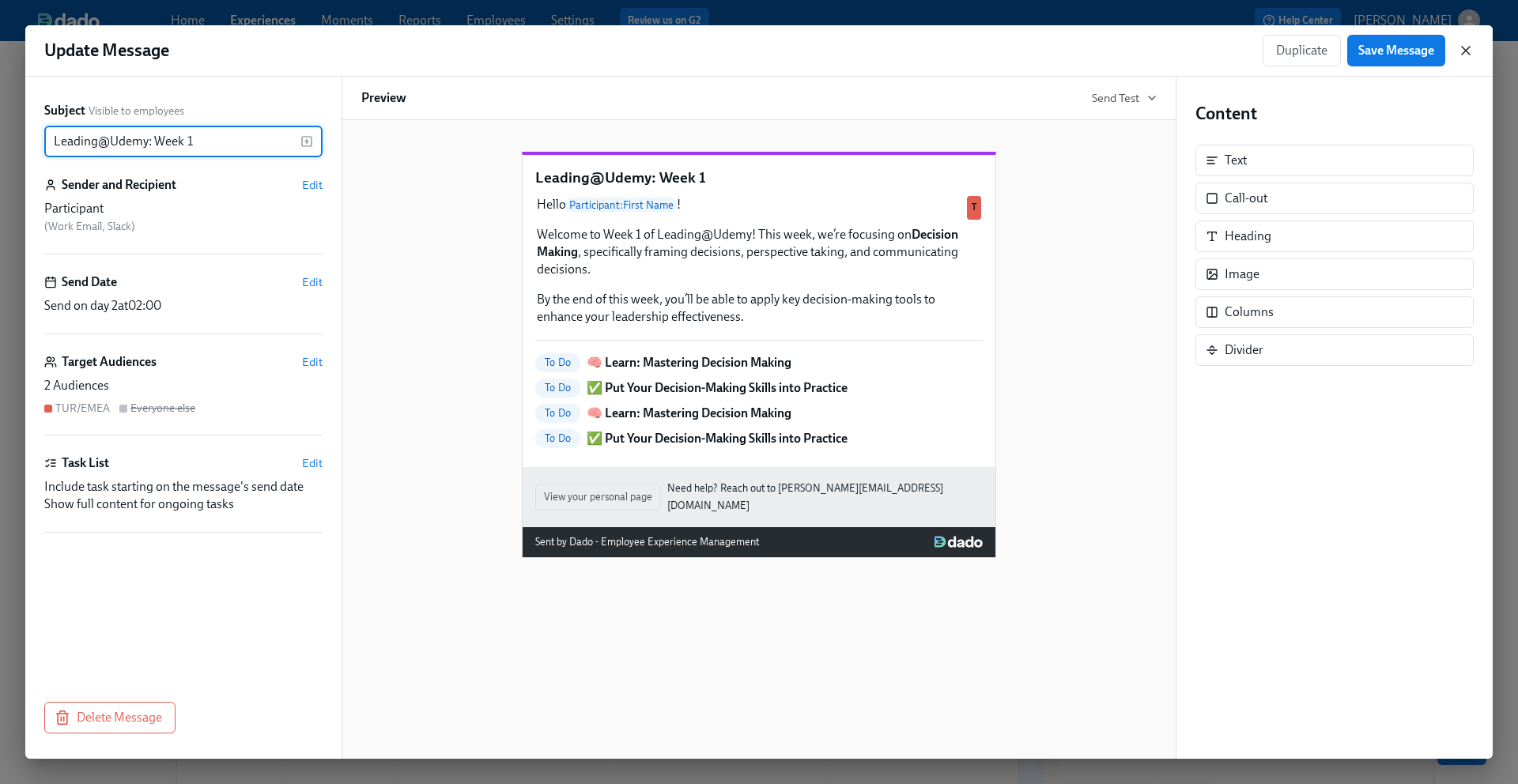
click at [1465, 53] on icon "button" at bounding box center [1465, 50] width 16 height 16
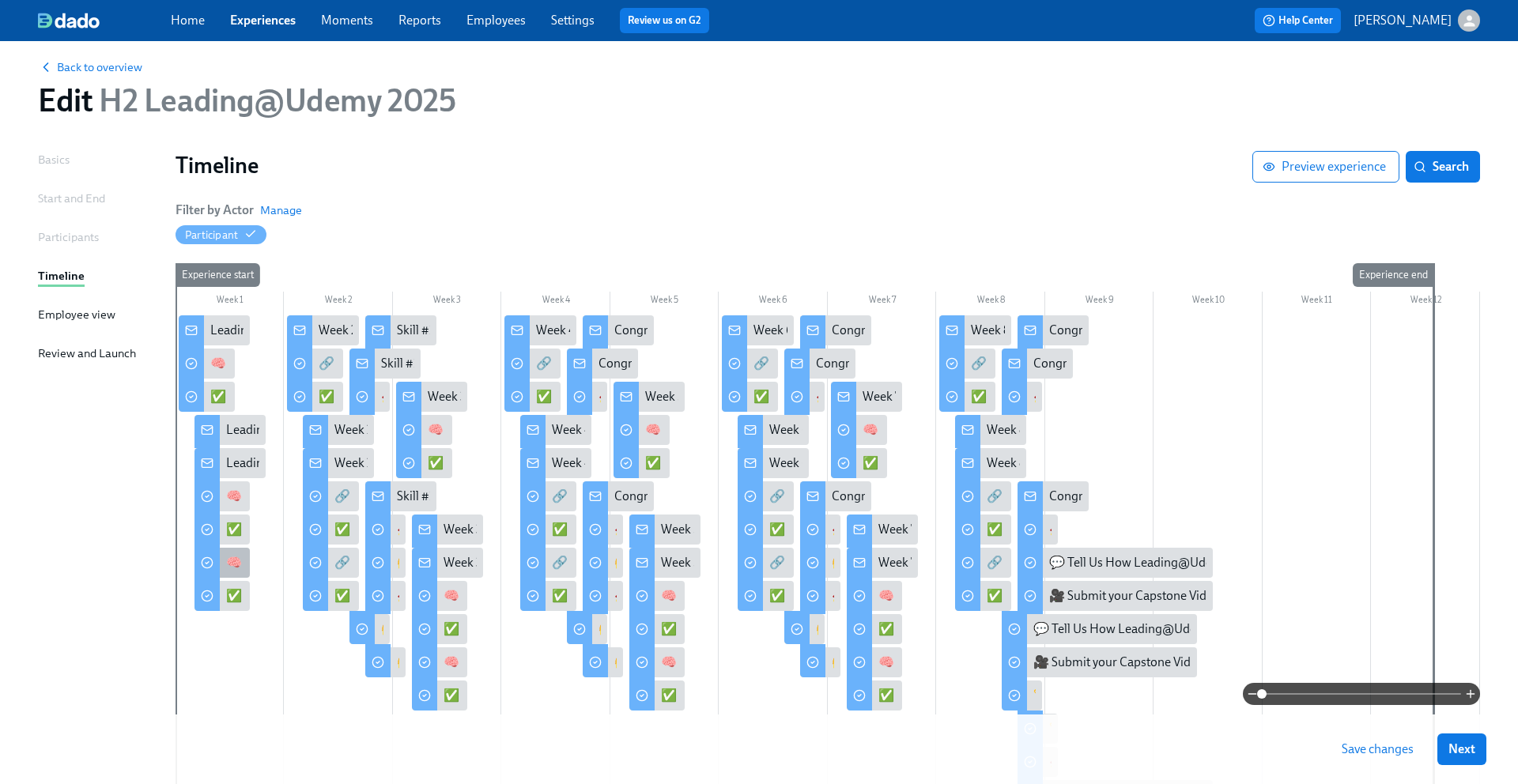
click at [234, 561] on div "🧠 Learn: Mastering Decision Making" at bounding box center [328, 562] width 203 height 17
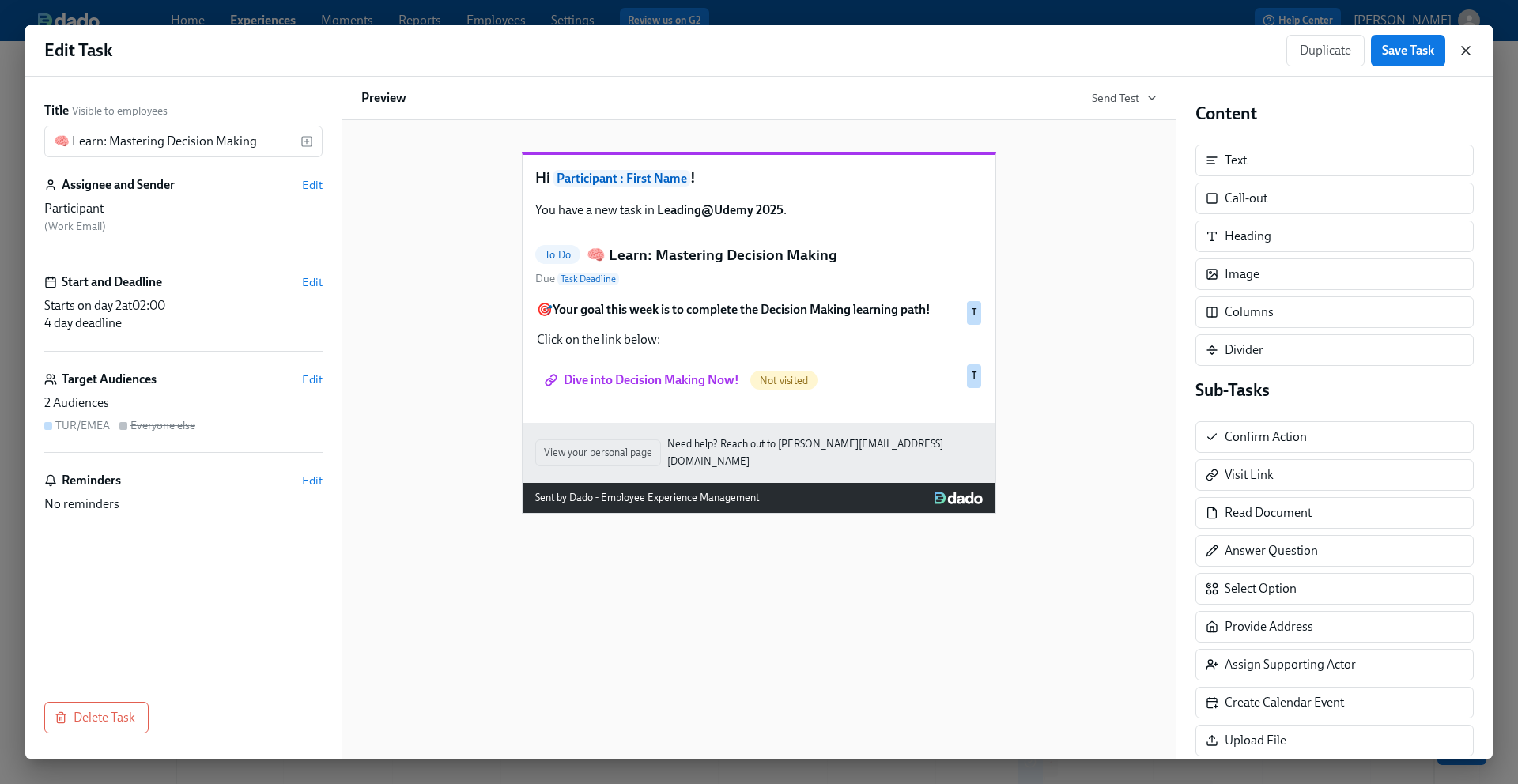
click at [1464, 46] on icon "button" at bounding box center [1465, 50] width 16 height 16
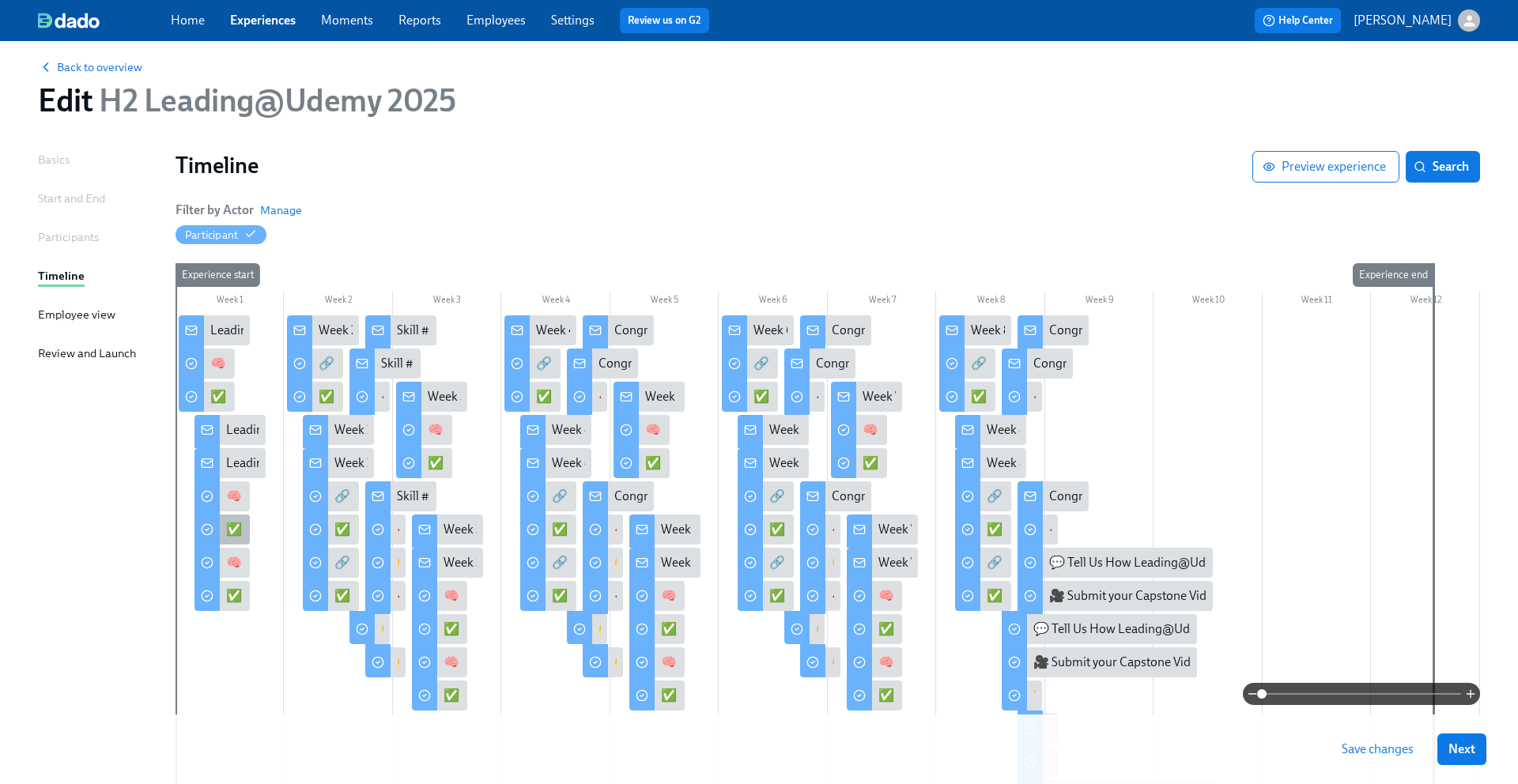
click at [232, 522] on div "✅ Put Your Decision-Making Skills into Practice" at bounding box center [355, 529] width 258 height 17
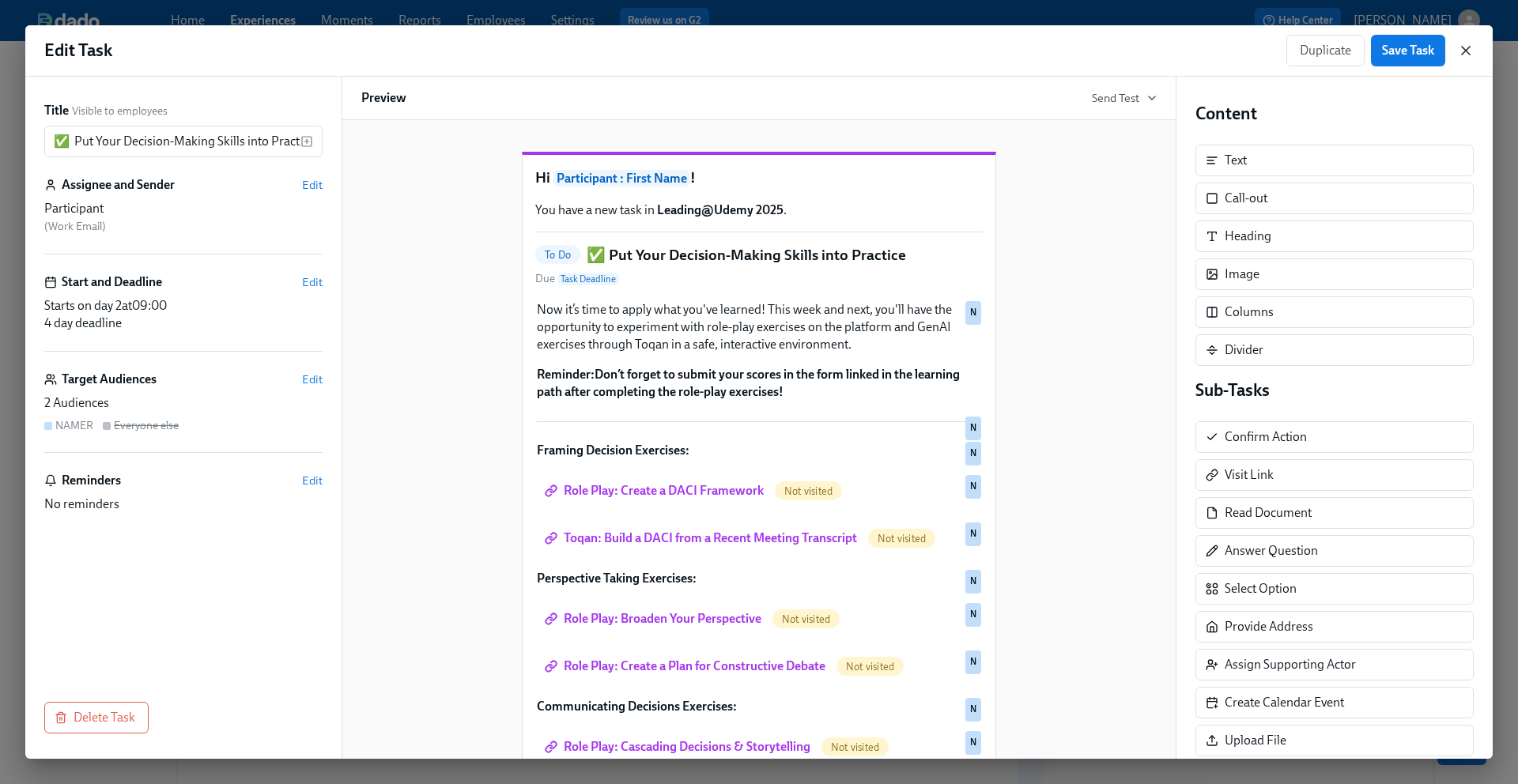
click at [1470, 50] on icon "button" at bounding box center [1465, 50] width 16 height 16
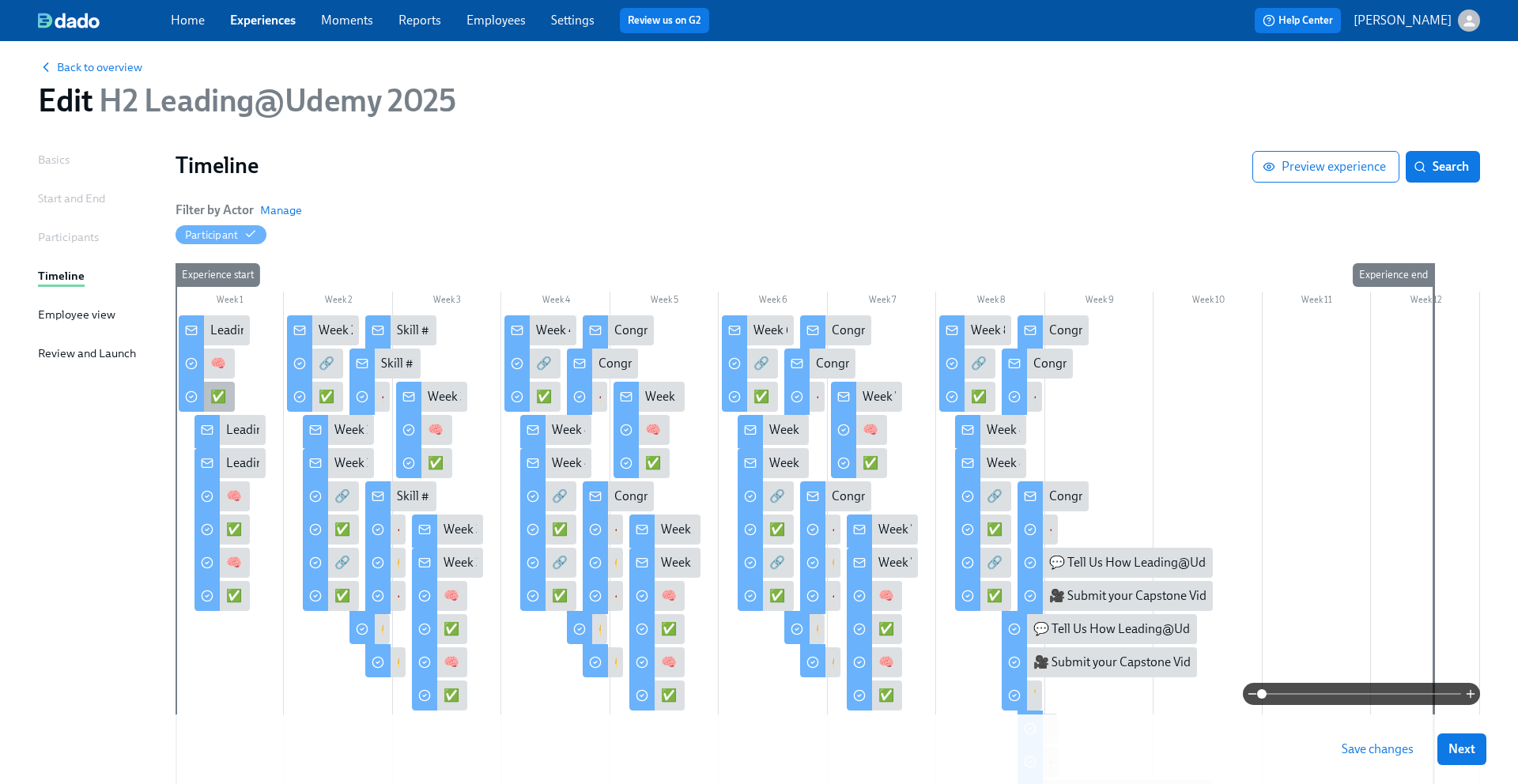
click at [218, 399] on div "✅ Put Your Decision-Making Skills into Practice" at bounding box center [340, 397] width 258 height 17
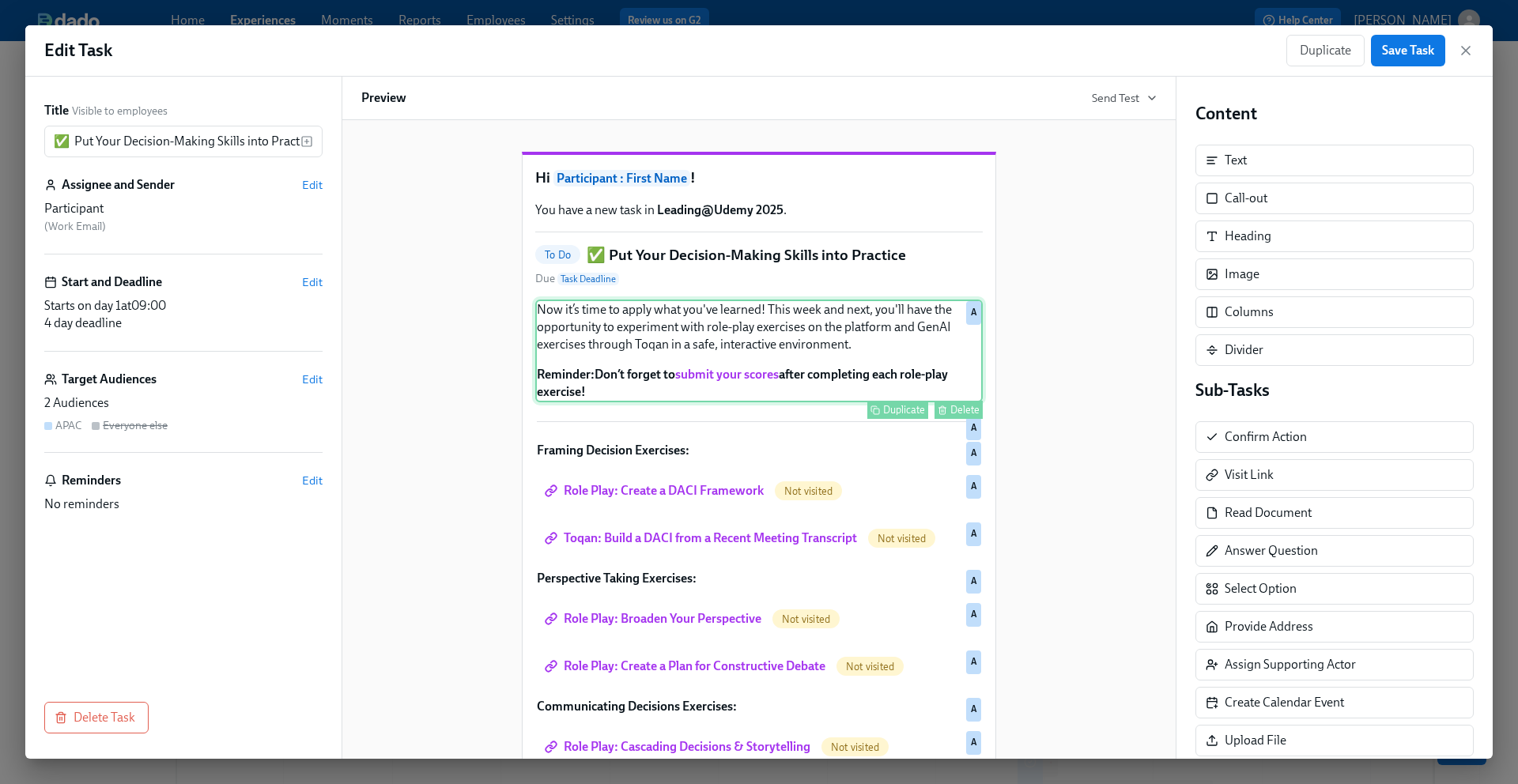
click at [745, 352] on div "Now it’s time to apply what you've learned! This week and next, you'll have the…" at bounding box center [759, 351] width 447 height 103
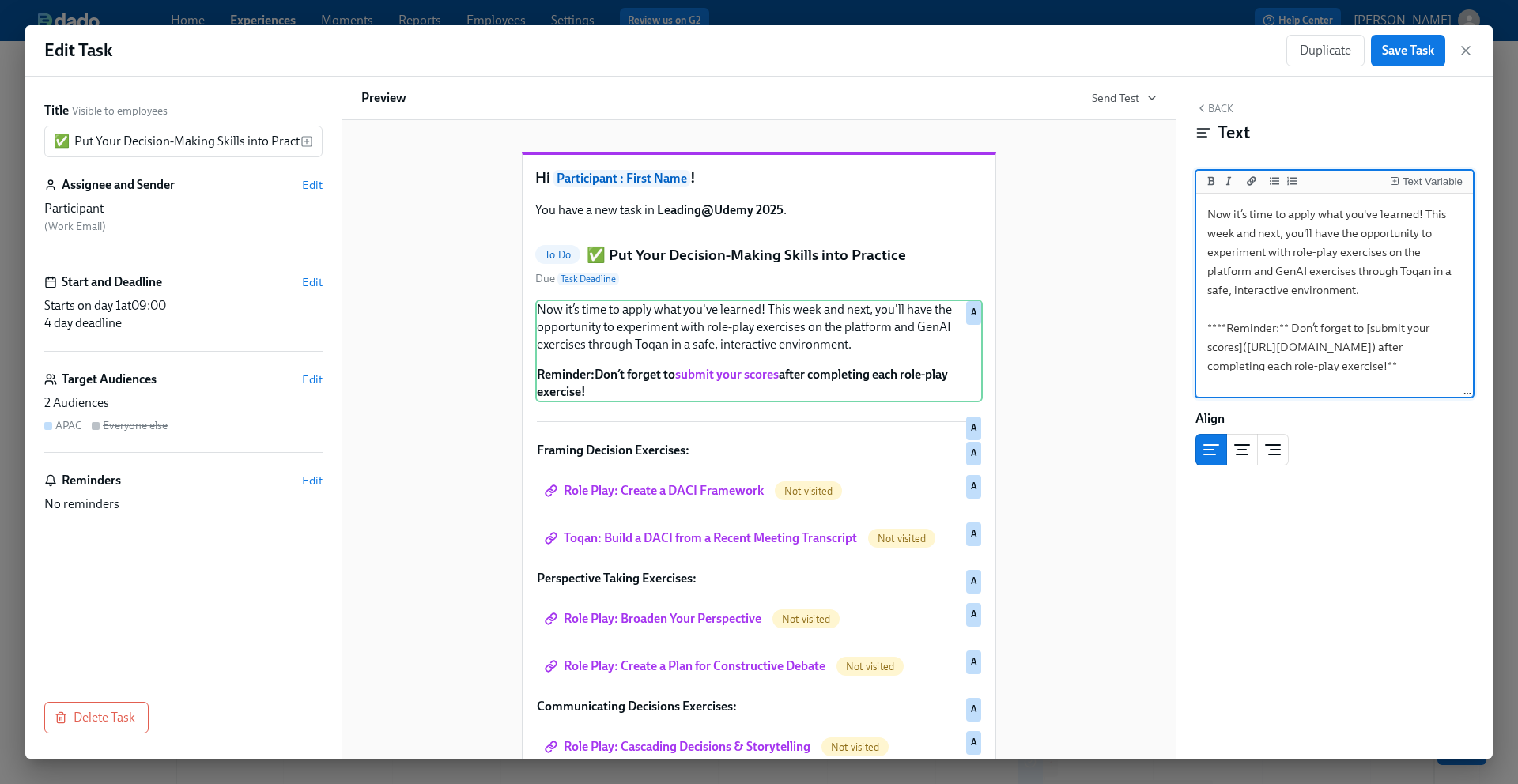
drag, startPoint x: 1294, startPoint y: 383, endPoint x: 1154, endPoint y: 211, distance: 221.8
click at [1154, 211] on div "Title Visible to employees ✅ Put Your Decision-Making Skills into Practice ​ As…" at bounding box center [759, 418] width 1468 height 682
click at [1466, 49] on icon "button" at bounding box center [1466, 50] width 8 height 8
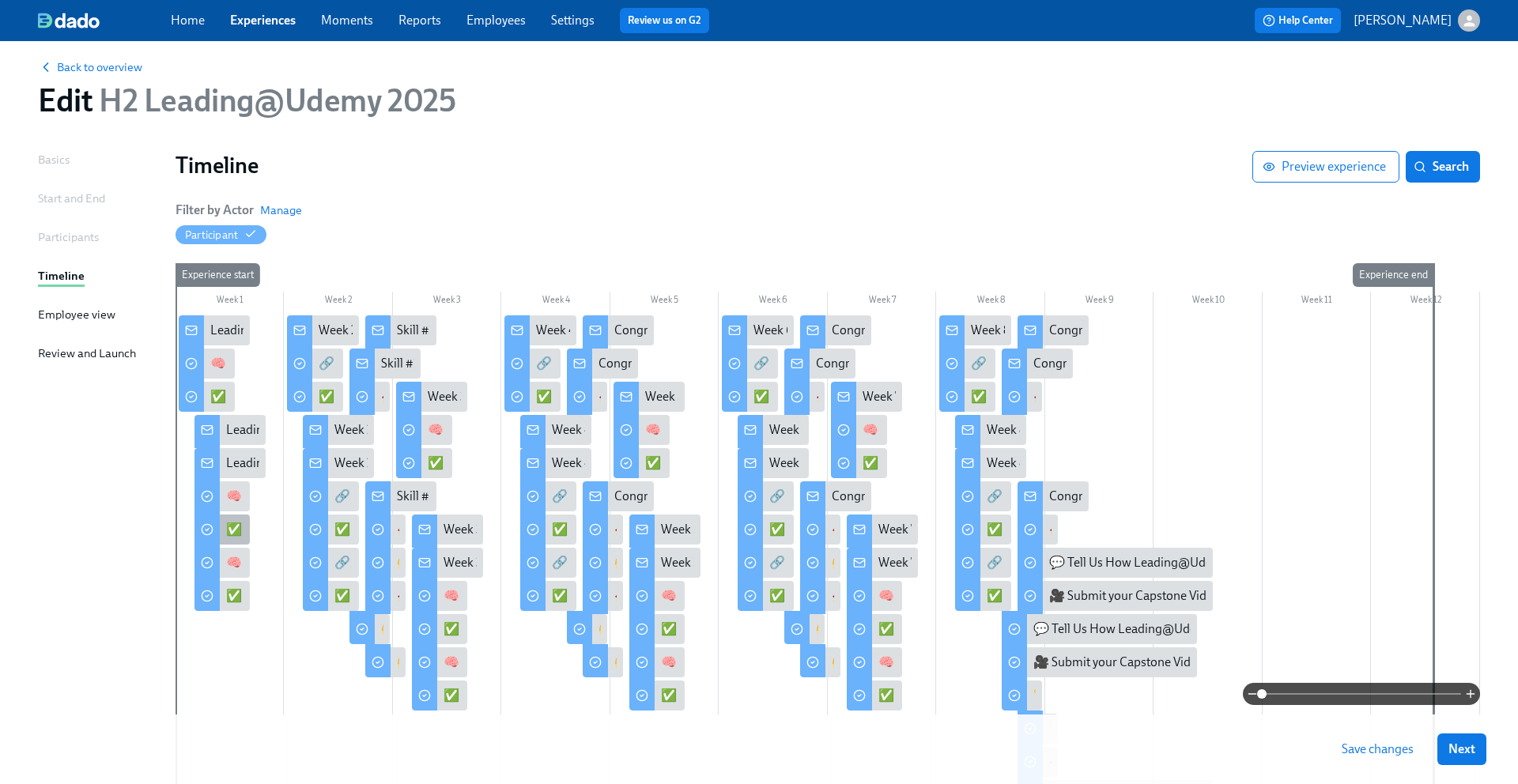
click at [235, 528] on div "✅ Put Your Decision-Making Skills into Practice" at bounding box center [355, 529] width 258 height 17
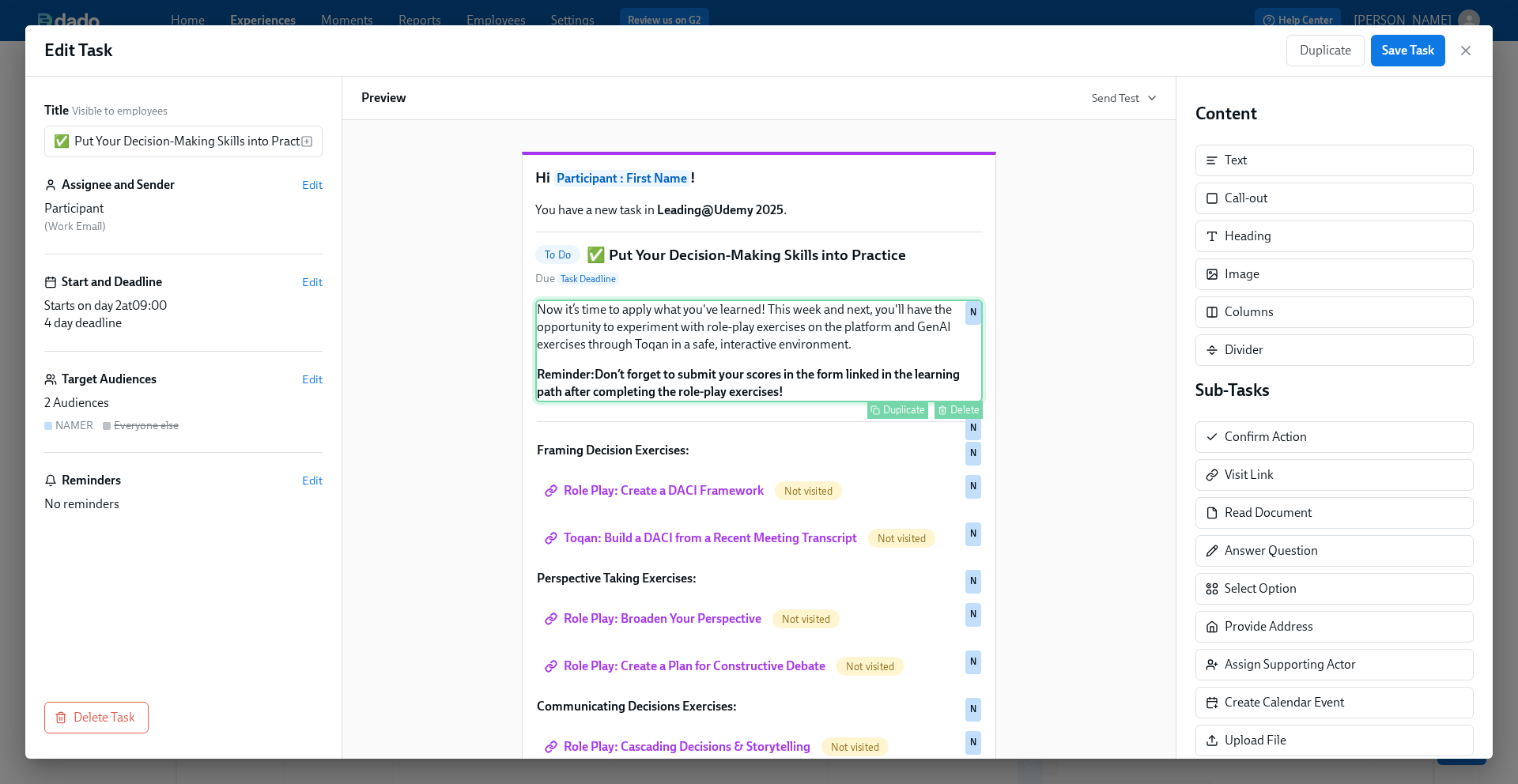
click at [810, 383] on div "Now it’s time to apply what you've learned! This week and next, you'll have the…" at bounding box center [759, 351] width 447 height 103
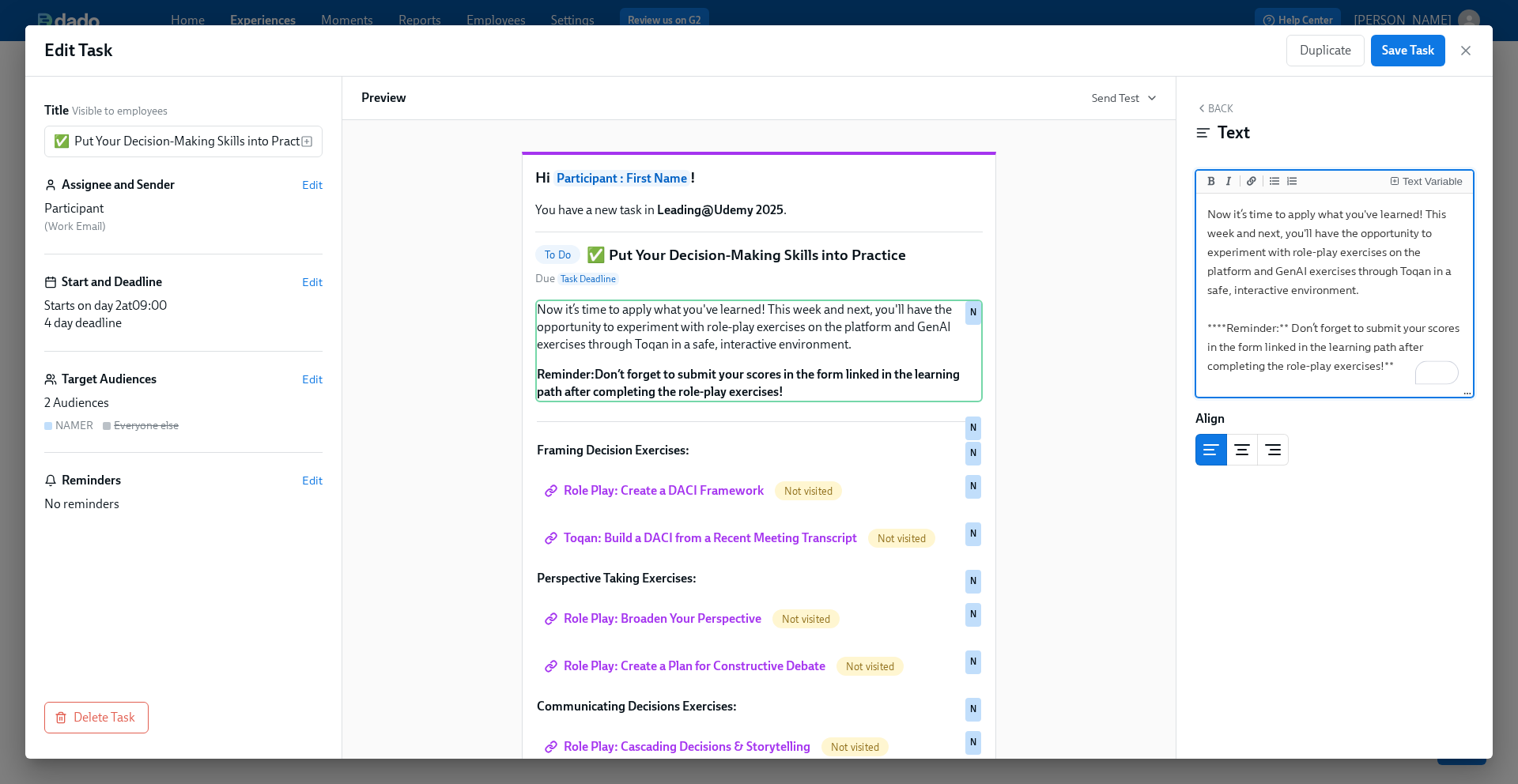
scroll to position [259, 0]
drag, startPoint x: 1406, startPoint y: 364, endPoint x: 1197, endPoint y: 216, distance: 256.1
click at [1197, 216] on div "Edit Task Duplicate Save Task Title Visible to employees ✅ Put Your Decision-Ma…" at bounding box center [759, 392] width 1468 height 734
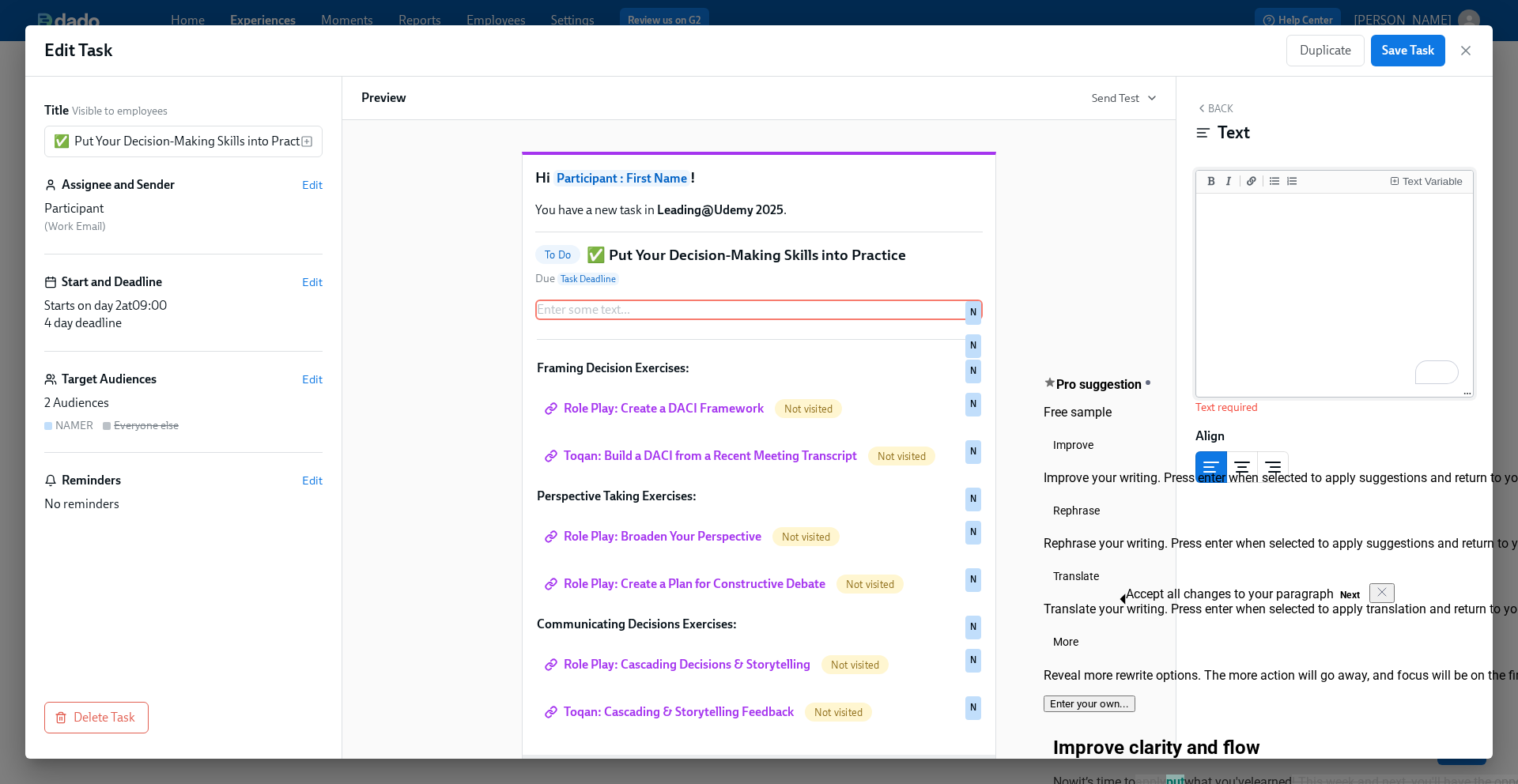
click at [1287, 229] on textarea "To enrich screen reader interactions, please activate Accessibility in Grammarl…" at bounding box center [1334, 296] width 270 height 199
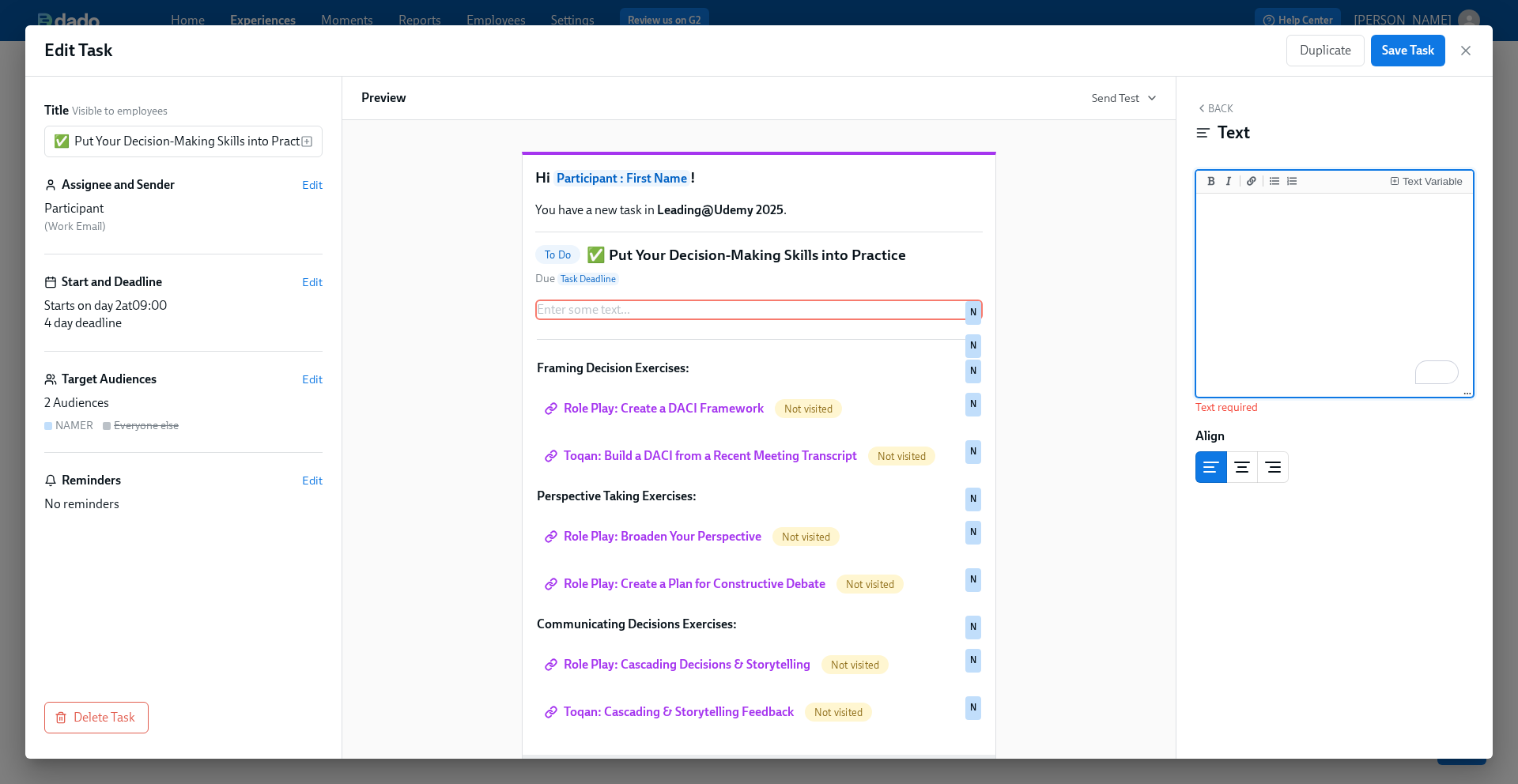
paste textarea "Now it’s time to apply what you've learned! This week and next, you'll have the…"
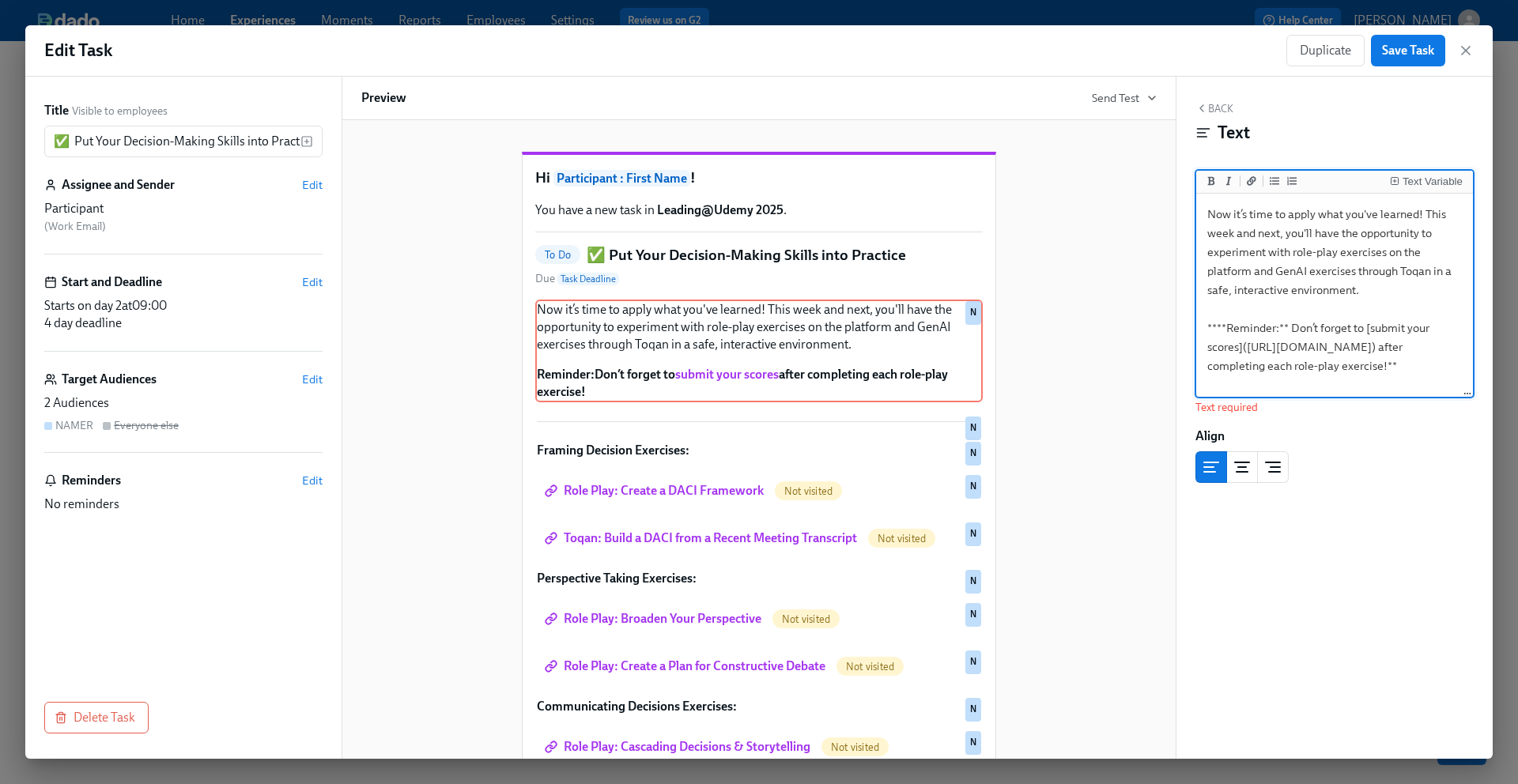
scroll to position [36, 0]
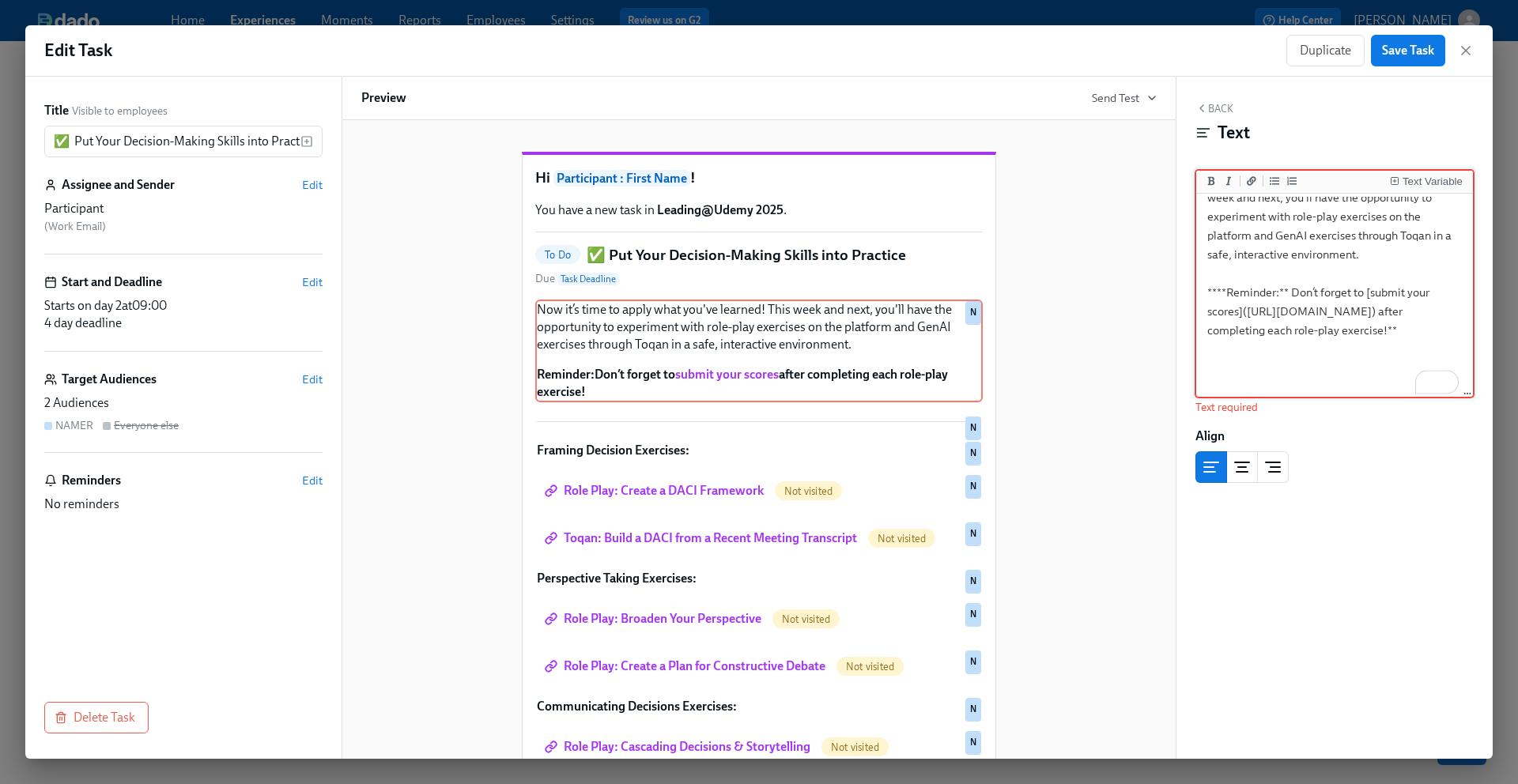
type textarea "Now it’s time to apply what you've learned! This week and next, you'll have the…"
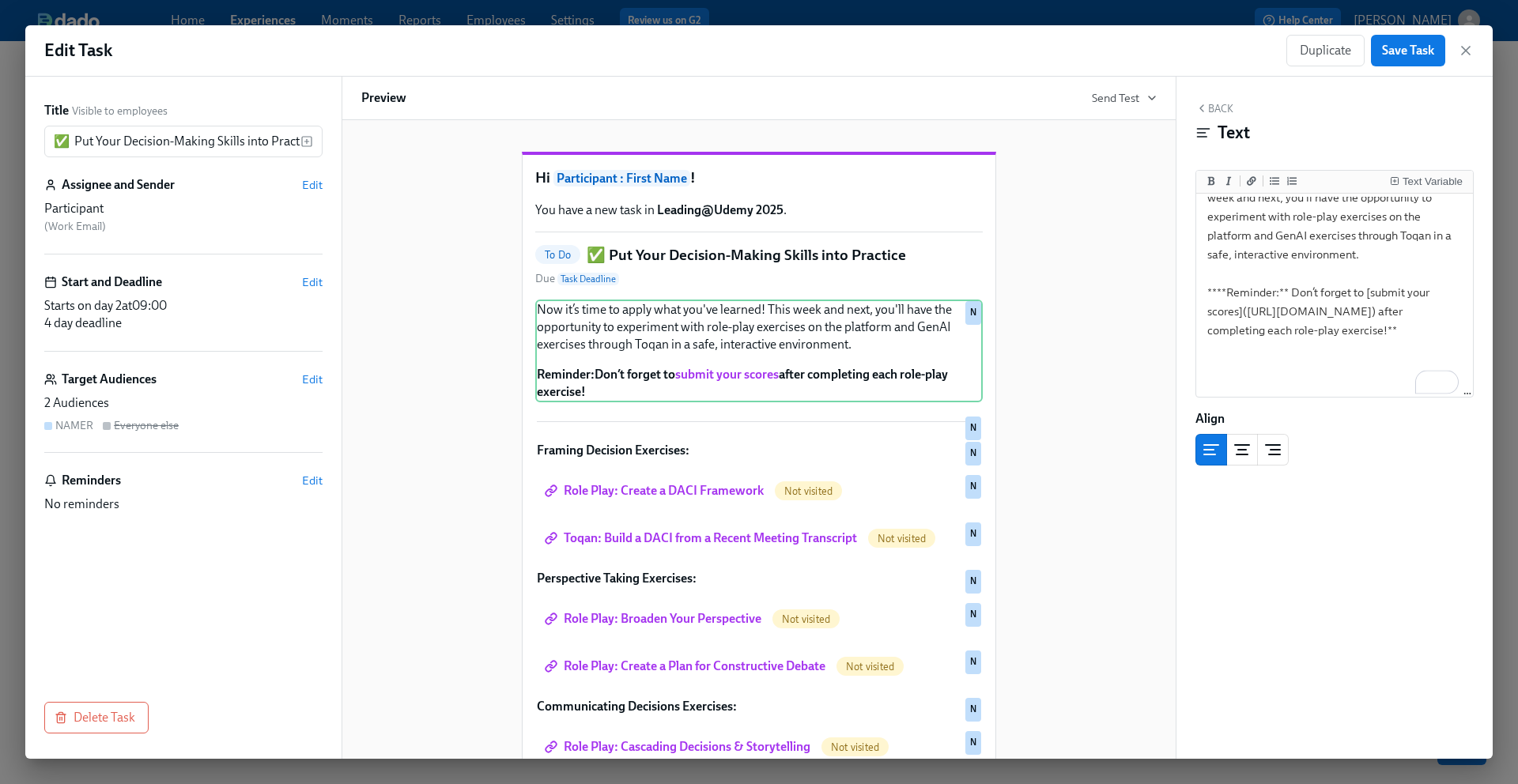
click at [1105, 385] on div "Hi Participant : First Name ! You have a new task in Leading@Udemy 2025 . To Do…" at bounding box center [759, 527] width 795 height 801
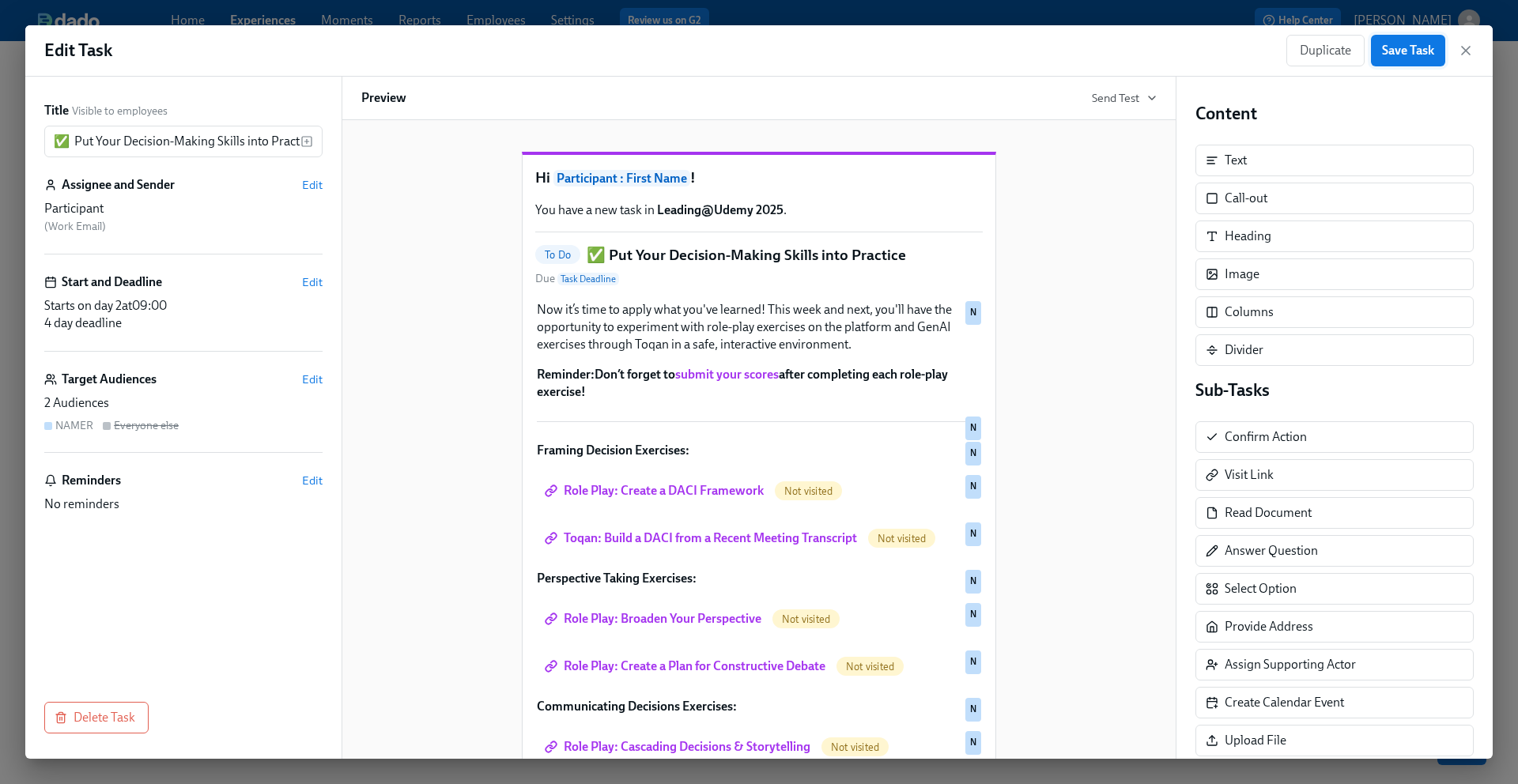
click at [1414, 49] on span "Save Task" at bounding box center [1408, 50] width 52 height 16
click at [1462, 54] on icon "button" at bounding box center [1466, 50] width 8 height 8
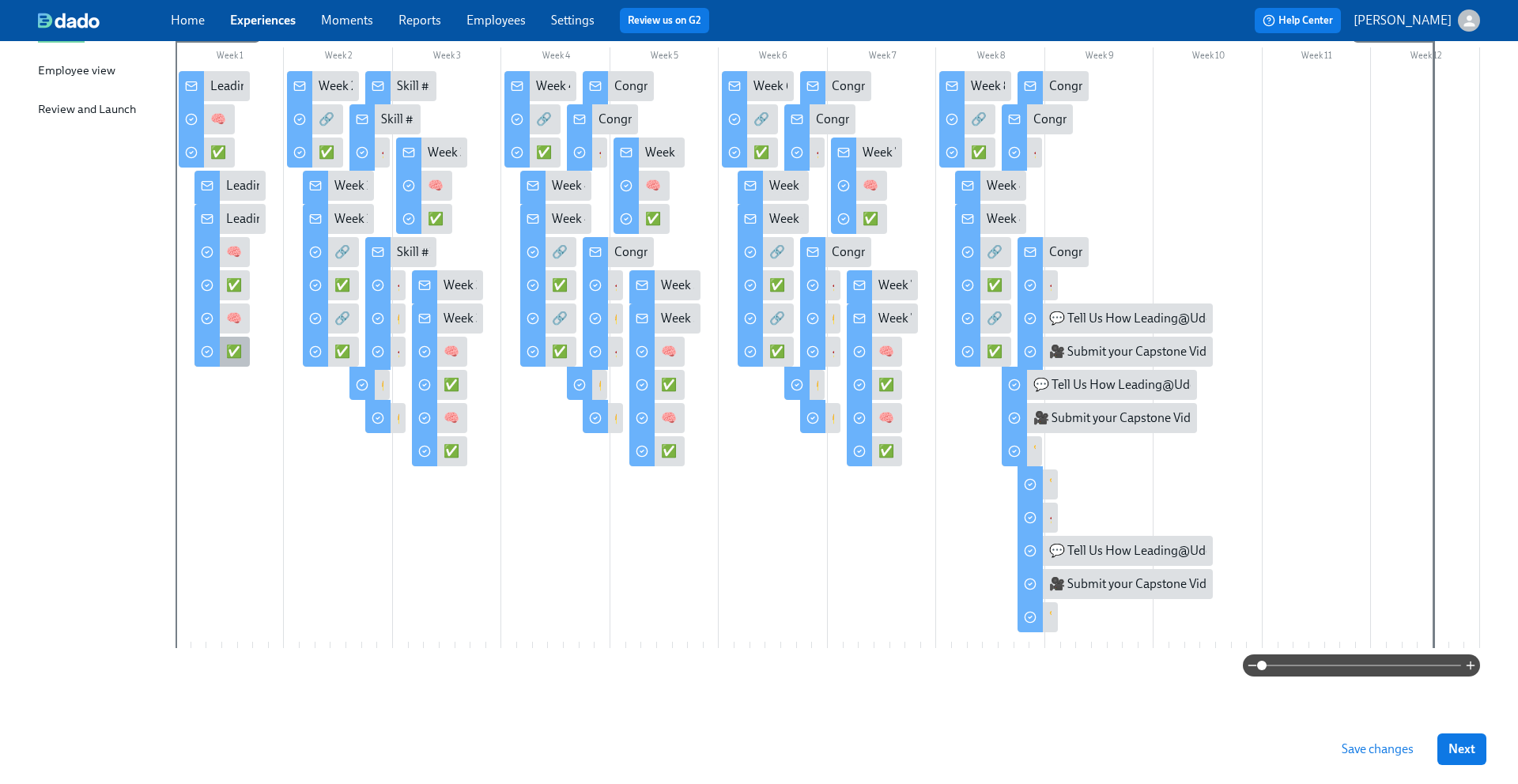
click at [235, 357] on div "✅ Put Your Decision-Making Skills into Practice" at bounding box center [355, 352] width 258 height 17
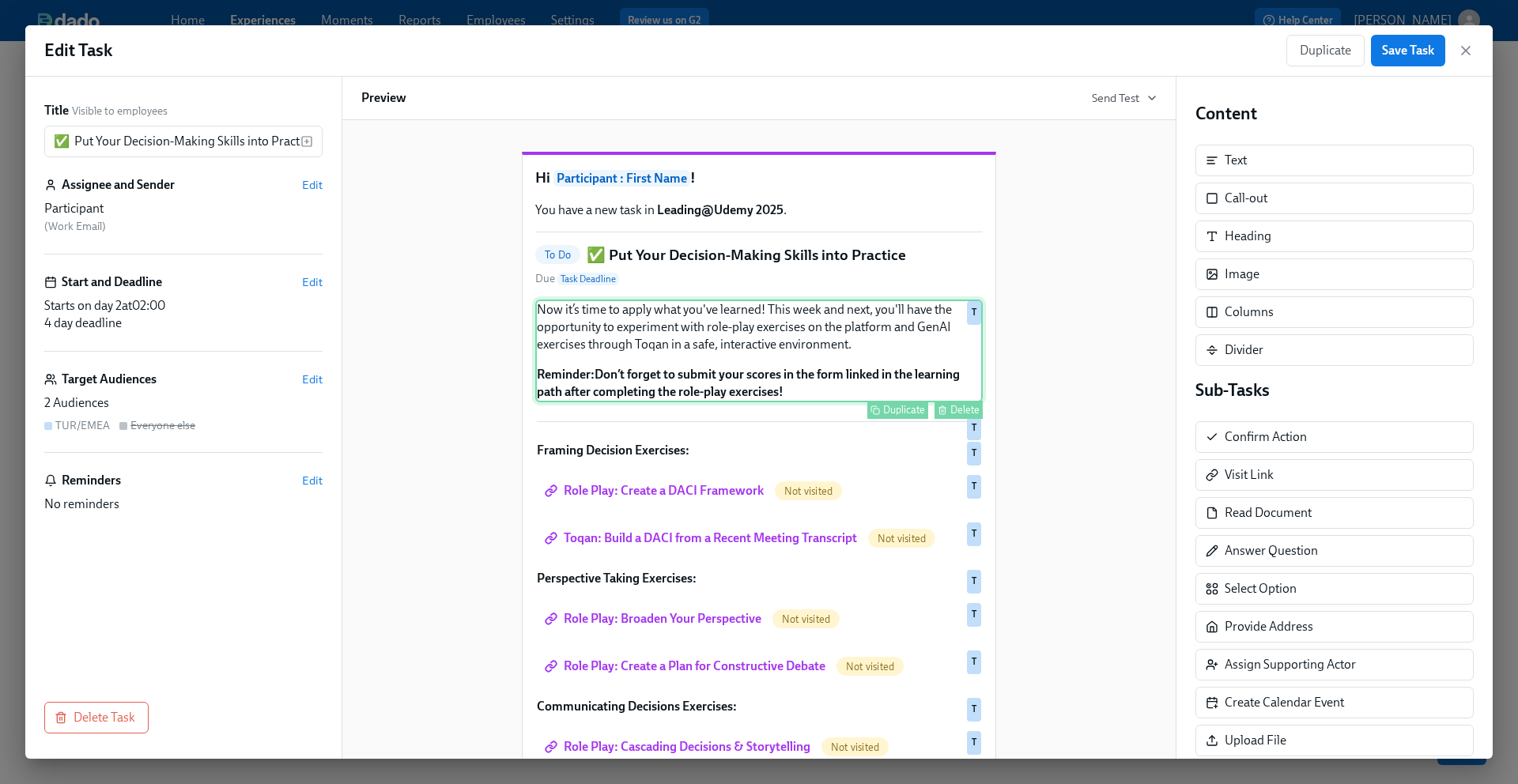
click at [855, 366] on div "Now it’s time to apply what you've learned! This week and next, you'll have the…" at bounding box center [759, 351] width 447 height 103
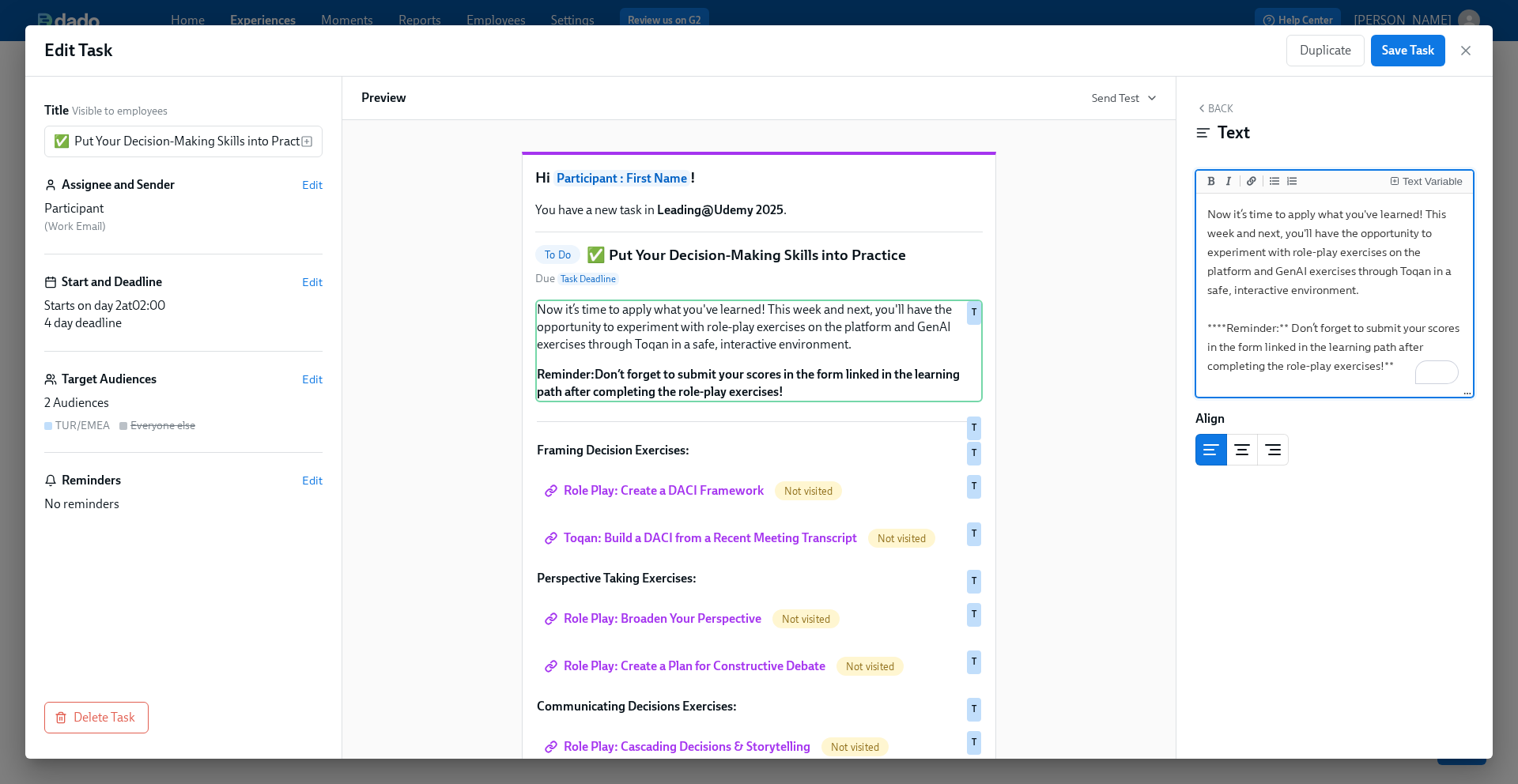
drag, startPoint x: 1399, startPoint y: 366, endPoint x: 1164, endPoint y: 194, distance: 291.2
click at [1164, 194] on div "Title Visible to employees ✅ Put Your Decision-Making Skills into Practice ​ As…" at bounding box center [759, 418] width 1468 height 682
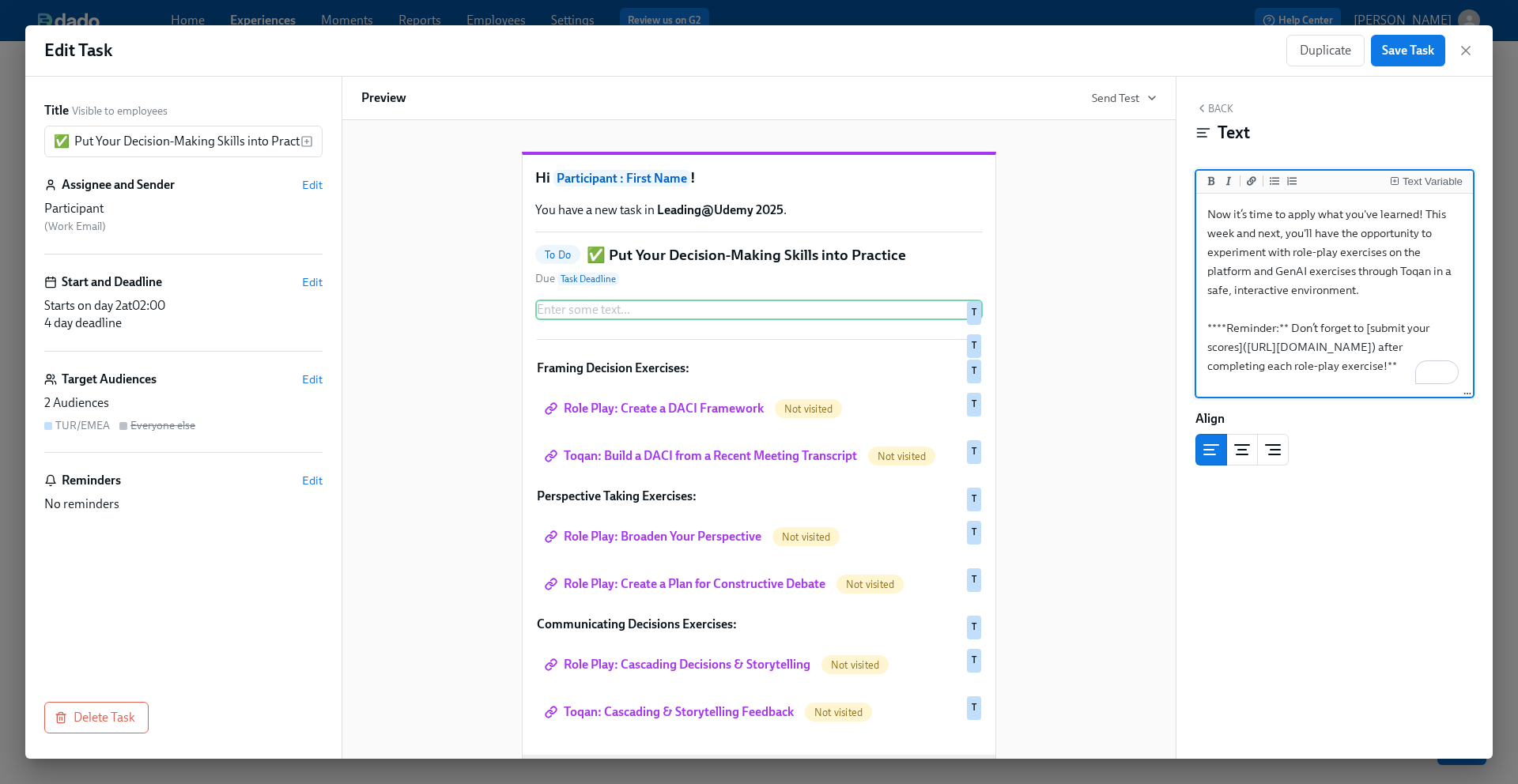
scroll to position [36, 0]
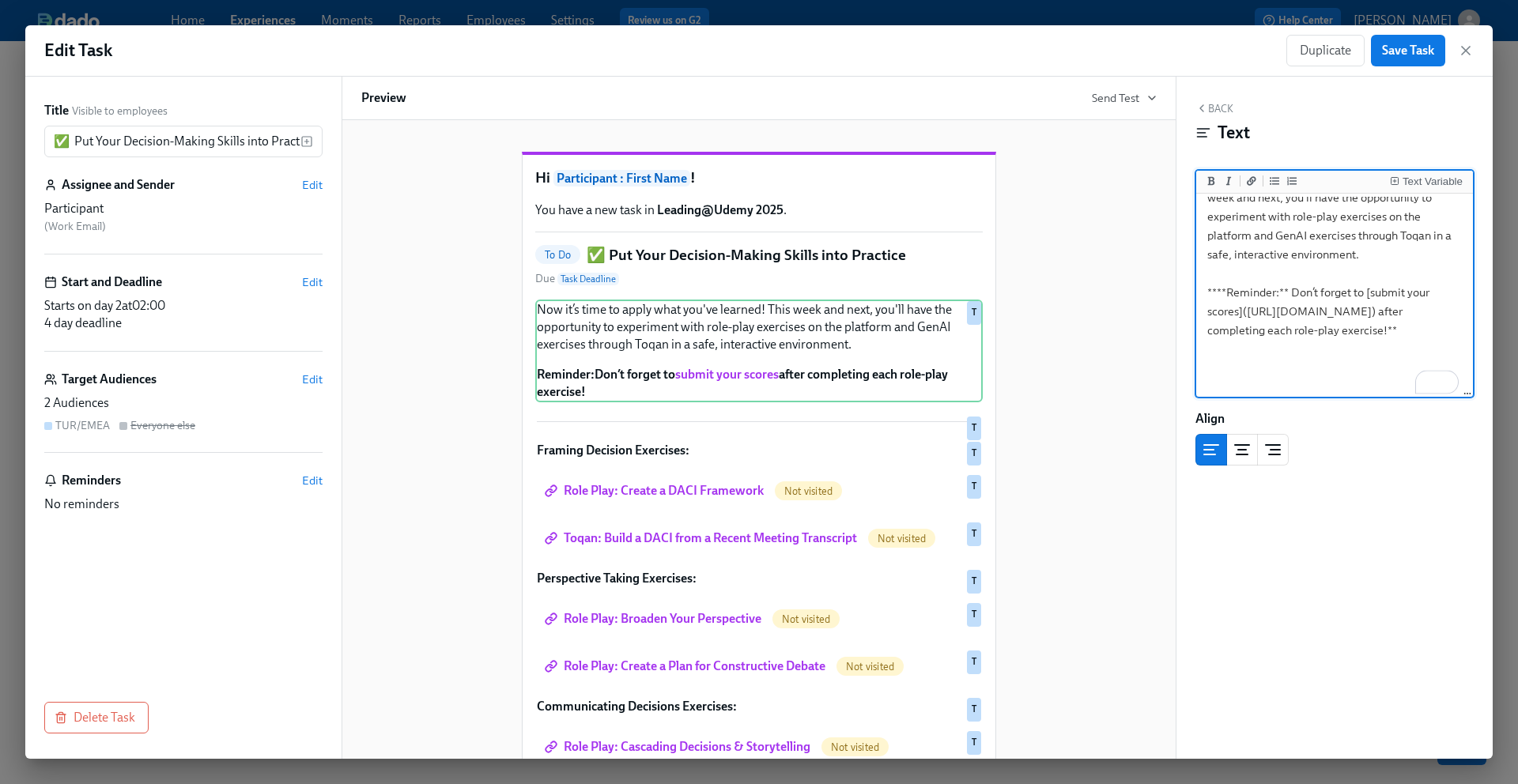
type textarea "Now it’s time to apply what you've learned! This week and next, you'll have the…"
click at [1098, 388] on div "Hi Participant : First Name ! You have a new task in Leading@Udemy 2025 . To Do…" at bounding box center [759, 527] width 795 height 801
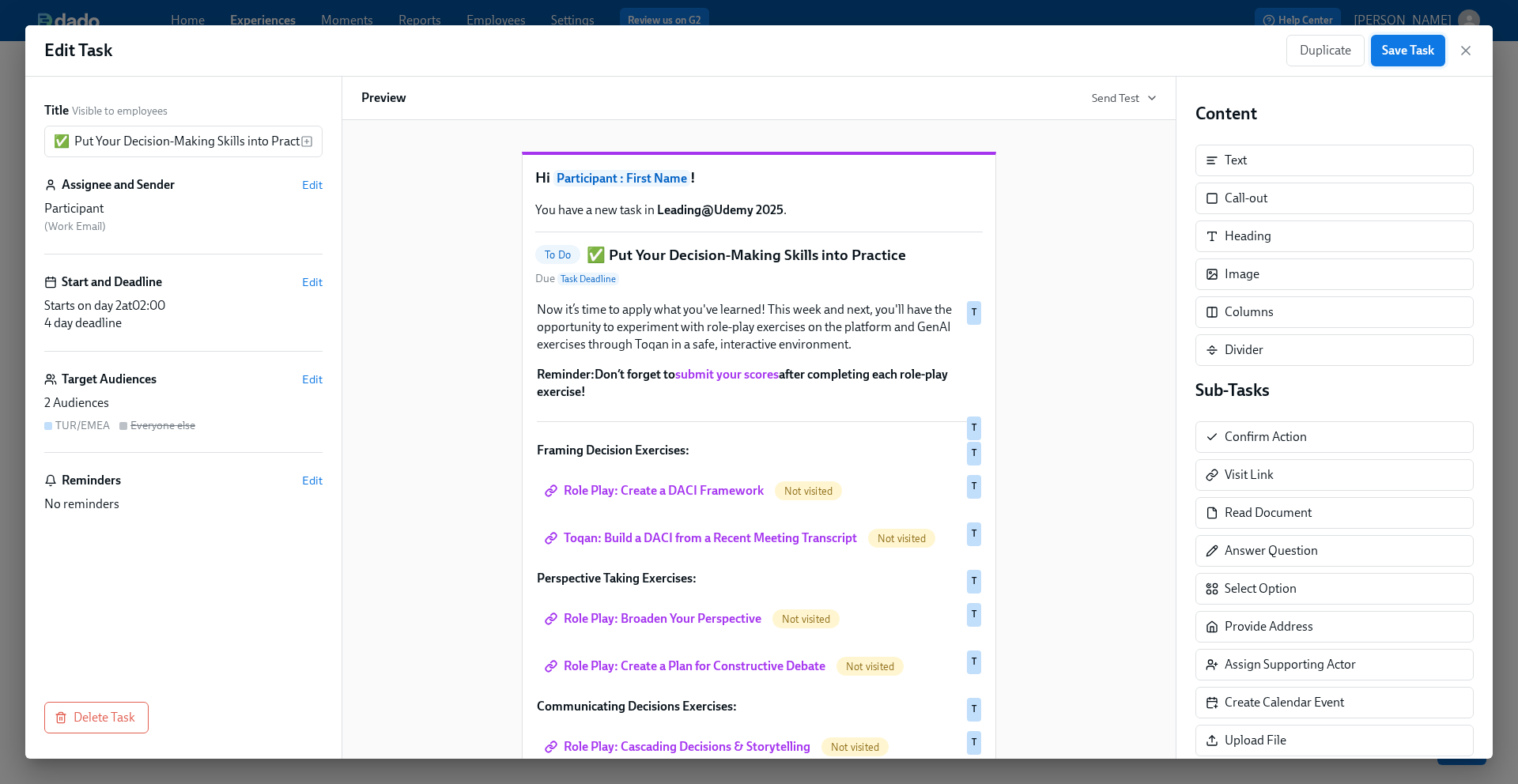
click at [1413, 50] on span "Save Task" at bounding box center [1408, 50] width 52 height 16
click at [1469, 55] on icon "button" at bounding box center [1465, 50] width 16 height 16
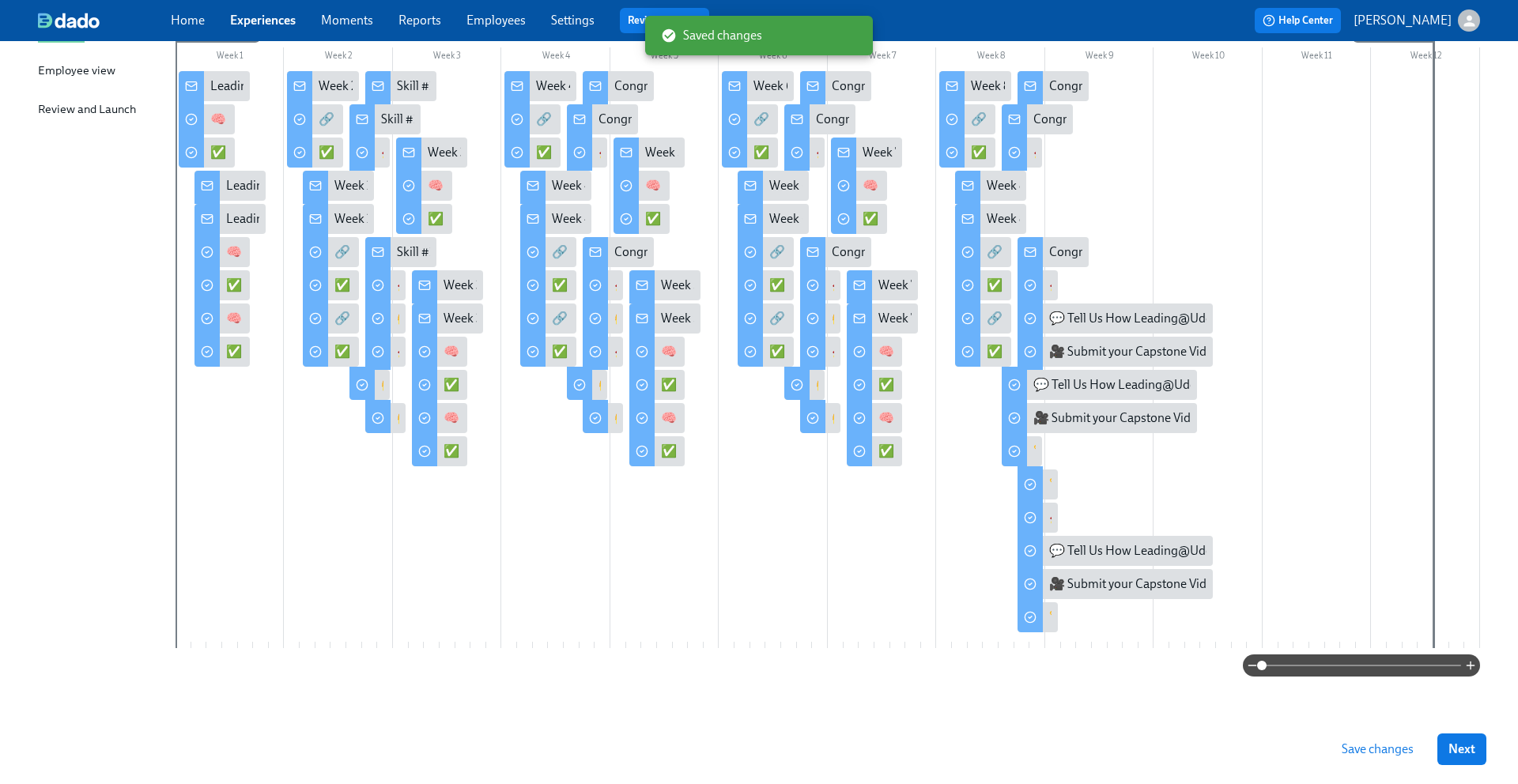
click at [1362, 746] on span "Save changes" at bounding box center [1377, 748] width 72 height 16
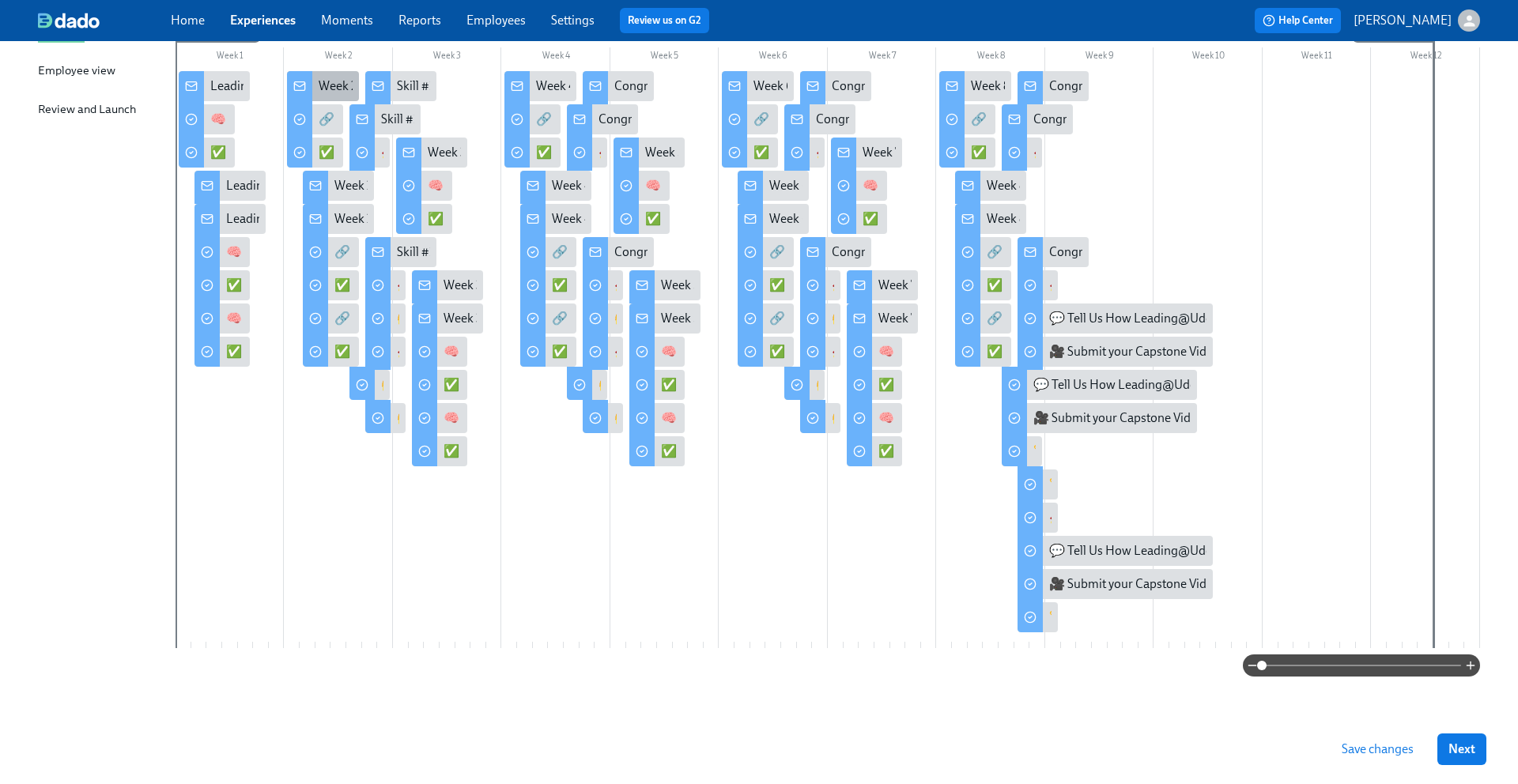
click at [324, 83] on div "Week 2 of Leading@Udemy – Priority Skill #1: Decision-Making!" at bounding box center [489, 86] width 342 height 17
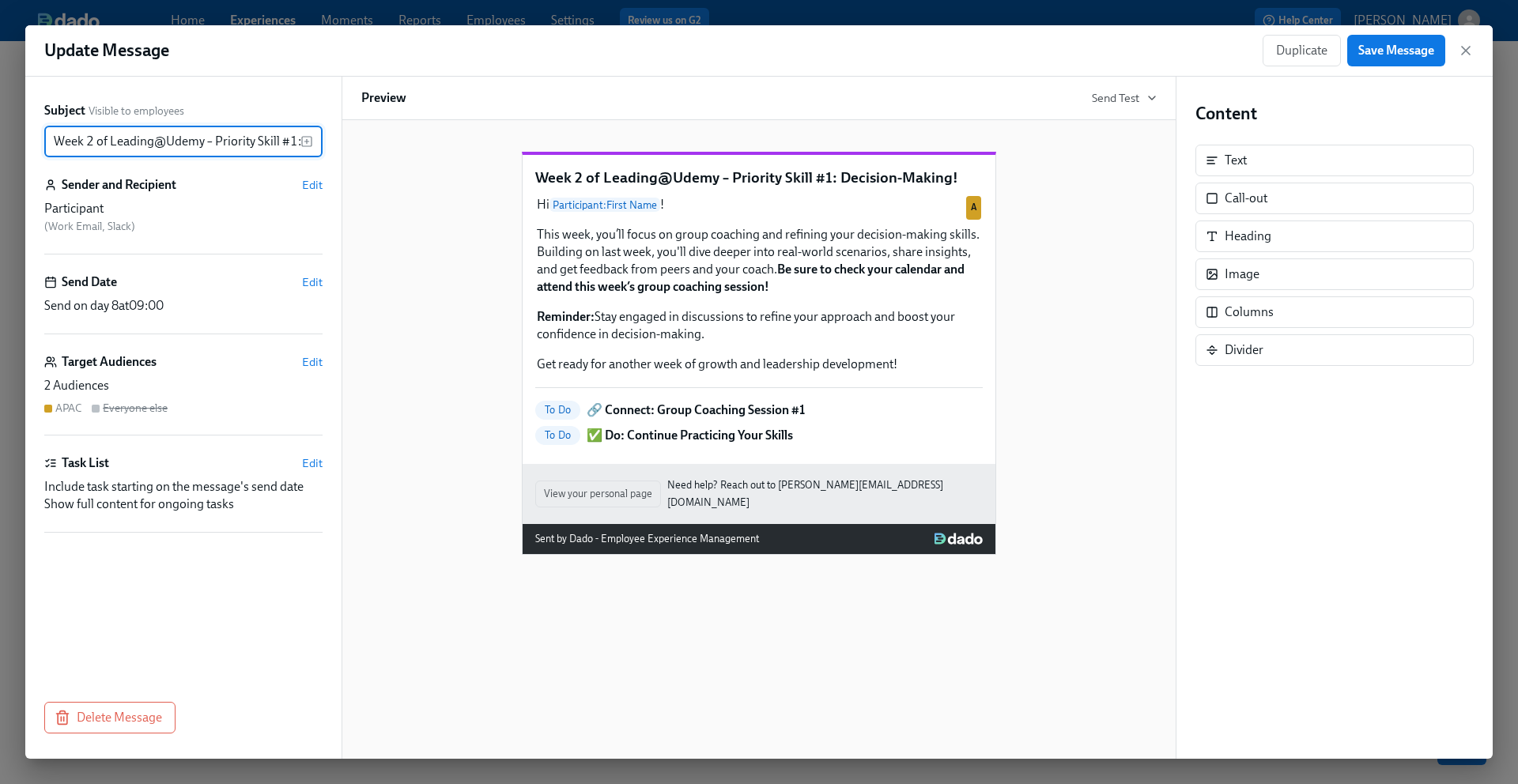
scroll to position [0, 95]
click at [183, 144] on input "Week 2 of Leading@Udemy – Priority Skill #1: Decision-Making!" at bounding box center [172, 141] width 257 height 32
type input "W"
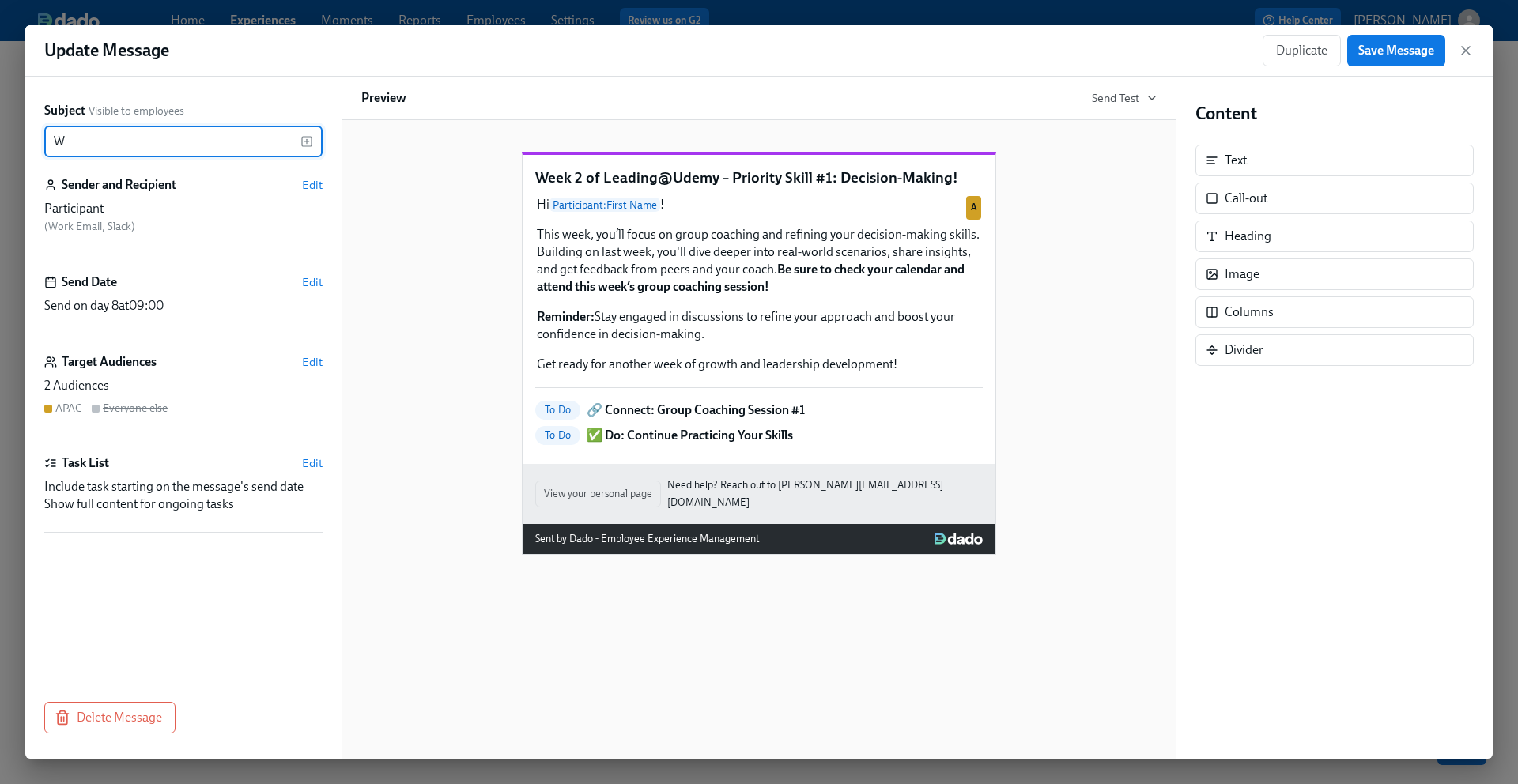
scroll to position [0, 0]
type input "Leading@Udemy: Week 2"
click at [430, 360] on div "Leading@Udemy: Week 2 Hi Participant : First Name ! This week, you’ll focus on …" at bounding box center [759, 341] width 795 height 429
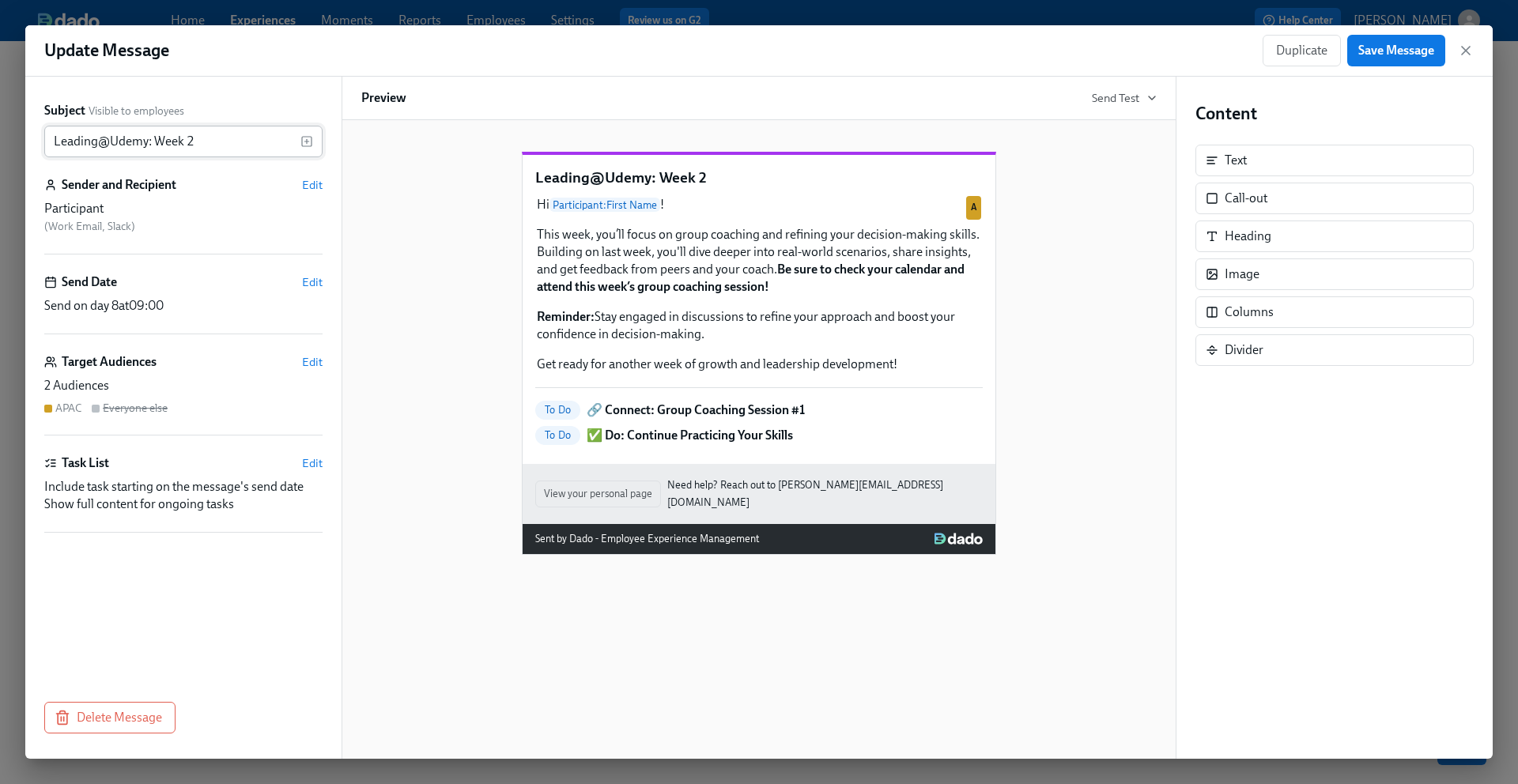
click at [185, 141] on input "Leading@Udemy: Week 2" at bounding box center [172, 141] width 257 height 32
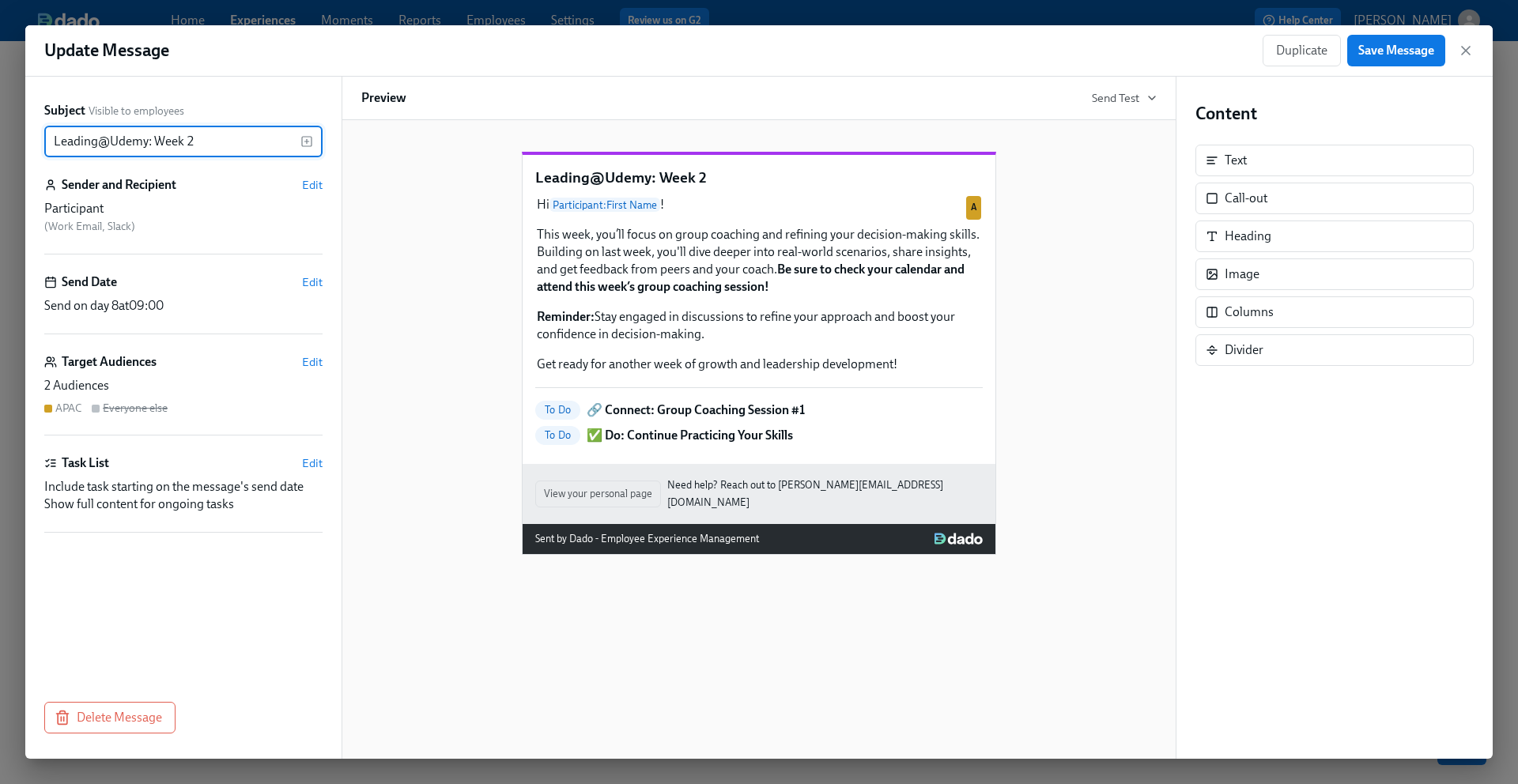
click at [185, 141] on input "Leading@Udemy: Week 2" at bounding box center [172, 141] width 257 height 32
click at [424, 401] on div "Leading@Udemy: Week 2 Hi Participant : First Name ! This week, you’ll focus on …" at bounding box center [759, 341] width 795 height 429
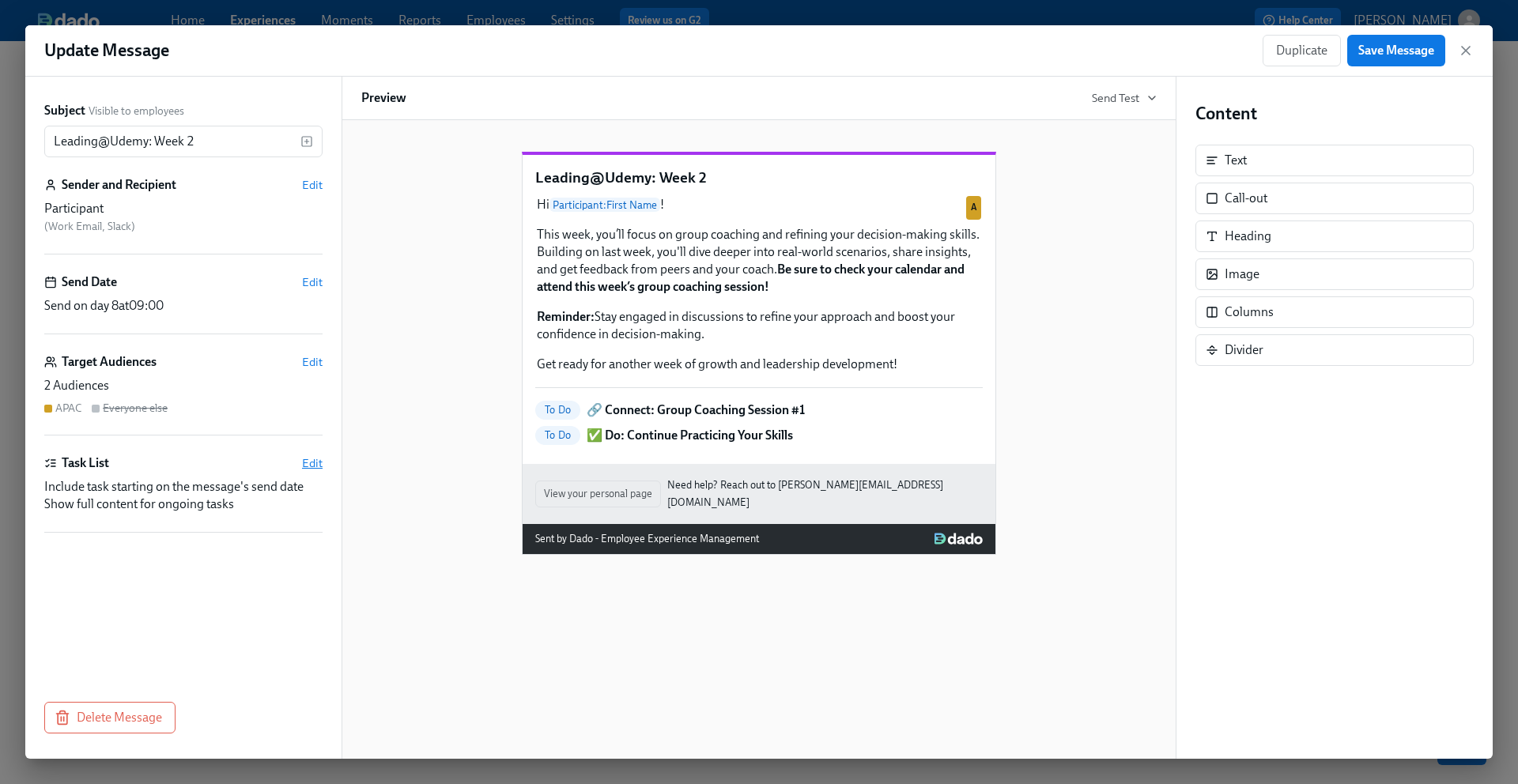
click at [311, 463] on span "Edit" at bounding box center [312, 463] width 20 height 16
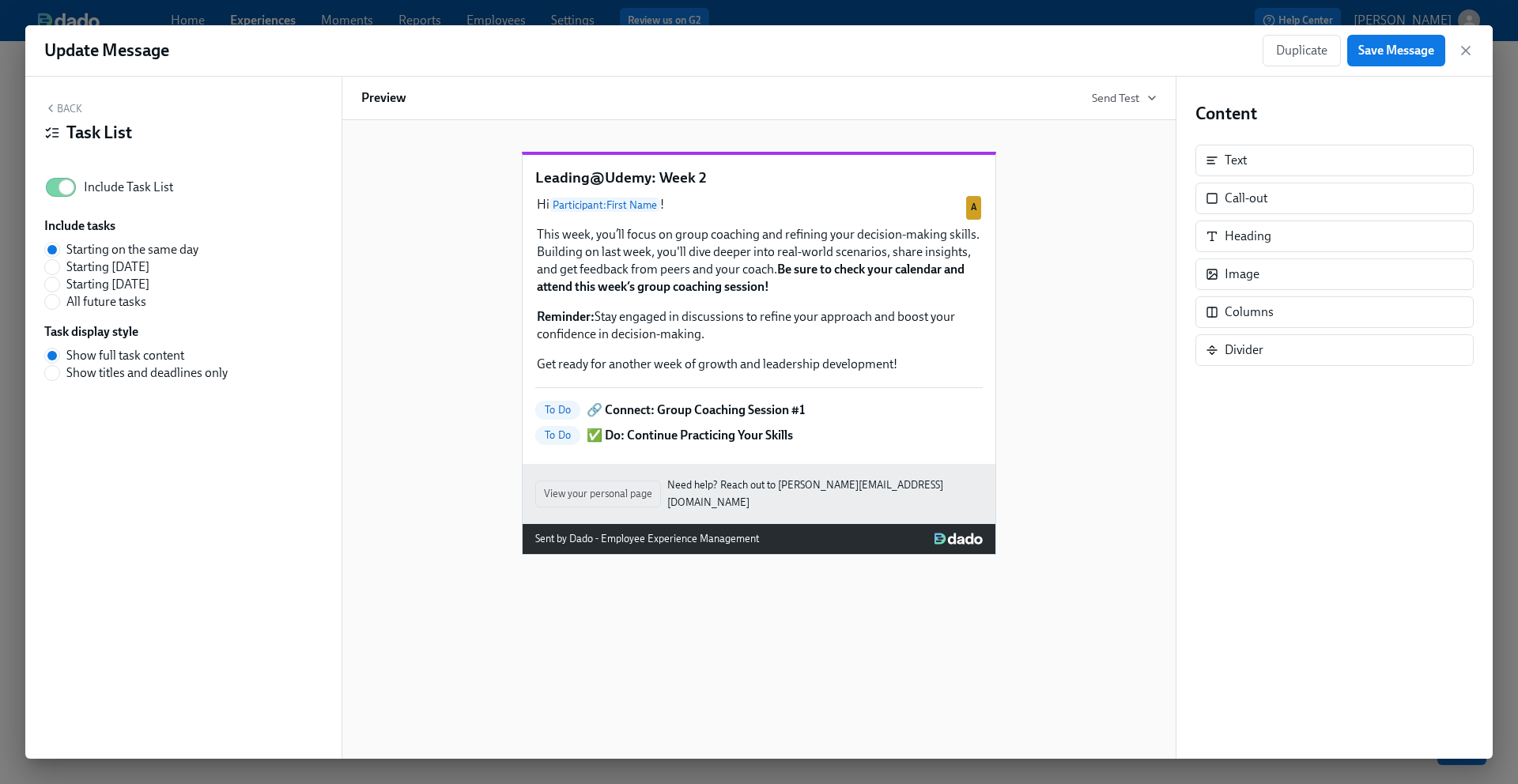
click at [432, 436] on div "Leading@Udemy: Week 2 Hi Participant : First Name ! This week, you’ll focus on …" at bounding box center [759, 341] width 795 height 429
click at [1382, 53] on span "Save Message" at bounding box center [1396, 50] width 76 height 16
click at [1466, 49] on icon "button" at bounding box center [1466, 50] width 8 height 8
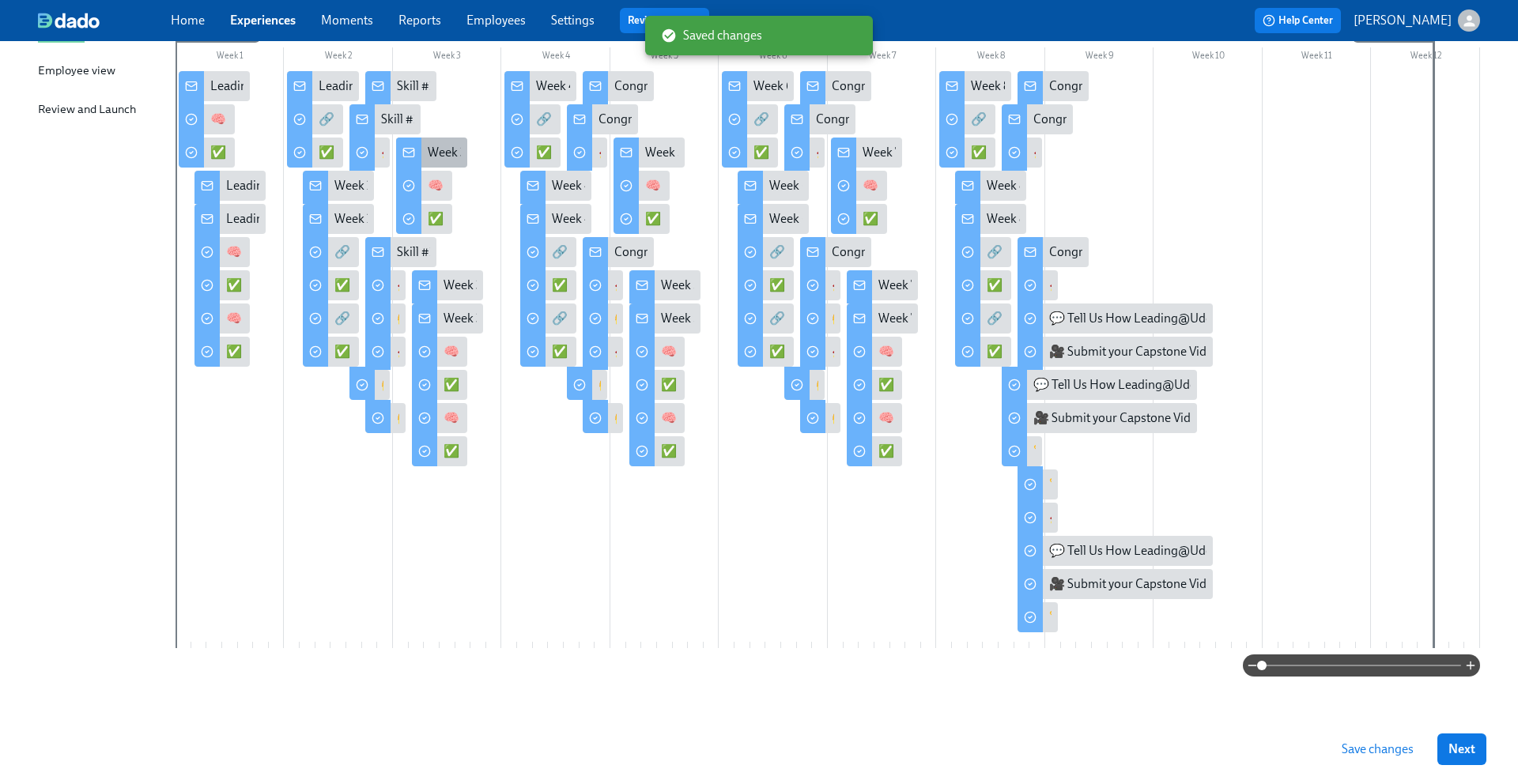
scroll to position [228, 0]
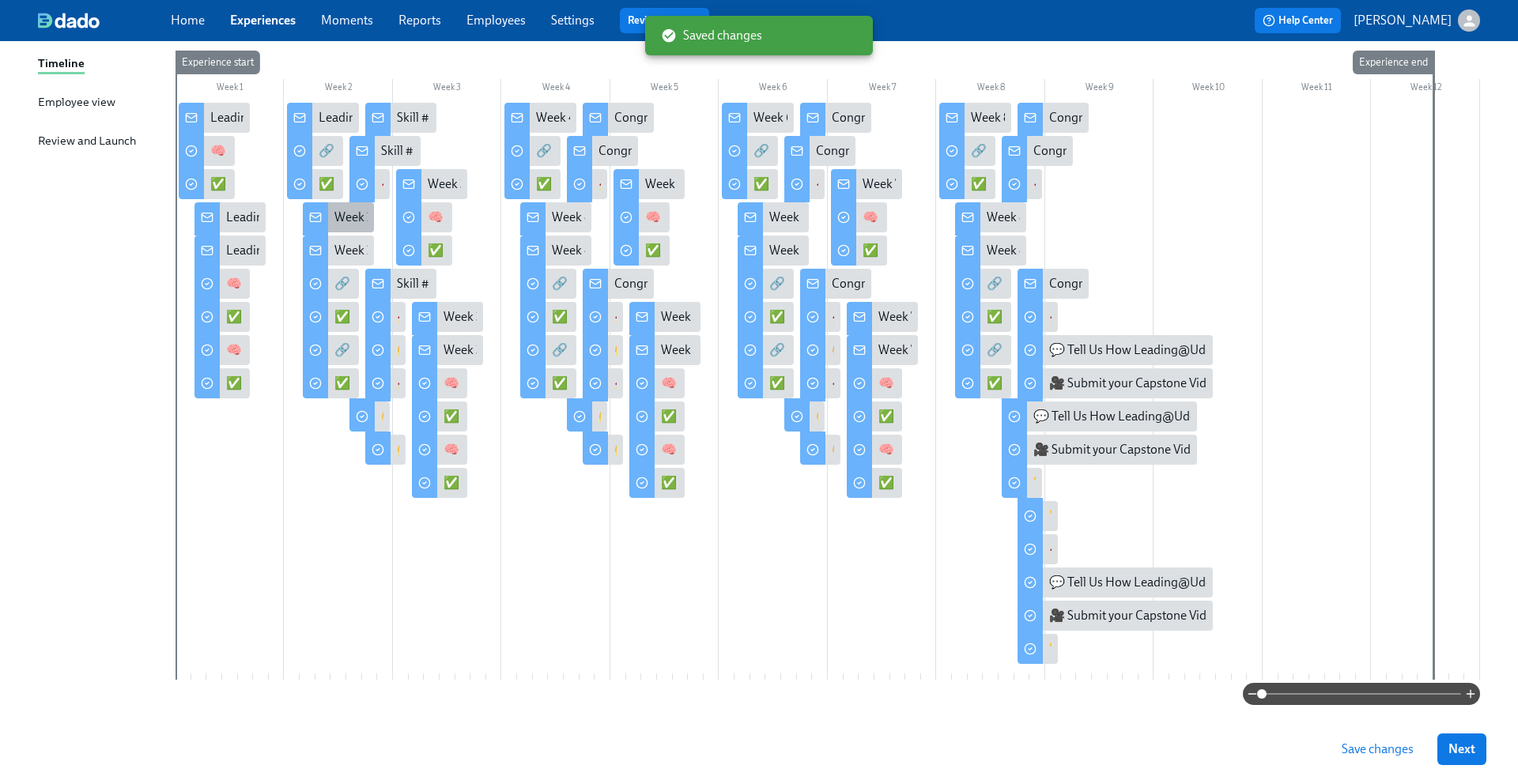
click at [347, 220] on div "Week 2 of Leading@Udemy – Priority Skill #1: Decision-Making!" at bounding box center [505, 217] width 342 height 17
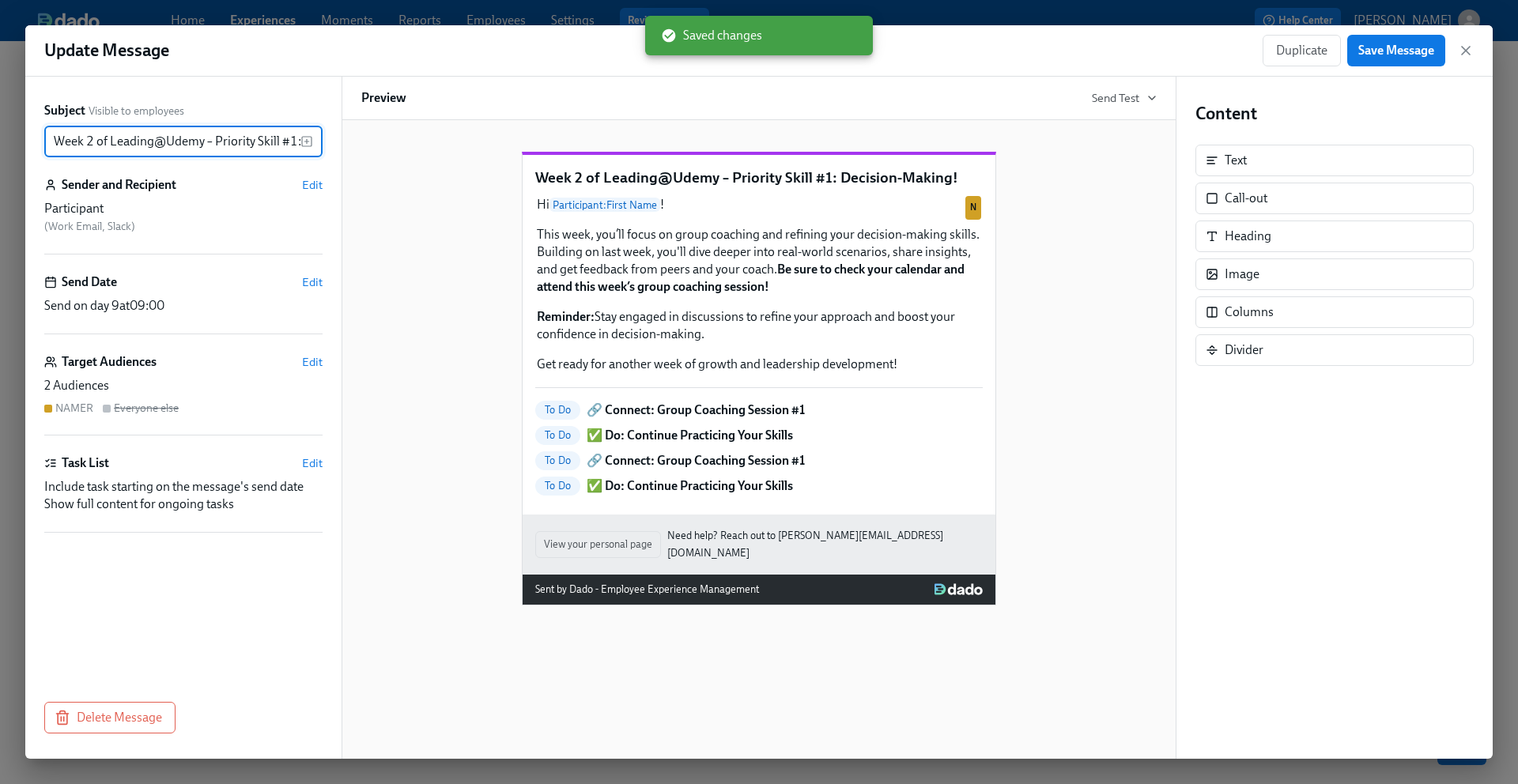
scroll to position [0, 95]
click at [221, 136] on input "Week 2 of Leading@Udemy – Priority Skill #1: Decision-Making!" at bounding box center [172, 141] width 257 height 32
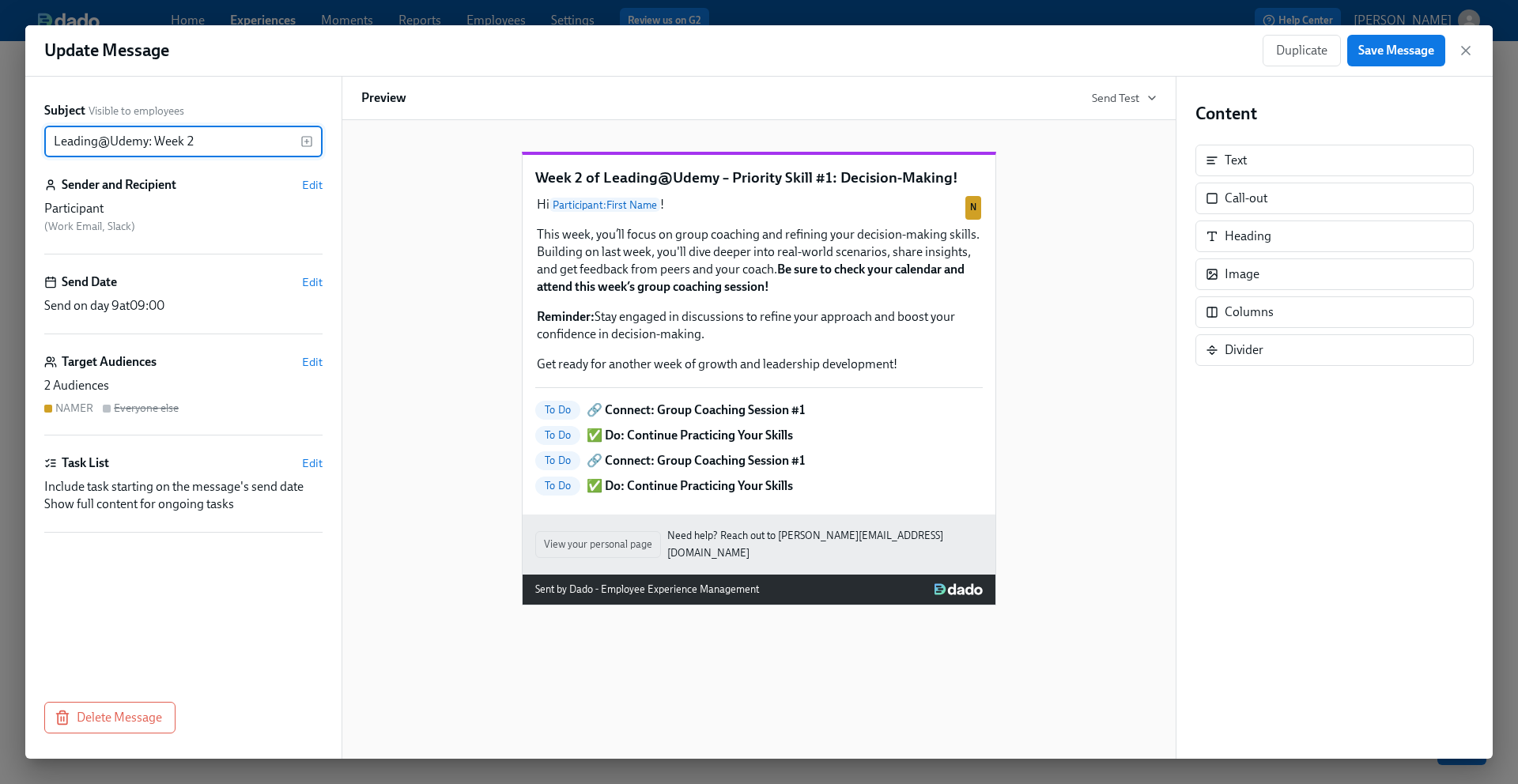
scroll to position [0, 0]
type input "Leading@Udemy: Week 2"
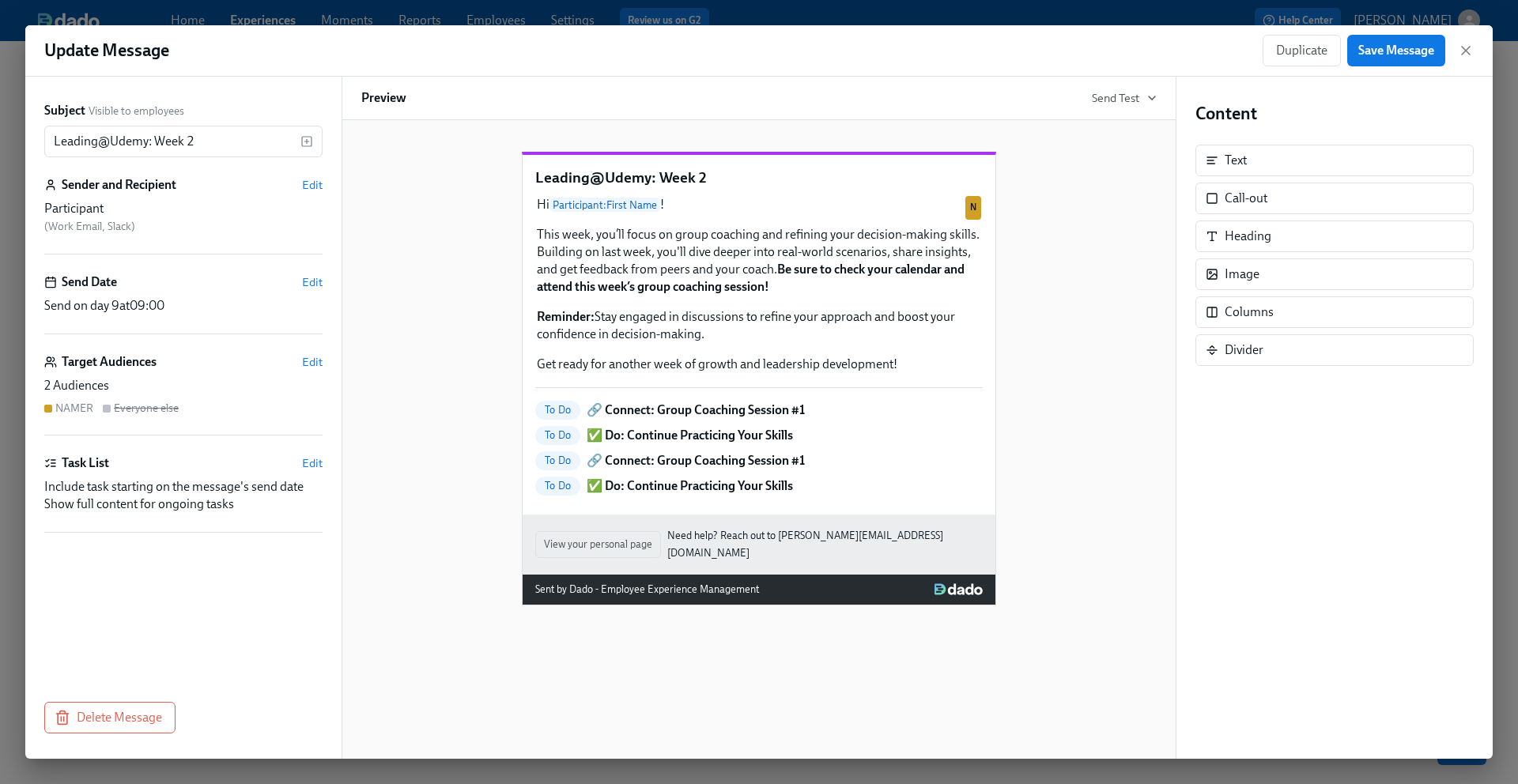
click at [438, 345] on div "Leading@Udemy: Week 2 Hi Participant : First Name ! This week, you’ll focus on …" at bounding box center [759, 365] width 795 height 479
click at [304, 463] on span "Edit" at bounding box center [312, 463] width 20 height 16
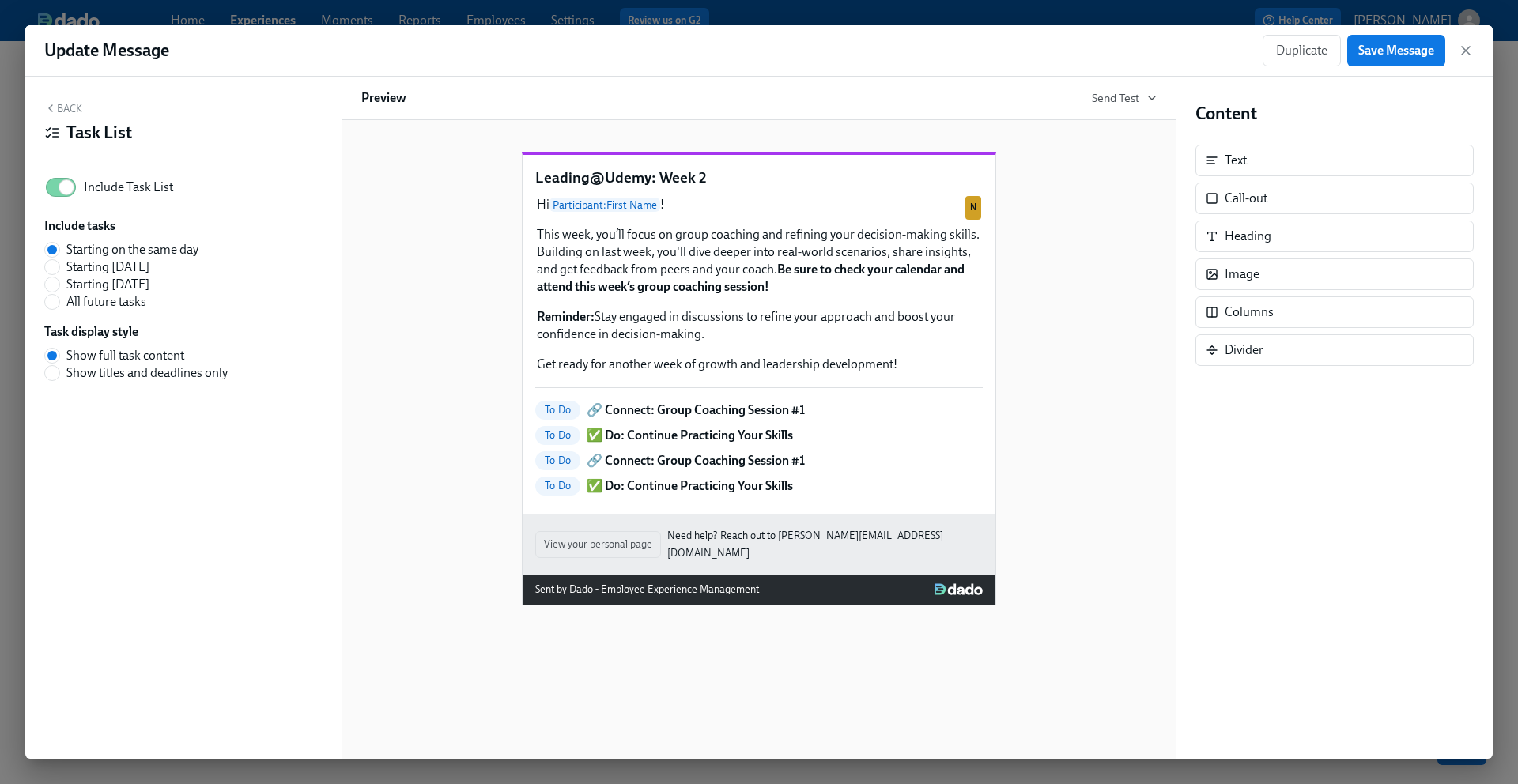
click at [465, 428] on div "Leading@Udemy: Week 2 Hi Participant : First Name ! This week, you’ll focus on …" at bounding box center [759, 365] width 795 height 479
click at [1404, 57] on span "Save Message" at bounding box center [1396, 50] width 76 height 16
click at [1469, 57] on icon "button" at bounding box center [1465, 50] width 16 height 16
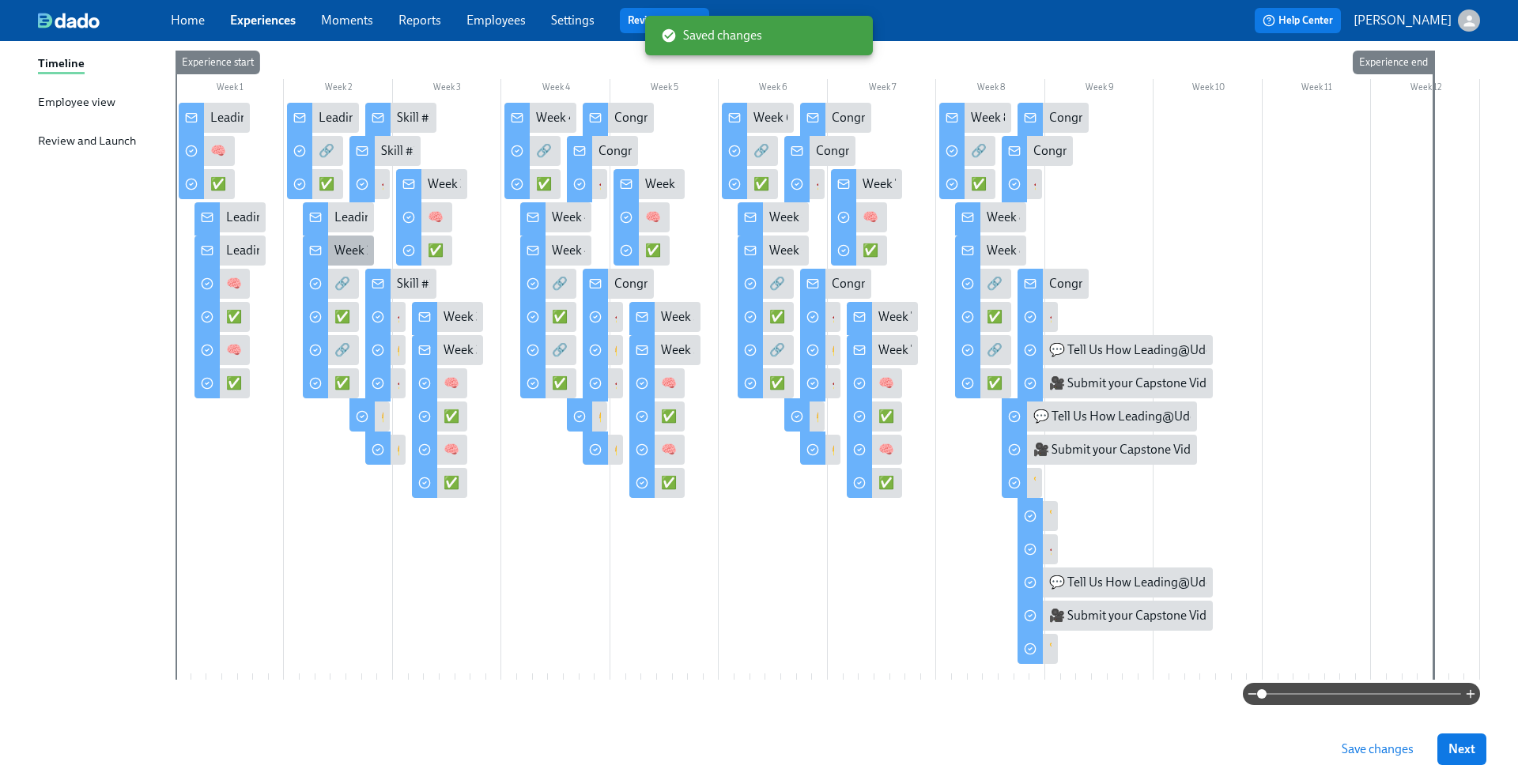
click at [340, 251] on div "Week 2 of Leading@Udemy – Priority Skill #1: Decision-Making!" at bounding box center [505, 250] width 342 height 17
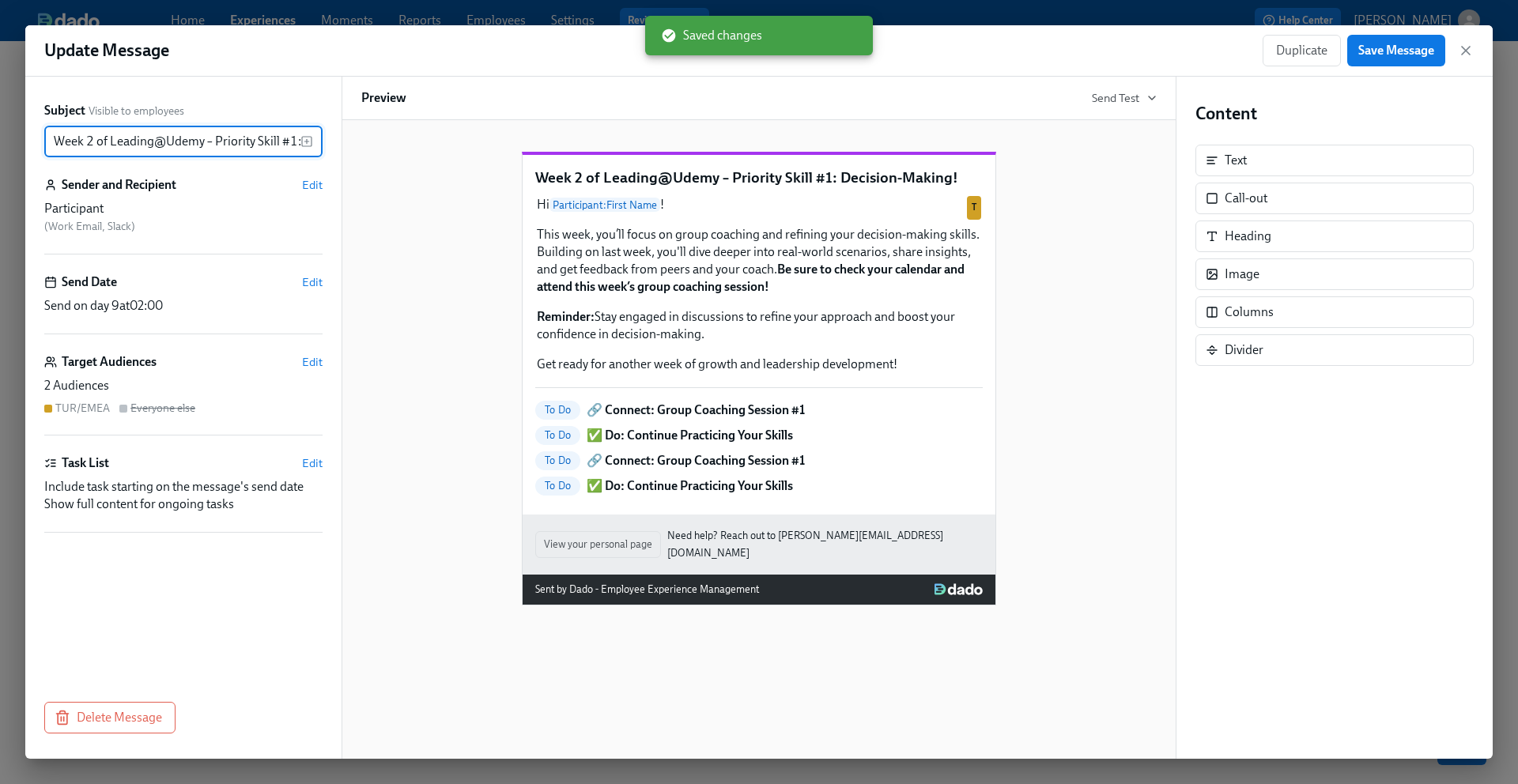
scroll to position [0, 95]
click at [162, 139] on input "Week 2 of Leading@Udemy – Priority Skill #1: Decision-Making!" at bounding box center [172, 141] width 257 height 32
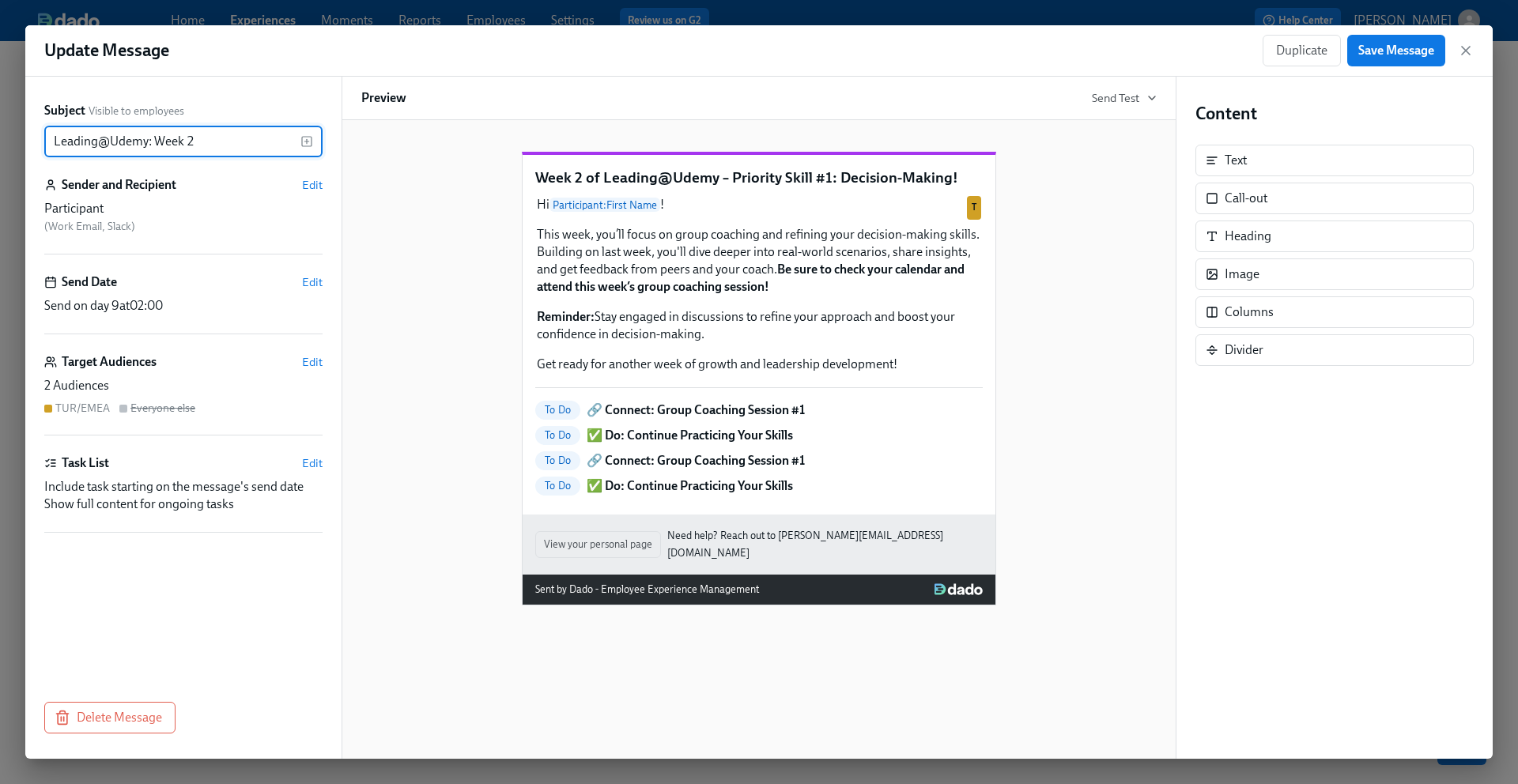
scroll to position [0, 0]
type input "Leading@Udemy: Week 2"
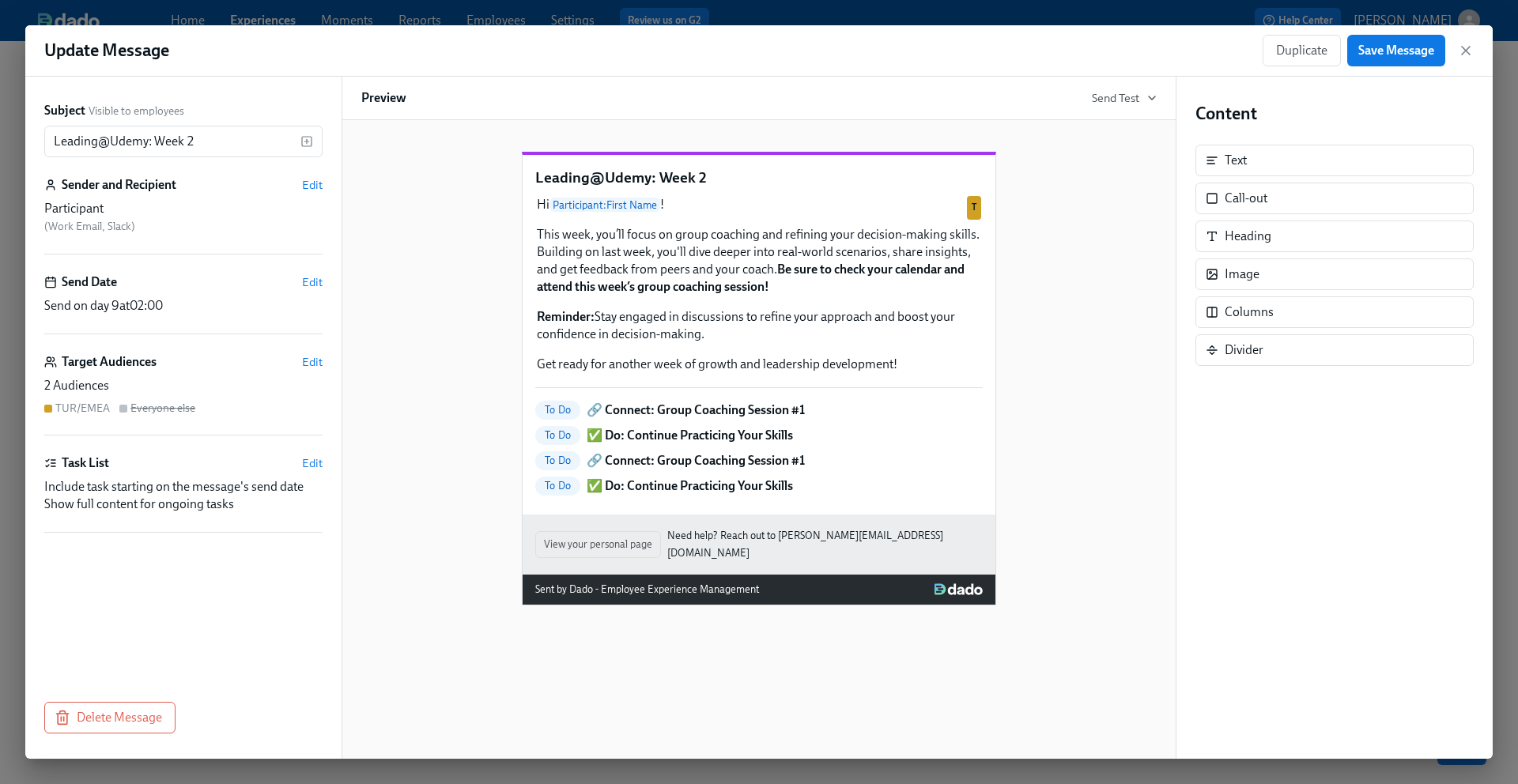
click at [451, 369] on div "Leading@Udemy: Week 2 Hi Participant : First Name ! This week, you’ll focus on …" at bounding box center [759, 365] width 795 height 479
click at [1390, 52] on span "Save Message" at bounding box center [1396, 50] width 76 height 16
click at [1469, 54] on icon "button" at bounding box center [1466, 50] width 8 height 8
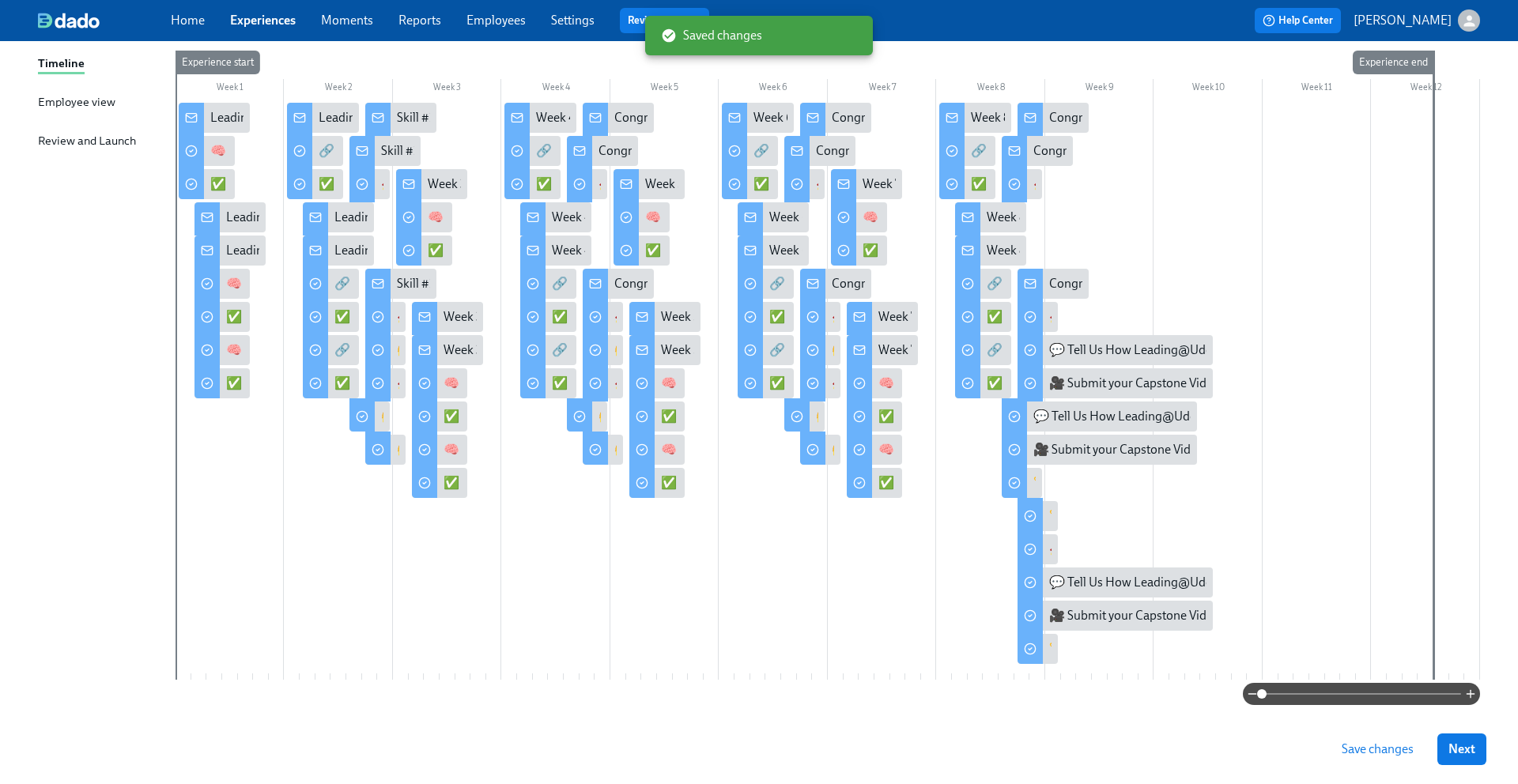
click at [1358, 745] on span "Save changes" at bounding box center [1377, 748] width 72 height 16
